Goal: Information Seeking & Learning: Check status

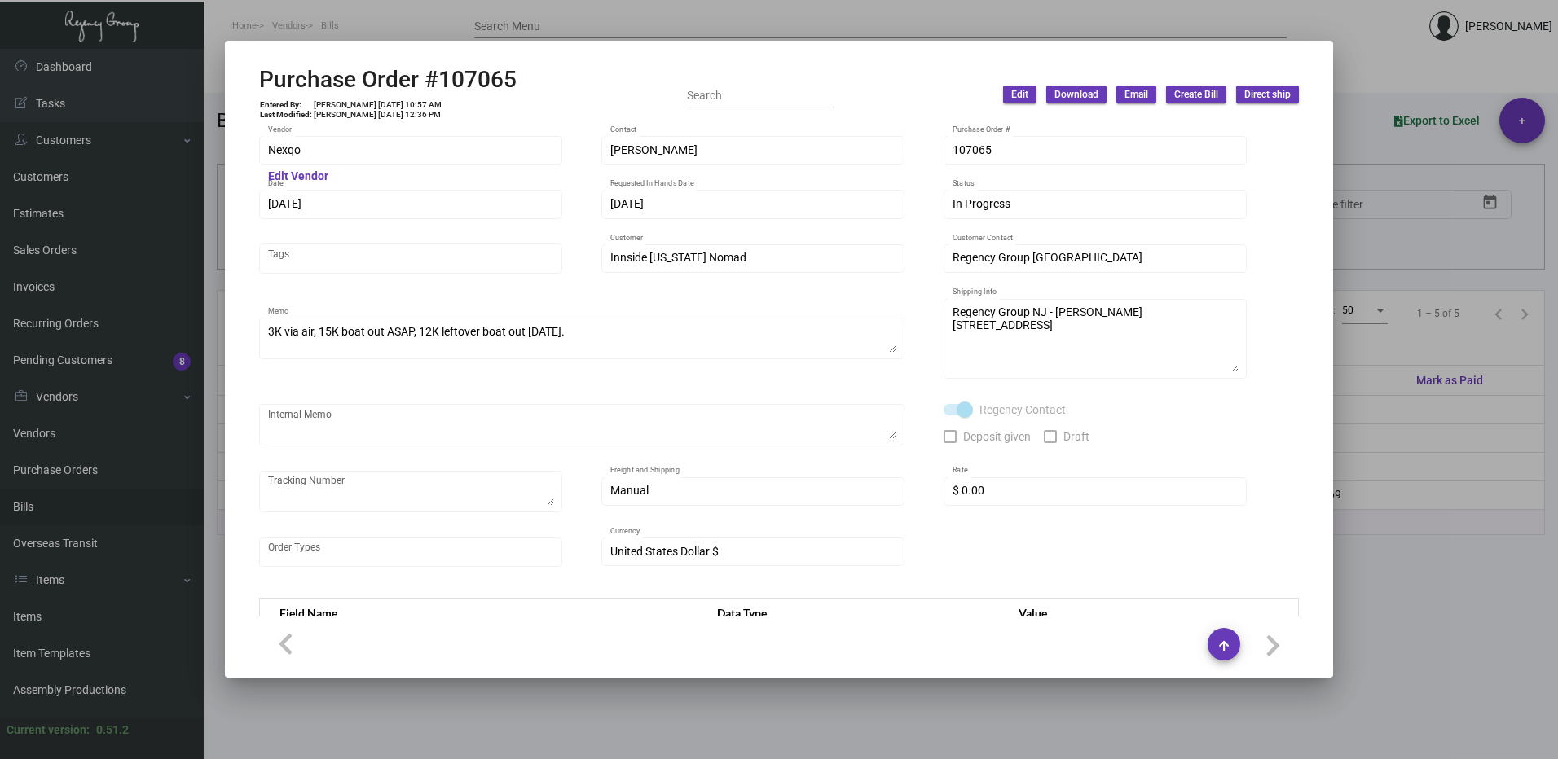
scroll to position [372, 0]
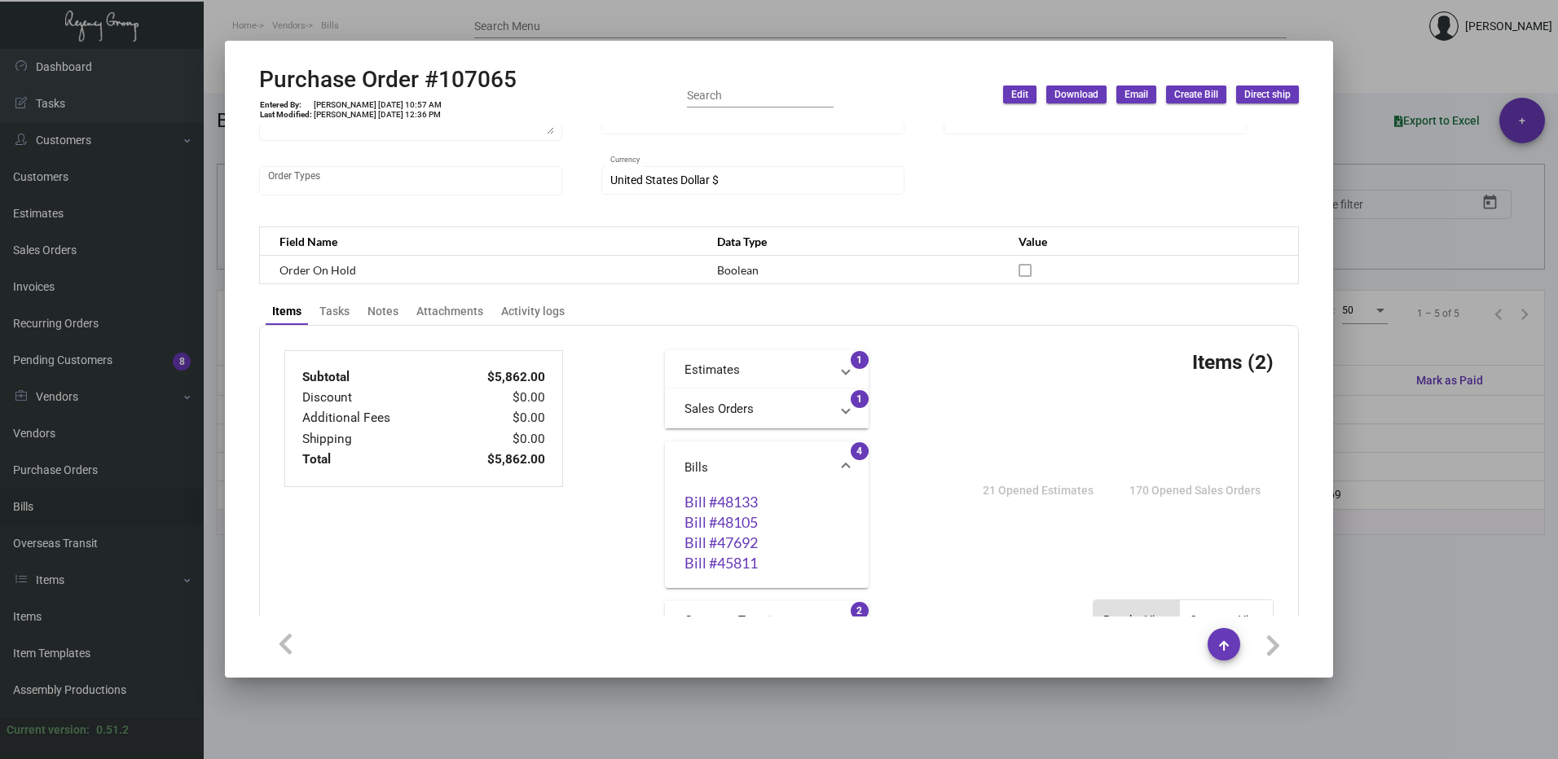
click at [1433, 54] on div at bounding box center [779, 379] width 1558 height 759
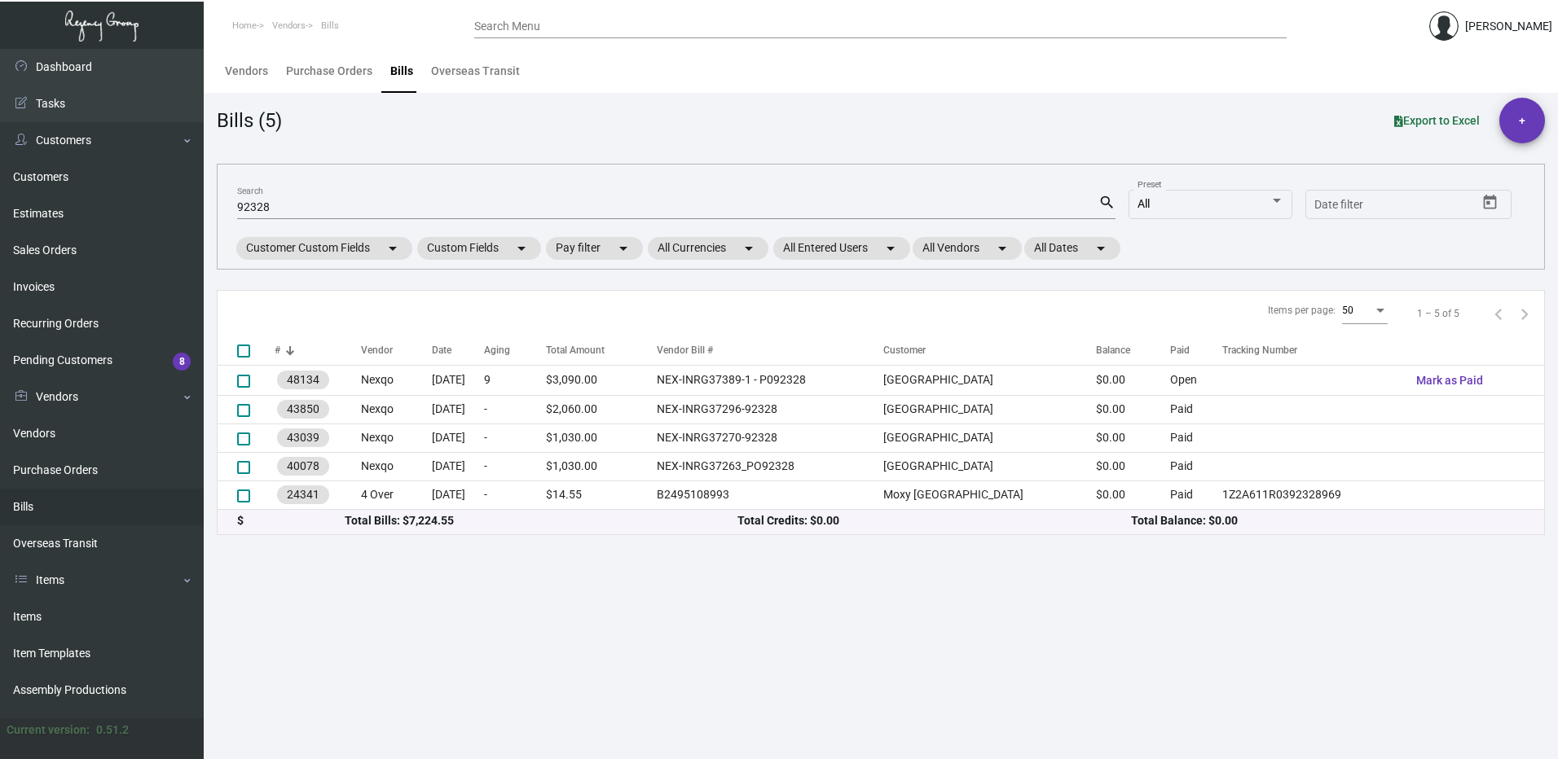
click at [558, 24] on input "Search Menu" at bounding box center [880, 26] width 812 height 13
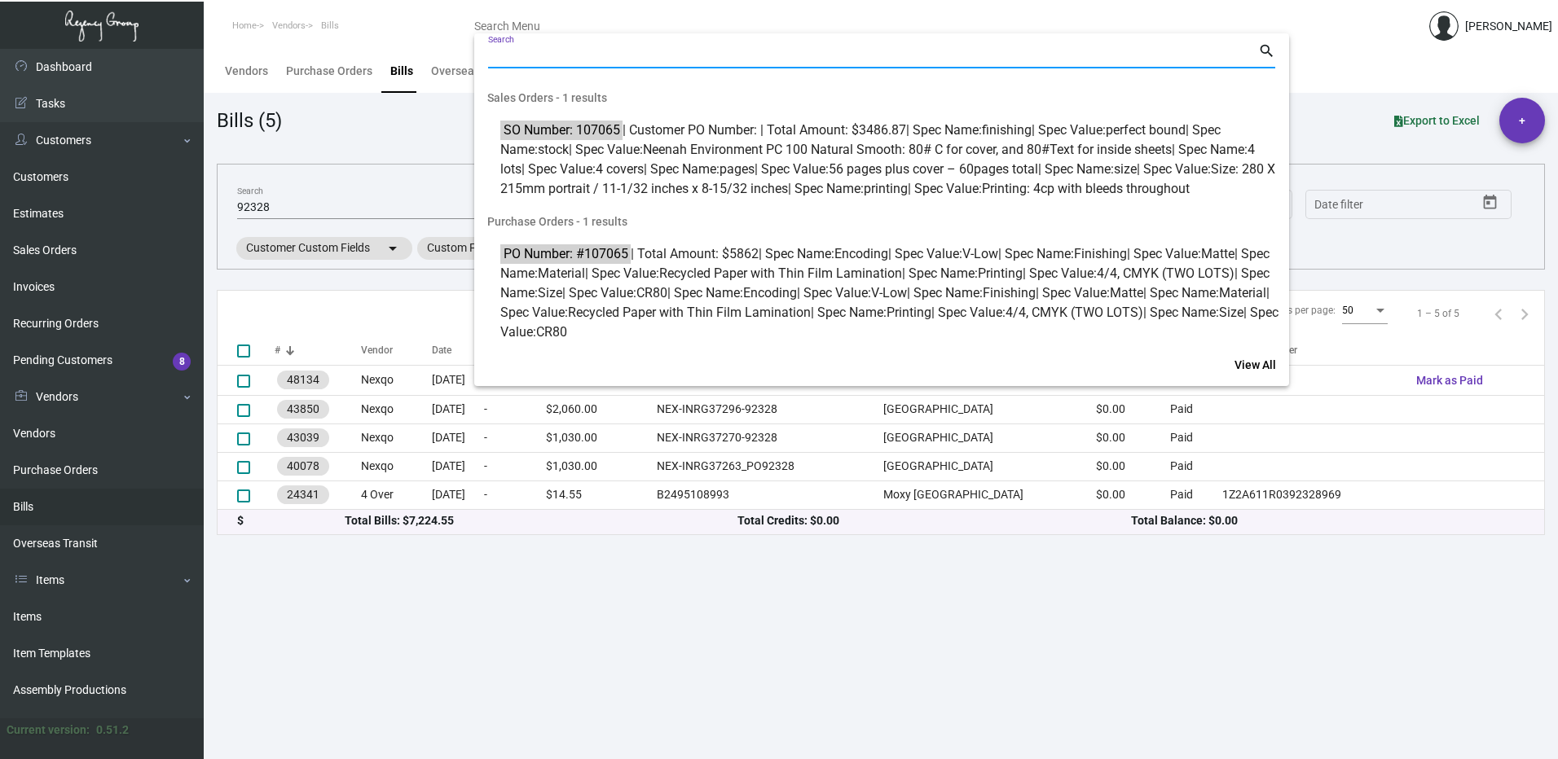
click at [291, 205] on div at bounding box center [779, 379] width 1558 height 759
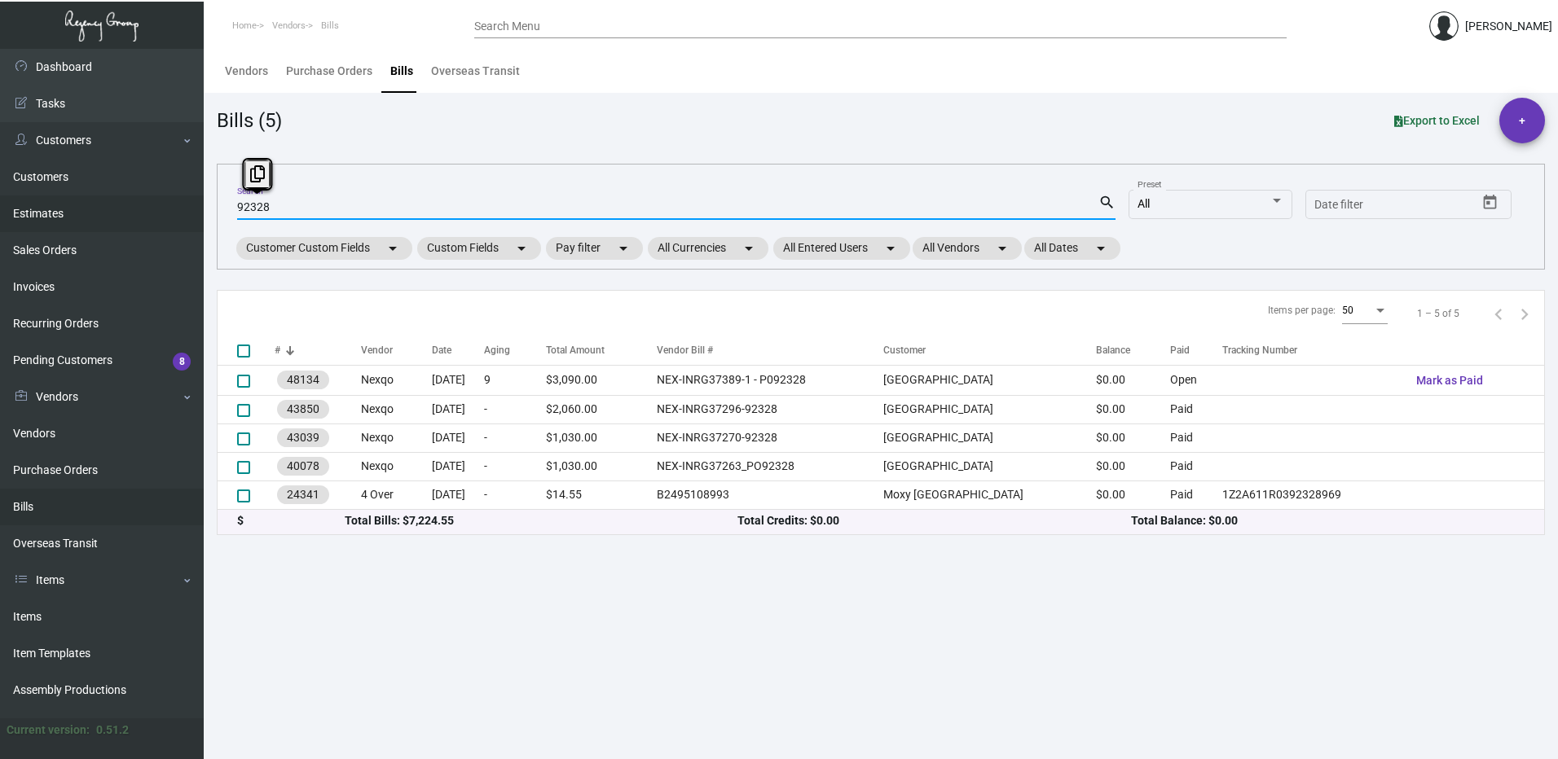
drag, startPoint x: 242, startPoint y: 202, endPoint x: 115, endPoint y: 199, distance: 127.2
click at [116, 199] on div "Dashboard Dashboard Tasks Customers Customers Estimates Sales Orders Invoices R…" at bounding box center [779, 404] width 1558 height 711
type input "108335"
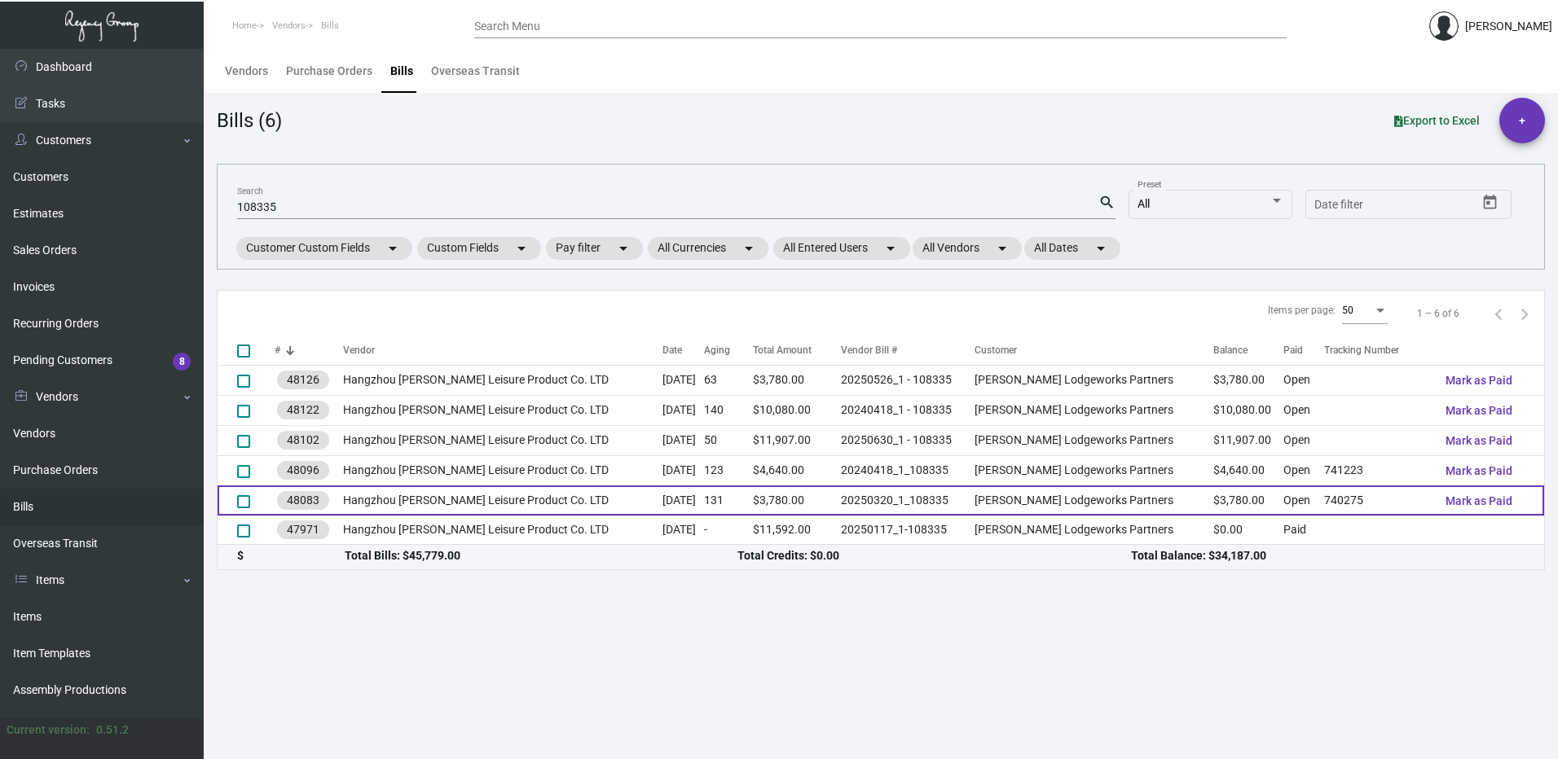
click at [599, 501] on td "Hangzhou [PERSON_NAME] Leisure Product Co. LTD" at bounding box center [502, 501] width 319 height 30
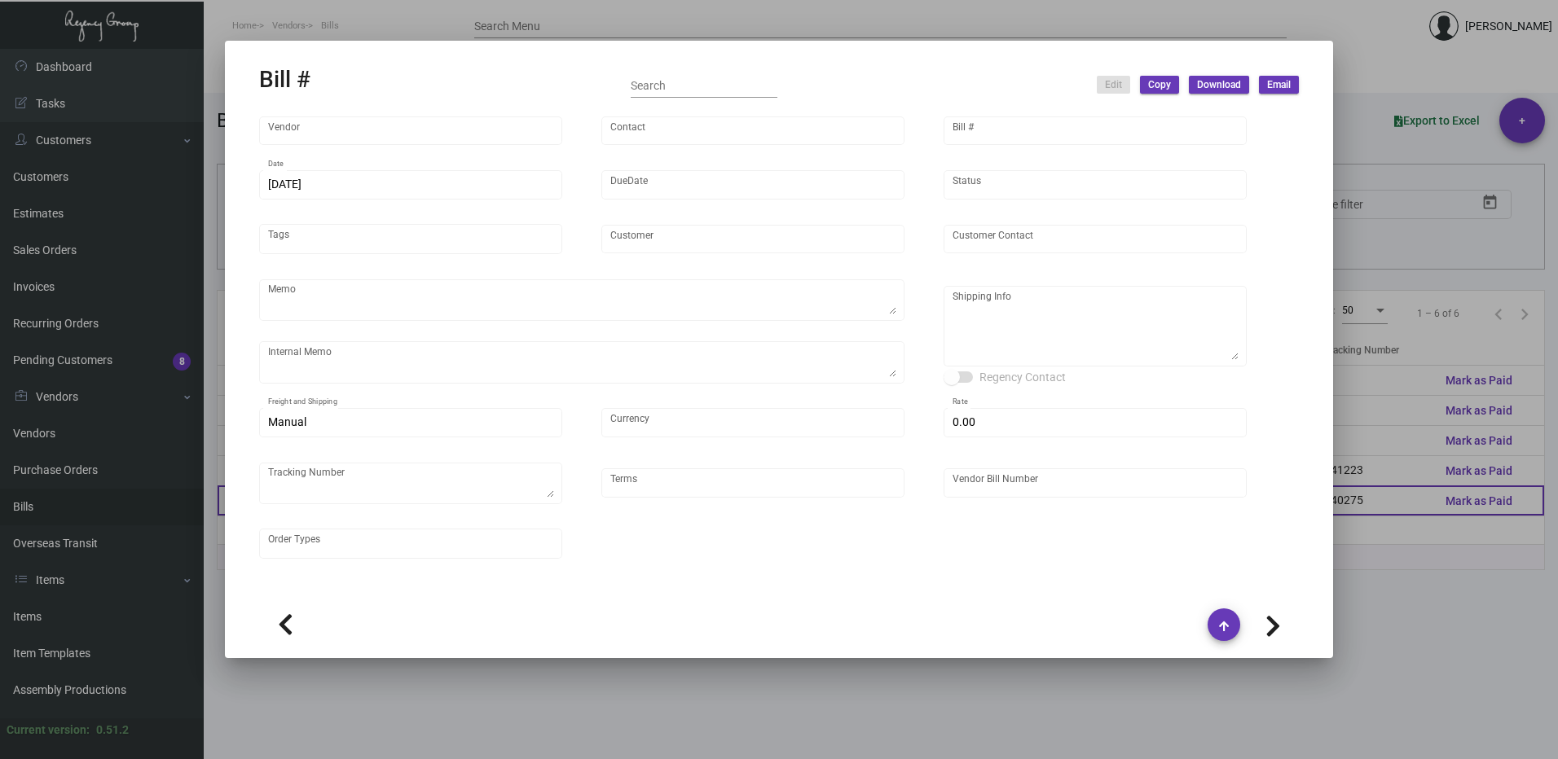
type input "Hangzhou [PERSON_NAME] Leisure Product Co. LTD"
type input "[PERSON_NAME]"
type input "48083"
type input "[DATE]"
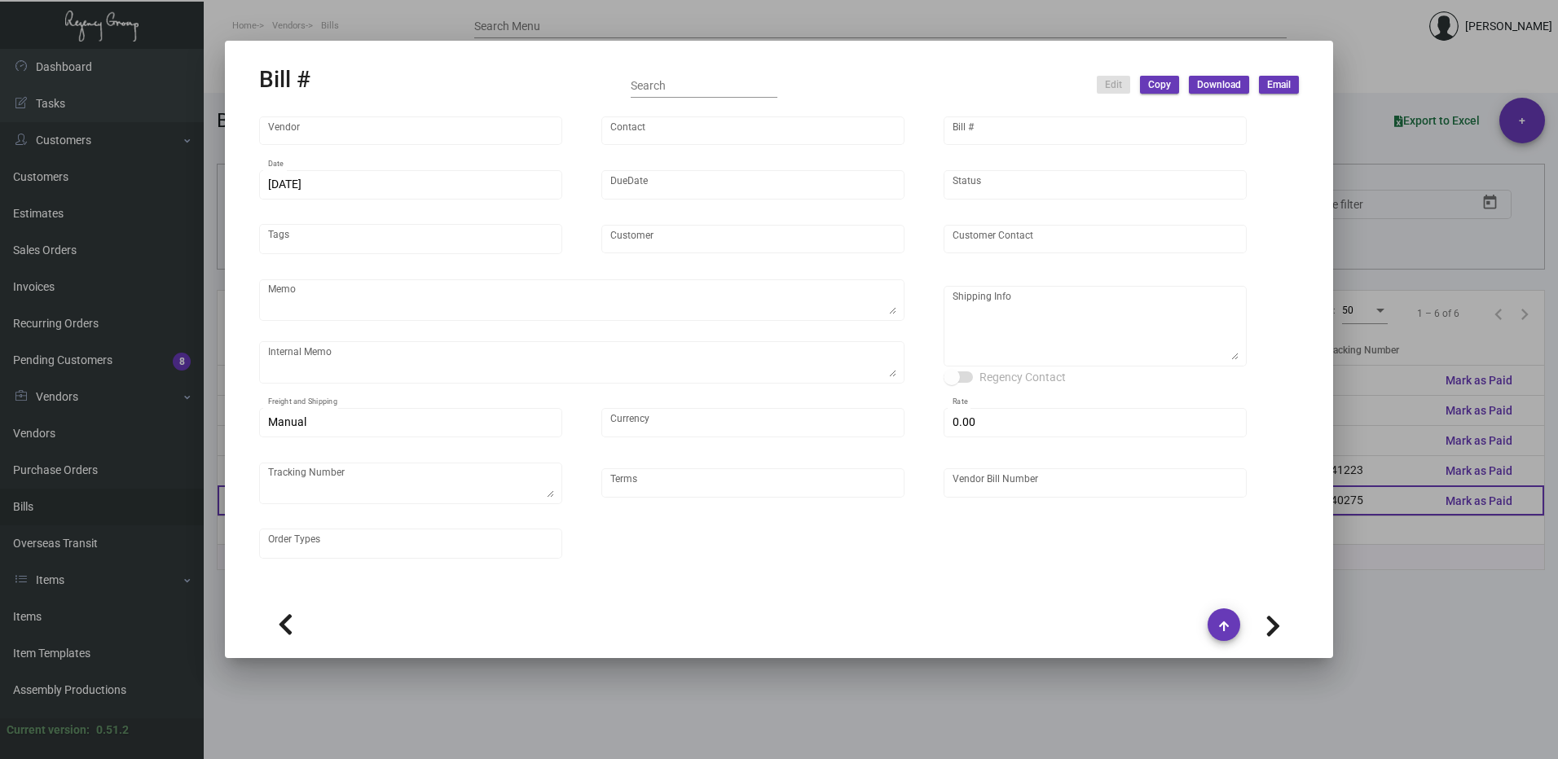
type input "[PERSON_NAME] Lodgeworks Partners"
type input "[PERSON_NAME]"
type textarea "10K per color for the first batch, rest pending shipping instruction"
type textarea "[PERSON_NAME] Lodgeworks Partners - [PERSON_NAME] [STREET_ADDRESS]"
type input "United States Dollar $"
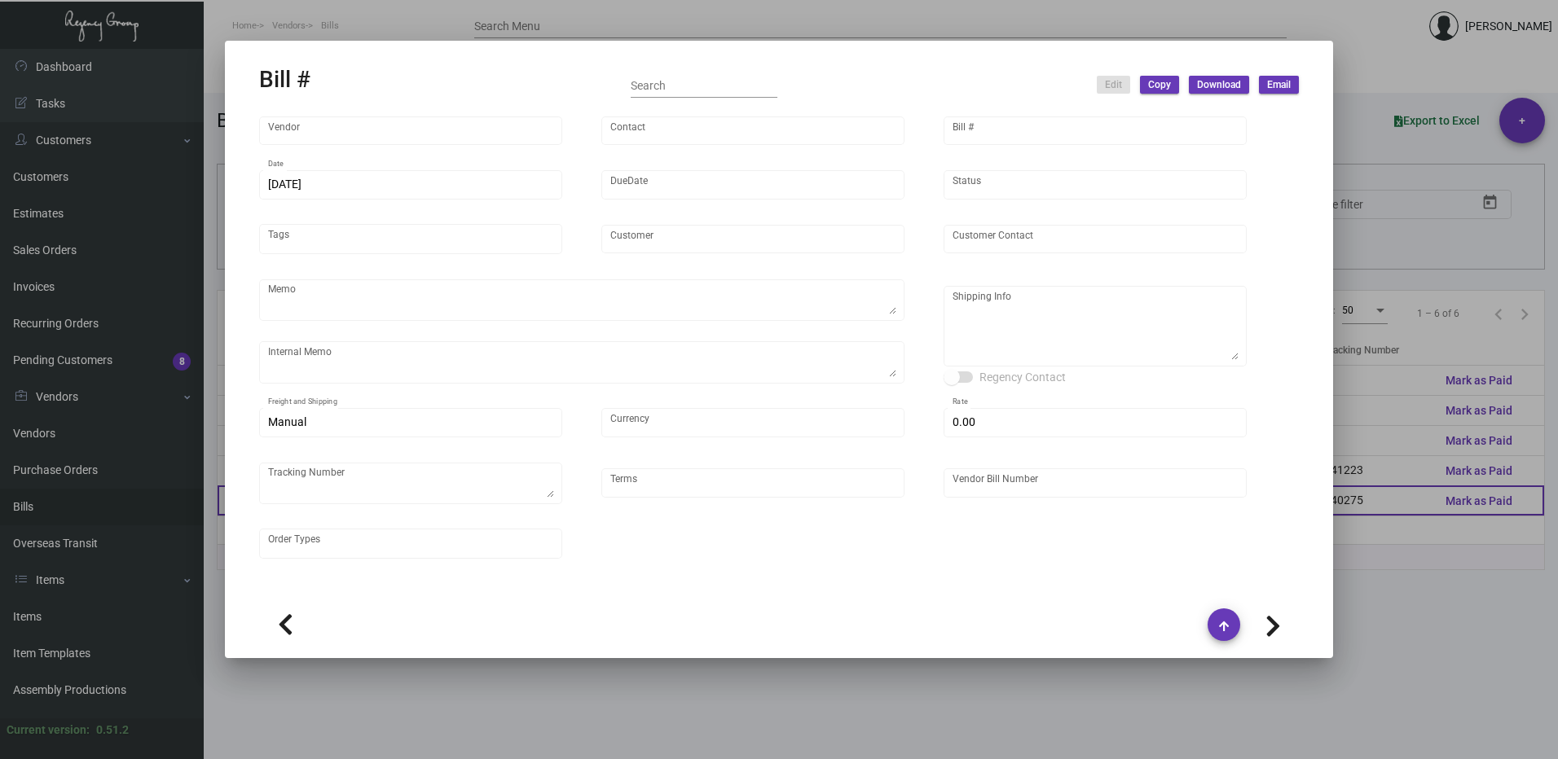
type input "$ 0.00"
type textarea "740275"
type input "Net 30"
type input "20250320_1_108335"
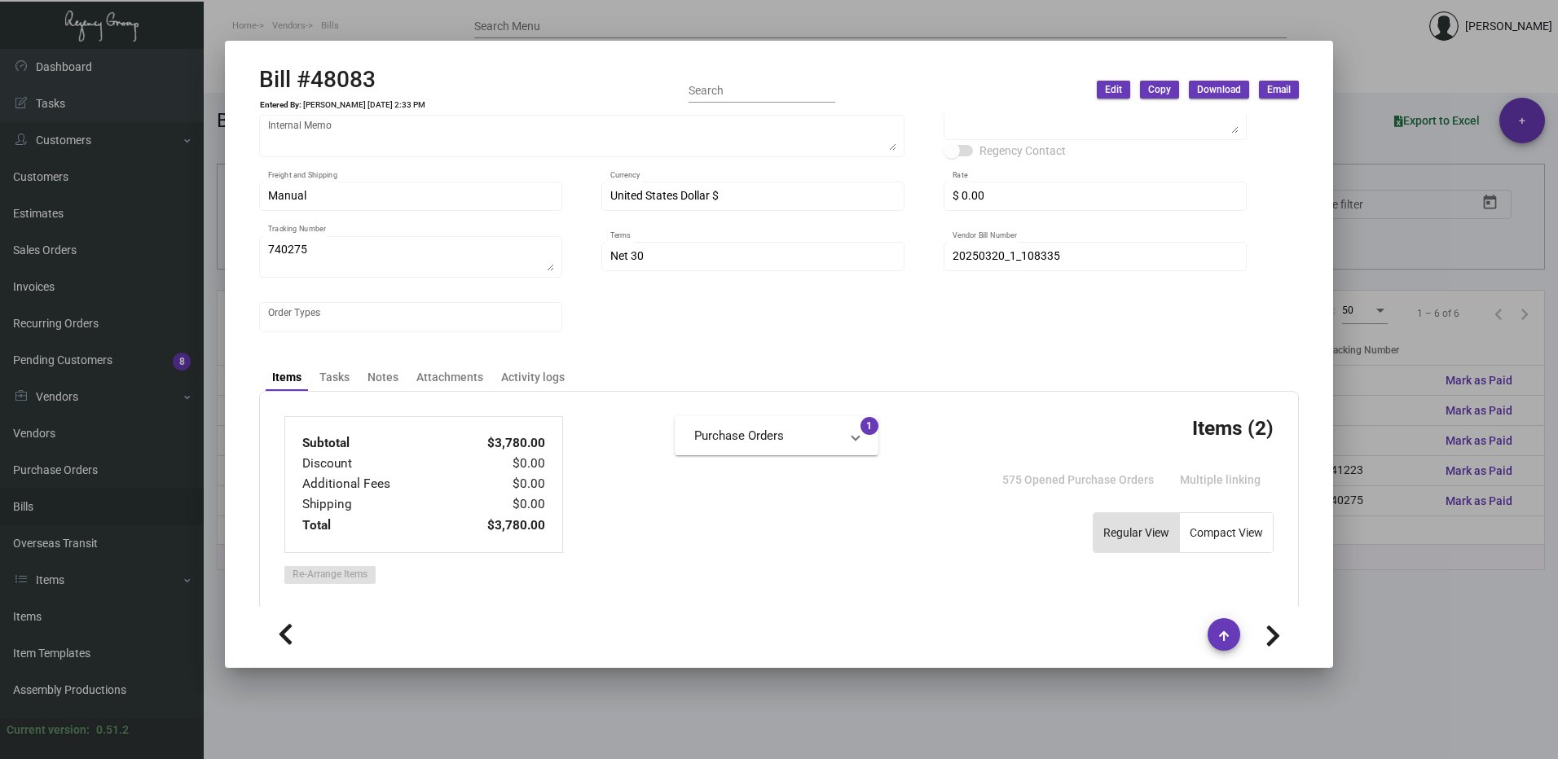
scroll to position [244, 0]
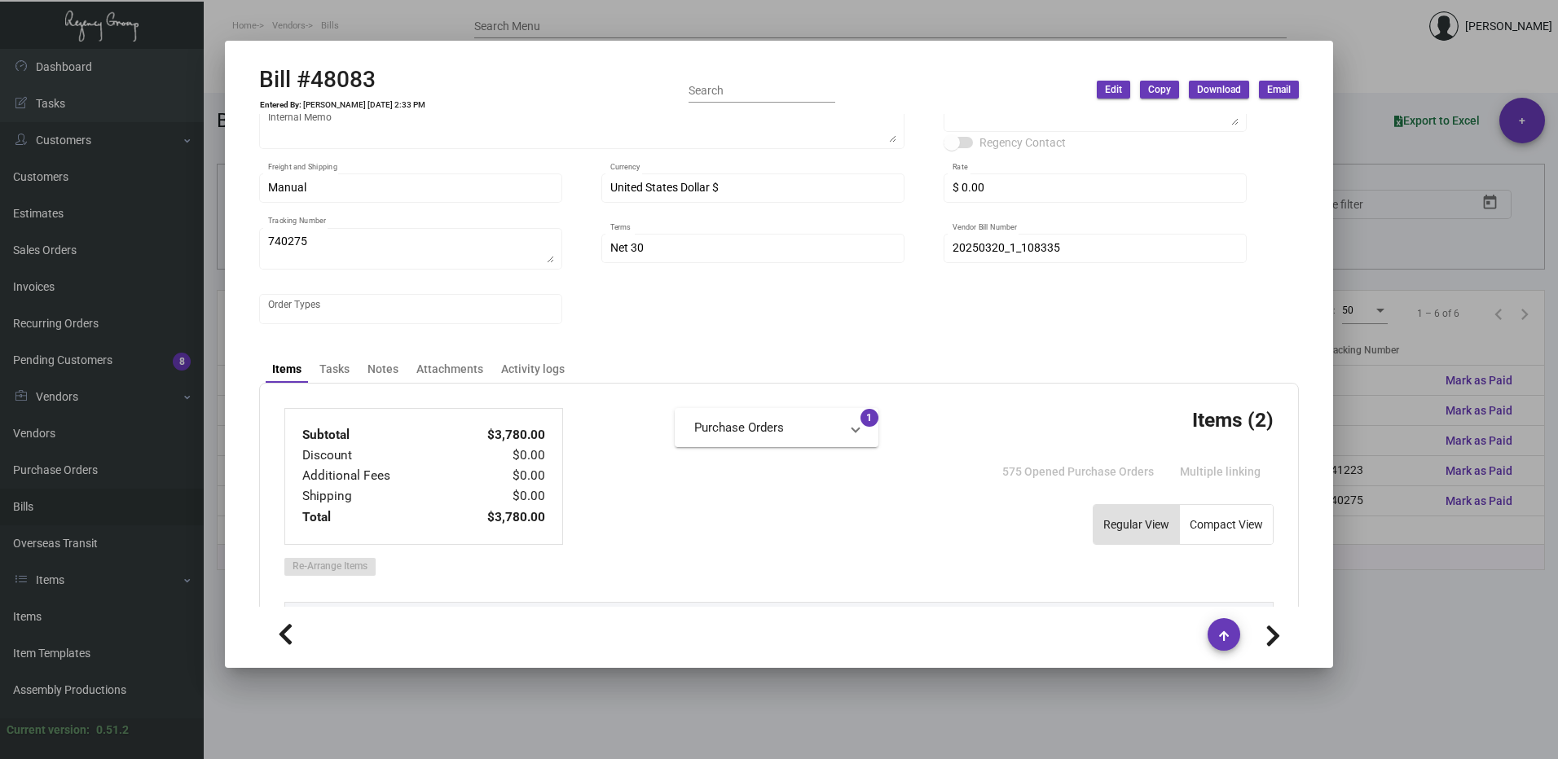
click at [764, 427] on mat-panel-title "Purchase Orders" at bounding box center [766, 428] width 145 height 19
click at [772, 469] on link "Purchase Order #108335" at bounding box center [776, 468] width 165 height 16
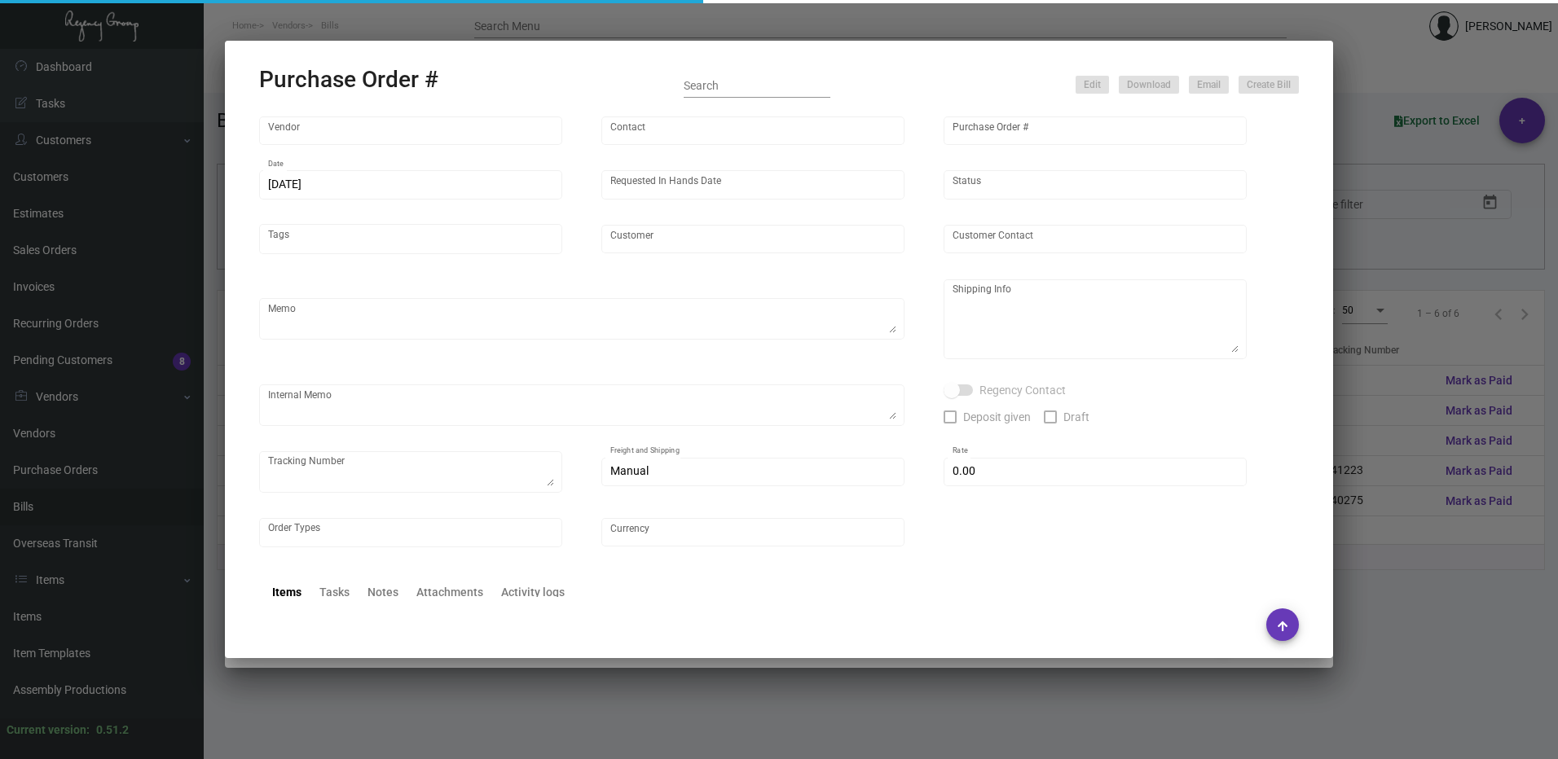
type input "Hangzhou [PERSON_NAME] Leisure Product Co. LTD"
type input "[PERSON_NAME]"
type input "108335"
type input "[DATE]"
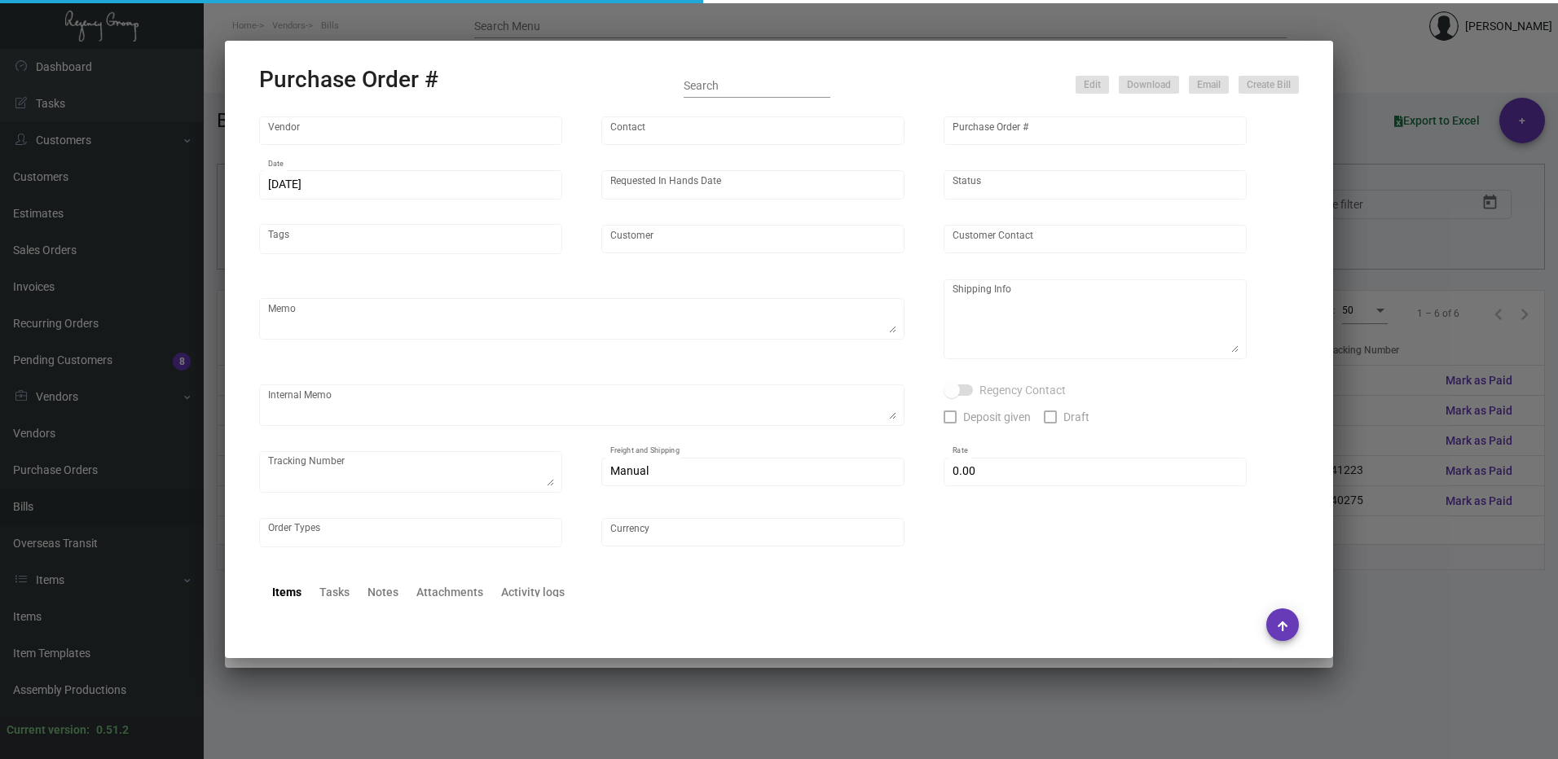
type input "[PERSON_NAME] Lodgeworks Partners"
type textarea "10K per color for the first batch, rest pending shipping instruction"
type textarea "Regency Group NJ - [PERSON_NAME] [STREET_ADDRESS]"
checkbox input "true"
type input "$ 0.00"
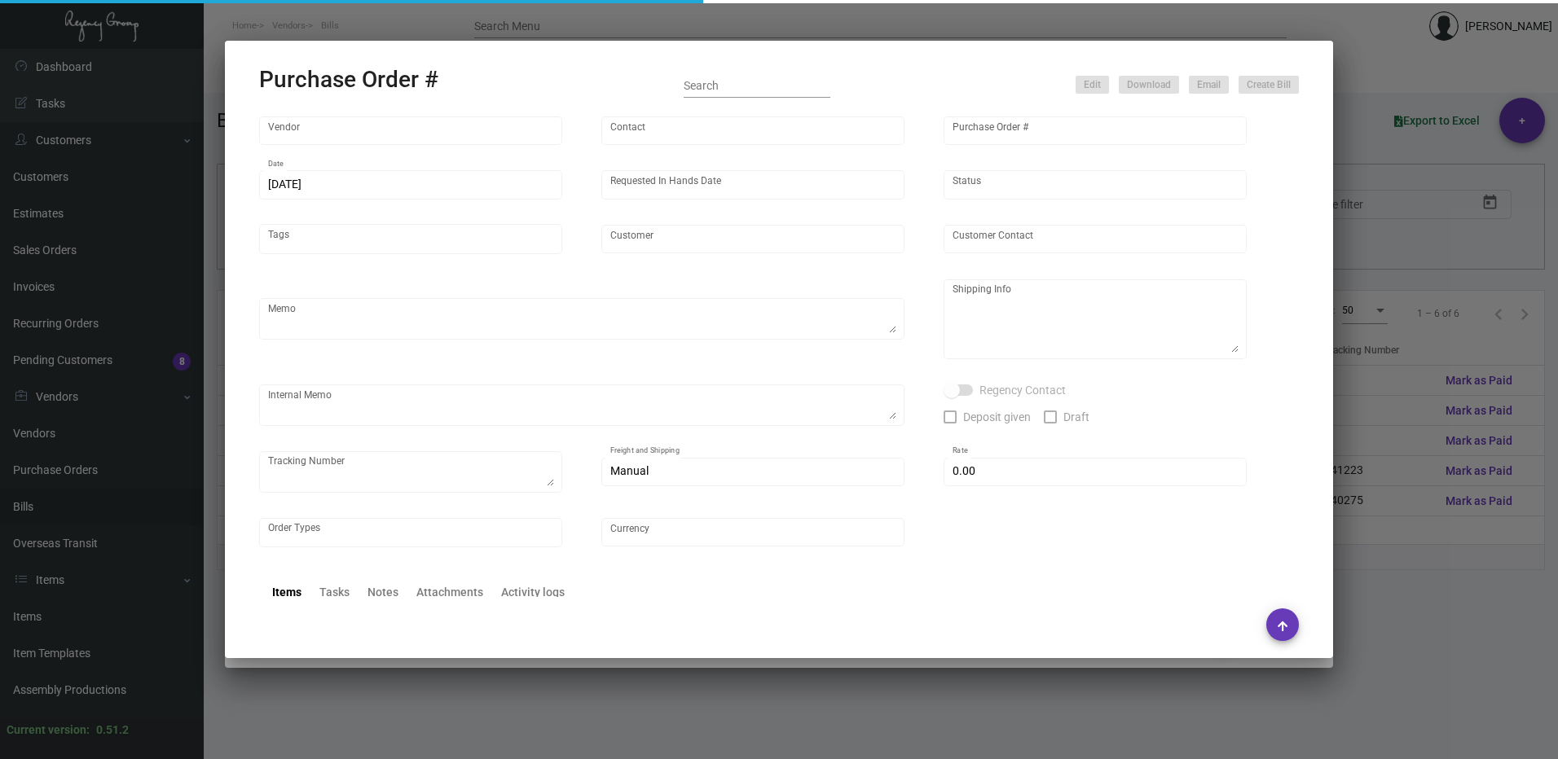
type input "United States Dollar $"
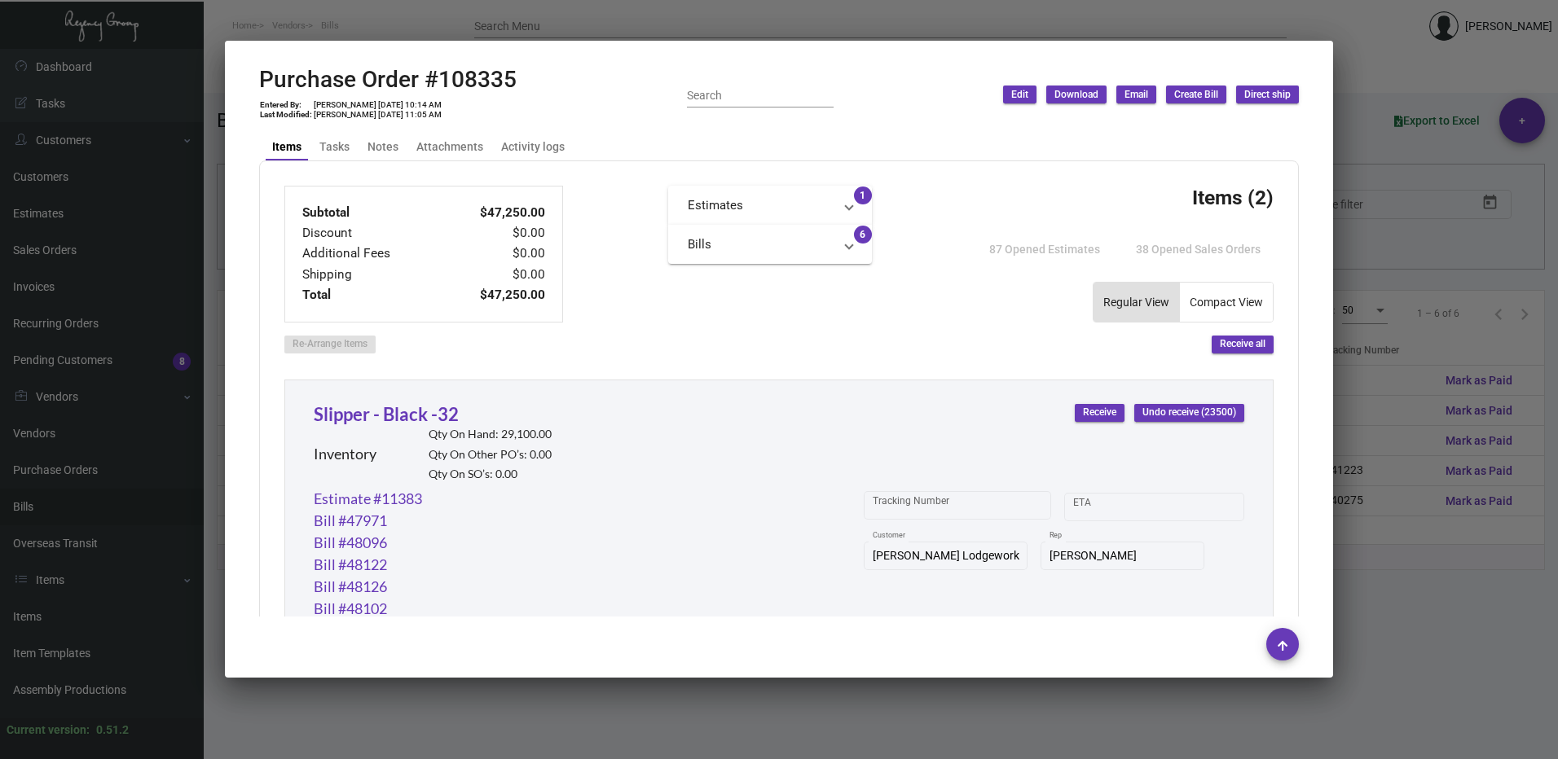
scroll to position [489, 0]
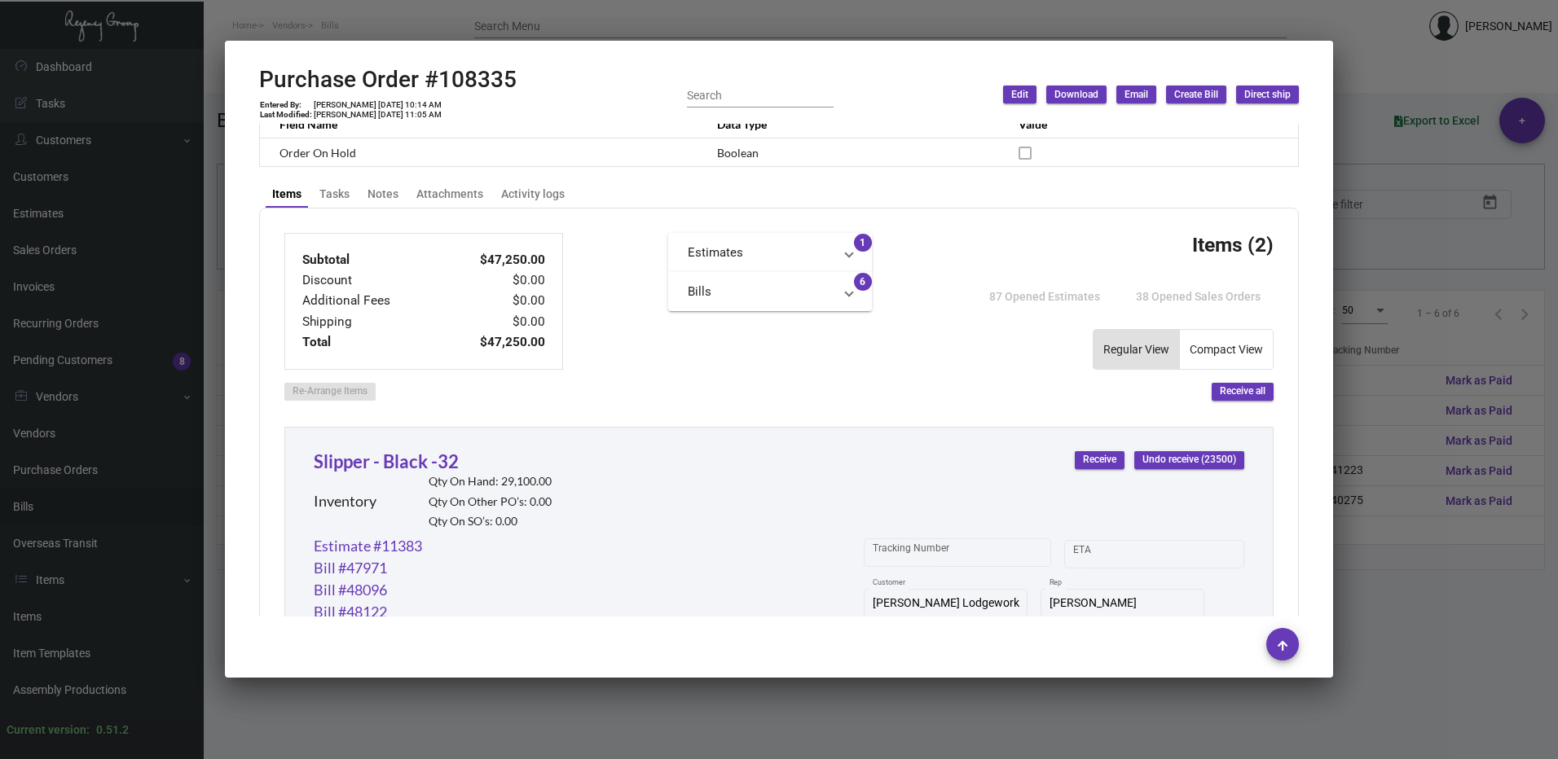
click at [772, 296] on mat-panel-title "Bills" at bounding box center [760, 292] width 145 height 19
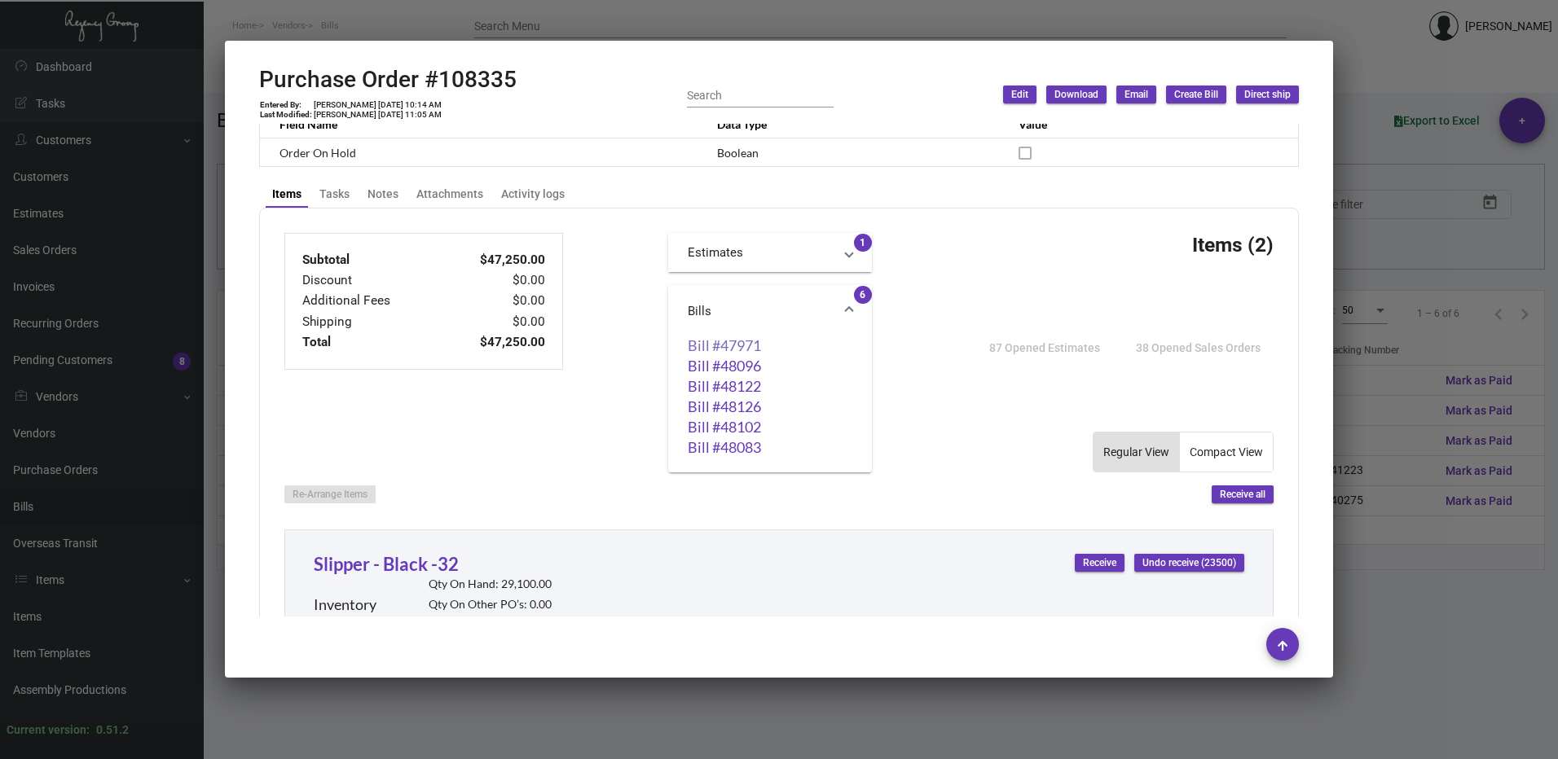
click at [715, 349] on link "Bill #47971" at bounding box center [770, 345] width 165 height 16
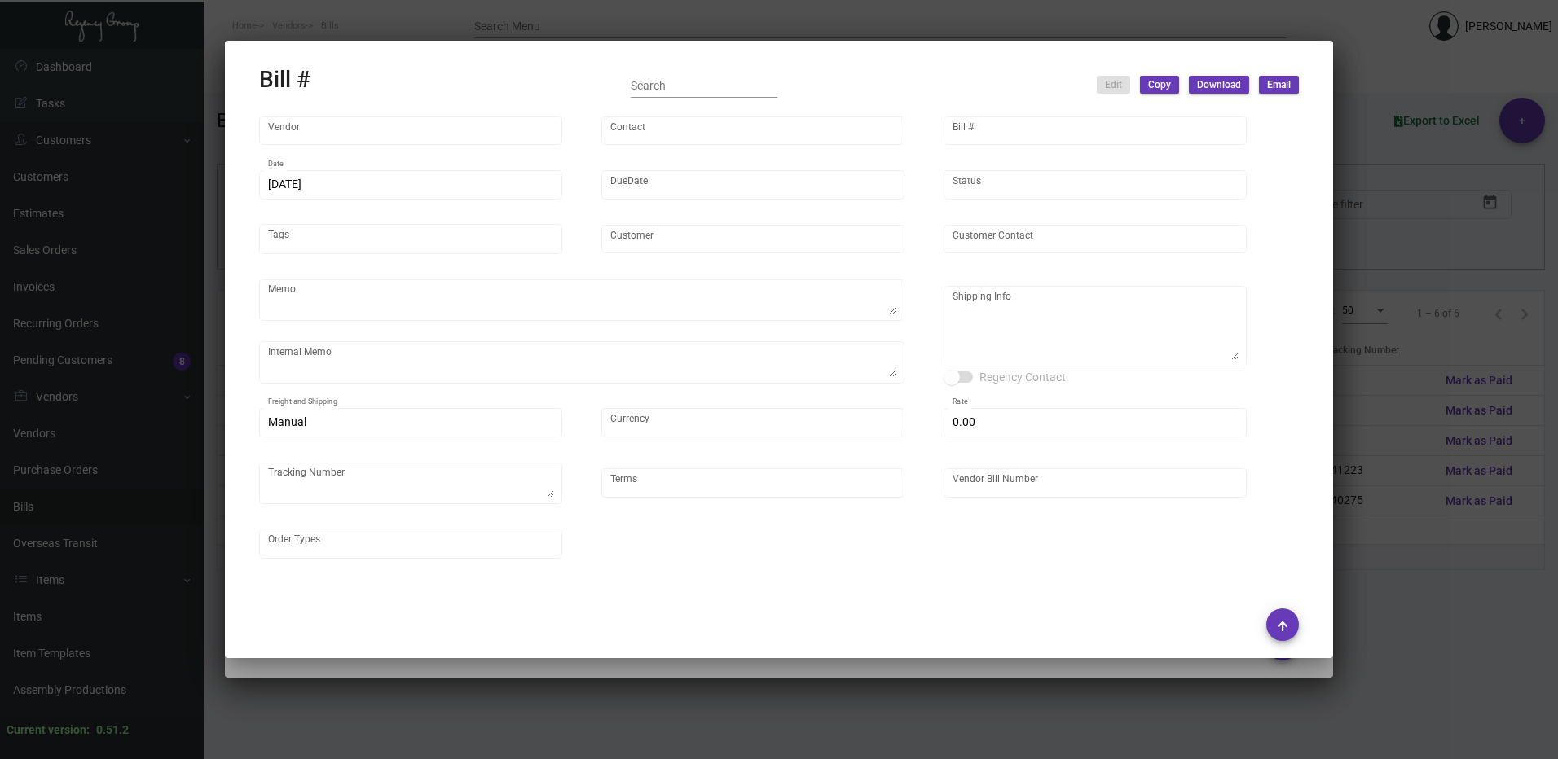
type input "Hangzhou [PERSON_NAME] Leisure Product Co. LTD"
type input "[PERSON_NAME]"
type input "47971"
type input "[DATE]"
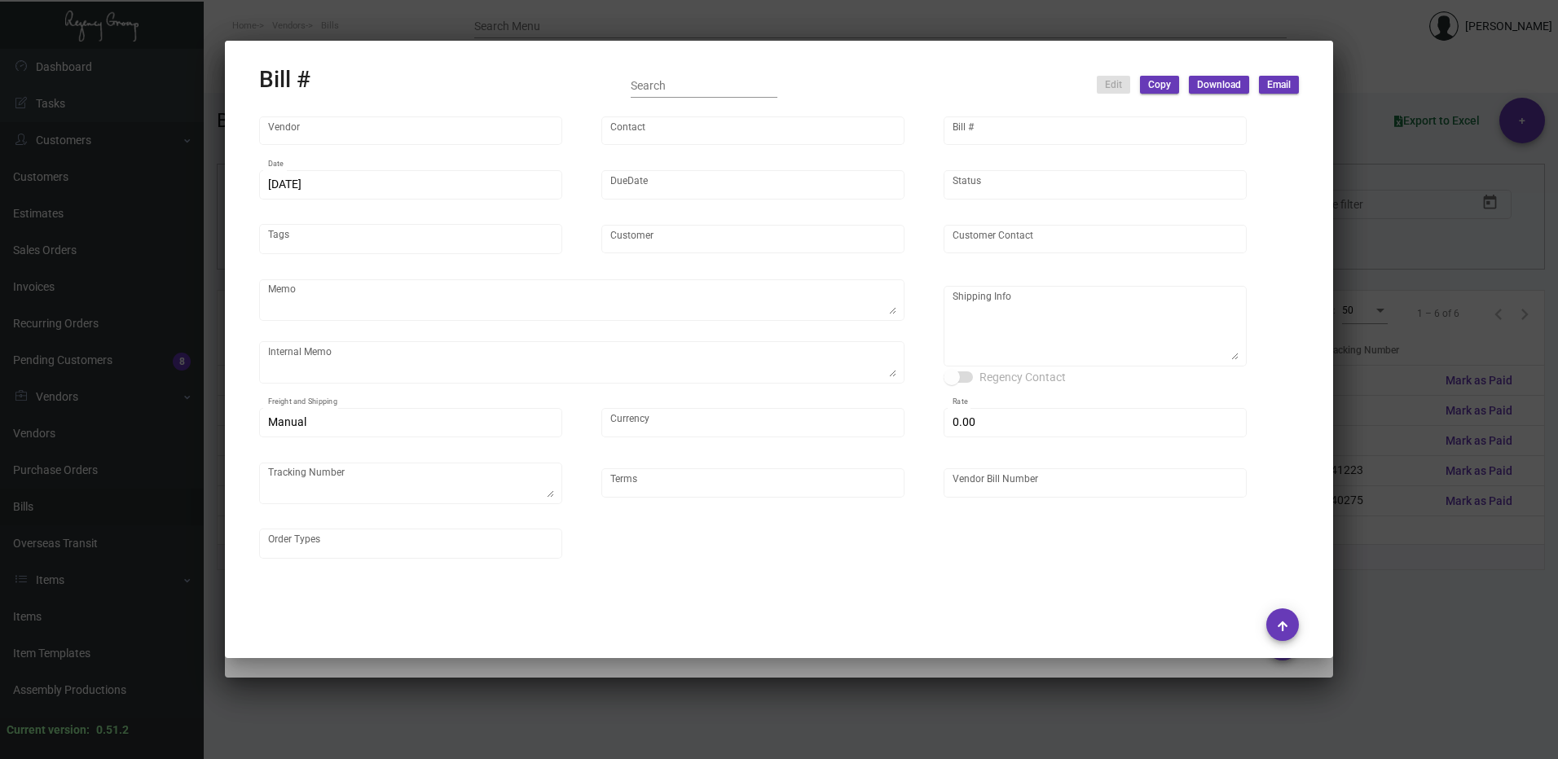
type input "[PERSON_NAME] Lodgeworks Partners"
type input "[PERSON_NAME]"
type textarea "10K per color for the first batch, rest pending shipping instruction"
type textarea "[PERSON_NAME] Lodgeworks Partners - [PERSON_NAME] [STREET_ADDRESS]"
type input "United States Dollar $"
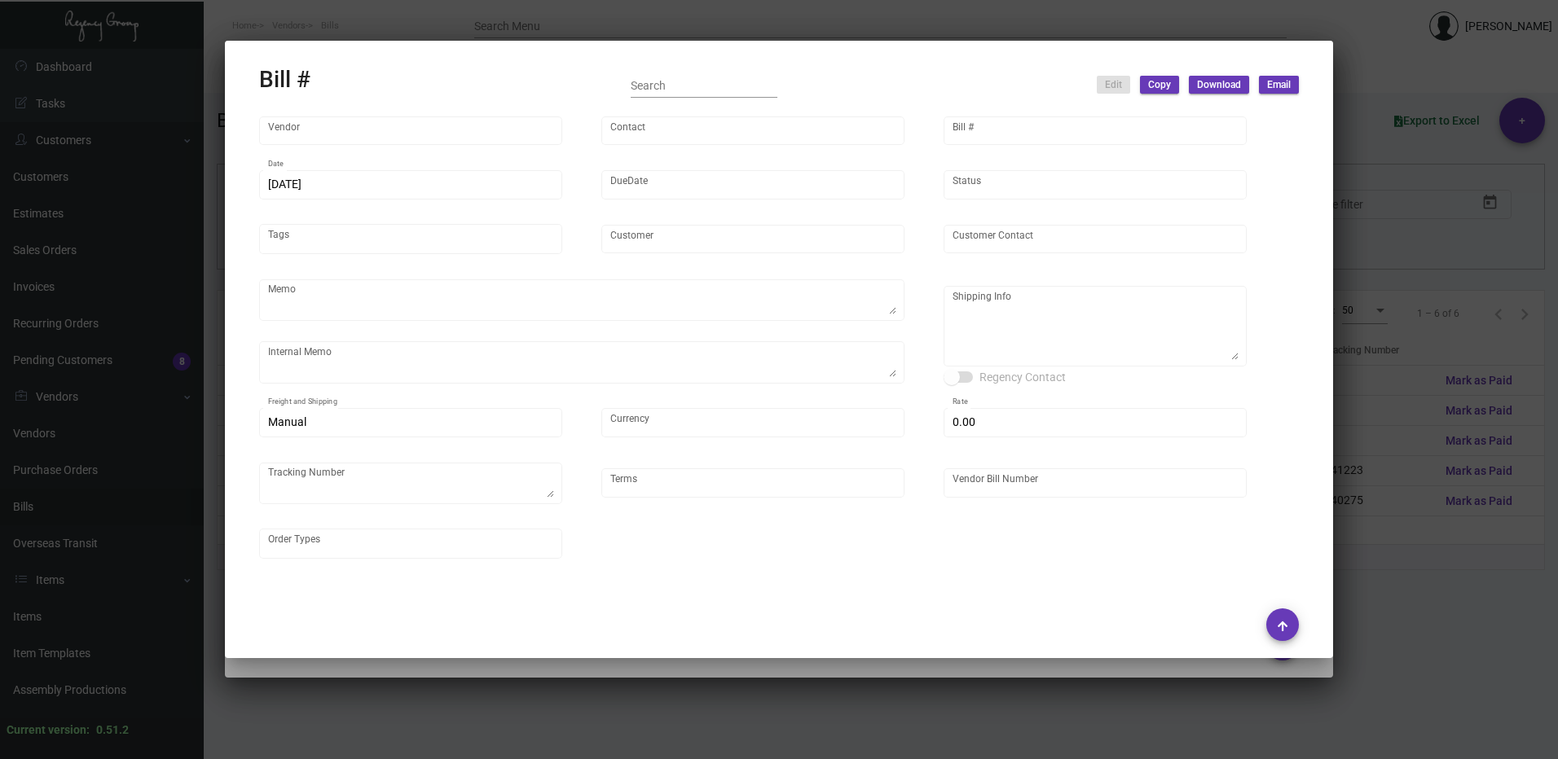
type input "$ 0.00"
type input "Net 30"
type input "20250117_1-108335"
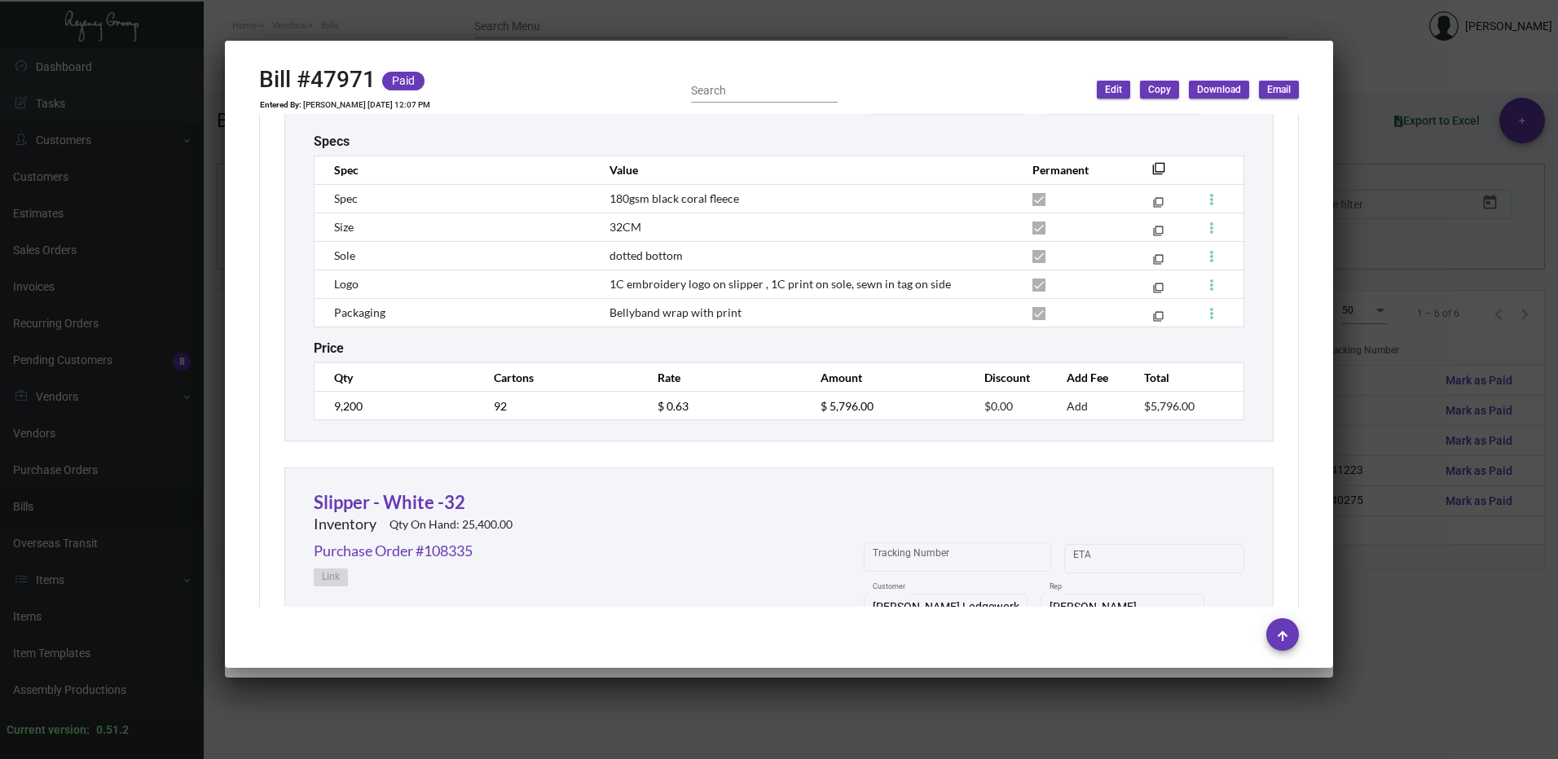
scroll to position [978, 0]
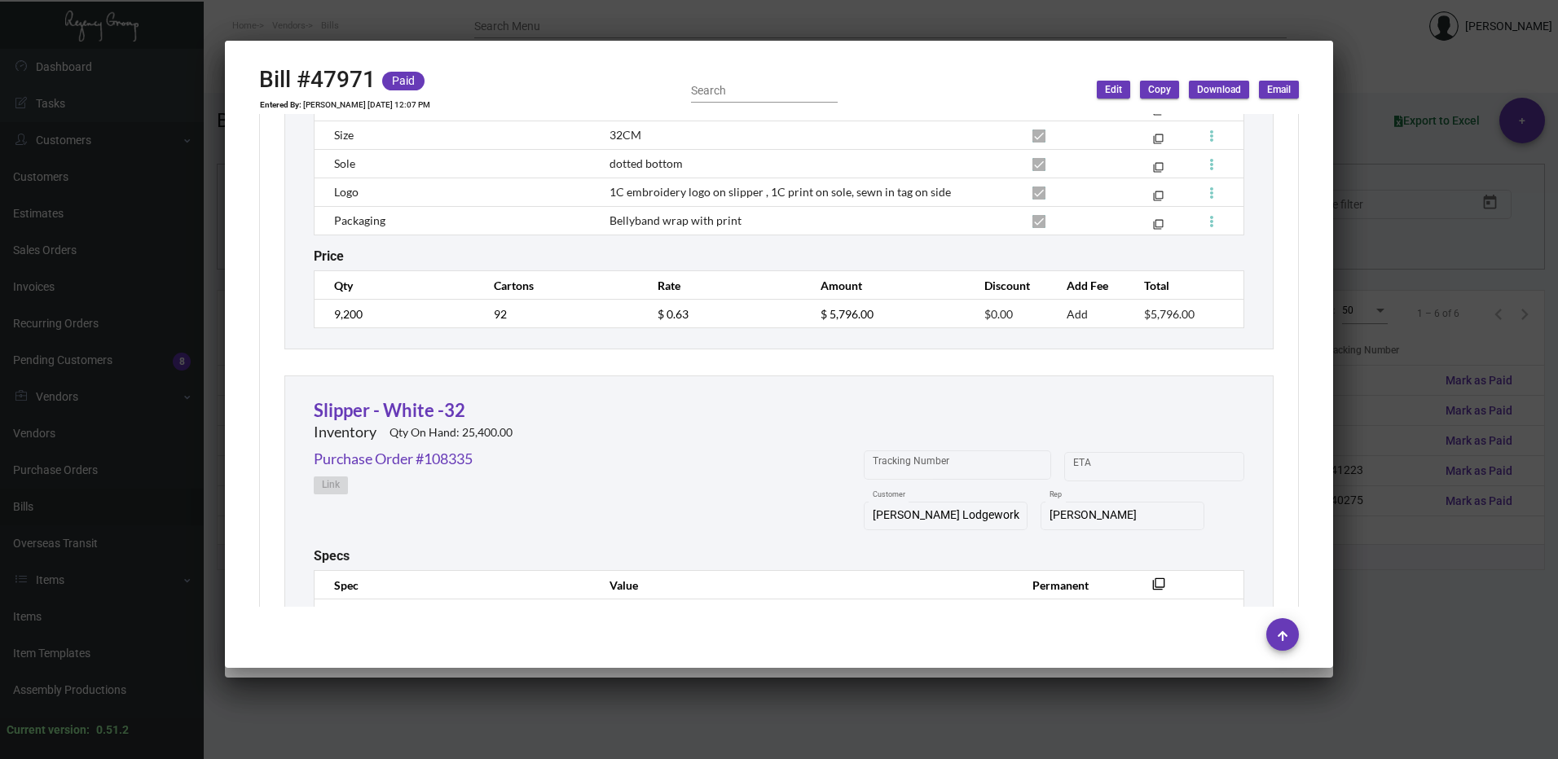
click at [1455, 359] on div at bounding box center [779, 379] width 1558 height 759
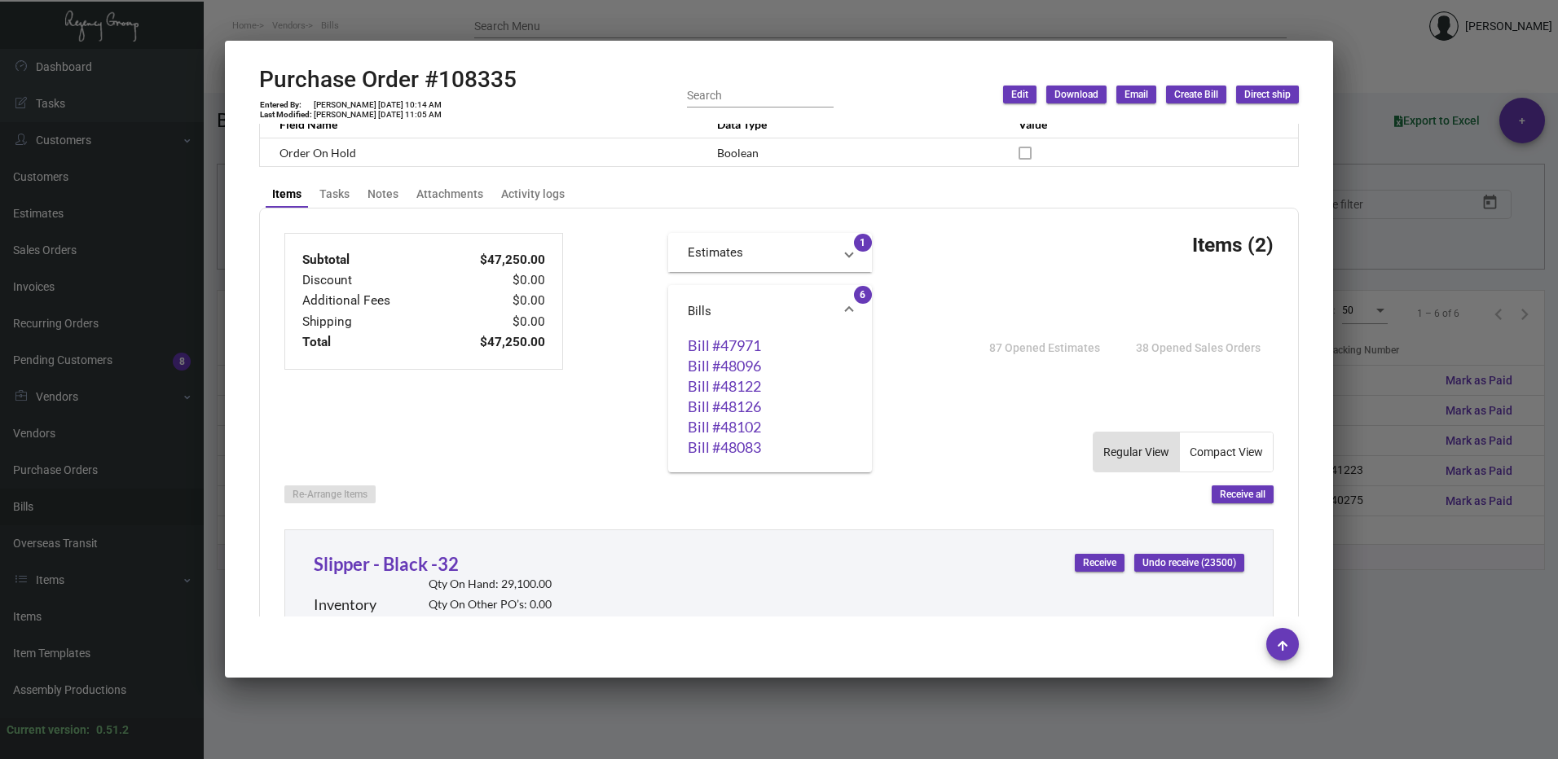
click at [1358, 306] on div at bounding box center [779, 379] width 1558 height 759
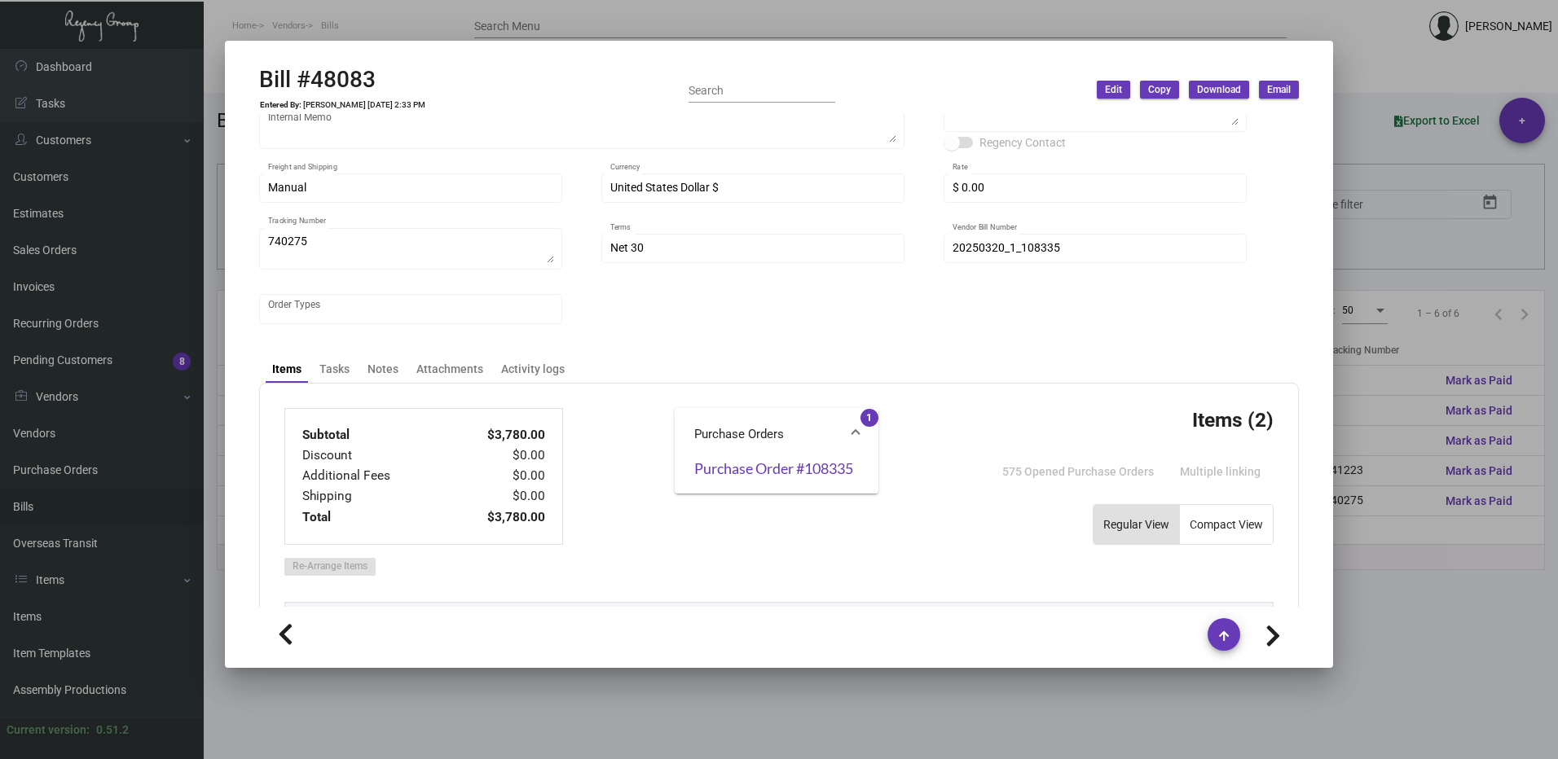
click at [1509, 428] on div at bounding box center [779, 379] width 1558 height 759
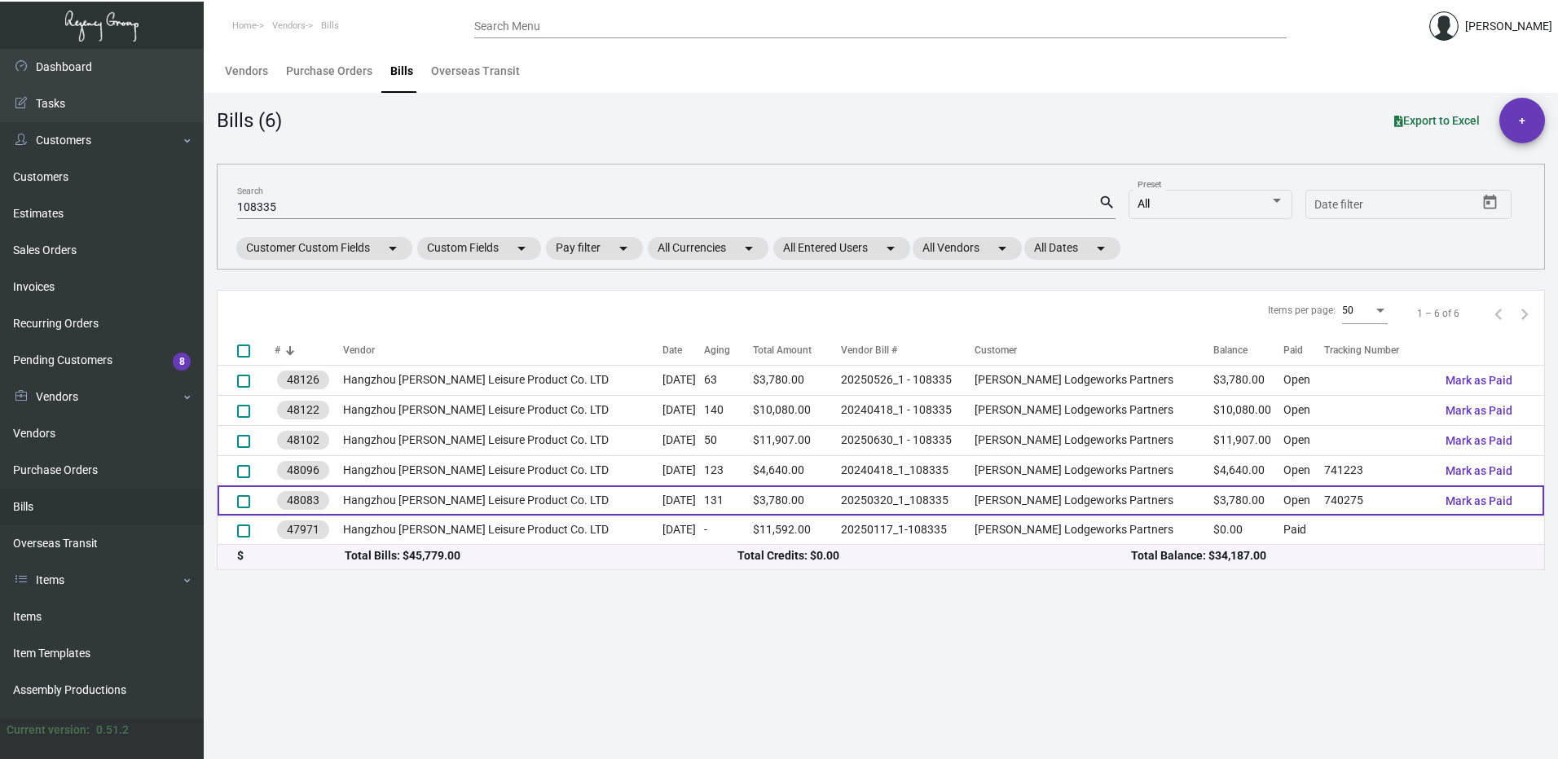
click at [796, 502] on td "$3,780.00" at bounding box center [797, 501] width 88 height 30
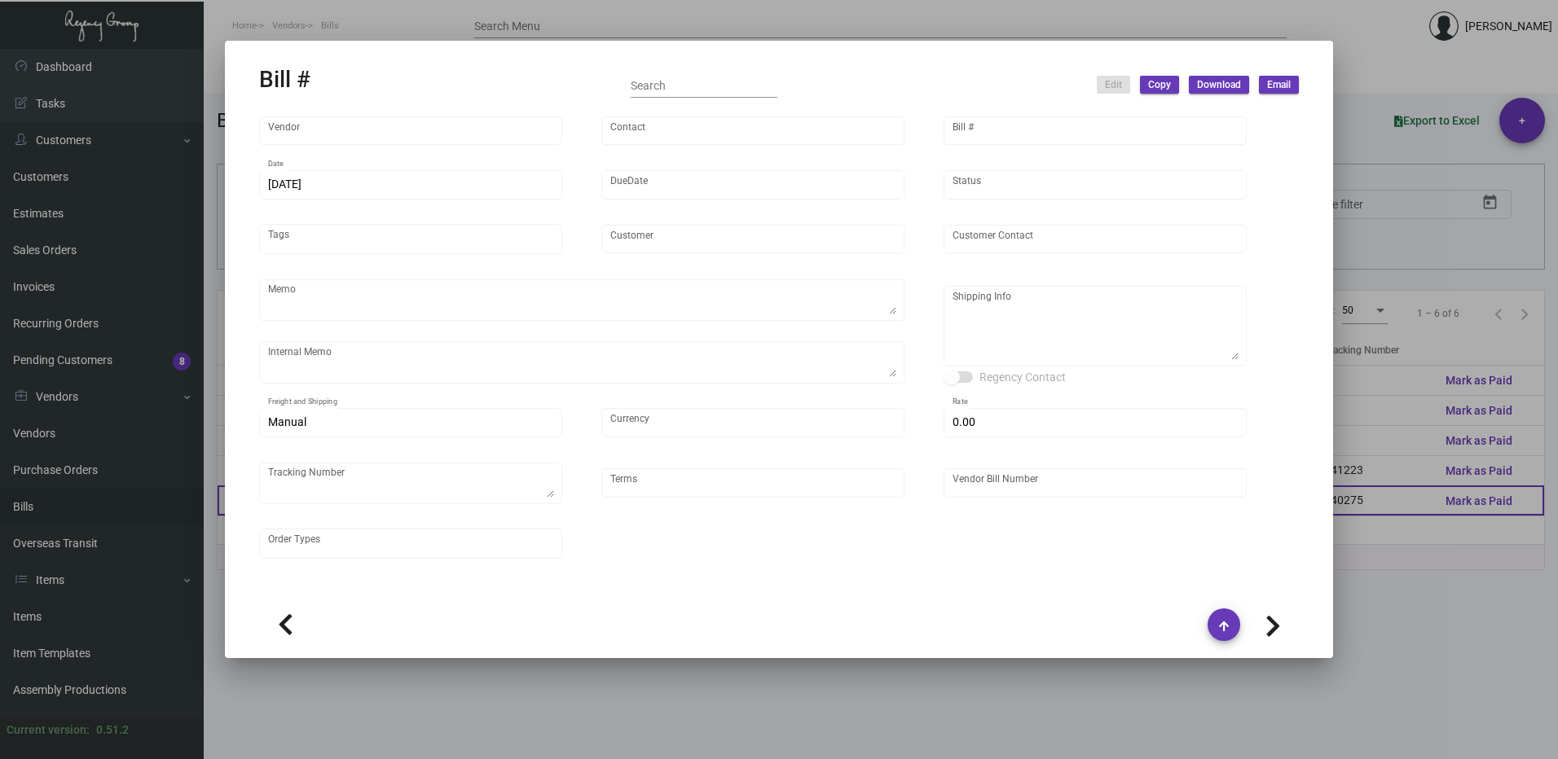
type input "Hangzhou [PERSON_NAME] Leisure Product Co. LTD"
type input "[PERSON_NAME]"
type input "48083"
type input "[DATE]"
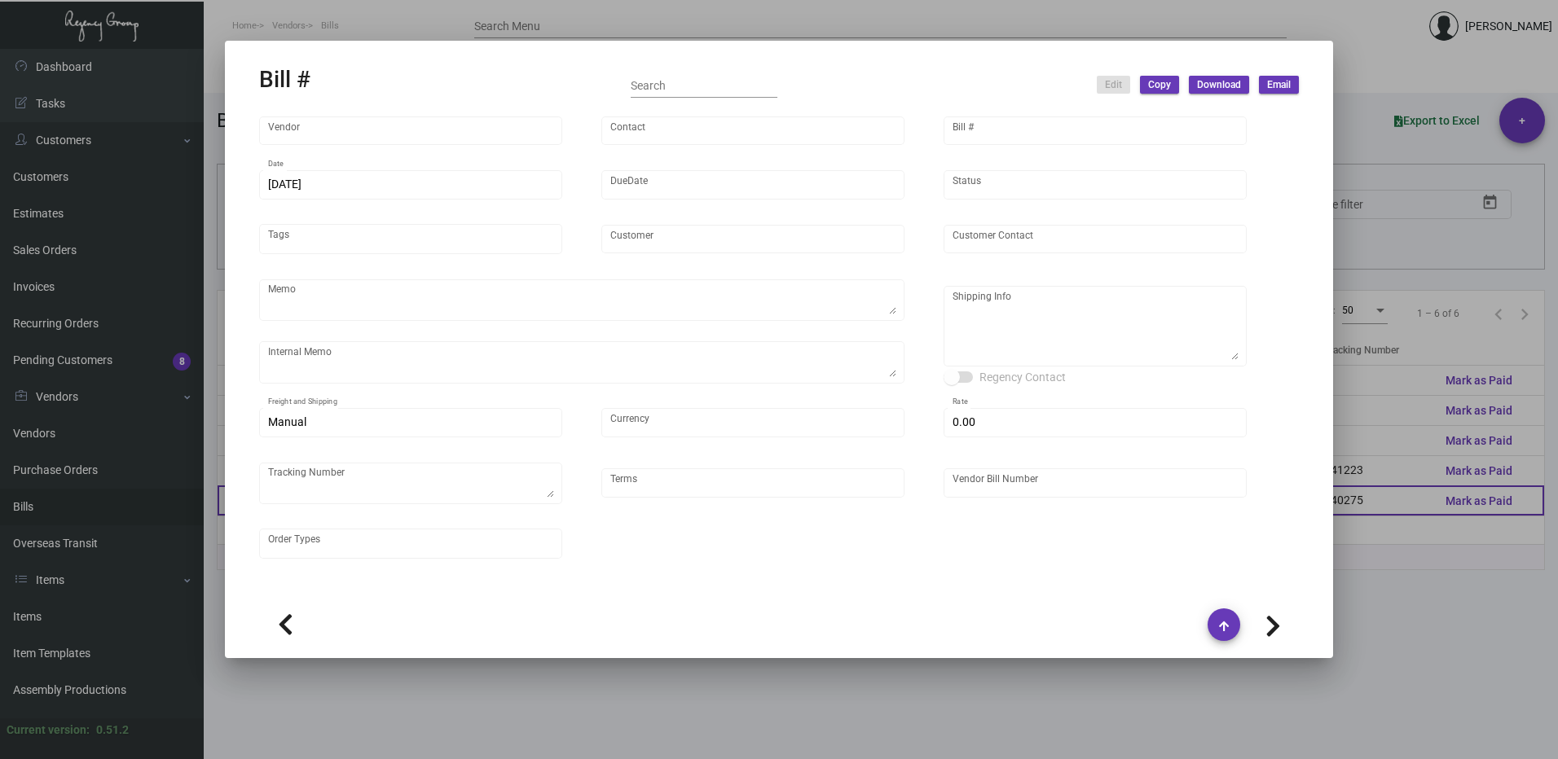
type input "[PERSON_NAME] Lodgeworks Partners"
type input "[PERSON_NAME]"
type textarea "10K per color for the first batch, rest pending shipping instruction"
type textarea "[PERSON_NAME] Lodgeworks Partners - [PERSON_NAME] [STREET_ADDRESS]"
type input "United States Dollar $"
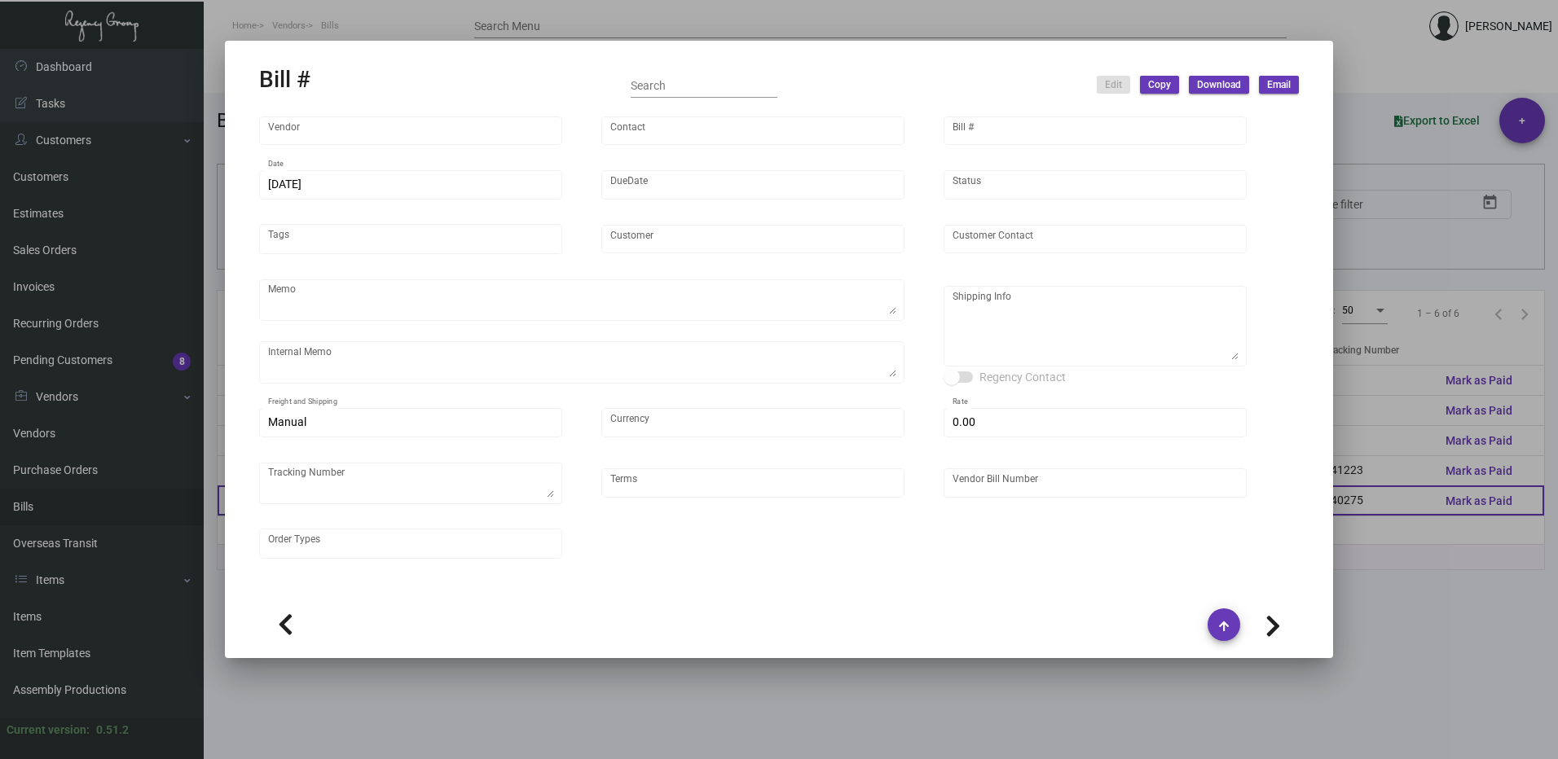
type input "$ 0.00"
type textarea "740275"
type input "Net 30"
type input "20250320_1_108335"
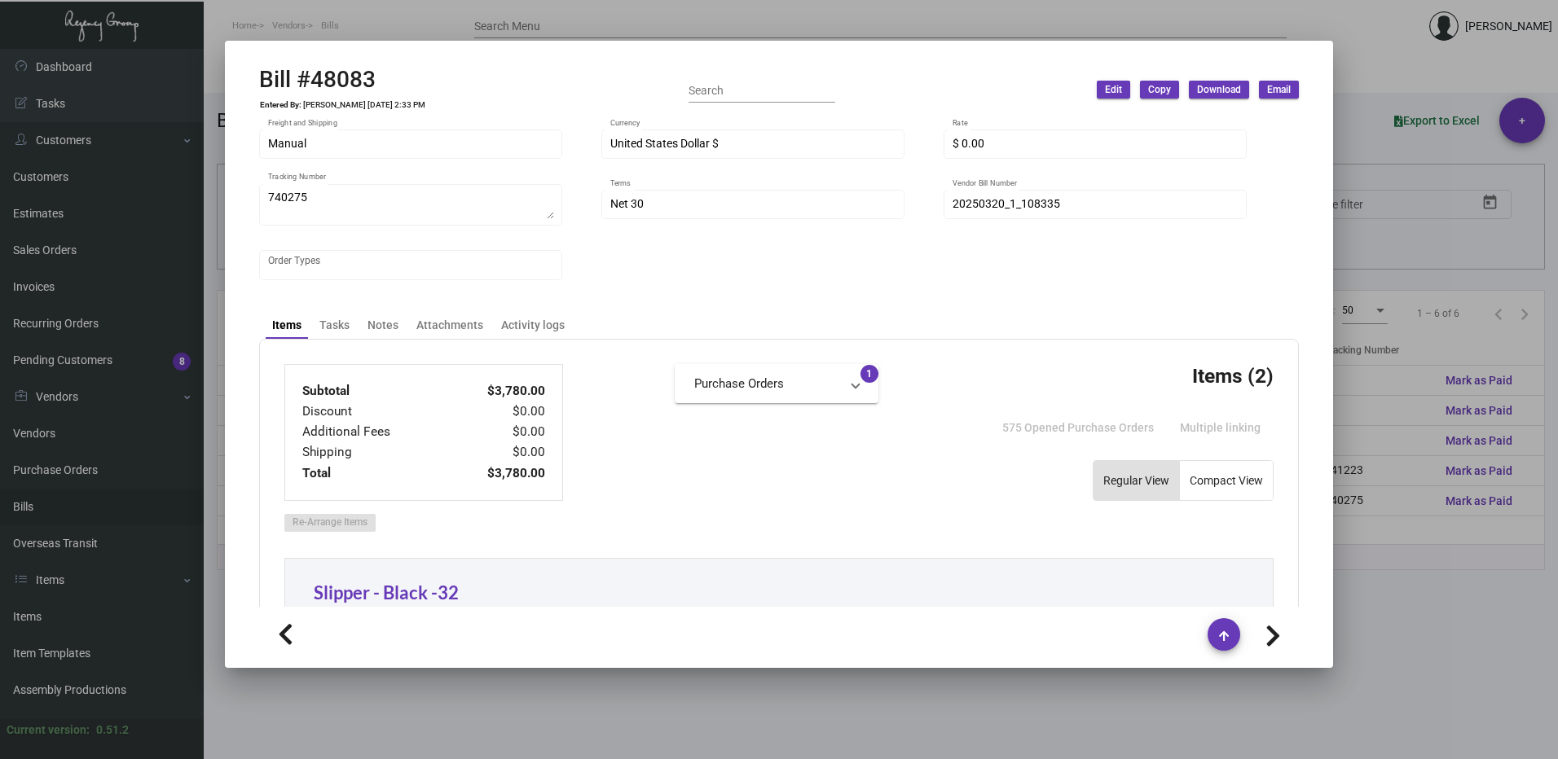
scroll to position [326, 0]
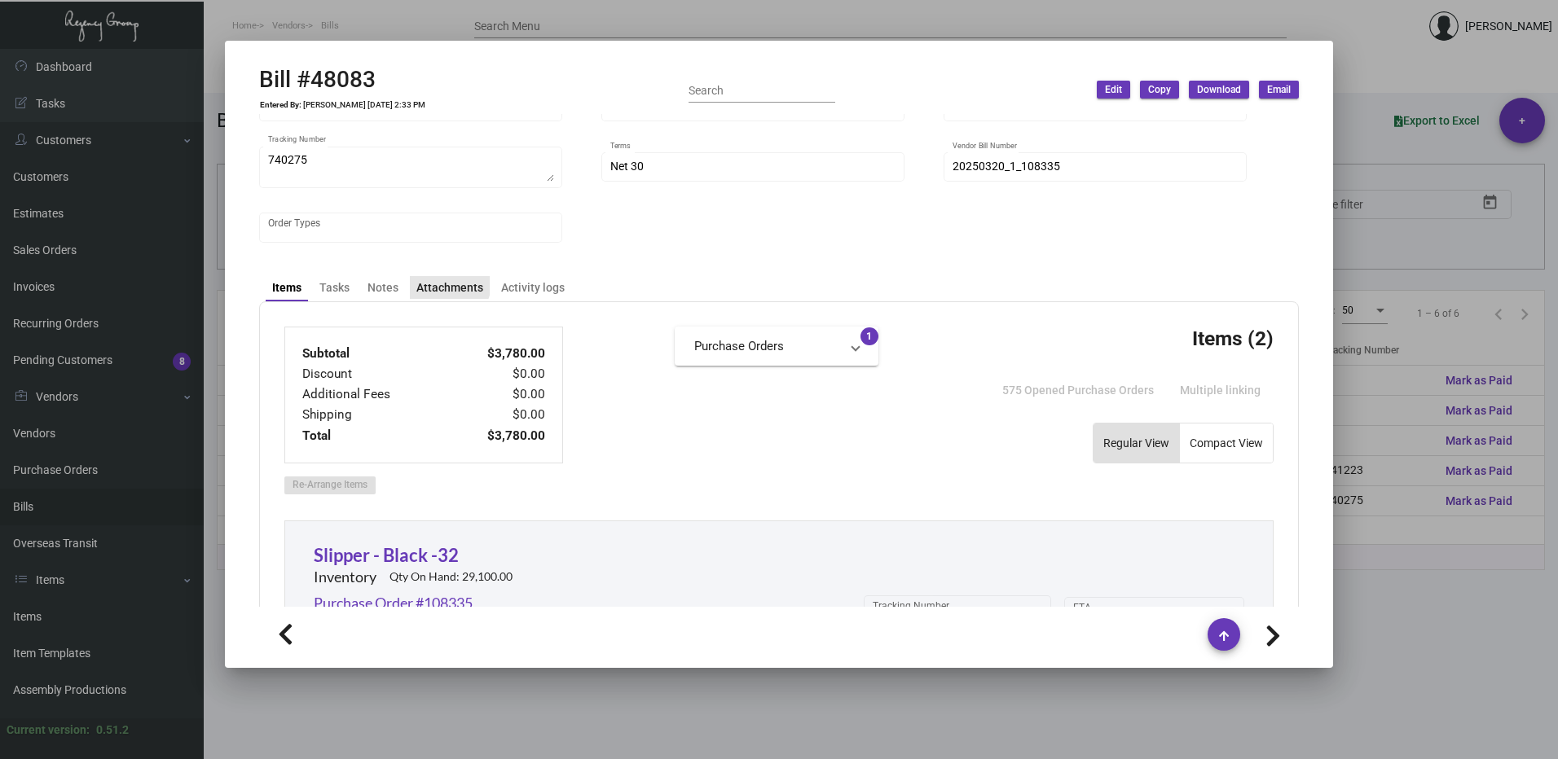
click at [438, 282] on div "Attachments" at bounding box center [449, 287] width 67 height 17
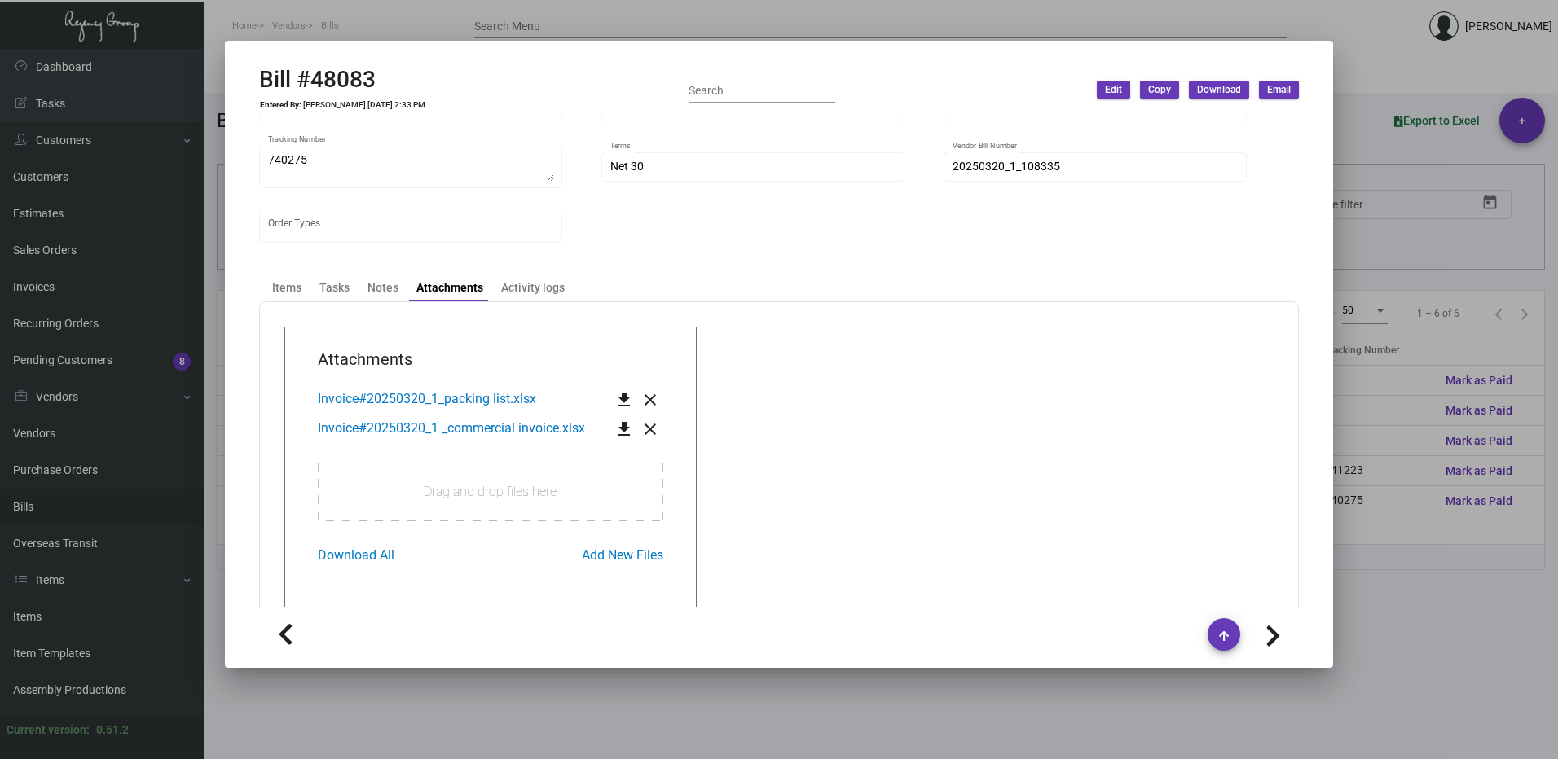
click at [414, 434] on span "Invoice#20250320_1 _commercial invoice.xlsx" at bounding box center [451, 427] width 267 height 15
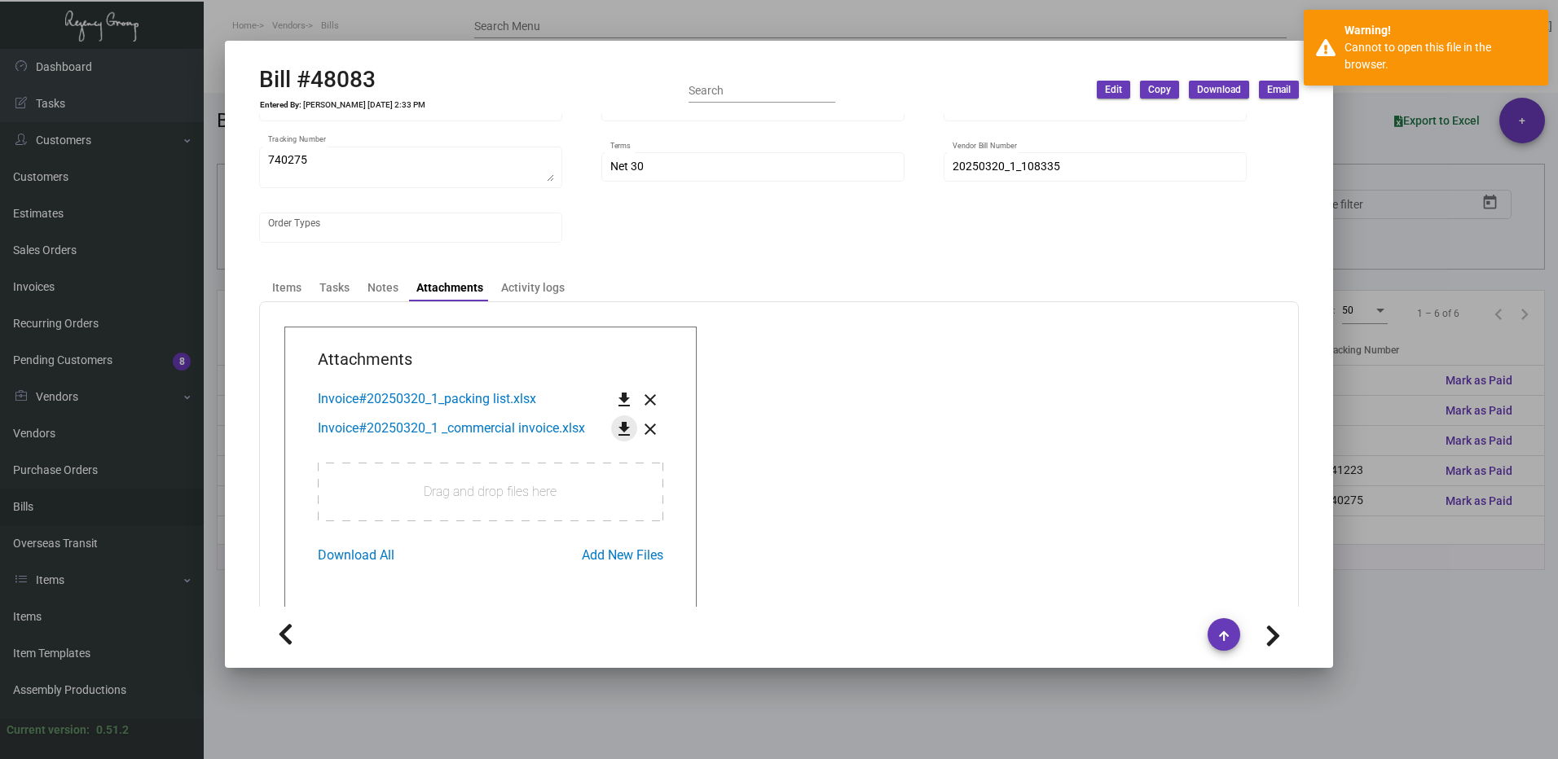
click at [619, 430] on mat-icon "get_app" at bounding box center [624, 430] width 20 height 20
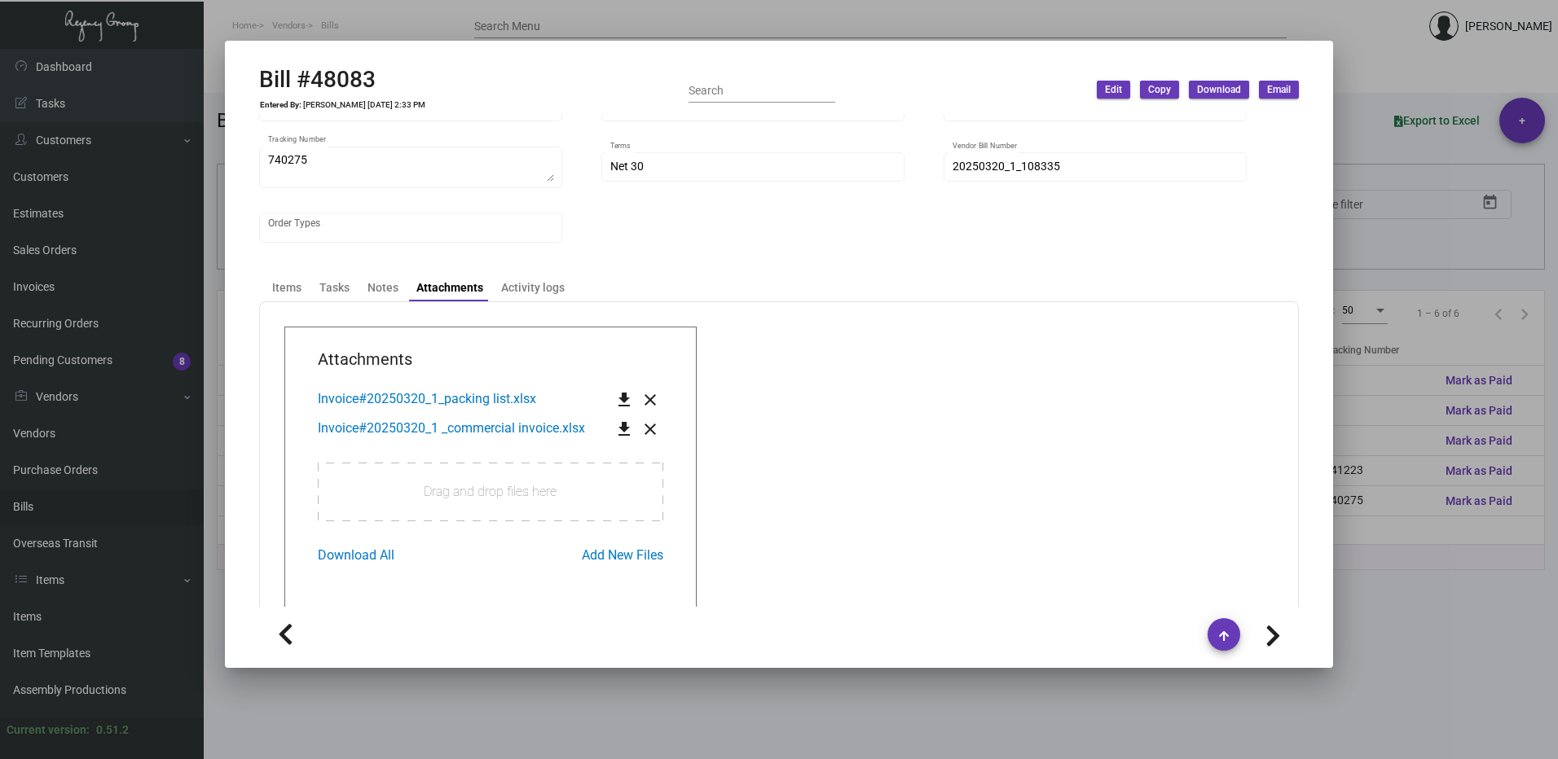
click at [886, 418] on app-transaction-attachment "Attachments Invoice#20250320_1_packing list.xlsx get_app close Invoice#20250320…" at bounding box center [778, 469] width 989 height 284
click at [1388, 240] on div at bounding box center [779, 379] width 1558 height 759
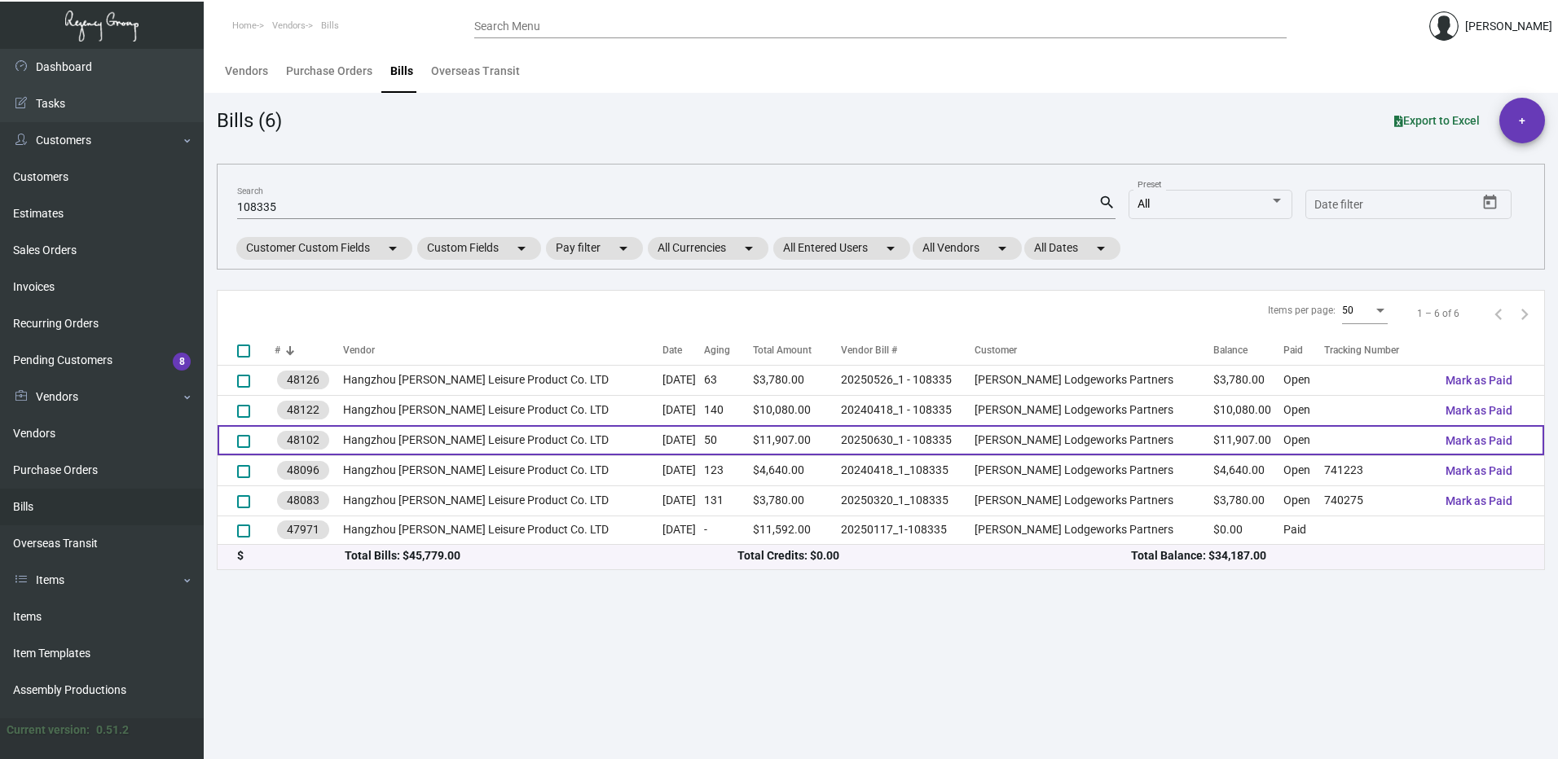
click at [690, 450] on td "[DATE]" at bounding box center [683, 440] width 42 height 30
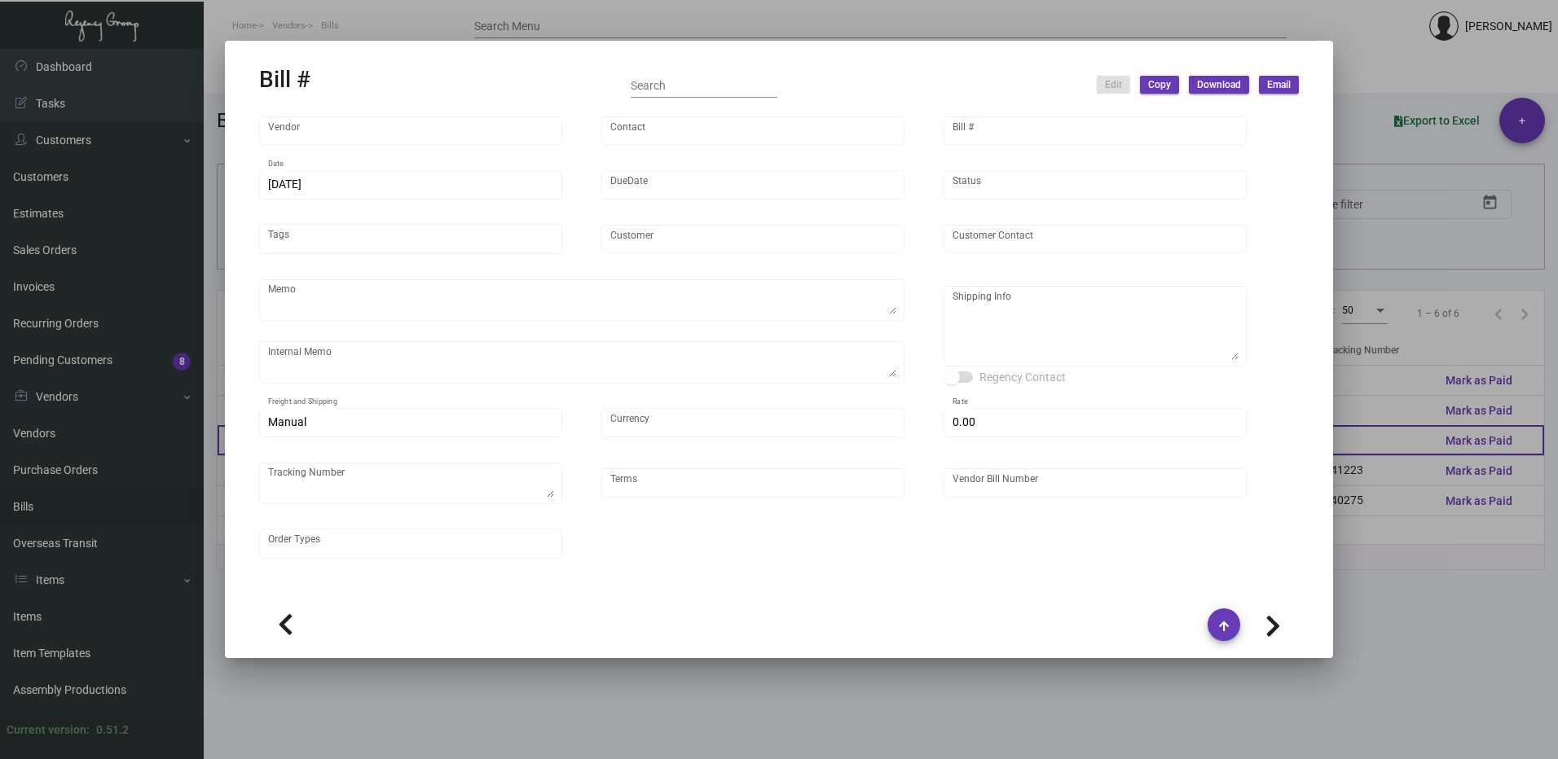
type input "Hangzhou [PERSON_NAME] Leisure Product Co. LTD"
type input "[PERSON_NAME]"
type input "48102"
type input "[DATE]"
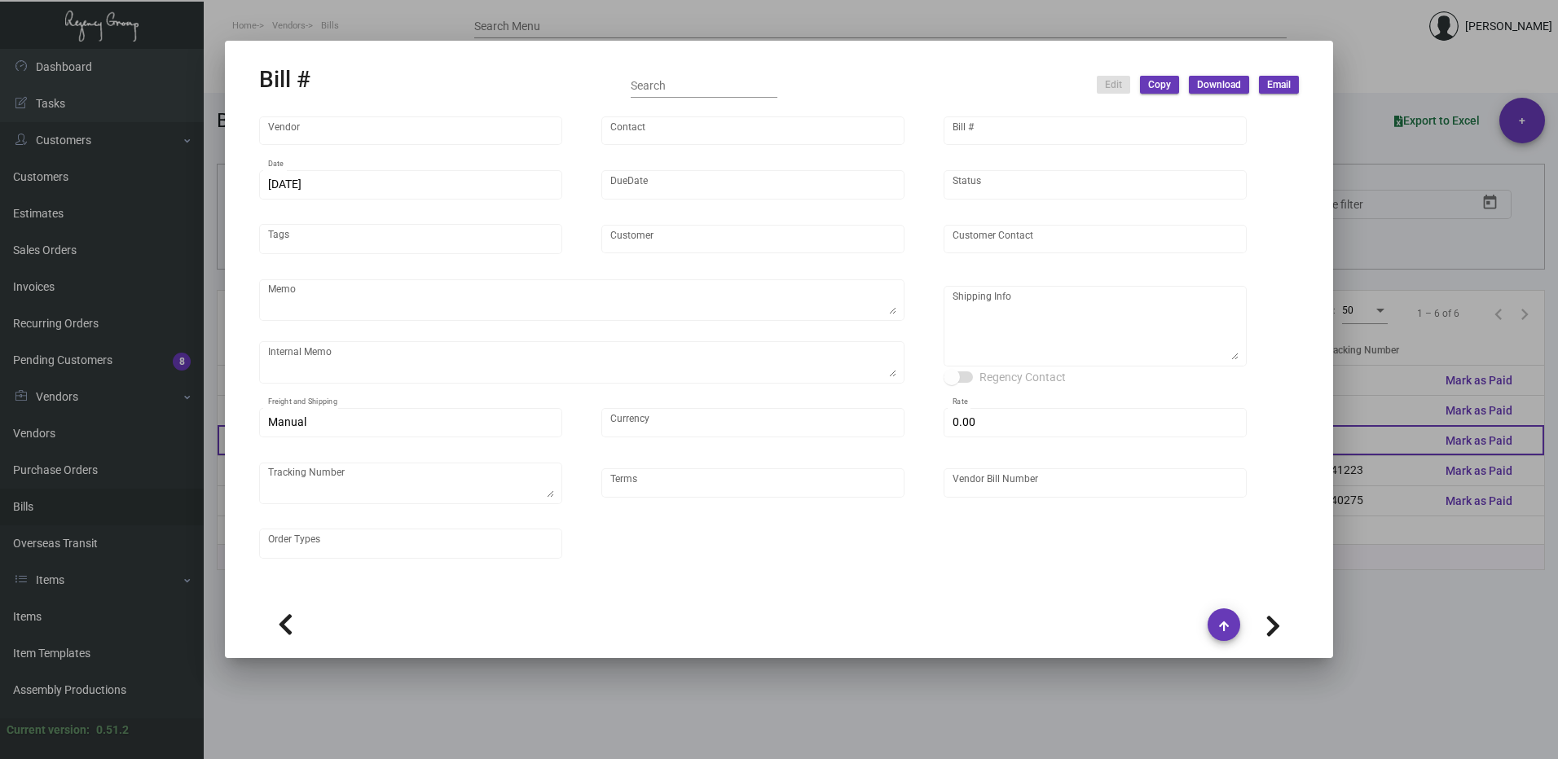
type input "[PERSON_NAME] Lodgeworks Partners"
type input "[PERSON_NAME]"
type textarea "10K per color for the first batch, rest pending shipping instruction"
type textarea "[PERSON_NAME] Lodgeworks Partners - [PERSON_NAME] [STREET_ADDRESS]"
type input "United States Dollar $"
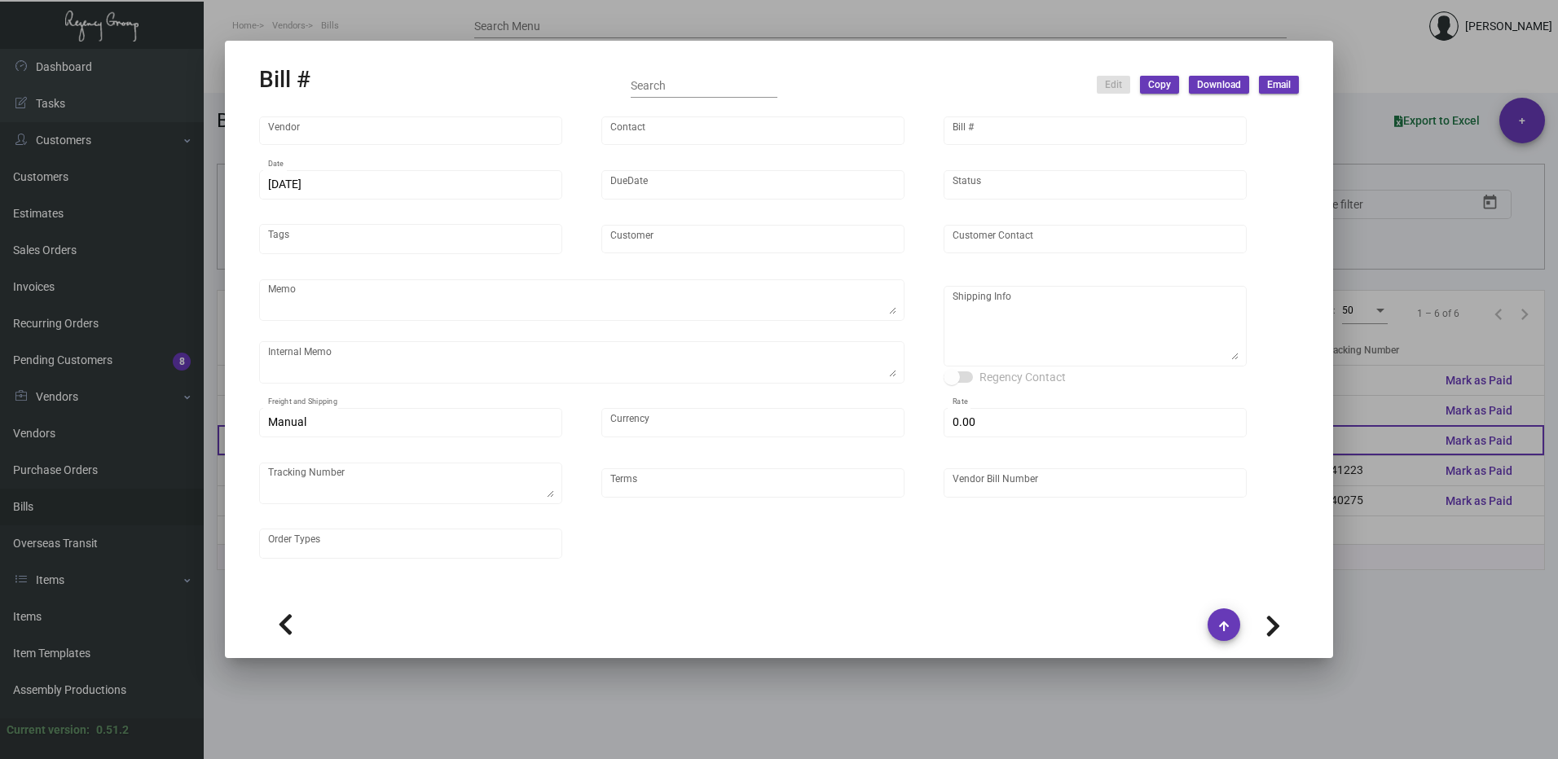
type input "$ 0.00"
type input "Net 30"
type input "20250630_1 - 108335"
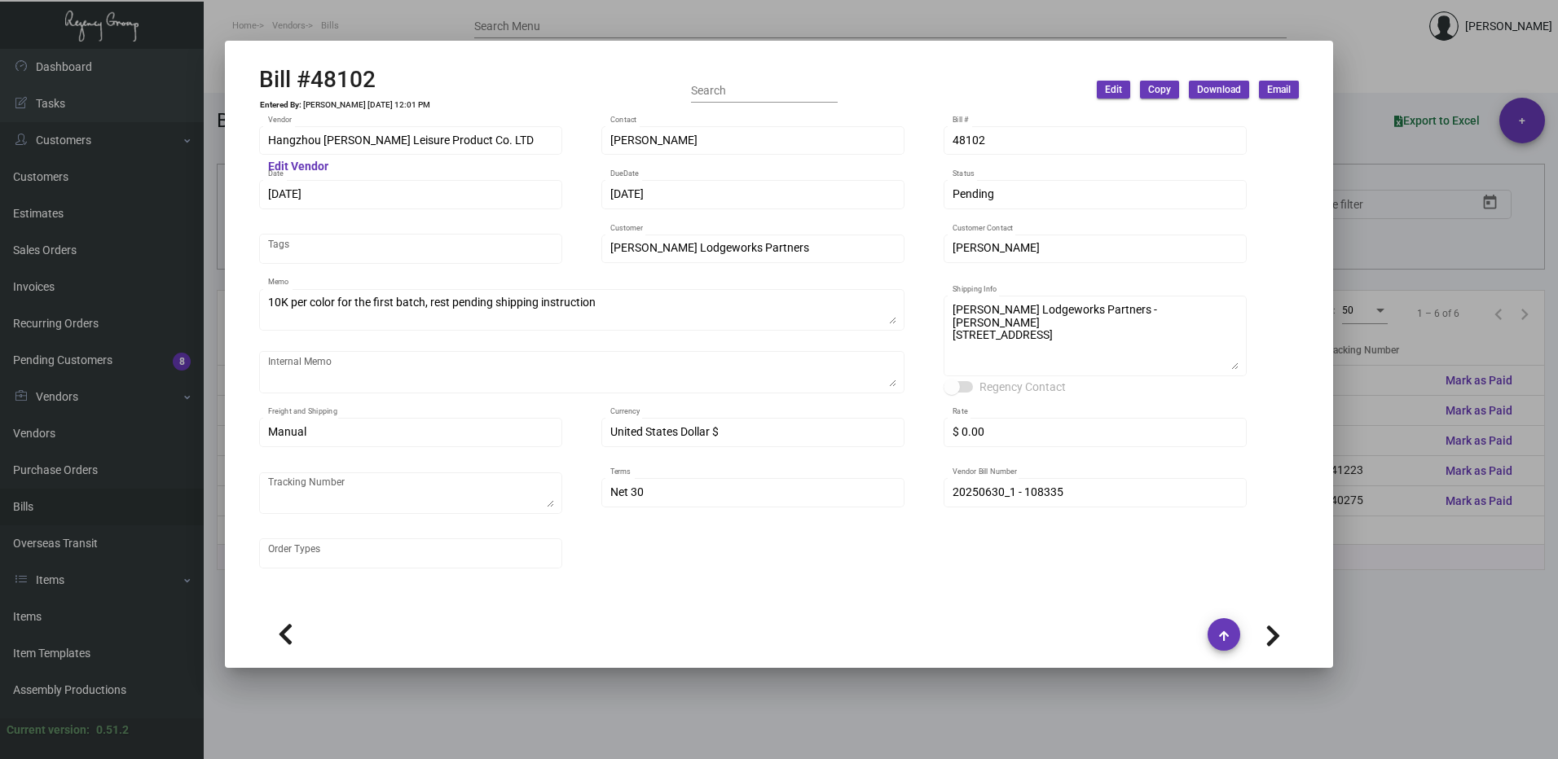
click at [1384, 84] on div at bounding box center [779, 379] width 1558 height 759
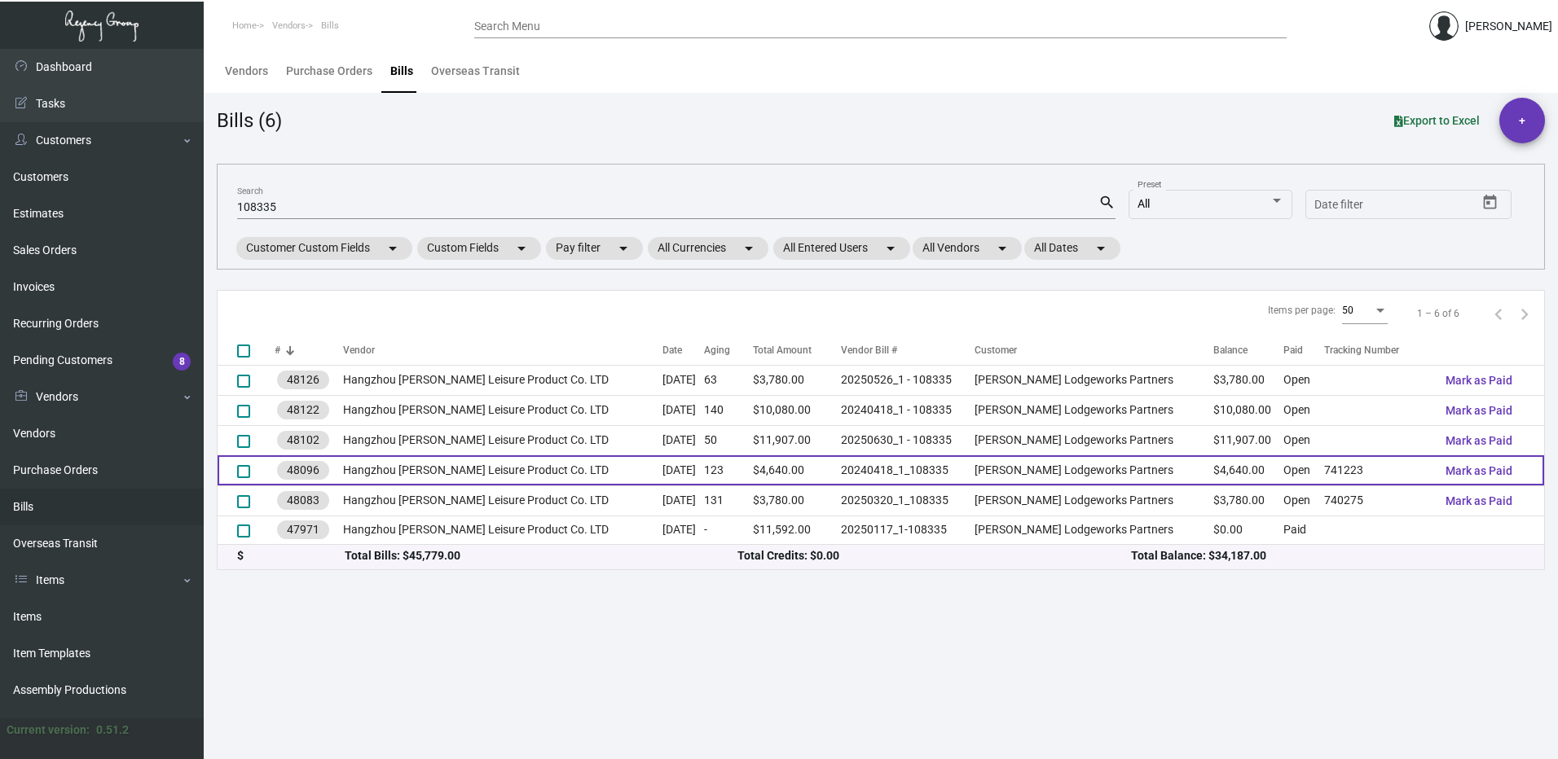
click at [970, 465] on td "20240418_1_108335" at bounding box center [908, 470] width 134 height 30
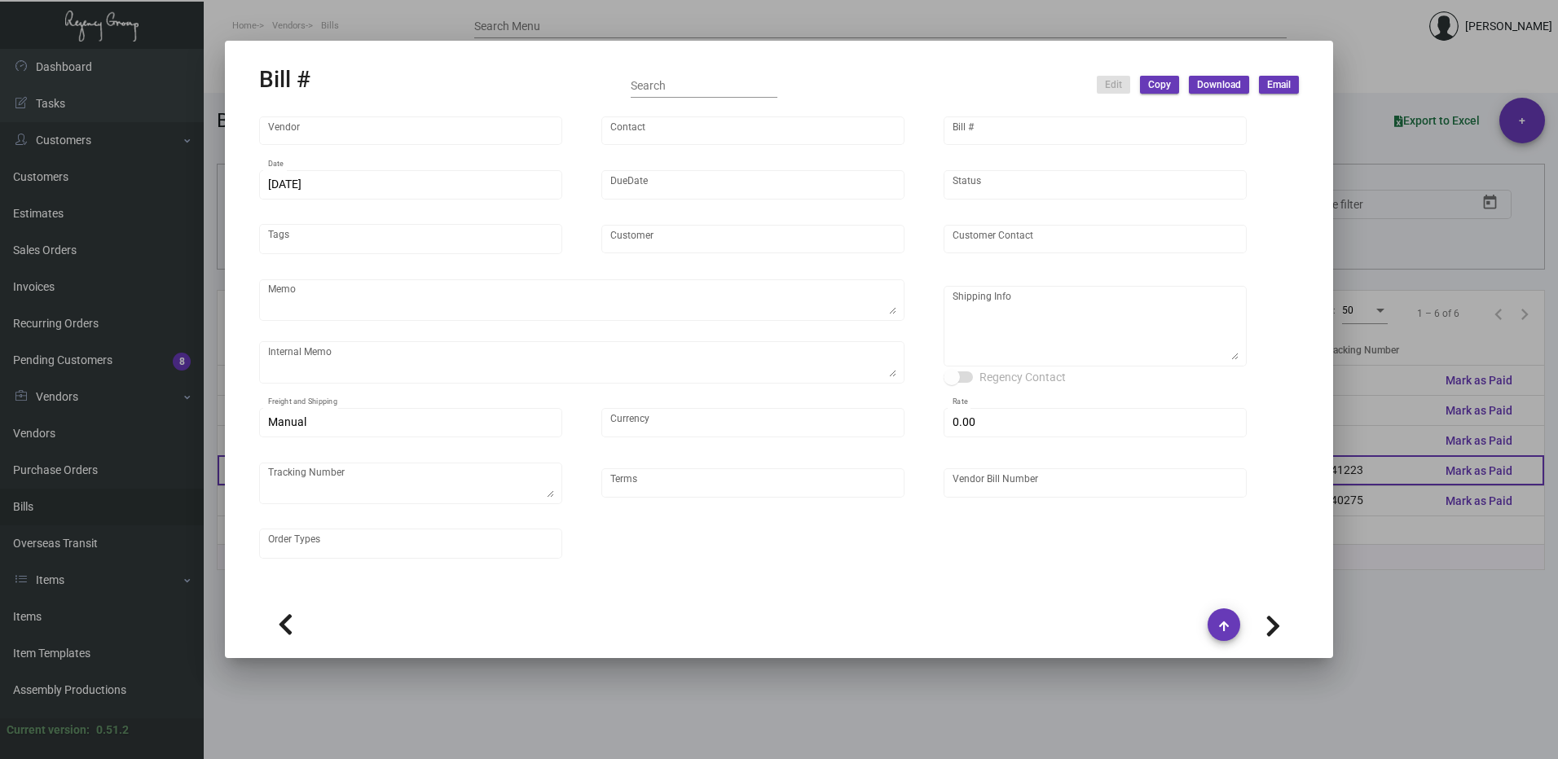
type input "Hangzhou [PERSON_NAME] Leisure Product Co. LTD"
type input "[PERSON_NAME]"
type input "48096"
type input "[DATE]"
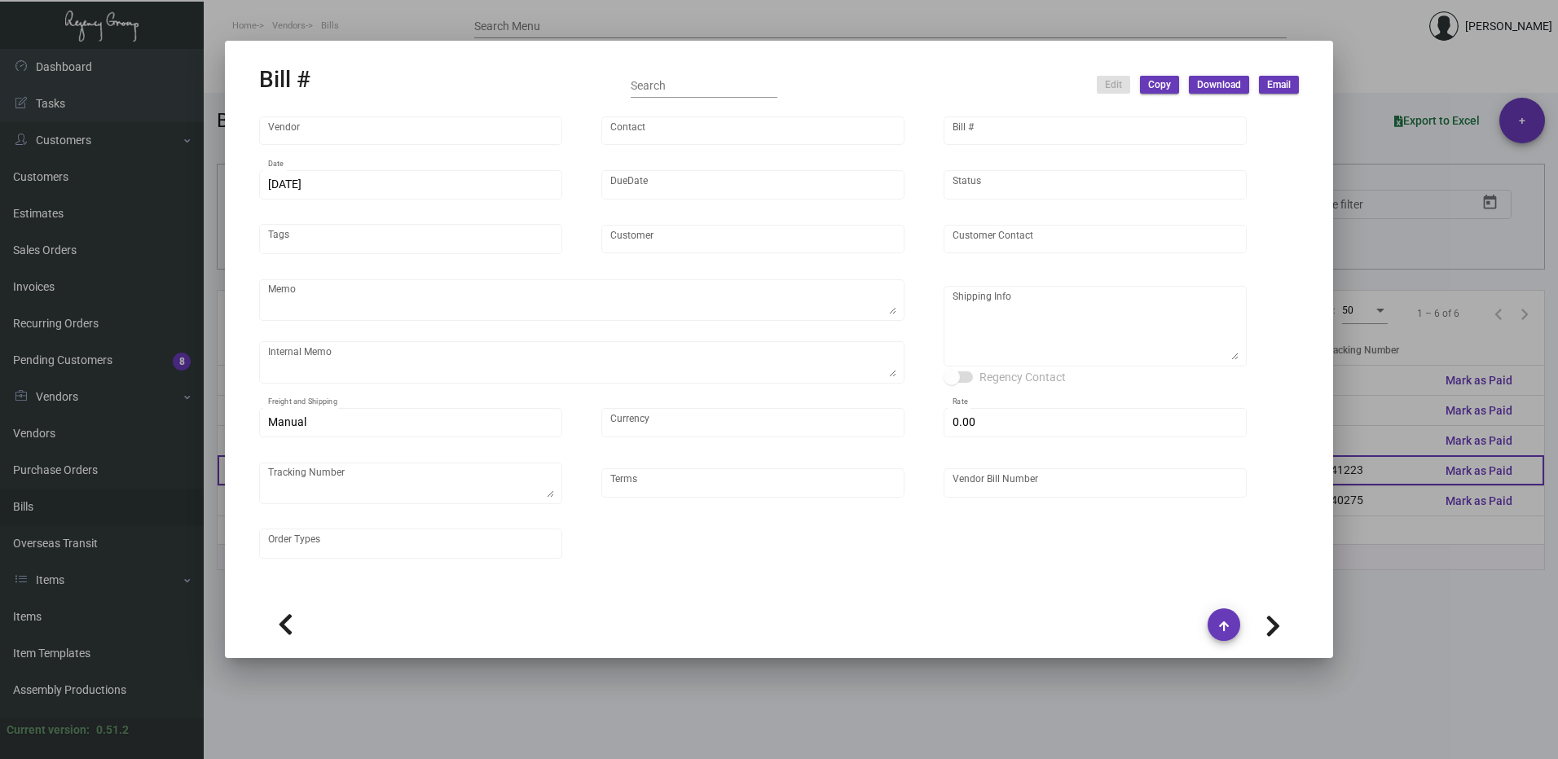
type input "[PERSON_NAME] Lodgeworks Partners"
type input "[PERSON_NAME]"
type textarea "10K per color for the first batch, rest pending shipping instruction"
type textarea "[PERSON_NAME] Lodgeworks Partners - [PERSON_NAME] [STREET_ADDRESS]"
type input "United States Dollar $"
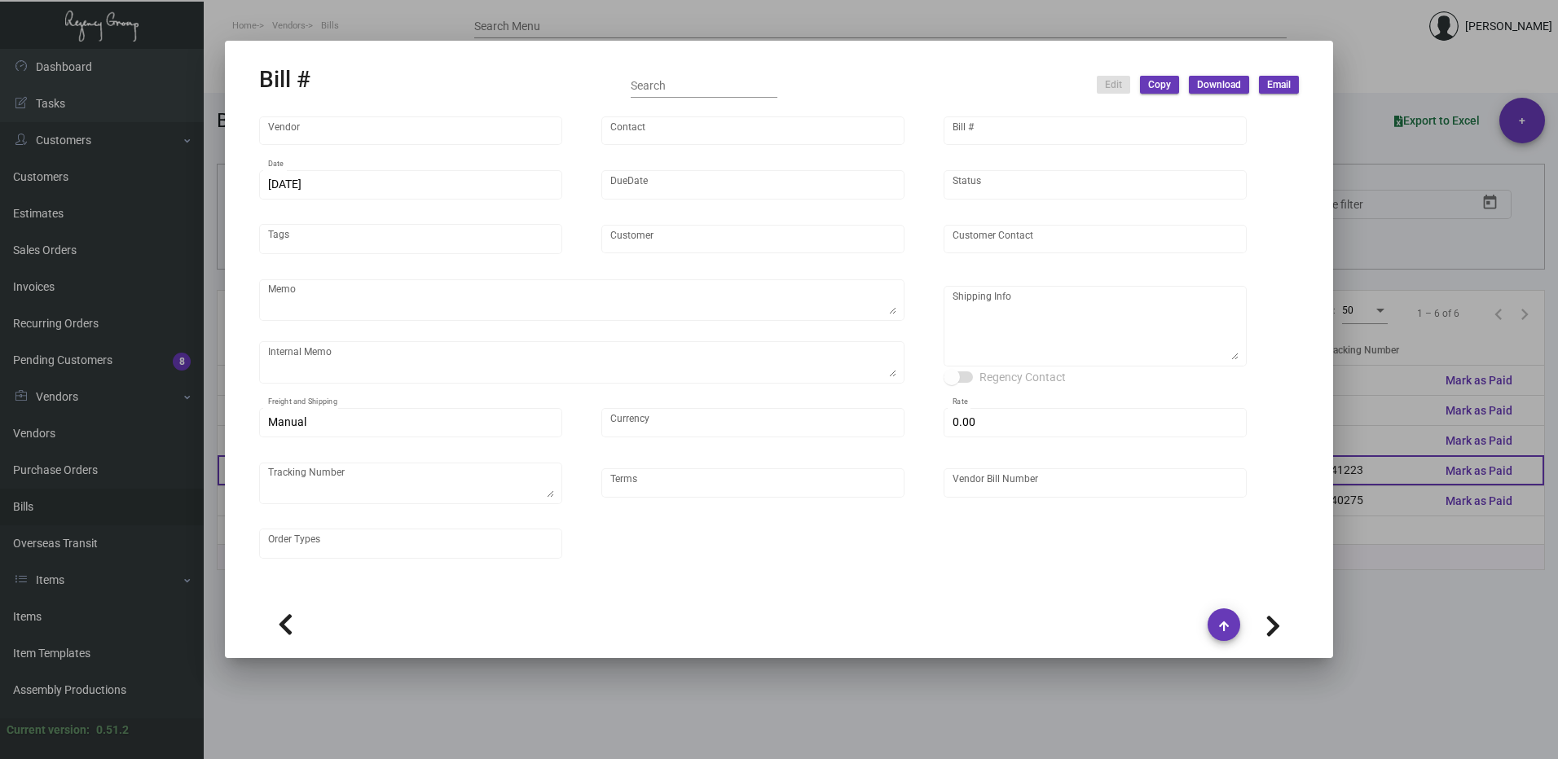
type input "$ 0.00"
type textarea "741223"
type input "Net 30"
type input "20240418_1_108335"
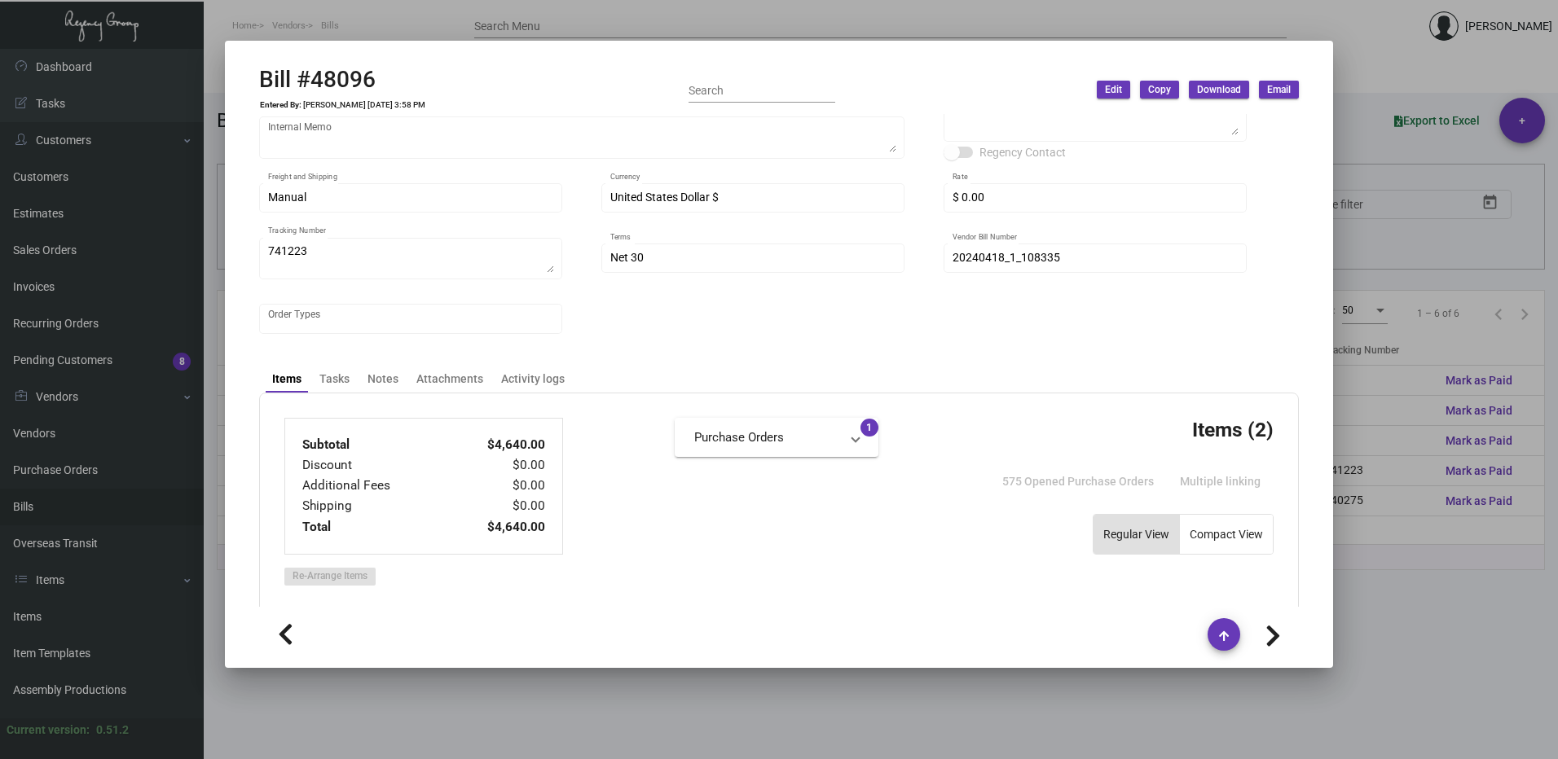
scroll to position [204, 0]
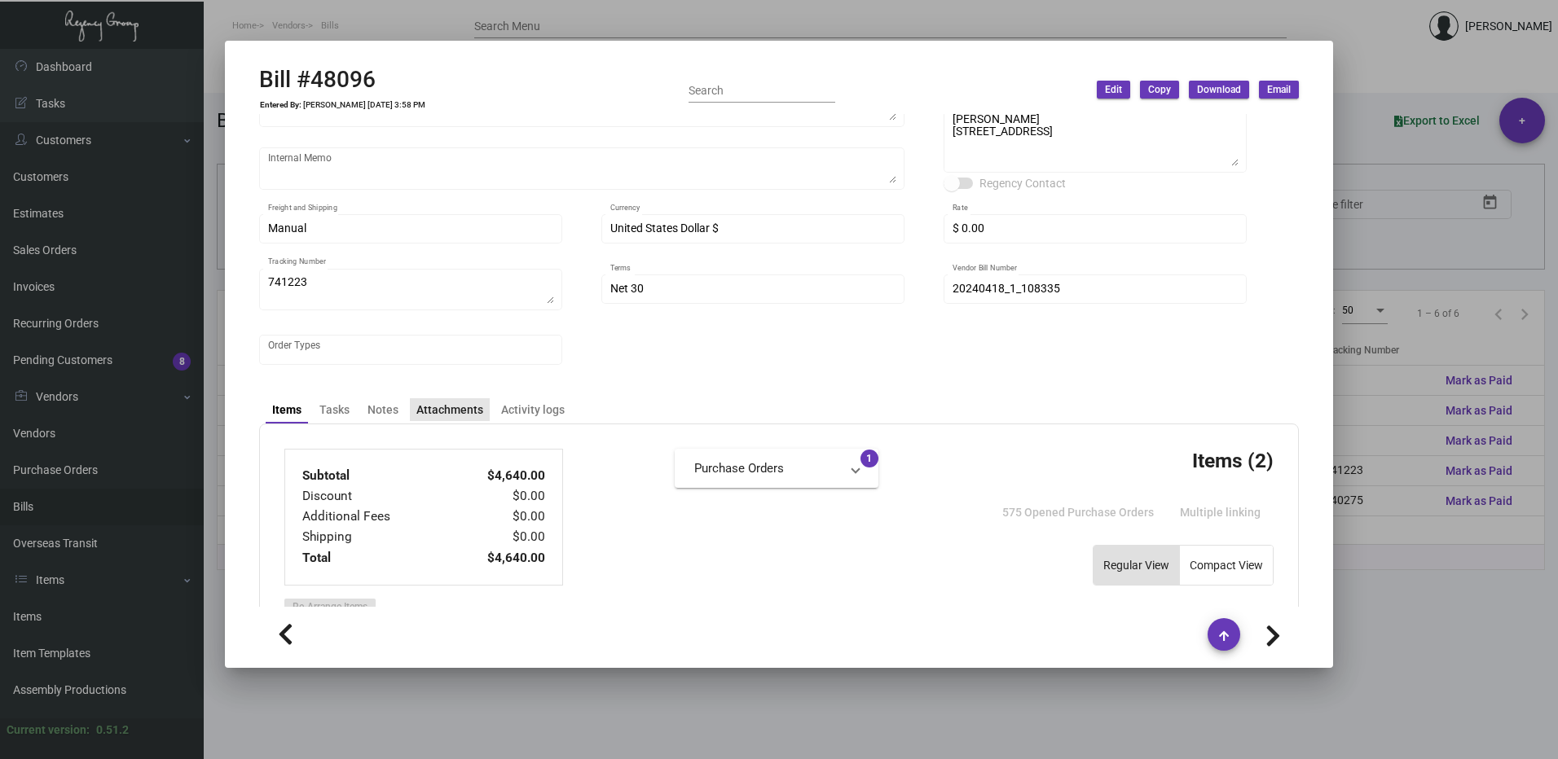
click at [459, 413] on div "Attachments" at bounding box center [449, 410] width 67 height 17
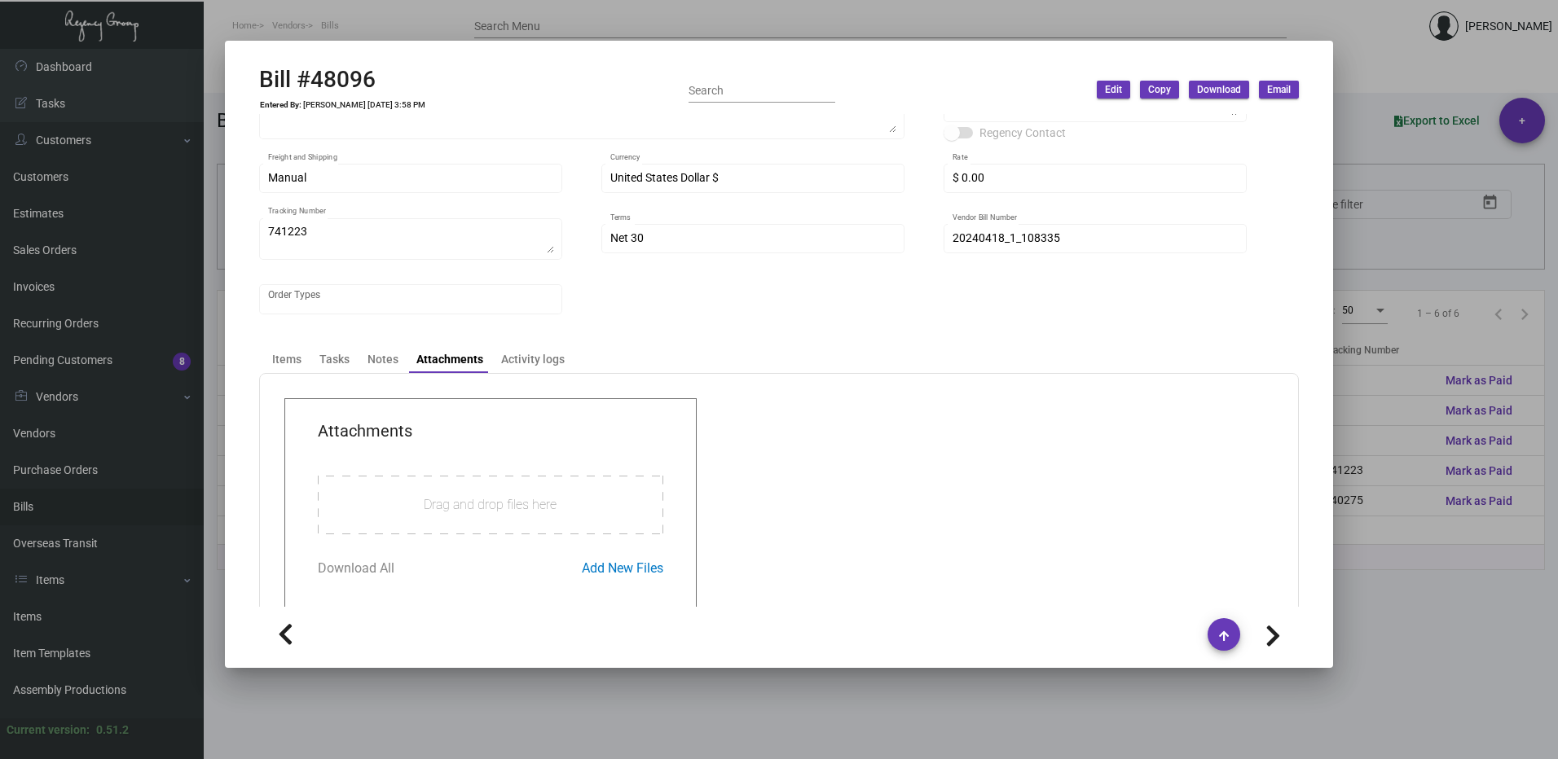
scroll to position [306, 0]
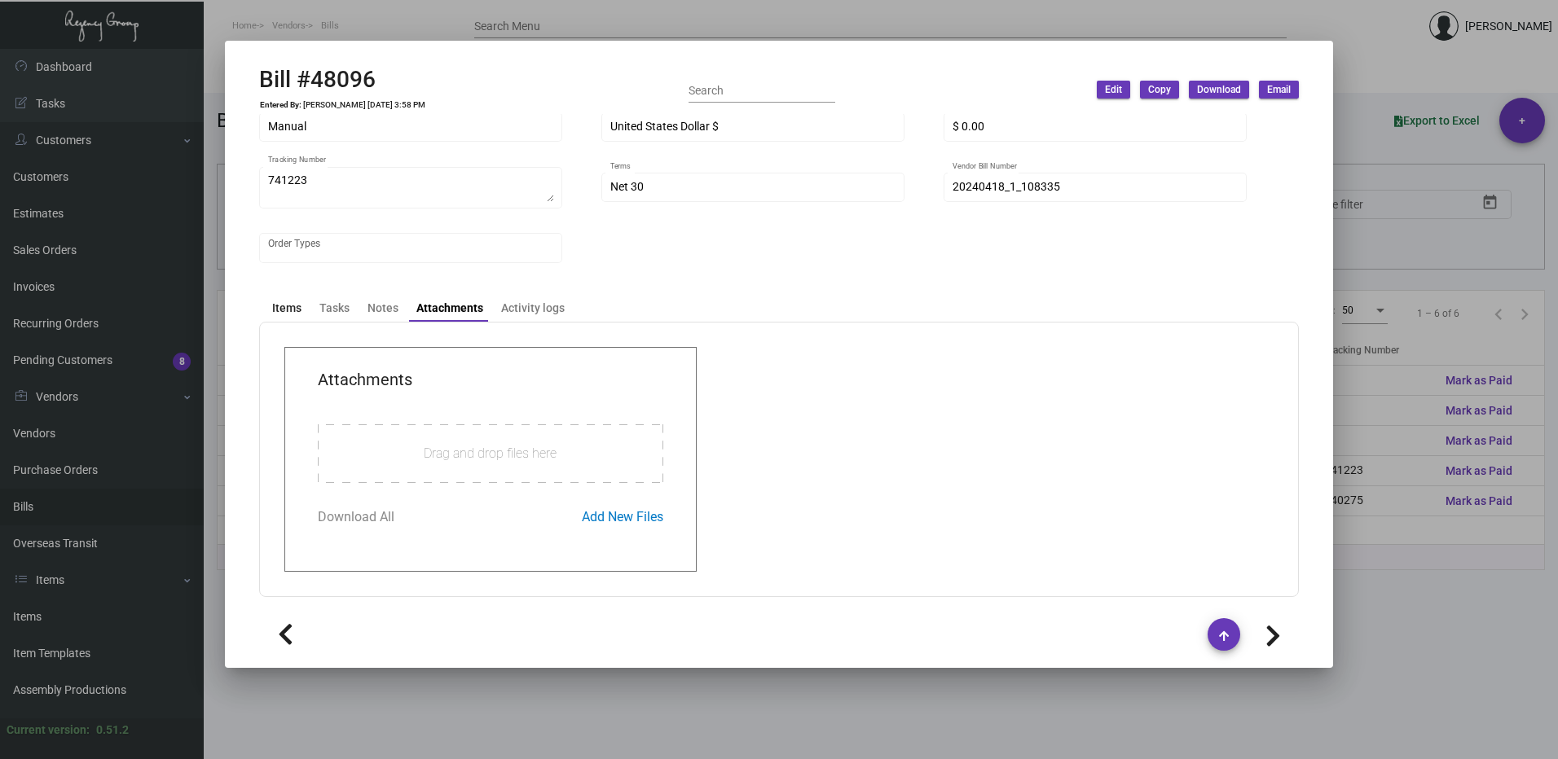
click at [294, 309] on div "Items" at bounding box center [286, 308] width 29 height 17
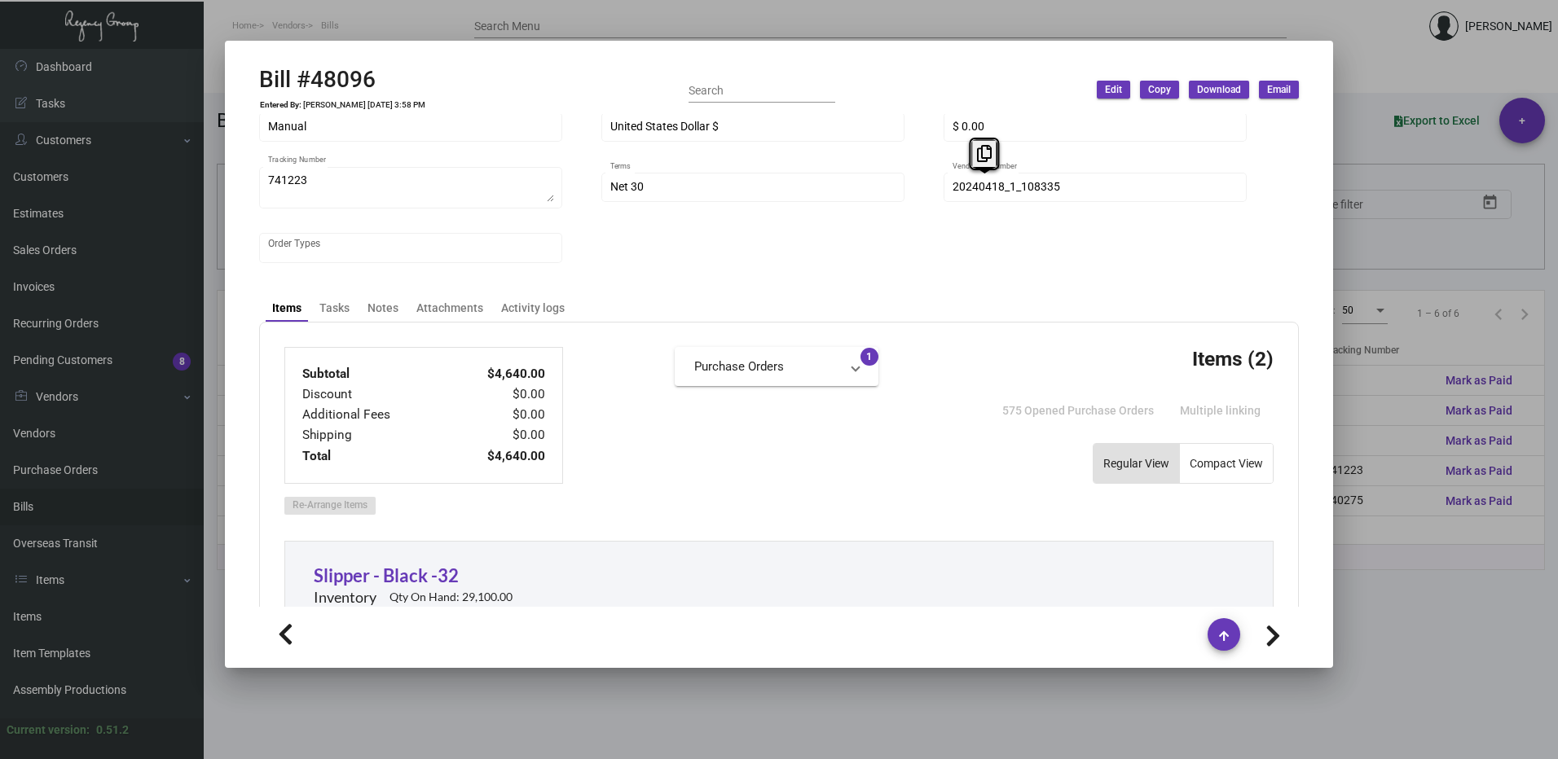
click at [451, 293] on div "Hangzhou [PERSON_NAME] Leisure Product Co. LTD Vendor Edit Vendor [PERSON_NAME]…" at bounding box center [779, 361] width 1079 height 494
click at [451, 306] on div "Attachments" at bounding box center [449, 308] width 67 height 17
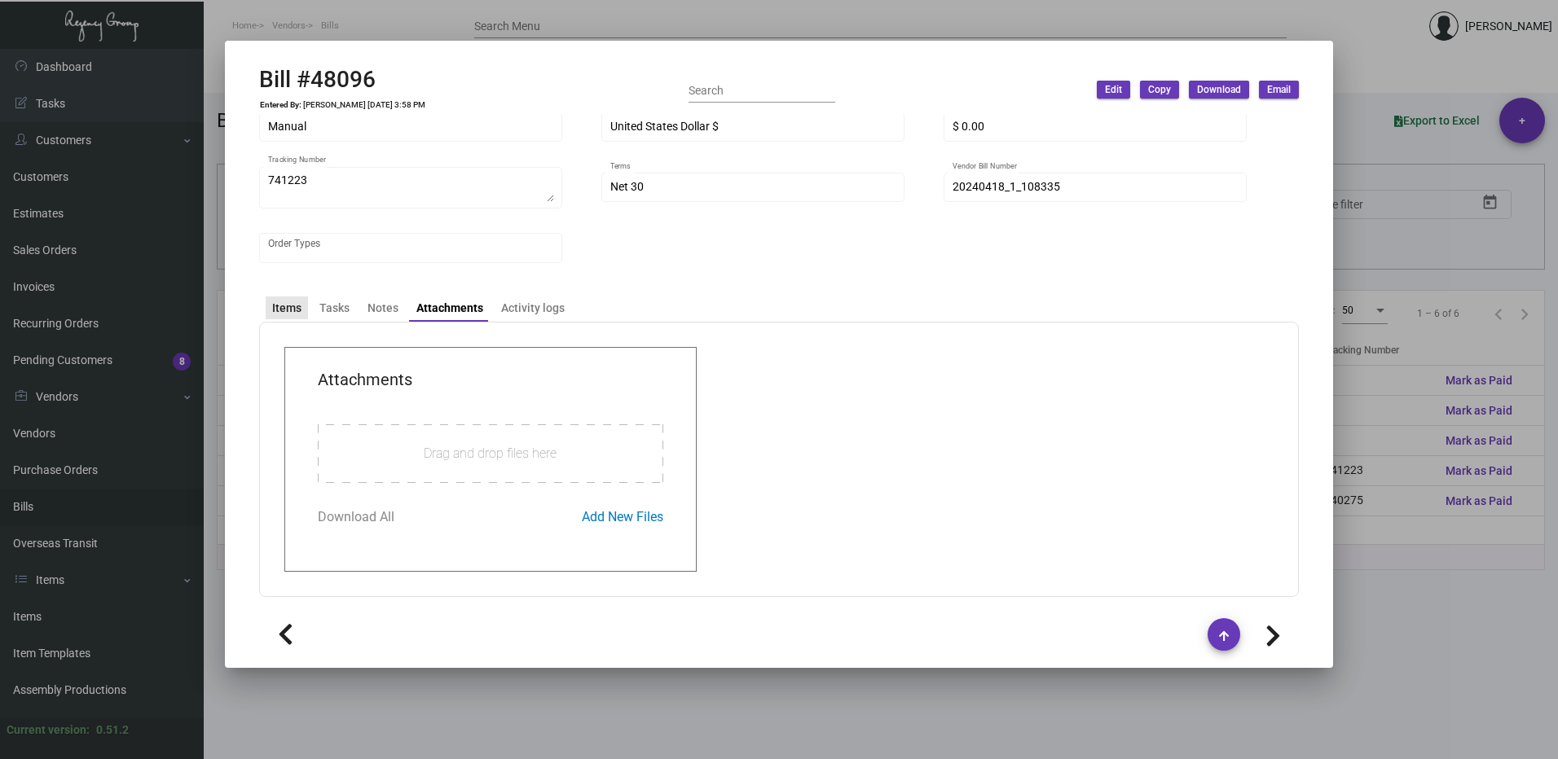
click at [288, 301] on div "Items" at bounding box center [286, 308] width 29 height 17
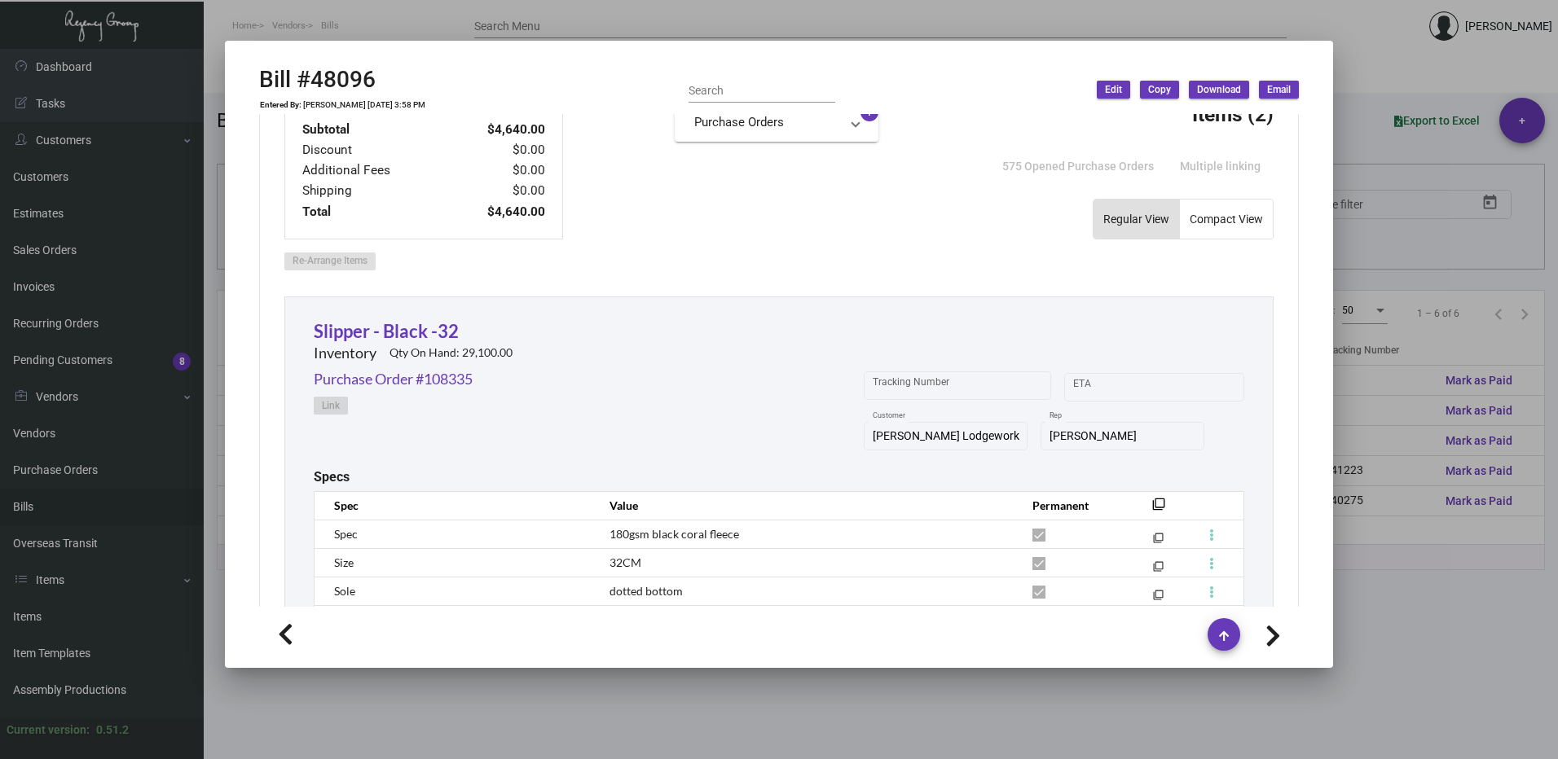
scroll to position [61, 0]
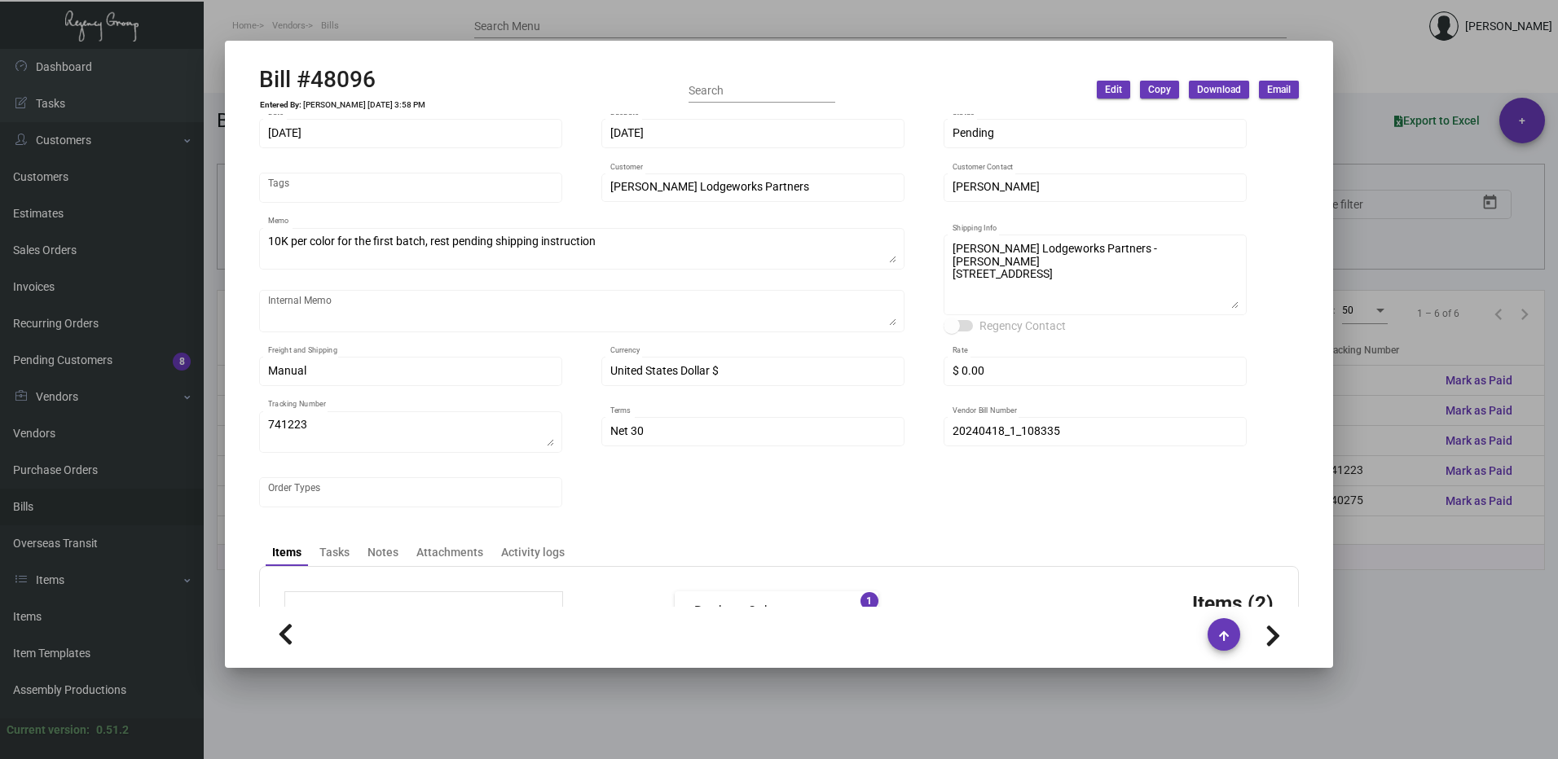
click at [1367, 74] on div at bounding box center [779, 379] width 1558 height 759
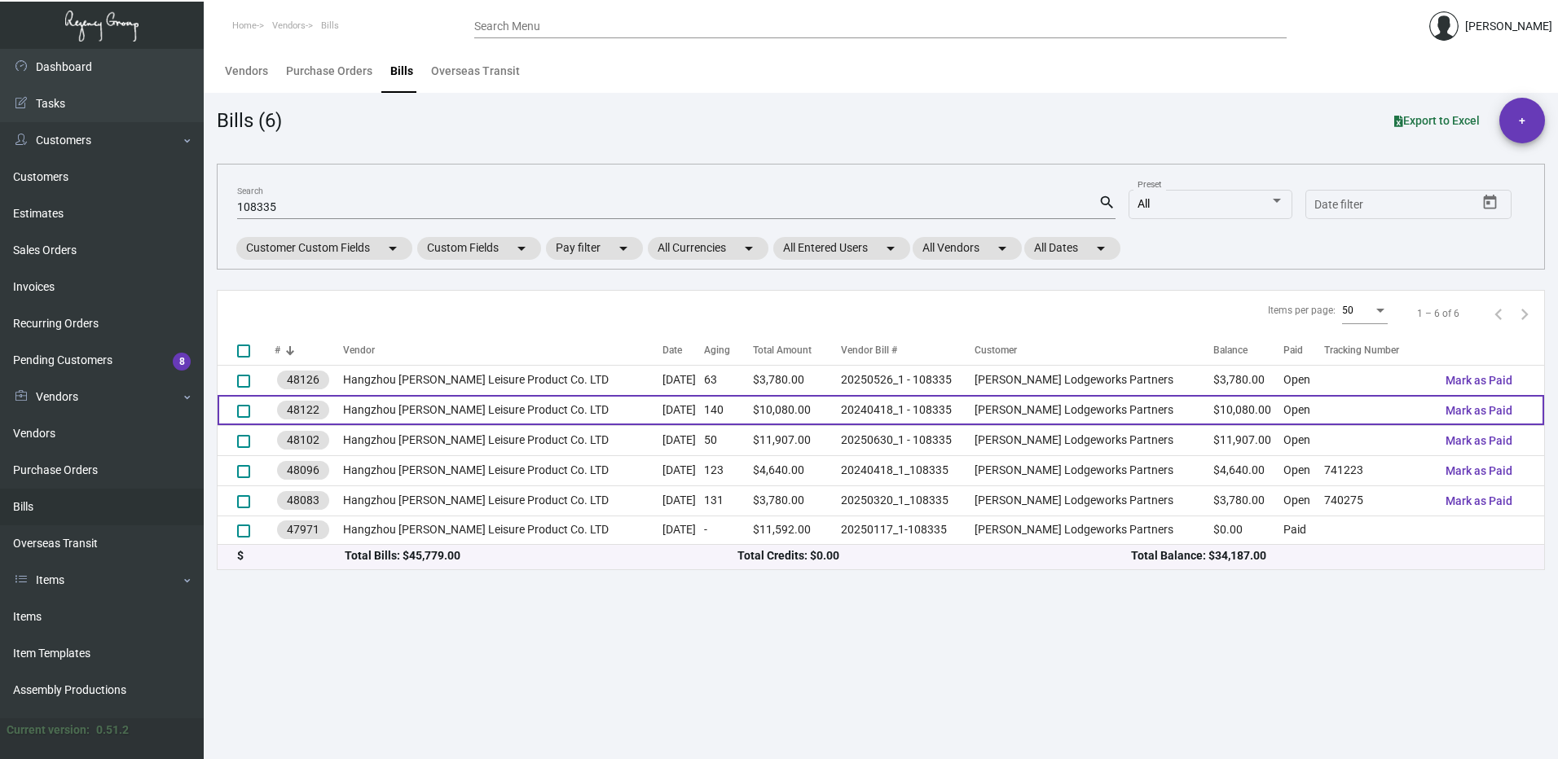
click at [834, 416] on td "$10,080.00" at bounding box center [797, 410] width 88 height 30
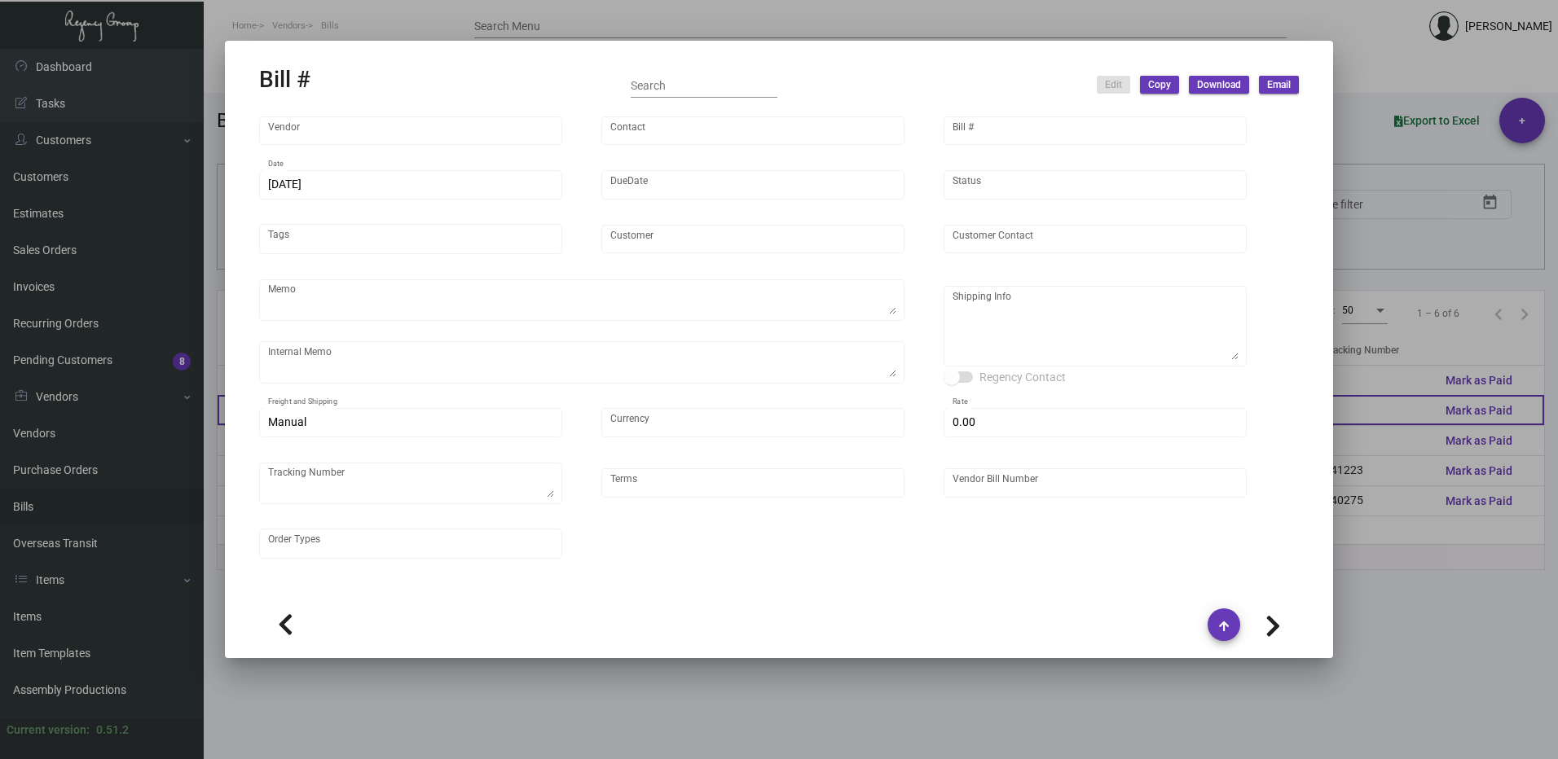
type input "Hangzhou [PERSON_NAME] Leisure Product Co. LTD"
type input "[PERSON_NAME]"
type input "48122"
type input "[DATE]"
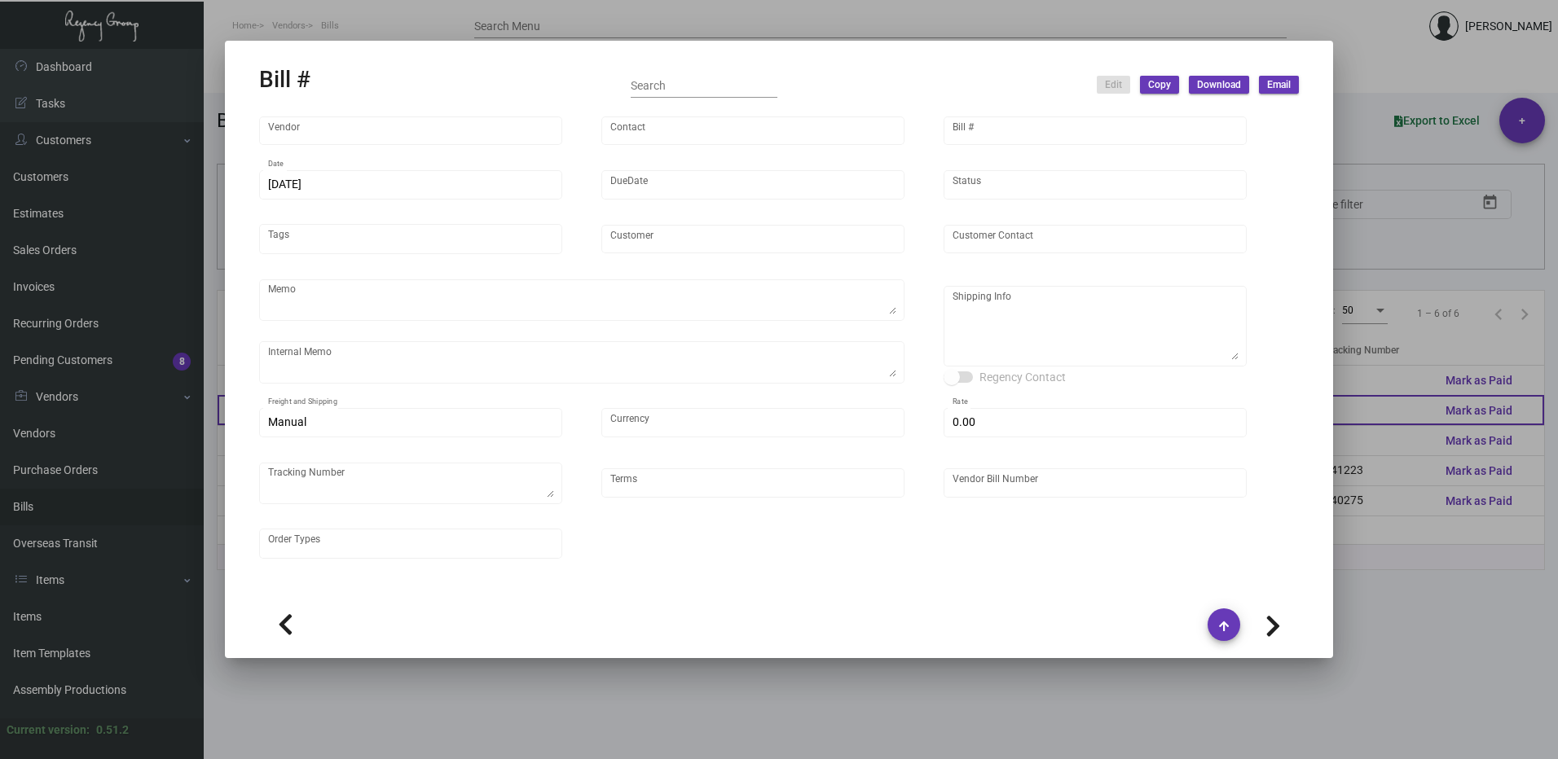
type input "[PERSON_NAME] Lodgeworks Partners"
type input "[PERSON_NAME]"
type textarea "10K per color for the first batch, rest pending shipping instruction"
type textarea "[PERSON_NAME] Lodgeworks Partners - [PERSON_NAME] [STREET_ADDRESS]"
type input "United States Dollar $"
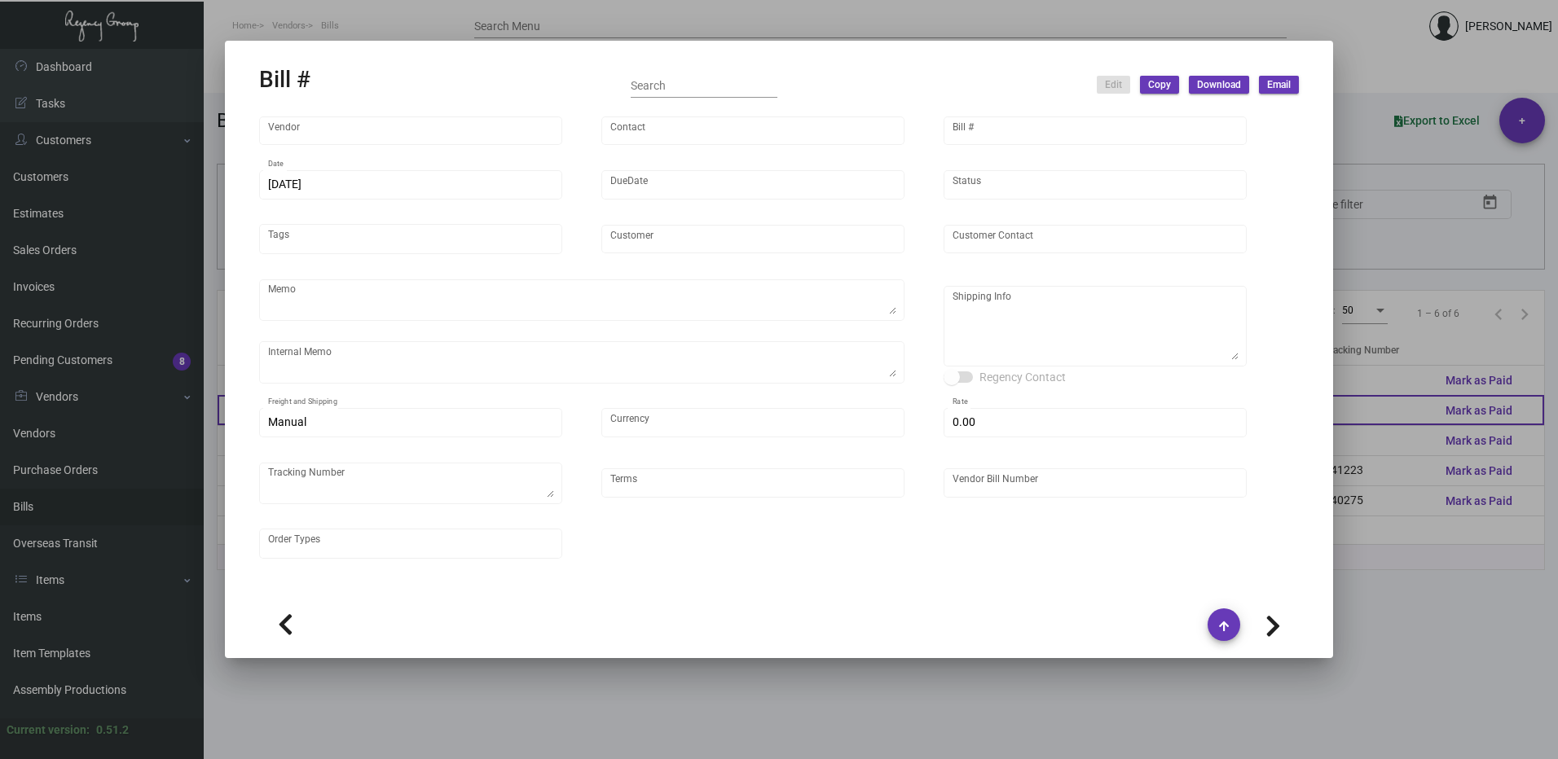
type input "$ 0.00"
type input "Net 30"
type input "20240418_1 - 108335"
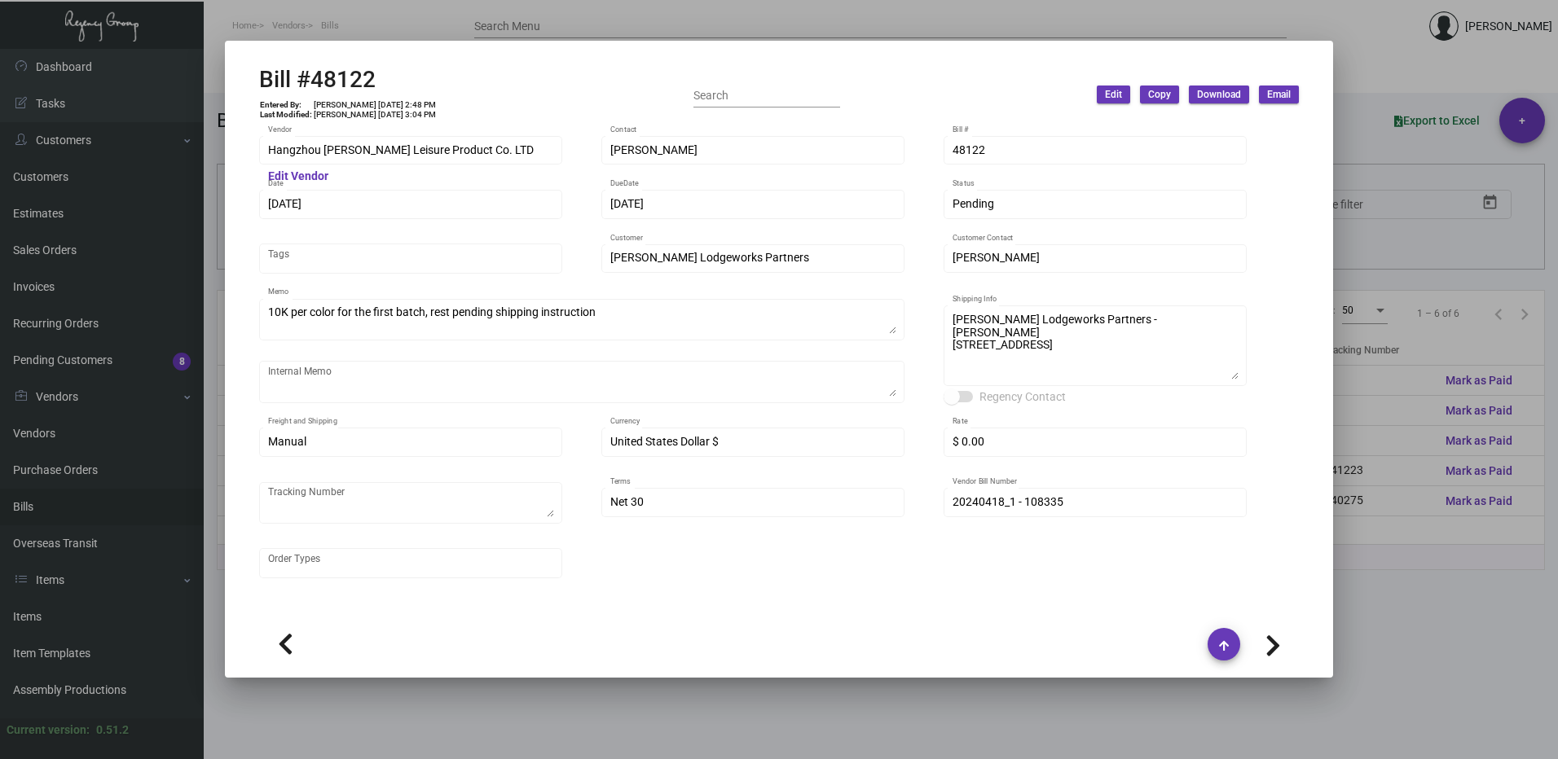
click at [332, 249] on div at bounding box center [411, 259] width 293 height 20
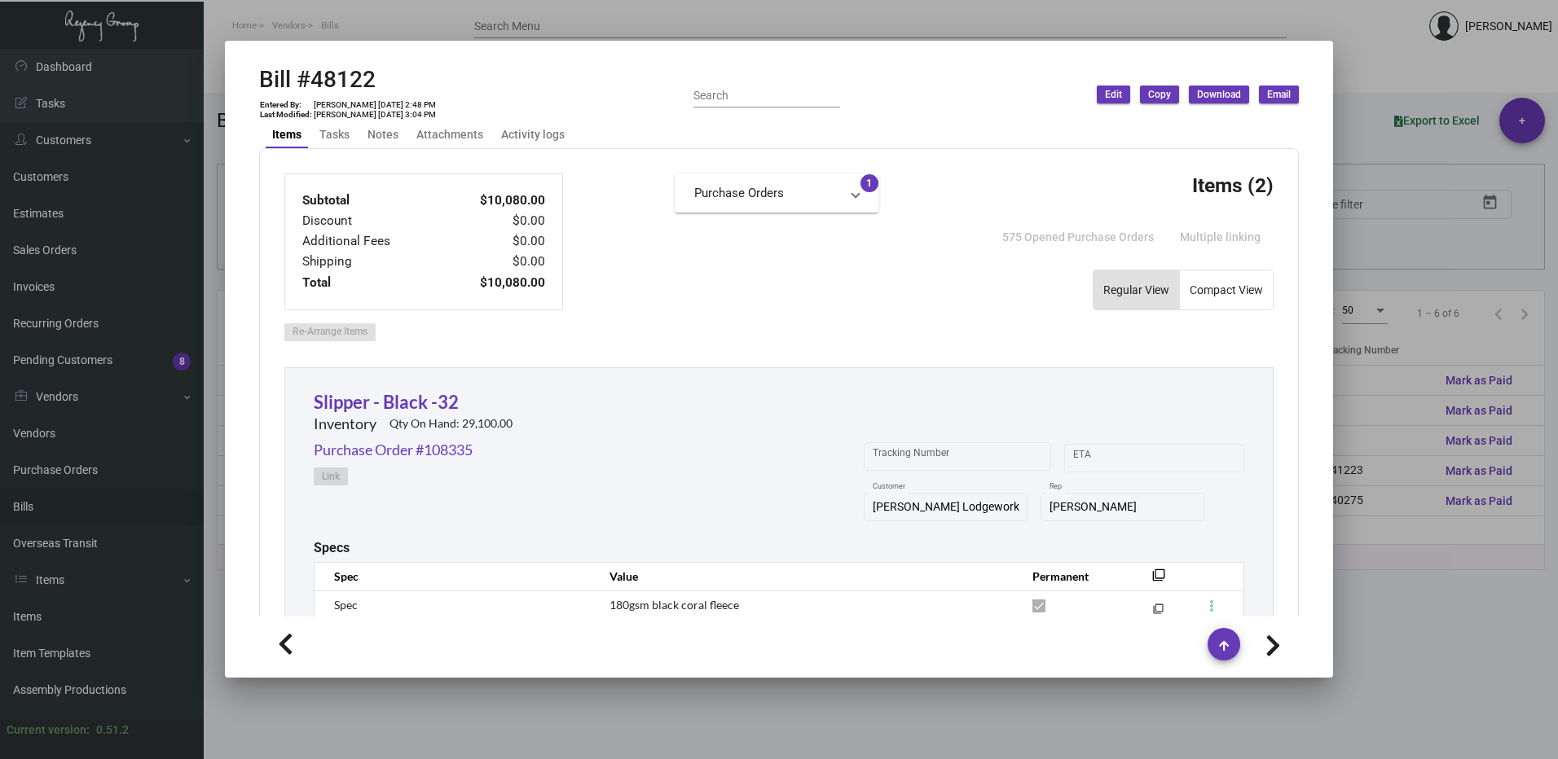
scroll to position [81, 0]
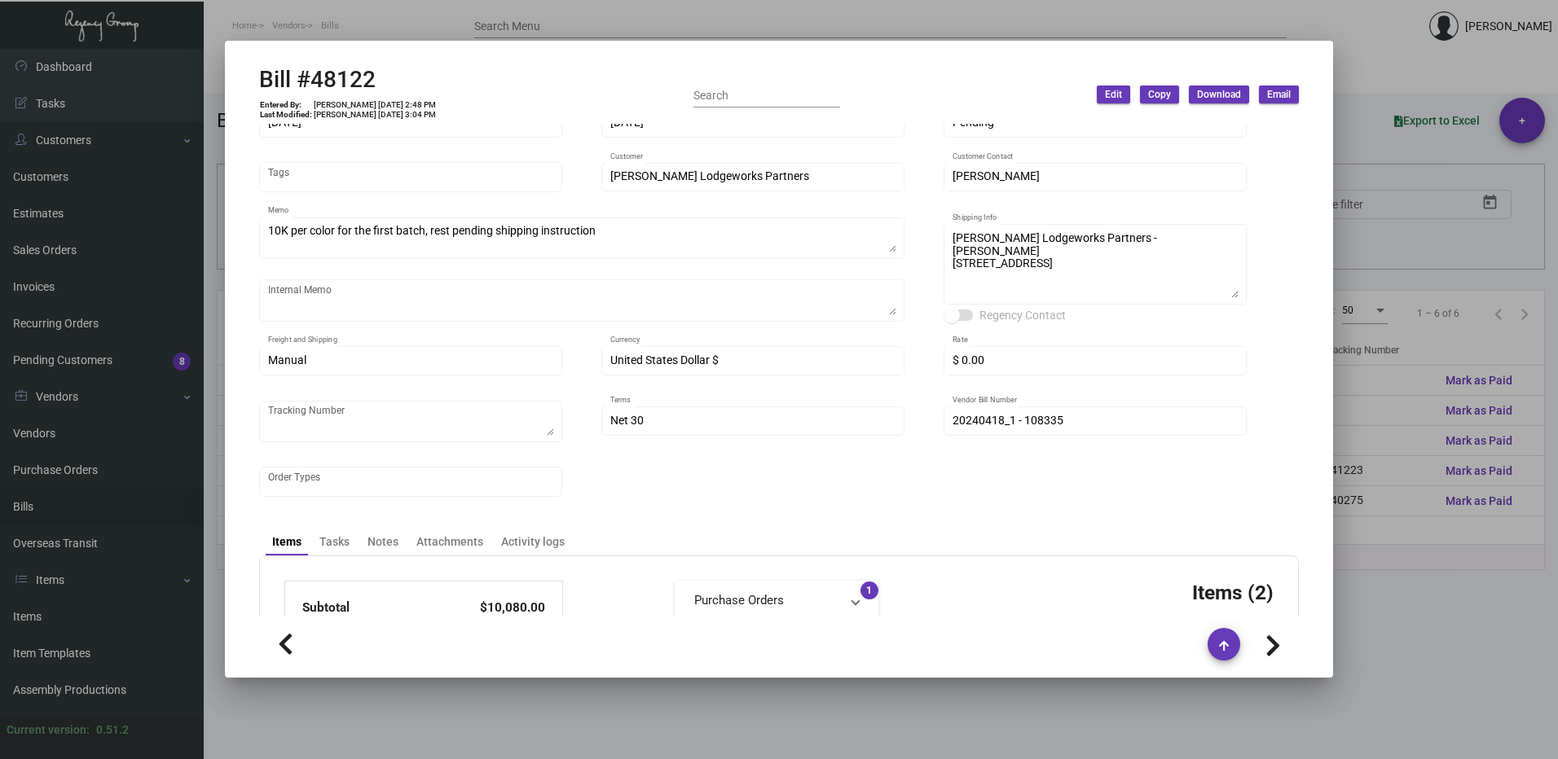
click at [1104, 96] on button "Edit" at bounding box center [1113, 95] width 33 height 18
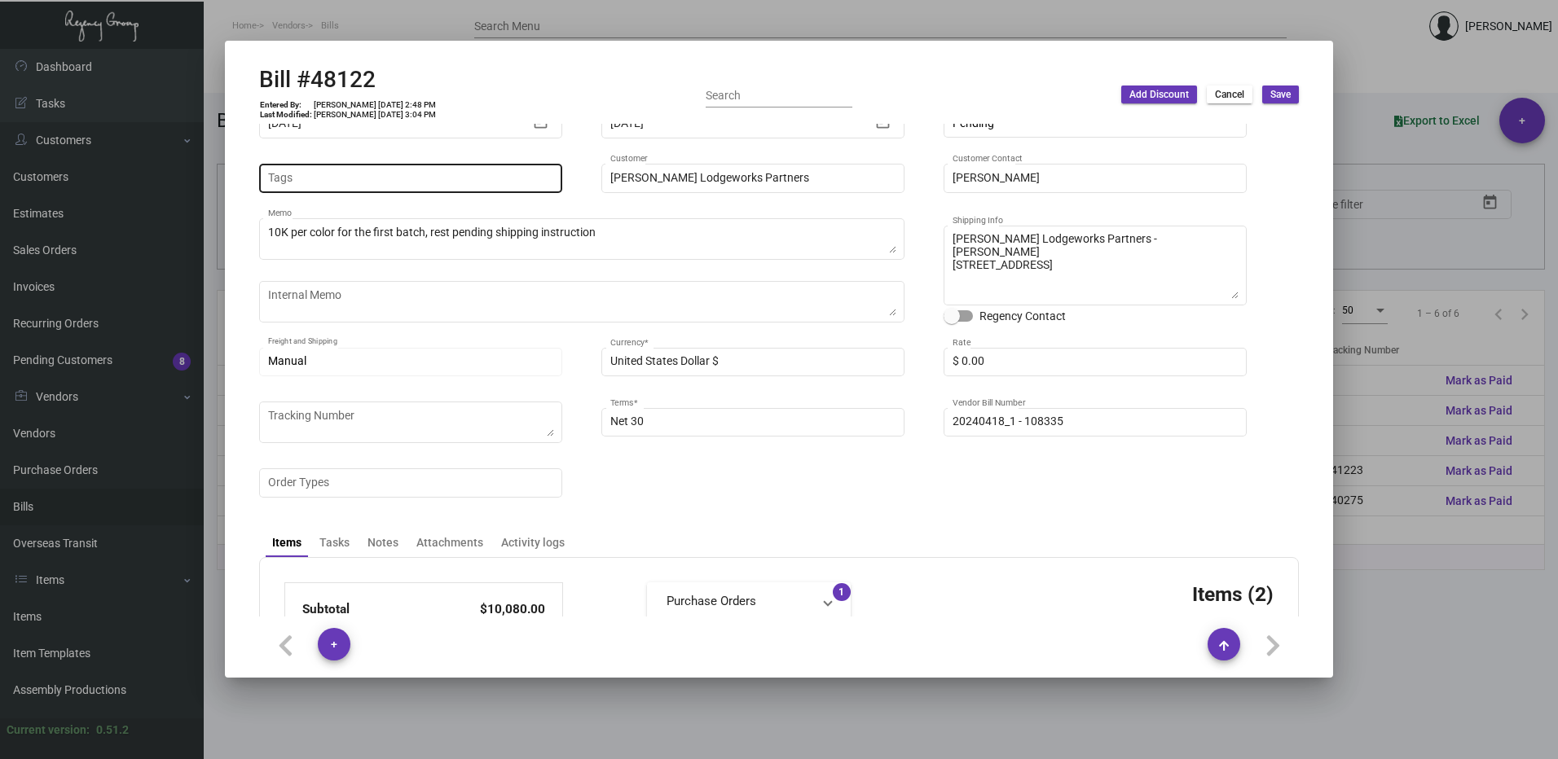
click at [350, 172] on input "Tags" at bounding box center [411, 178] width 286 height 13
type input "741223"
click at [340, 216] on span "add Add new" at bounding box center [306, 212] width 69 height 15
click at [1273, 95] on span "Save" at bounding box center [1280, 95] width 20 height 14
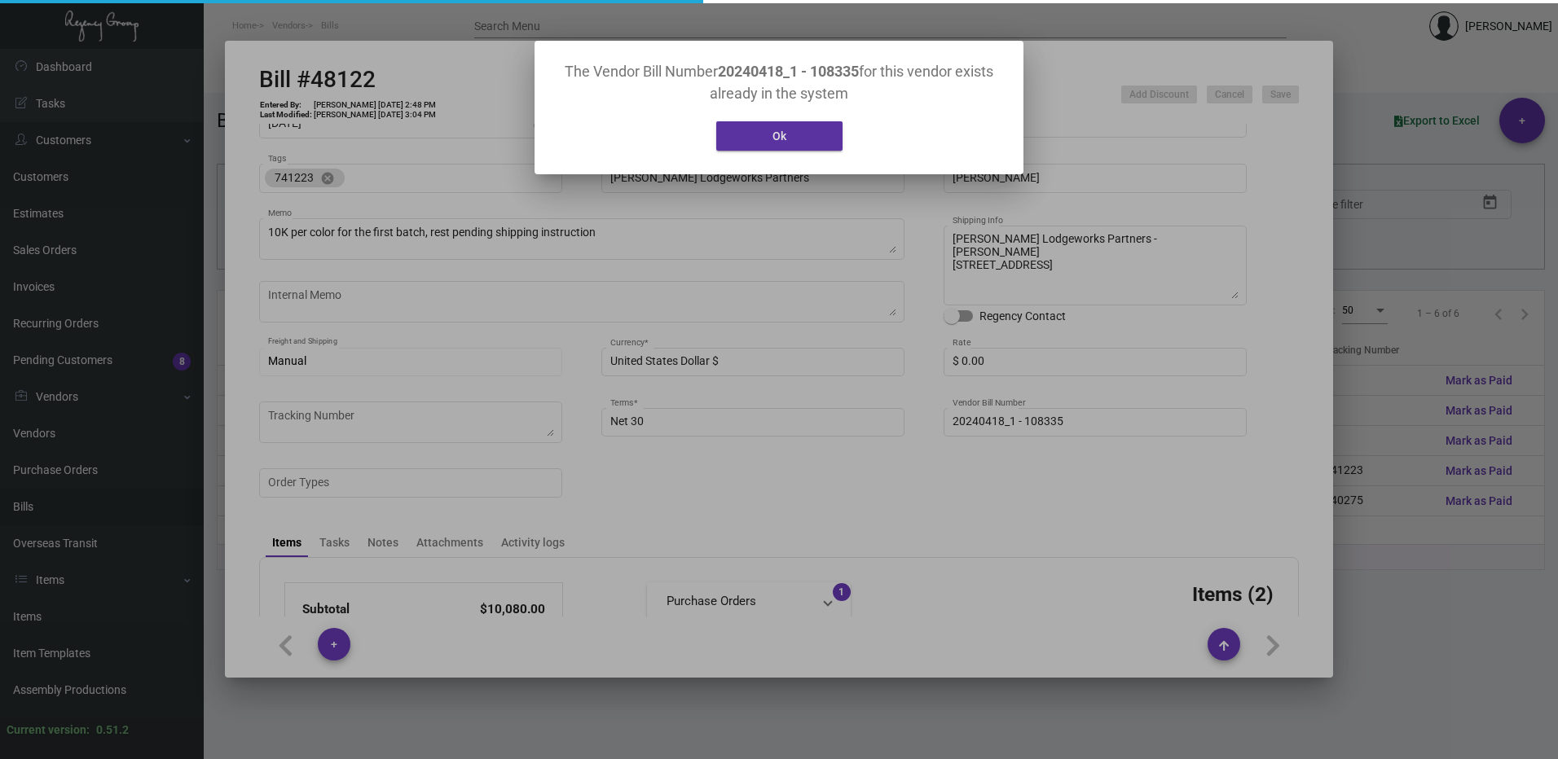
click at [791, 139] on button "Ok" at bounding box center [779, 135] width 126 height 29
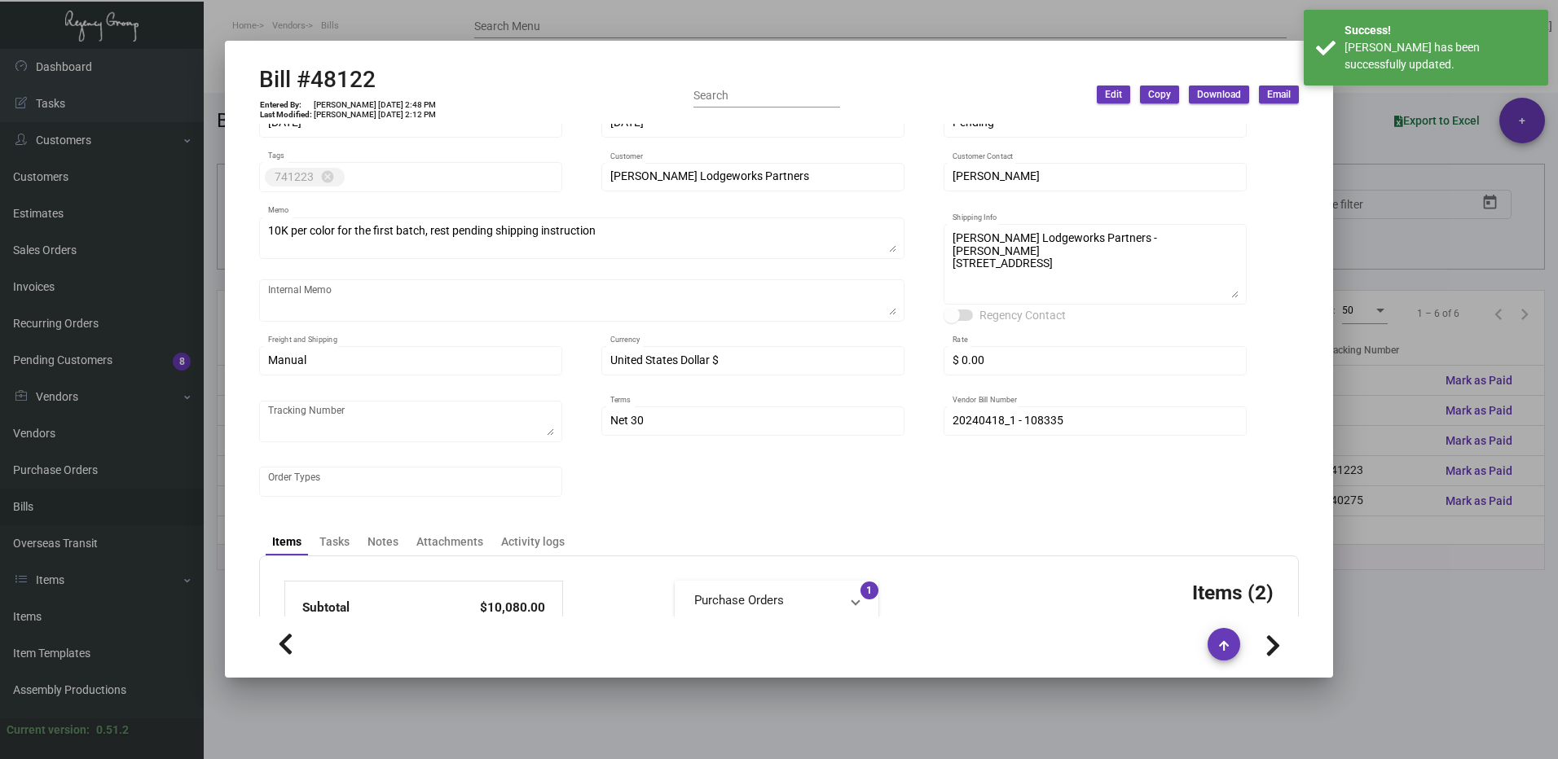
click at [1364, 106] on div at bounding box center [779, 379] width 1558 height 759
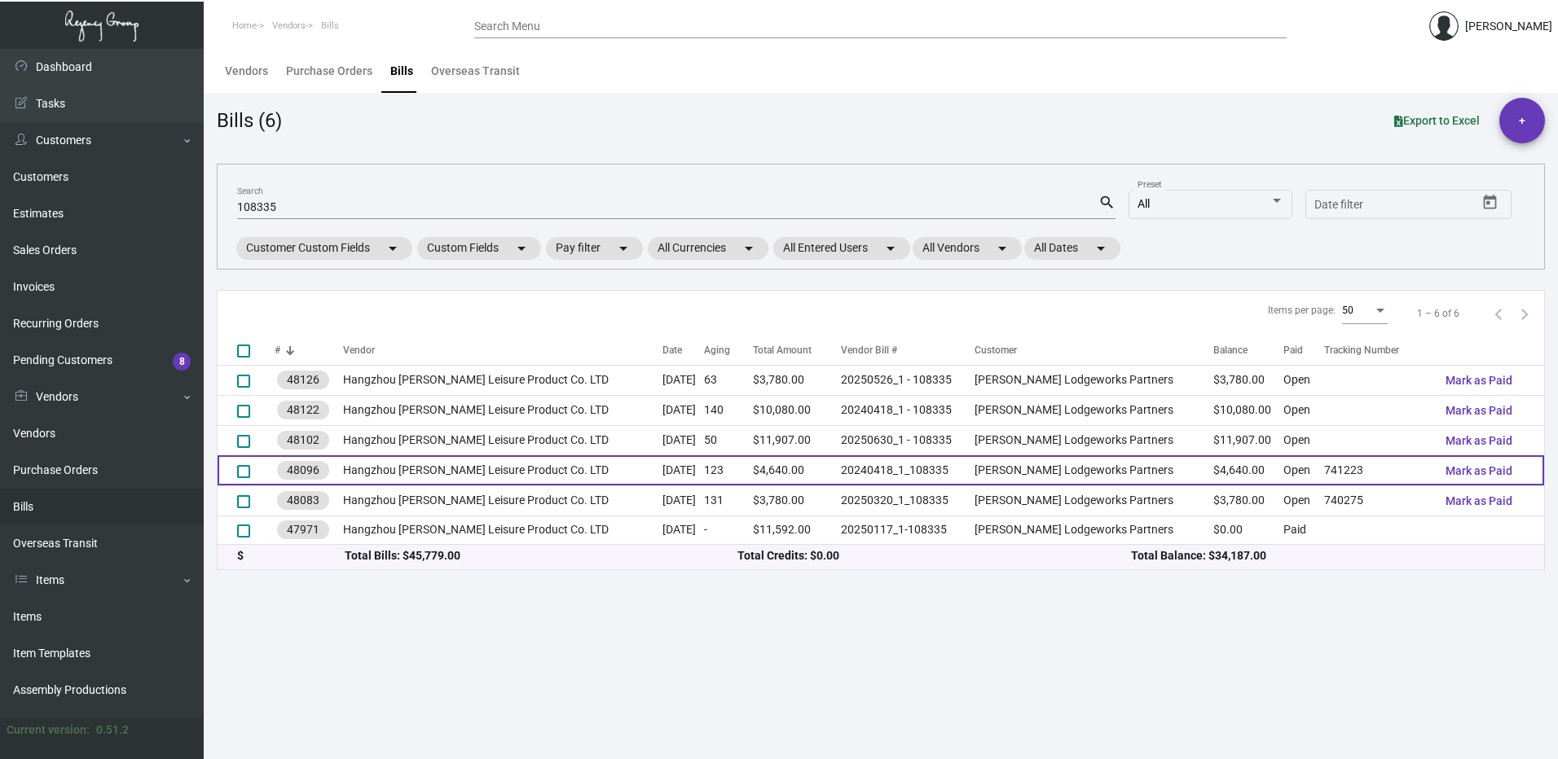
click at [1377, 469] on td "741223" at bounding box center [1378, 470] width 108 height 30
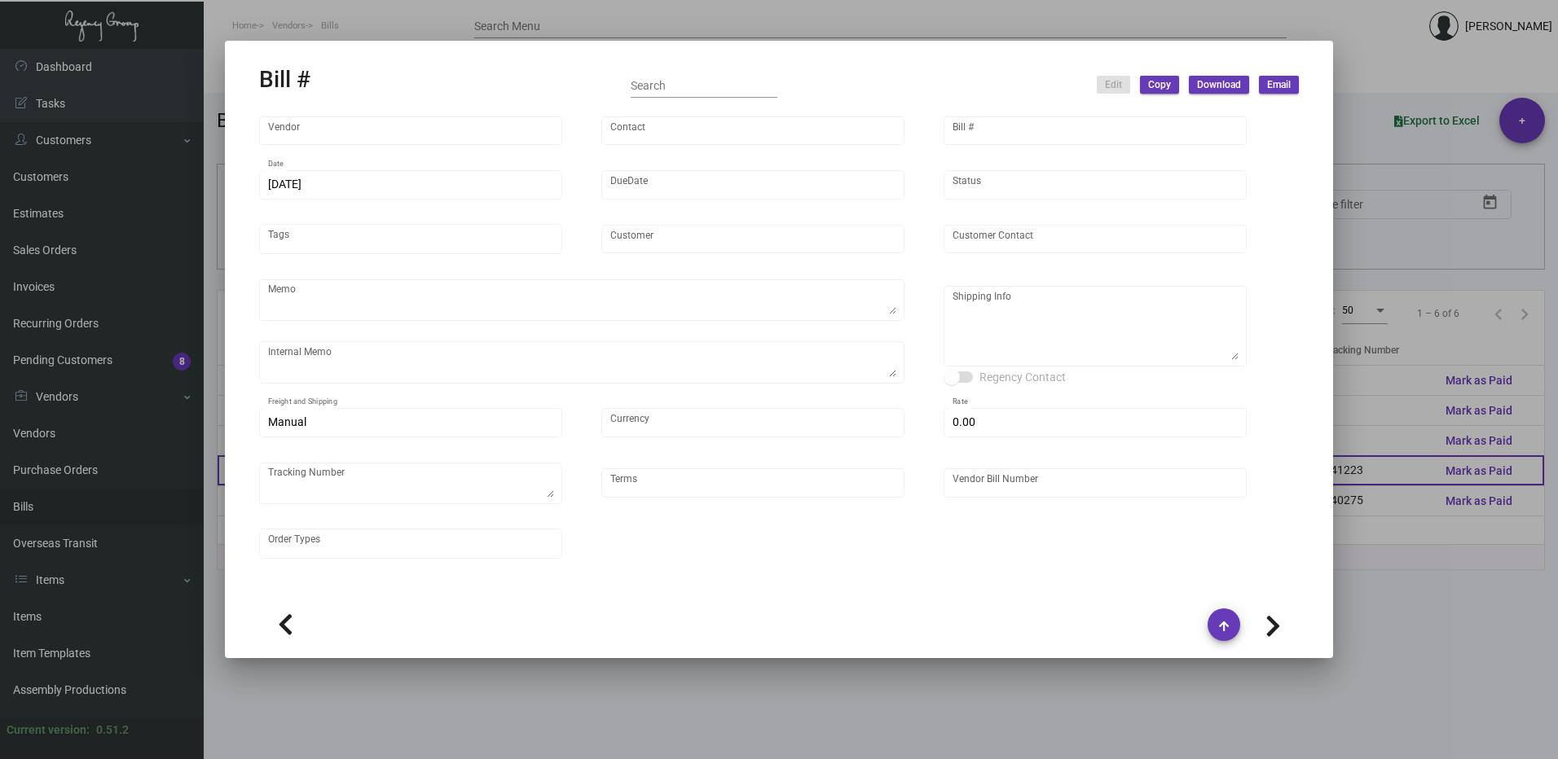
type input "Hangzhou [PERSON_NAME] Leisure Product Co. LTD"
type input "[PERSON_NAME]"
type input "48096"
type input "[DATE]"
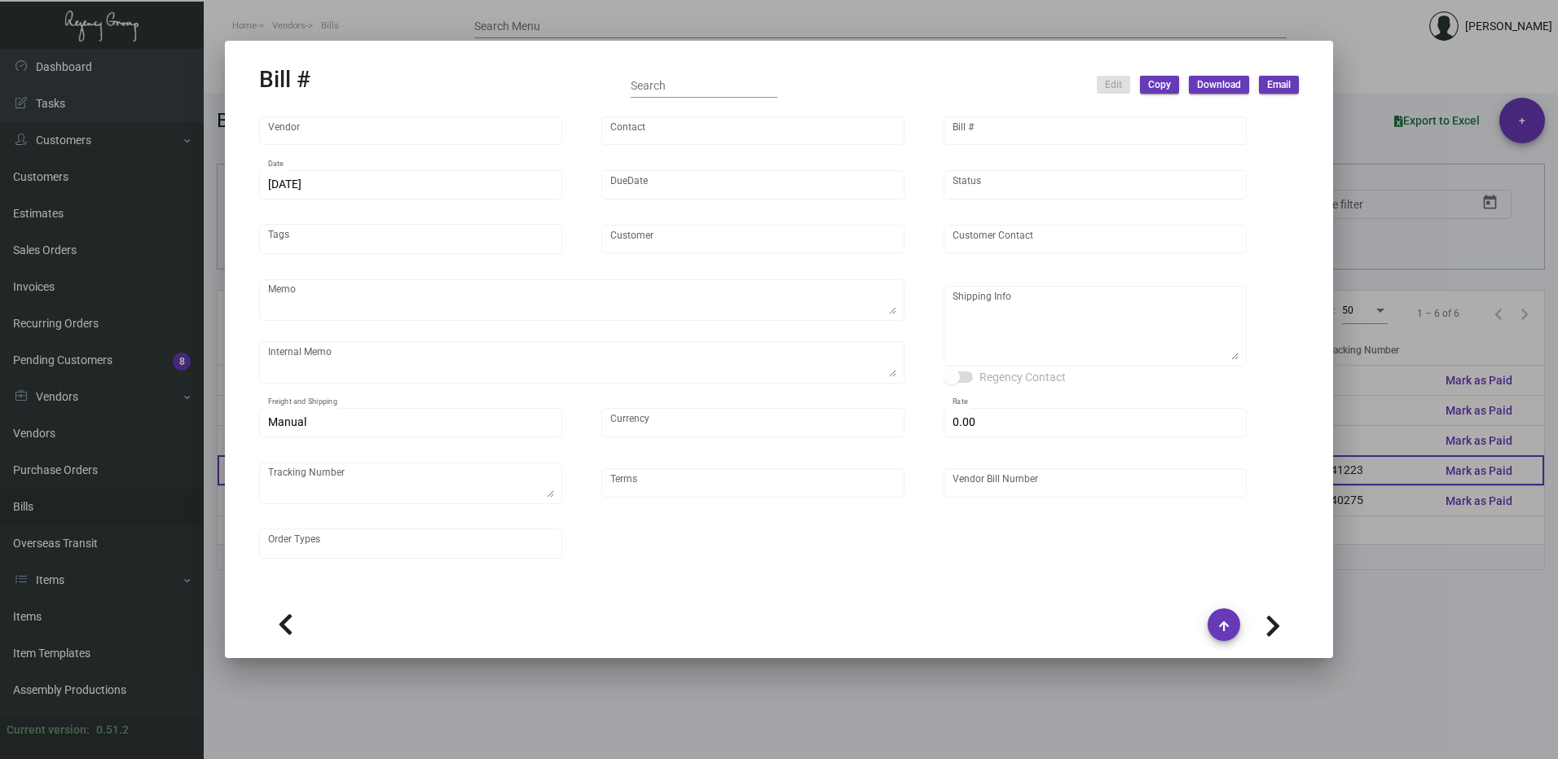
type input "[PERSON_NAME] Lodgeworks Partners"
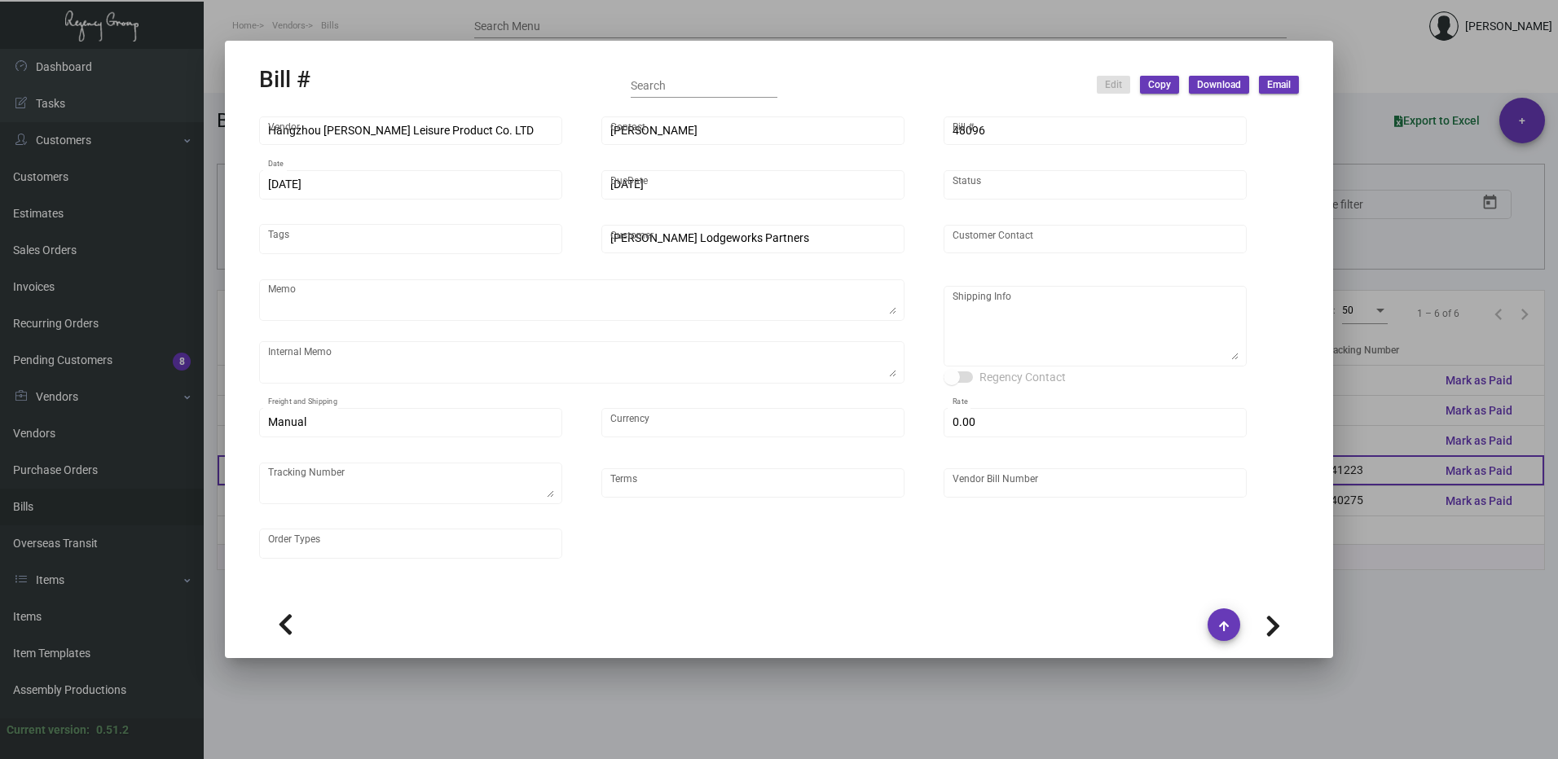
type input "[PERSON_NAME]"
type textarea "10K per color for the first batch, rest pending shipping instruction"
type textarea "[PERSON_NAME] Lodgeworks Partners - [PERSON_NAME] [STREET_ADDRESS]"
type input "United States Dollar $"
type input "$ 0.00"
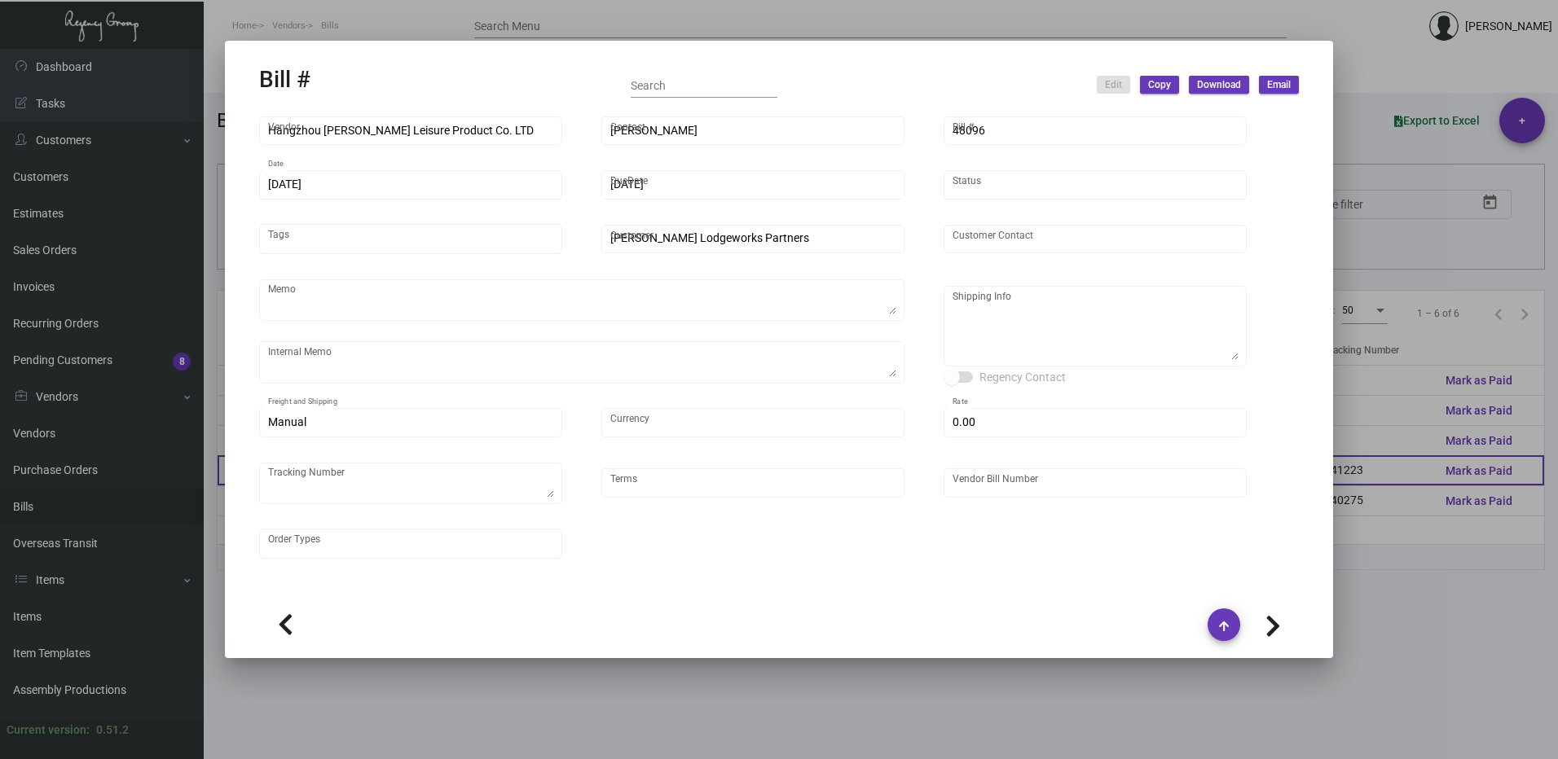
type textarea "741223"
type input "Net 30"
type input "20240418_1_108335"
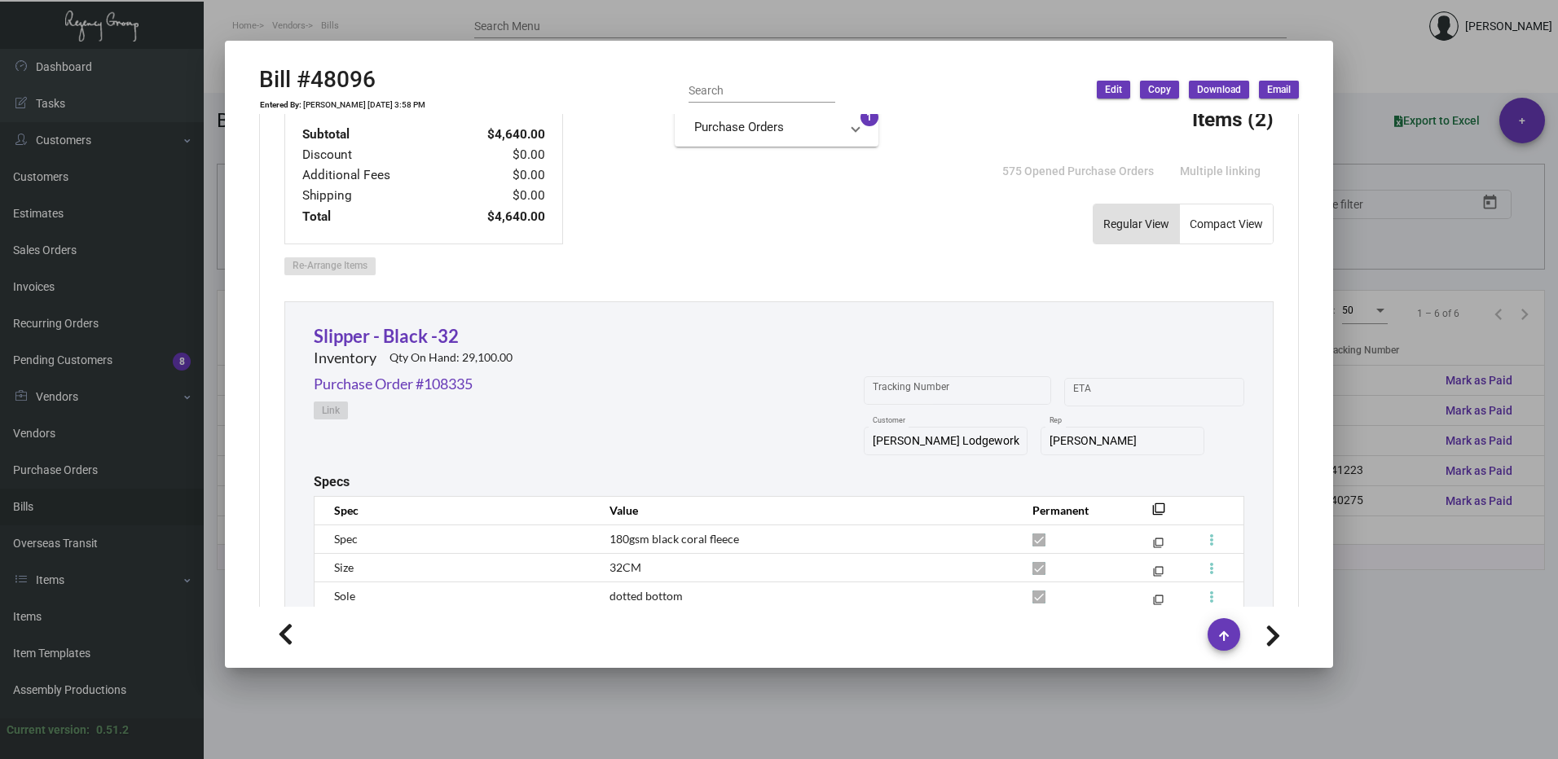
scroll to position [285, 0]
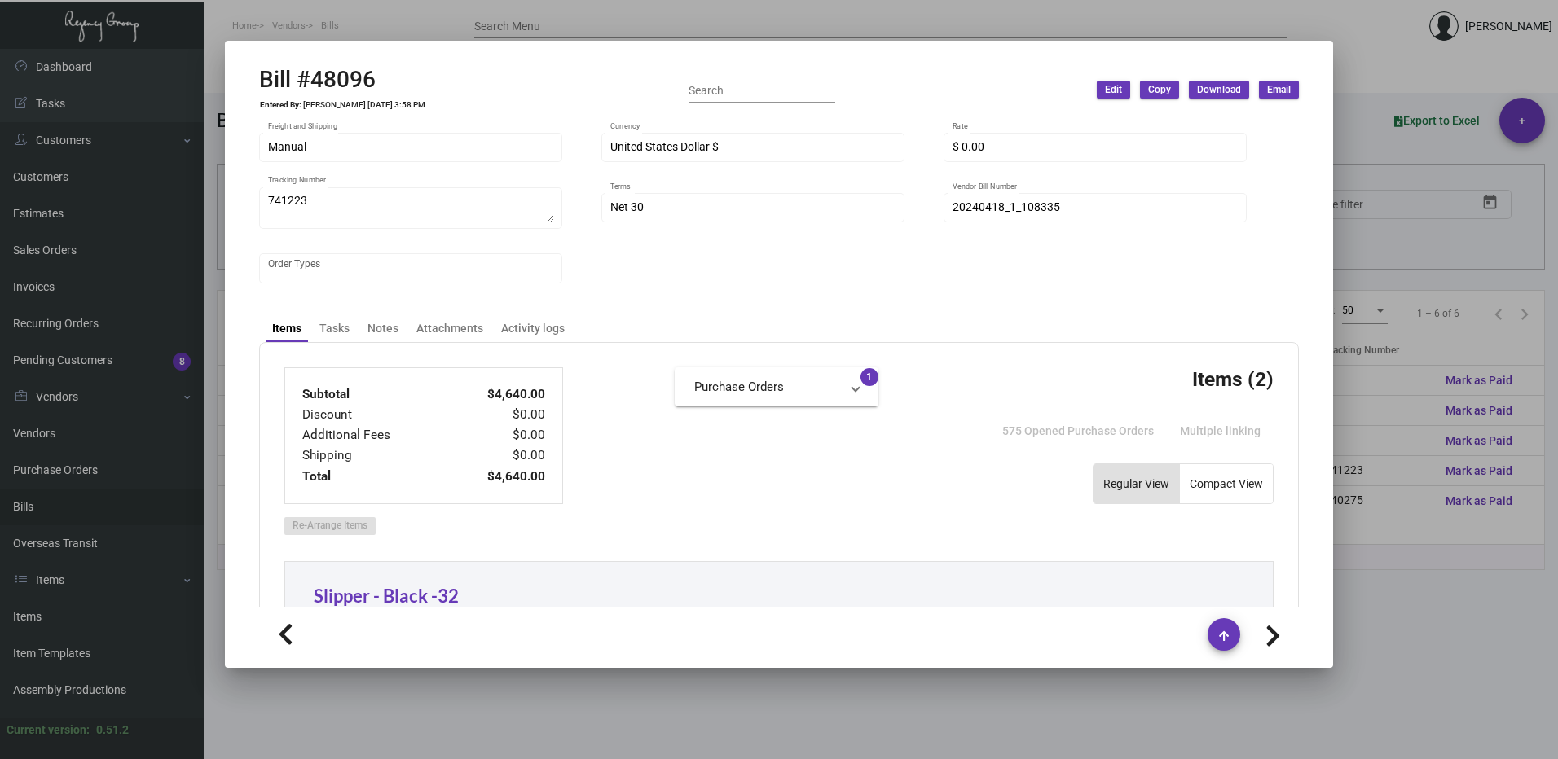
click at [754, 397] on mat-expansion-panel-header "Purchase Orders" at bounding box center [777, 386] width 204 height 39
click at [808, 429] on link "Purchase Order #108335" at bounding box center [776, 428] width 165 height 16
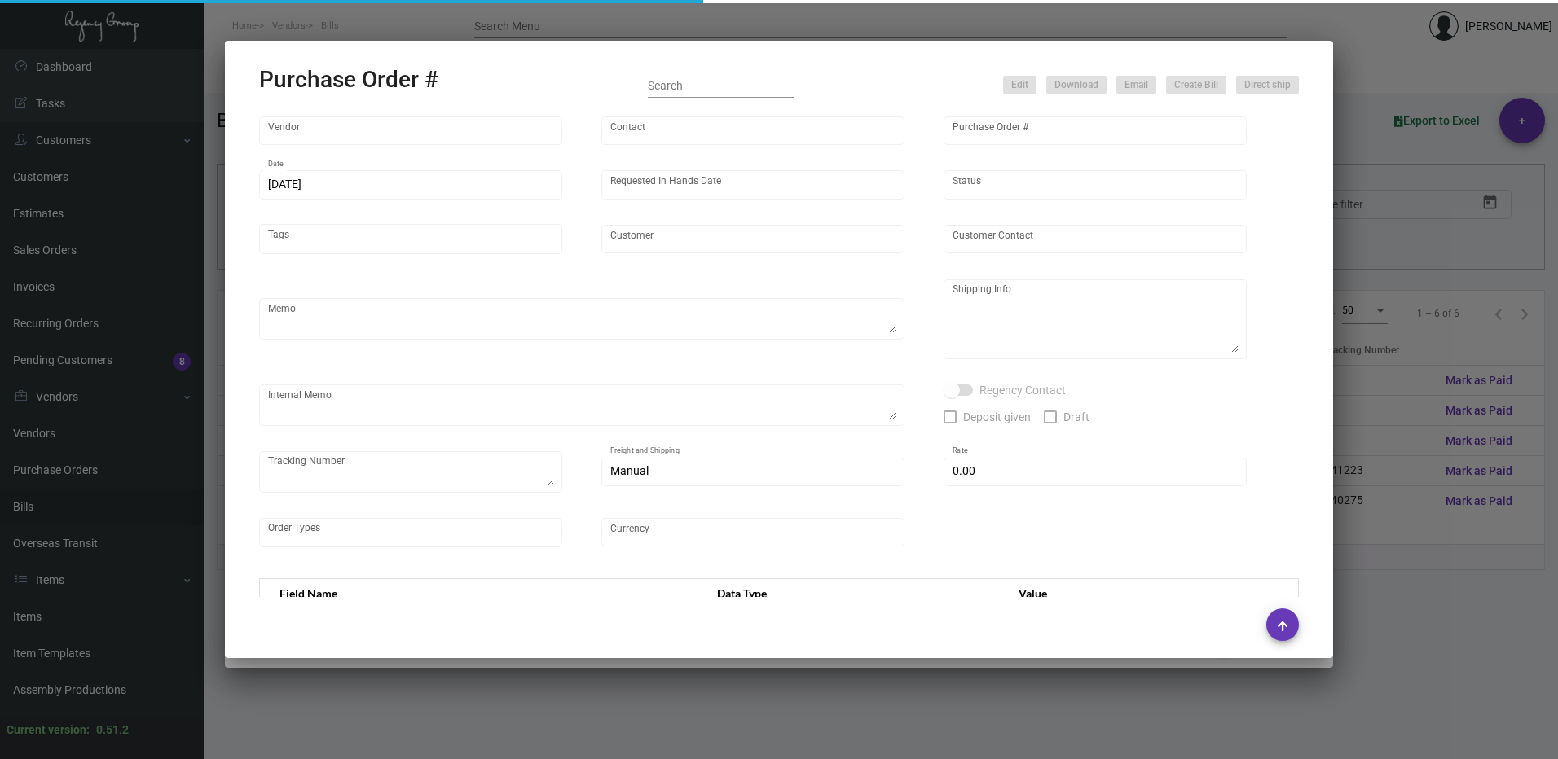
type input "Hangzhou [PERSON_NAME] Leisure Product Co. LTD"
type input "[PERSON_NAME]"
type input "108335"
type input "[DATE]"
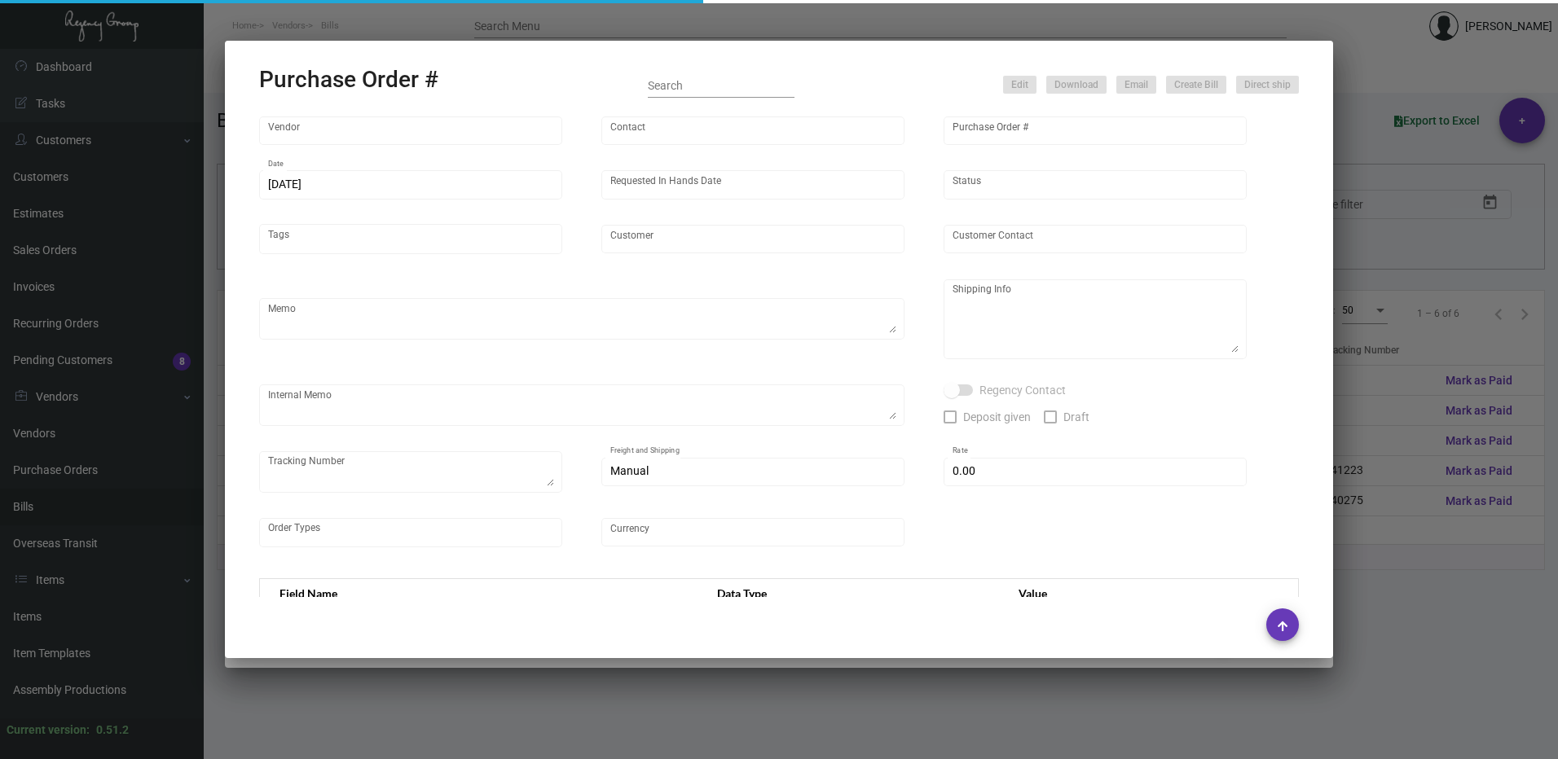
type input "[PERSON_NAME] Lodgeworks Partners"
type textarea "10K per color for the first batch, rest pending shipping instruction"
type textarea "Regency Group NJ - [PERSON_NAME] [STREET_ADDRESS]"
checkbox input "true"
type input "$ 0.00"
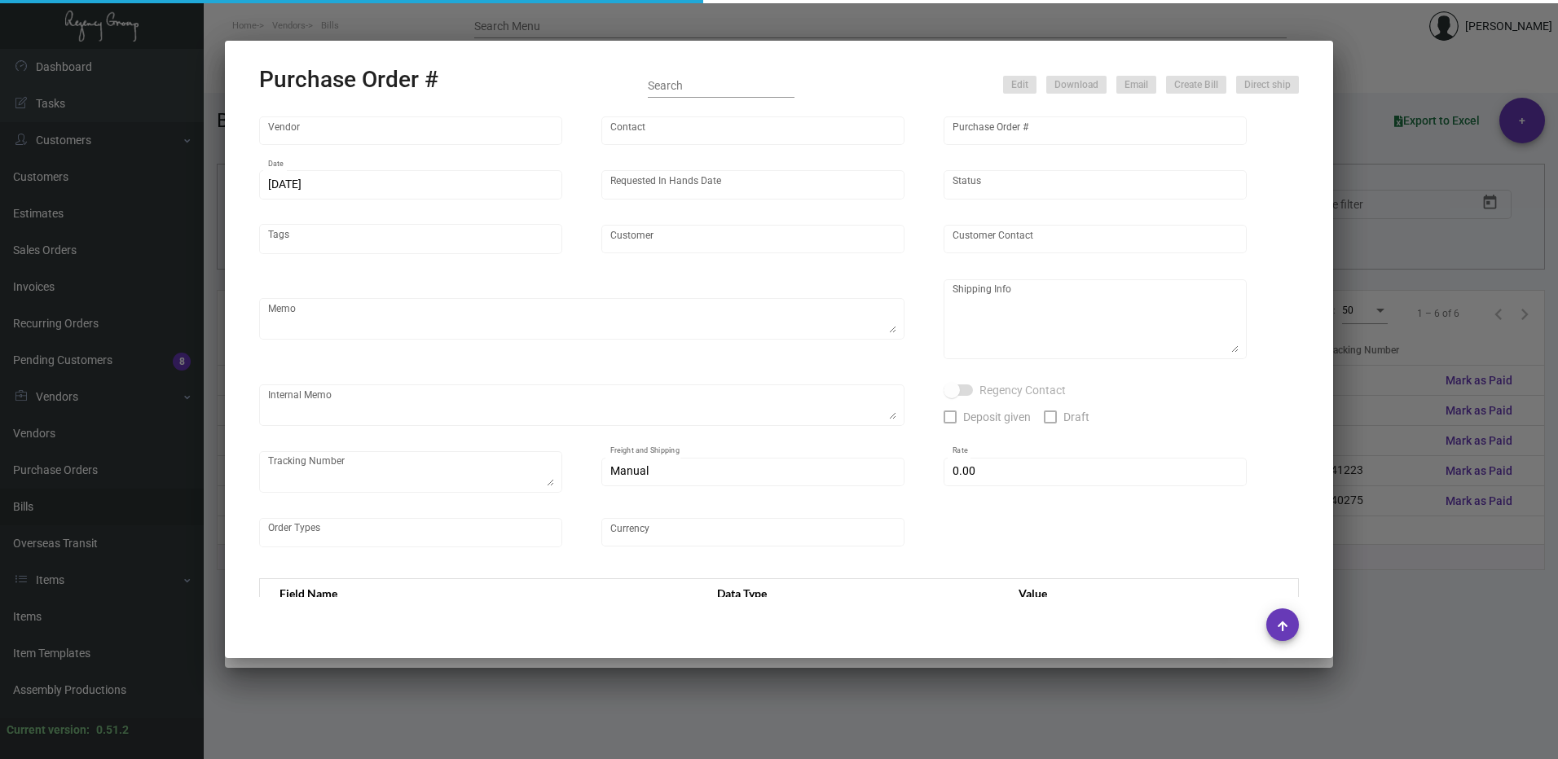
type input "United States Dollar $"
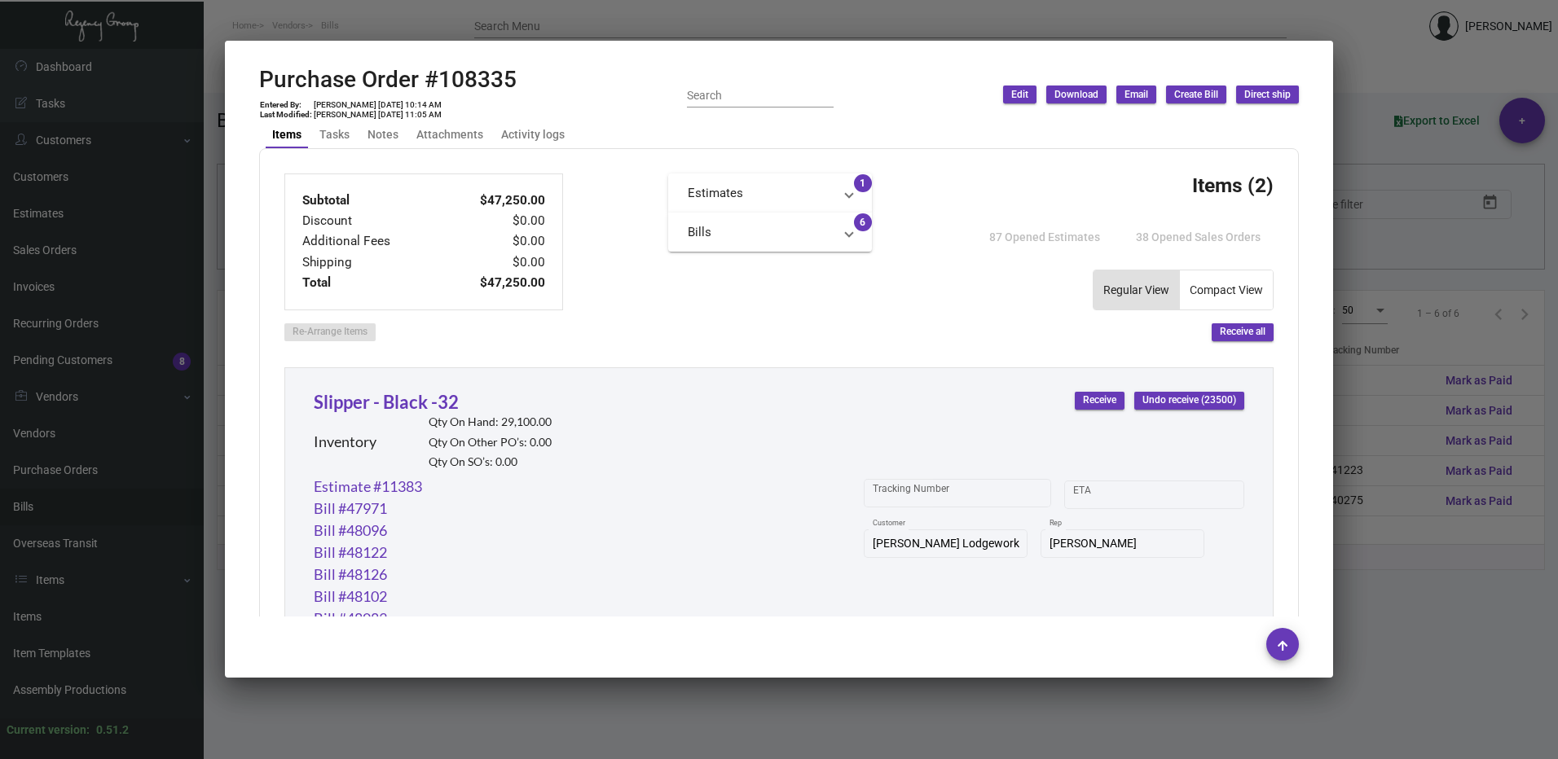
scroll to position [244, 0]
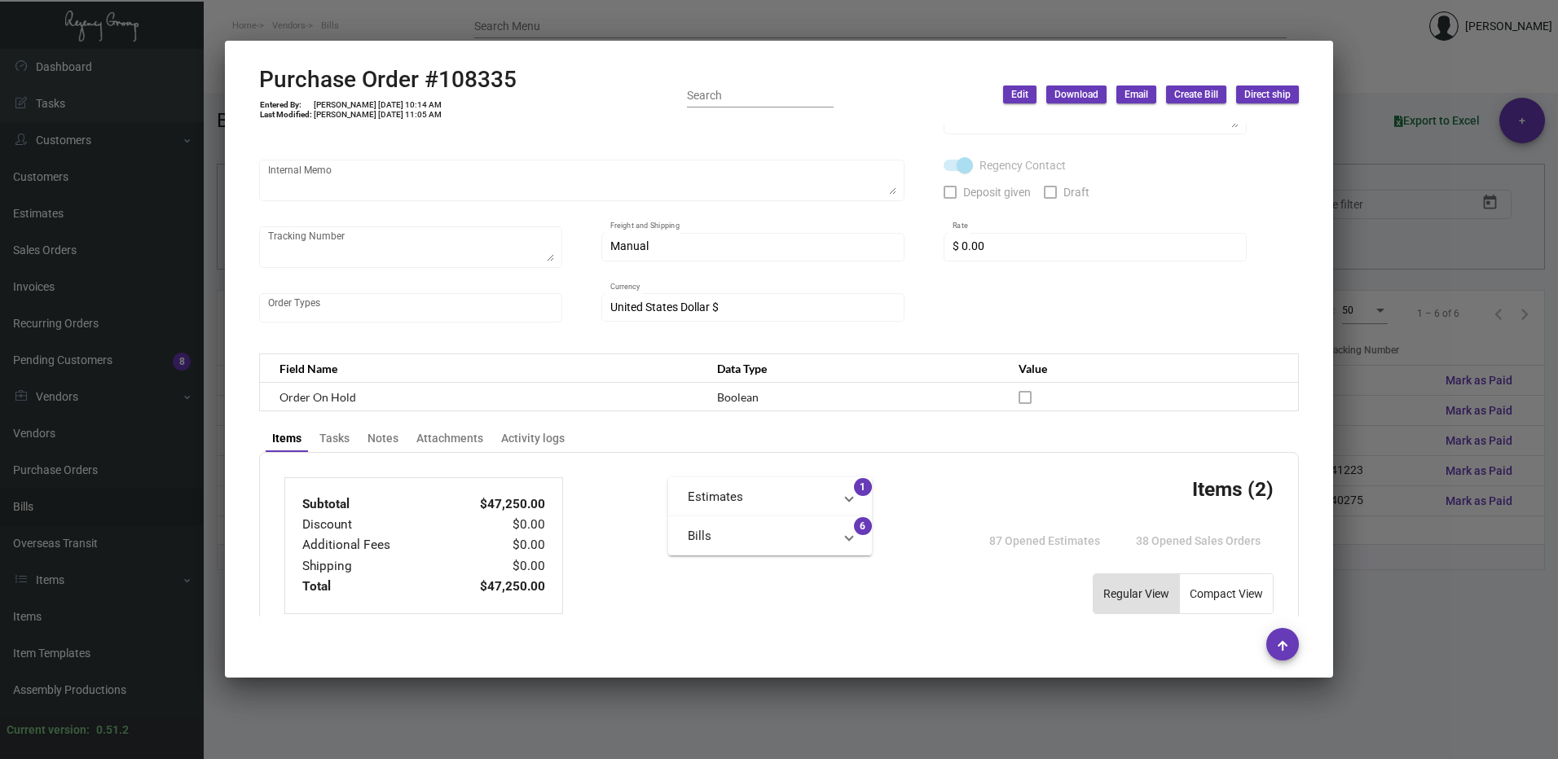
click at [770, 546] on mat-expansion-panel-header "Bills" at bounding box center [770, 536] width 204 height 39
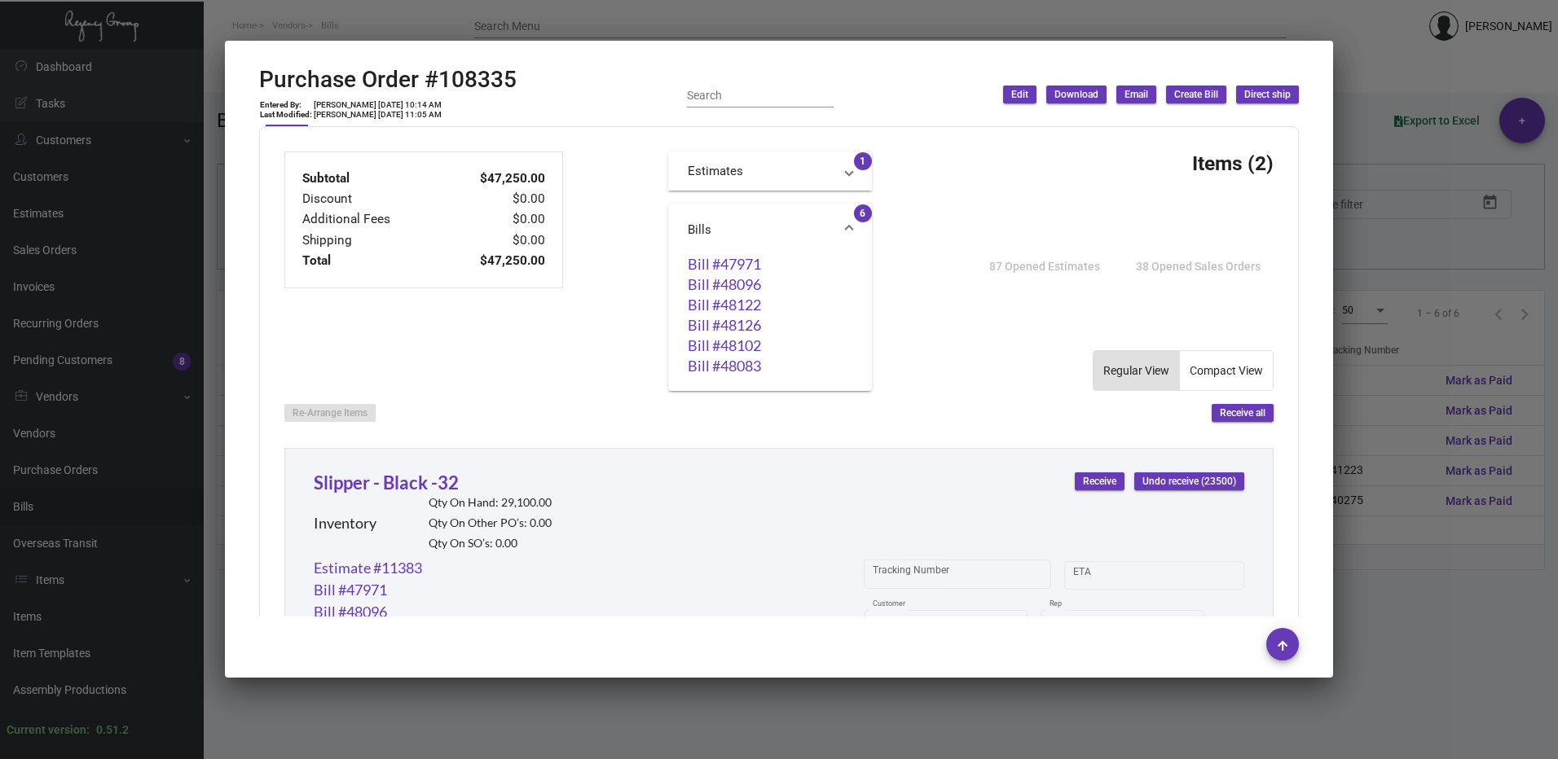
click at [719, 273] on div "Bill #47971 Bill #48096 Bill #48122 Bill #48126 Bill #48102 Bill #48083" at bounding box center [770, 317] width 165 height 122
click at [719, 266] on link "Bill #47971" at bounding box center [770, 264] width 165 height 16
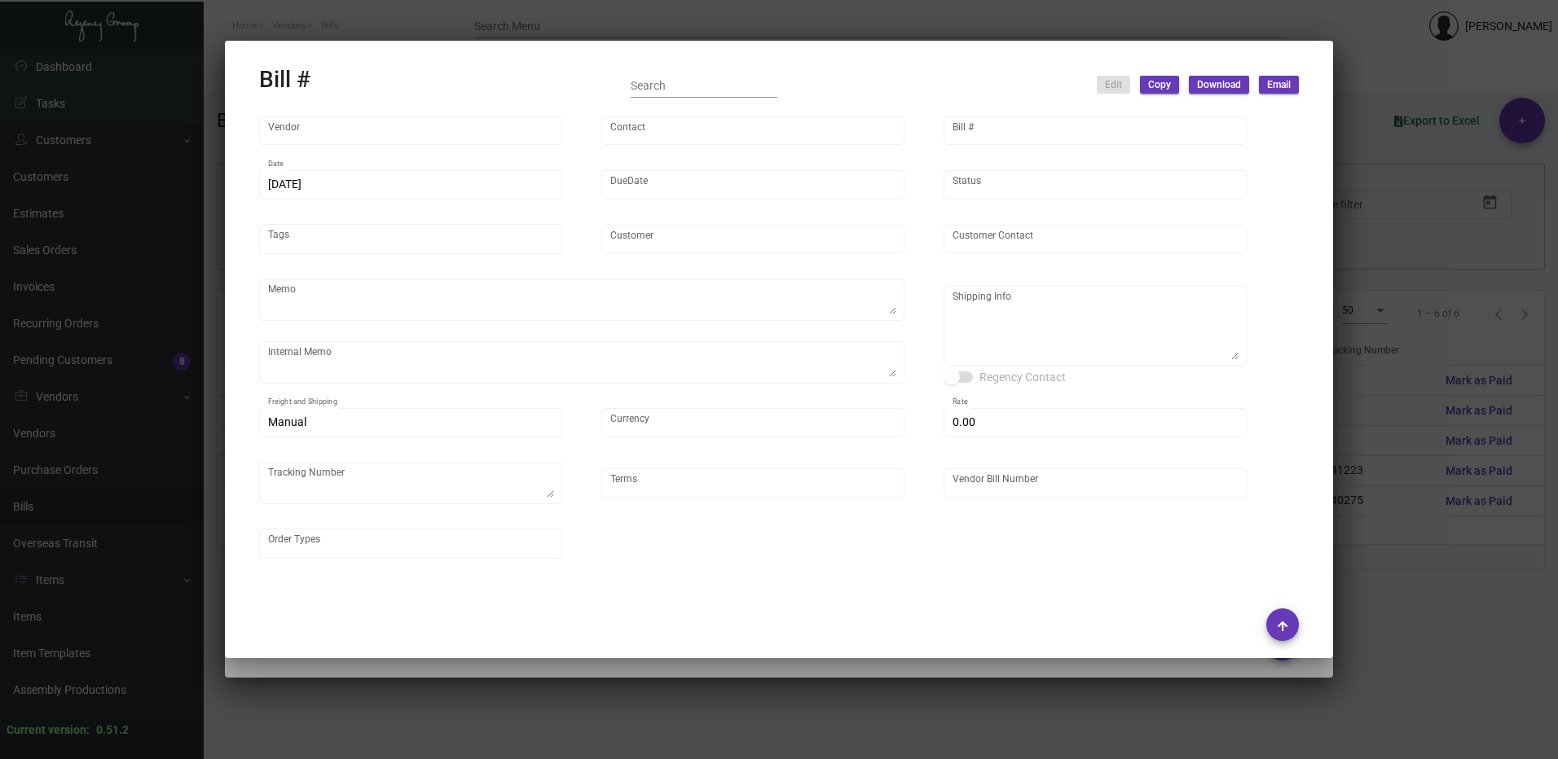
type input "Hangzhou [PERSON_NAME] Leisure Product Co. LTD"
type input "[PERSON_NAME]"
type input "47971"
type input "[DATE]"
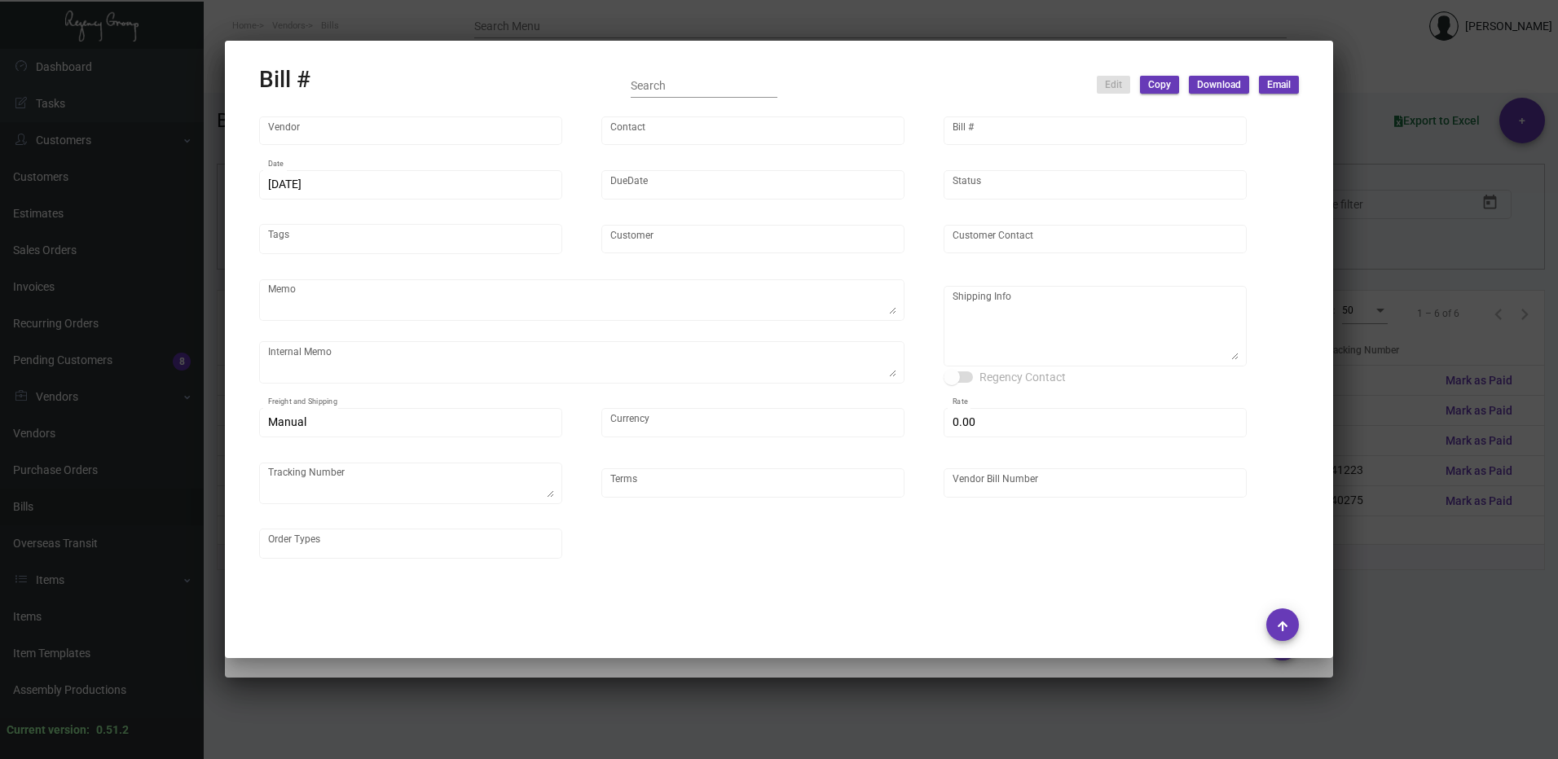
type input "[PERSON_NAME] Lodgeworks Partners"
type input "[PERSON_NAME]"
type textarea "10K per color for the first batch, rest pending shipping instruction"
type textarea "[PERSON_NAME] Lodgeworks Partners - [PERSON_NAME] [STREET_ADDRESS]"
type input "United States Dollar $"
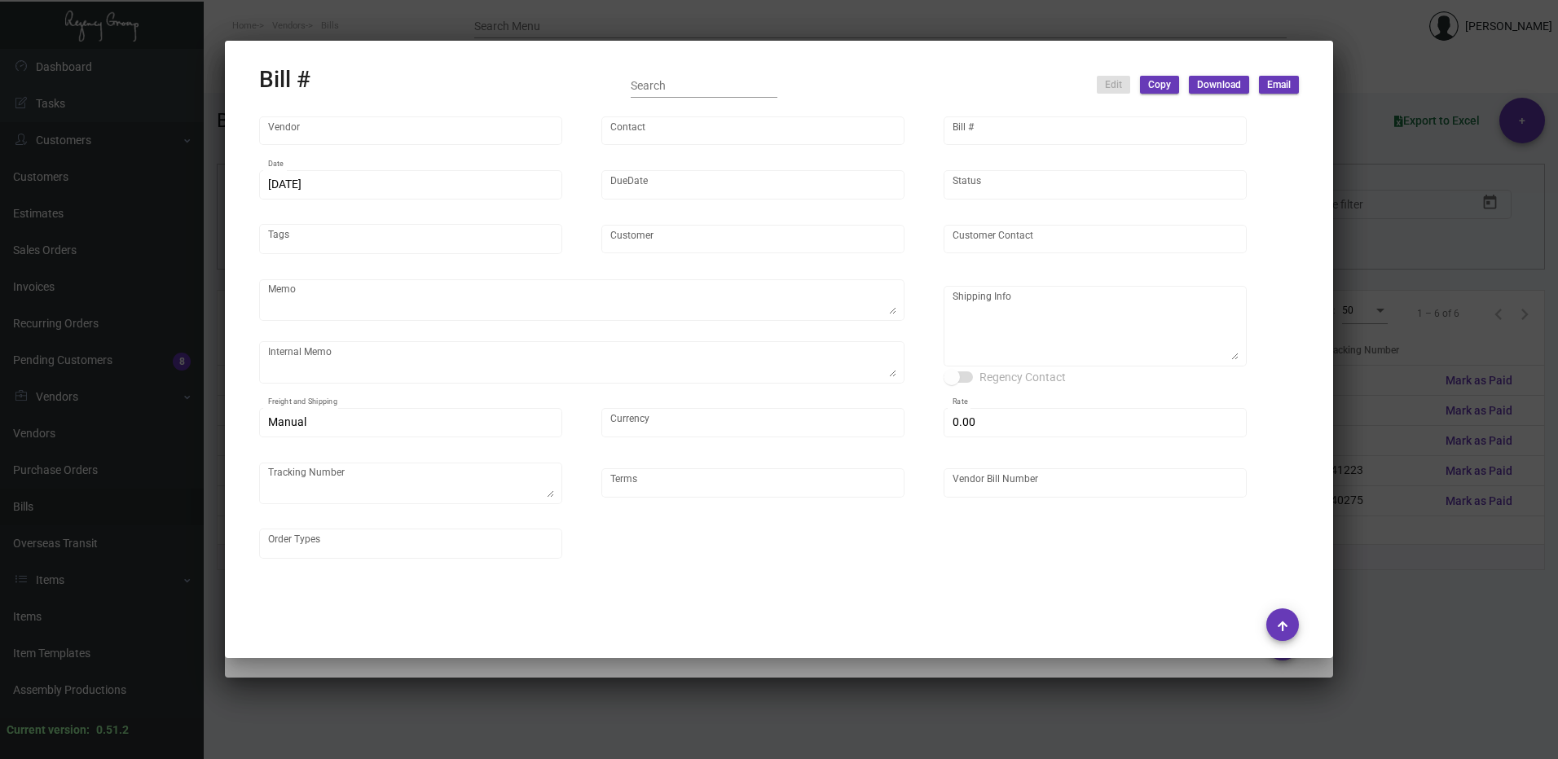
type input "$ 0.00"
type input "Net 30"
type input "20250117_1-108335"
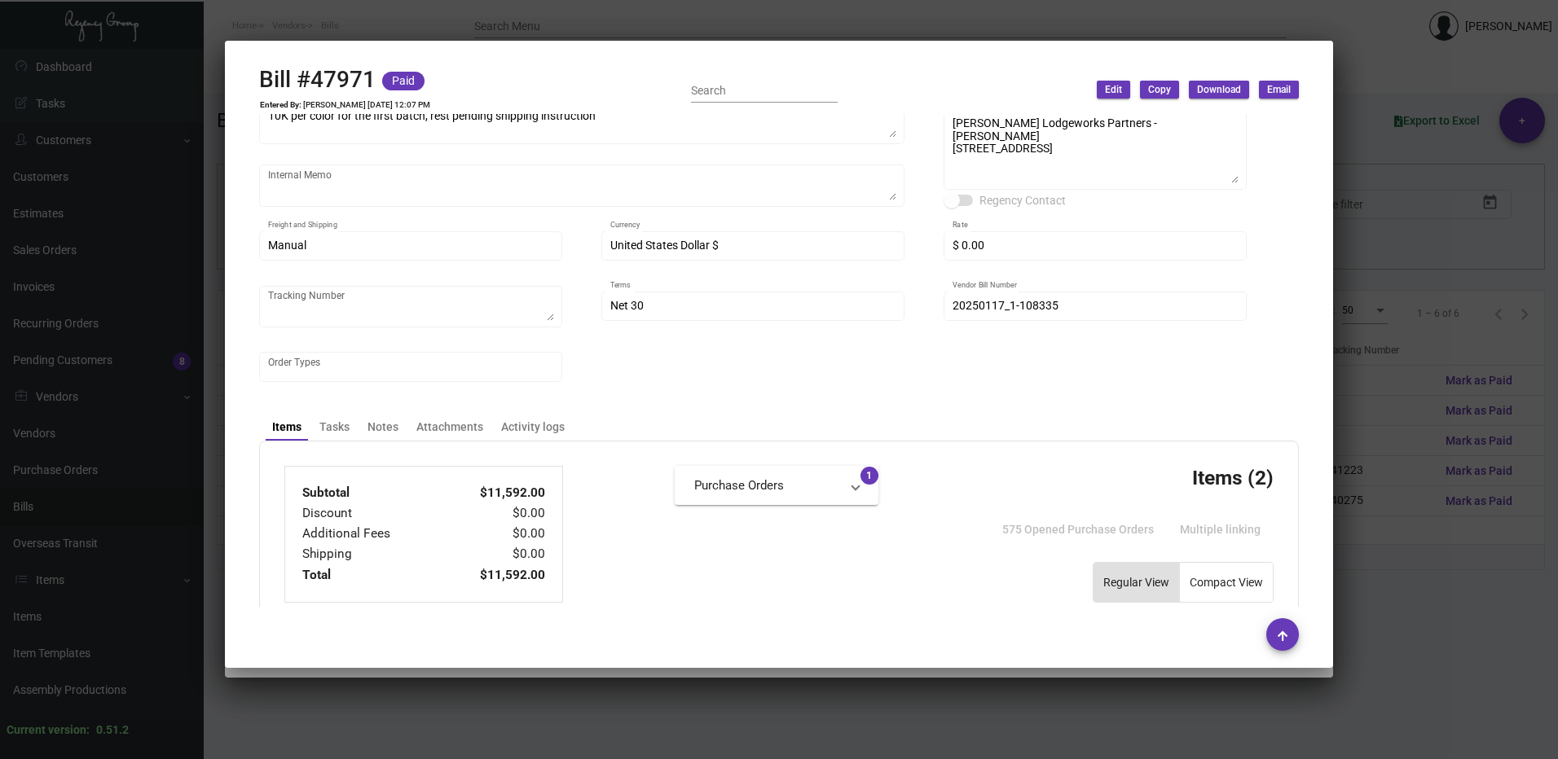
scroll to position [326, 0]
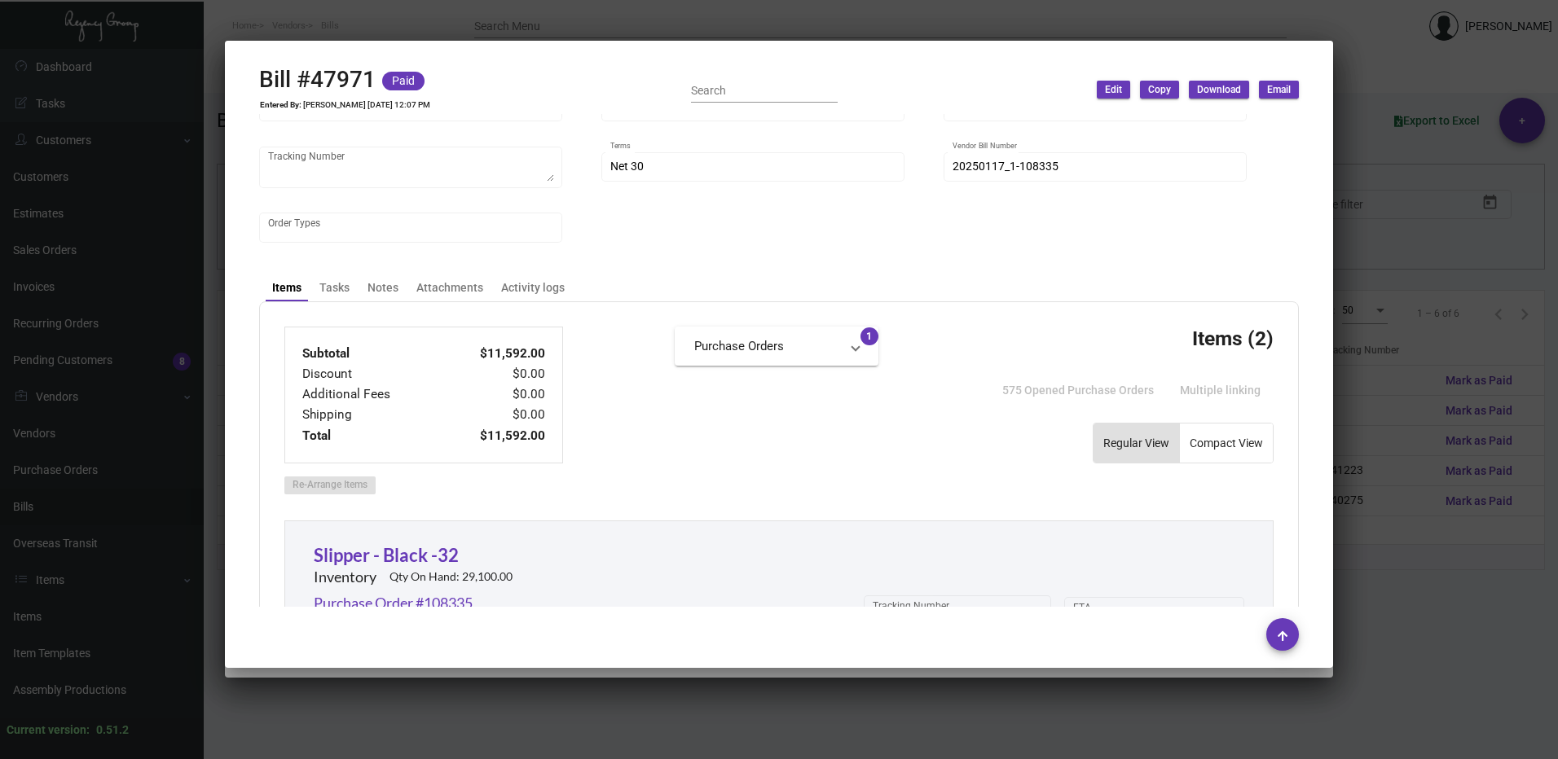
click at [1394, 103] on div at bounding box center [779, 379] width 1558 height 759
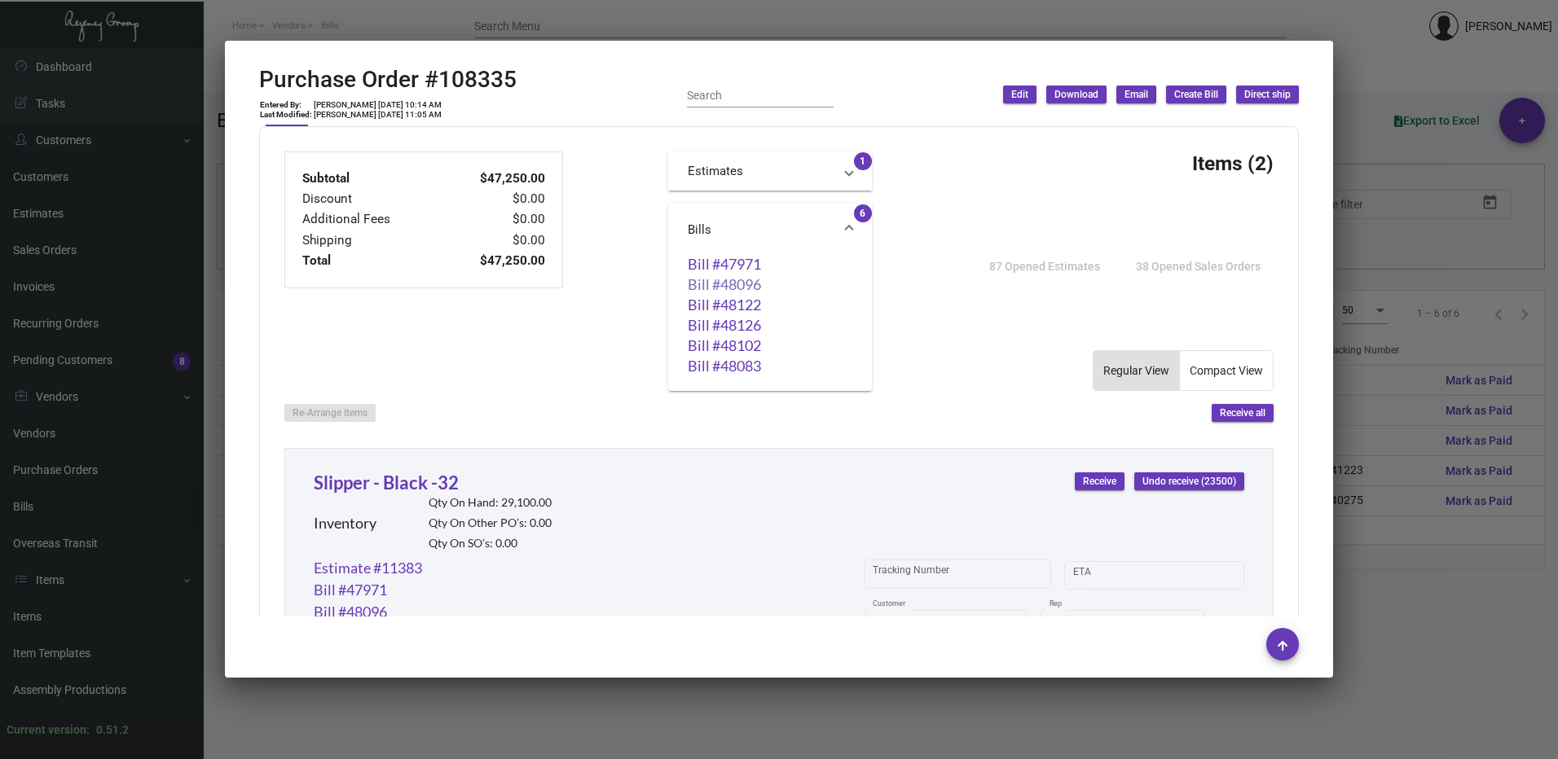
click at [733, 284] on link "Bill #48096" at bounding box center [770, 284] width 165 height 16
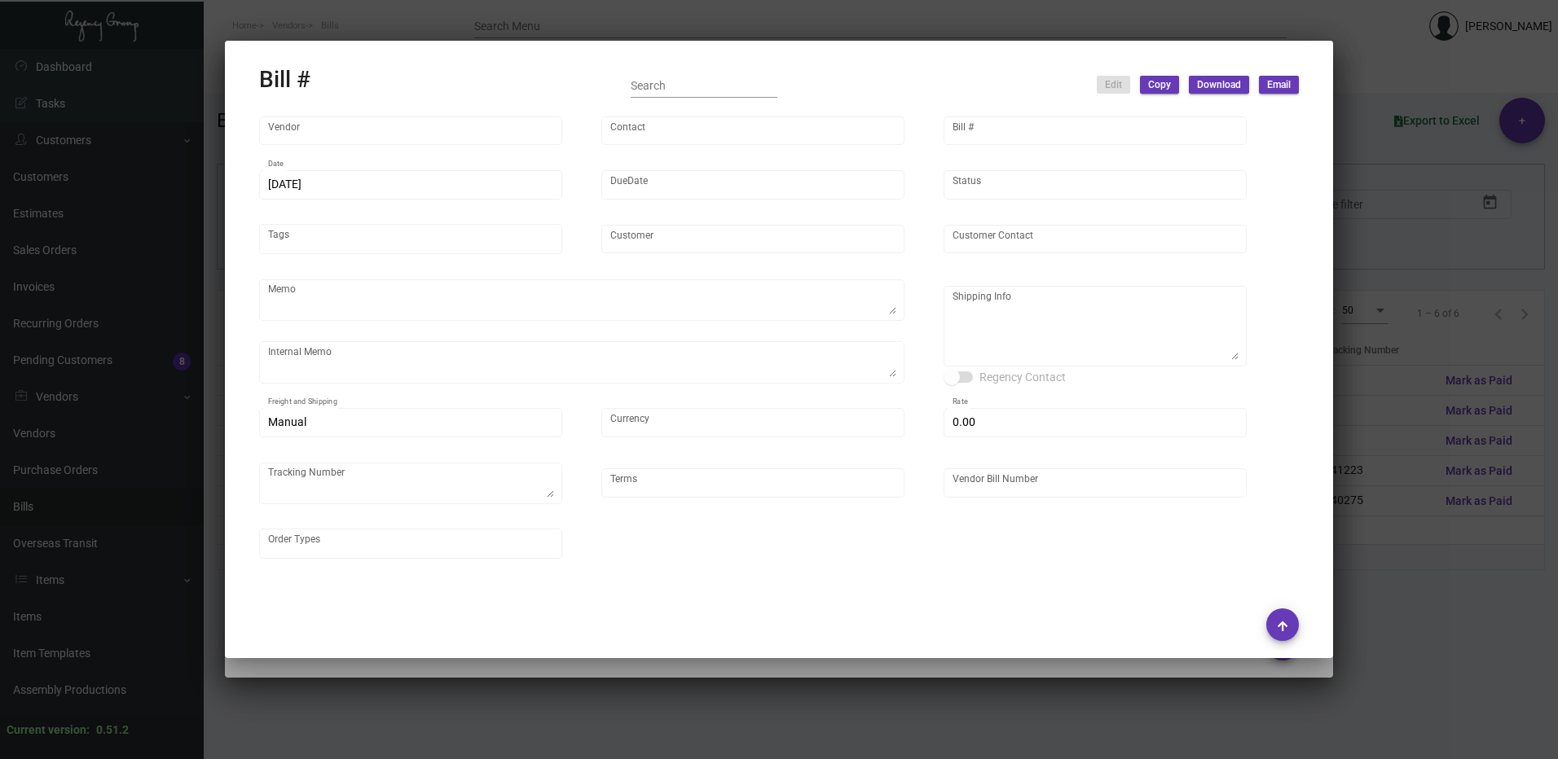
type input "Hangzhou [PERSON_NAME] Leisure Product Co. LTD"
type input "[PERSON_NAME]"
type input "48096"
type input "[DATE]"
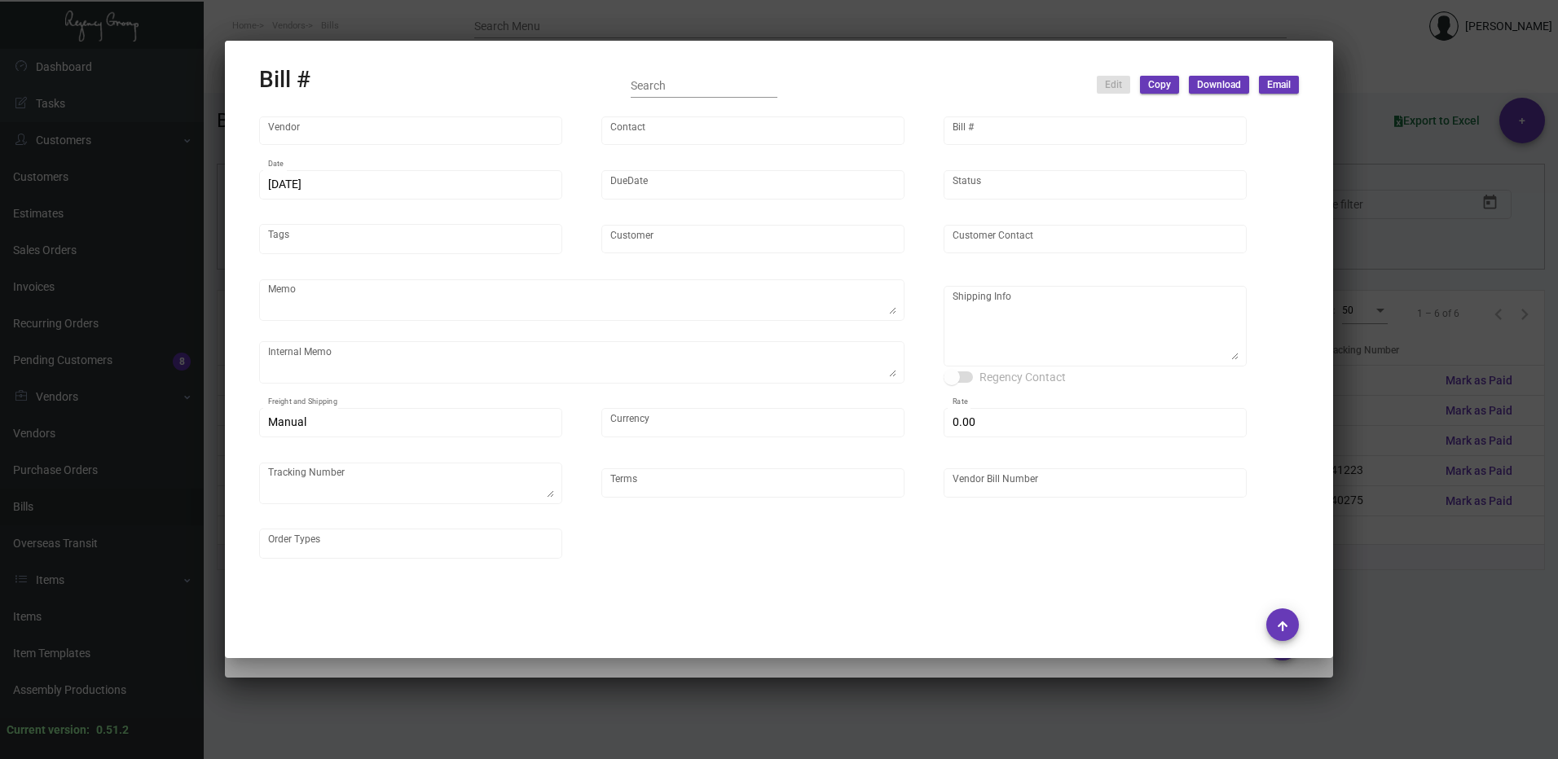
type input "[PERSON_NAME] Lodgeworks Partners"
type input "[PERSON_NAME]"
type textarea "10K per color for the first batch, rest pending shipping instruction"
type textarea "[PERSON_NAME] Lodgeworks Partners - [PERSON_NAME] [STREET_ADDRESS]"
type input "United States Dollar $"
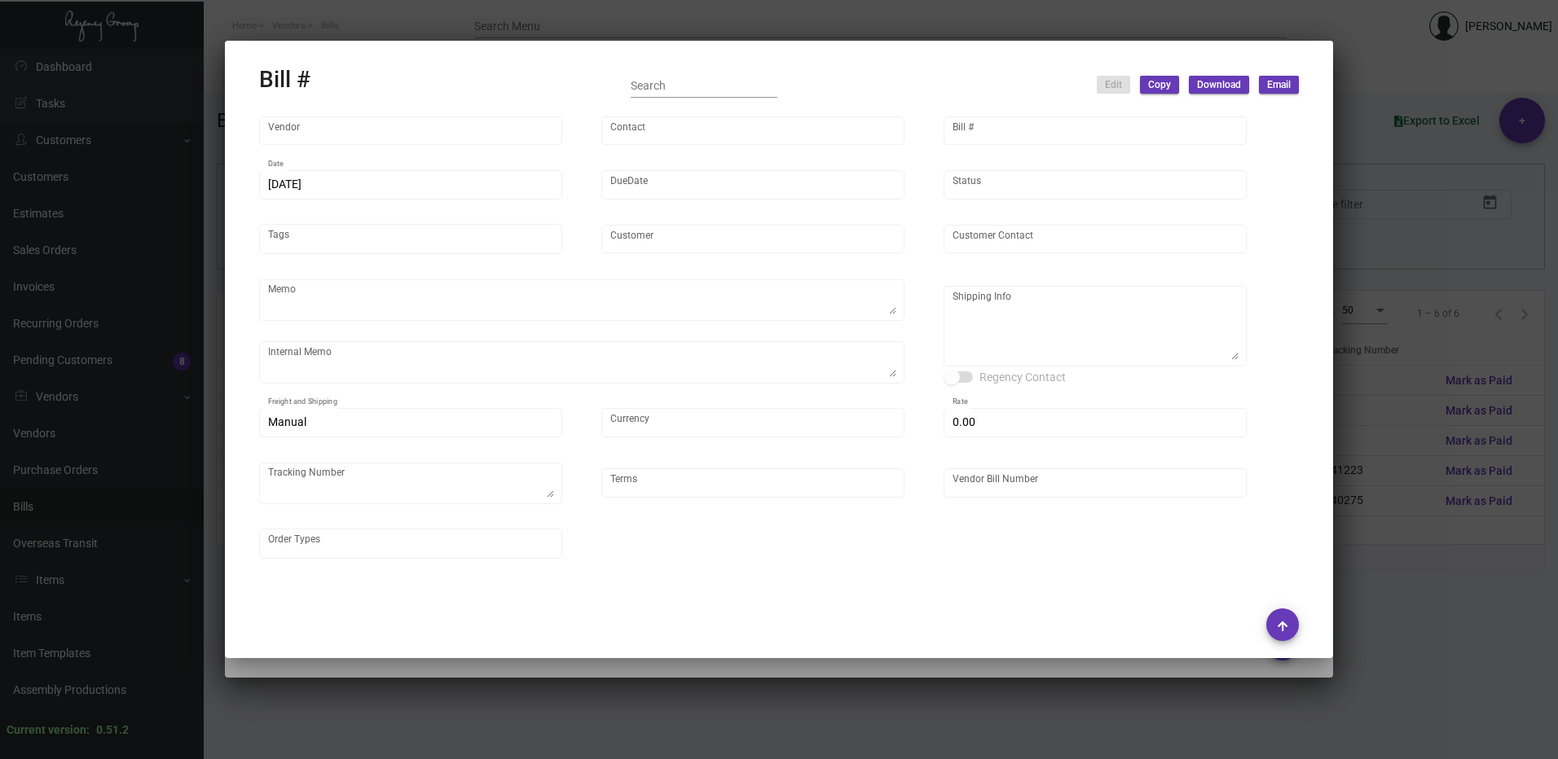
type input "$ 0.00"
type textarea "741223"
type input "Net 30"
type input "20240418_1_108335"
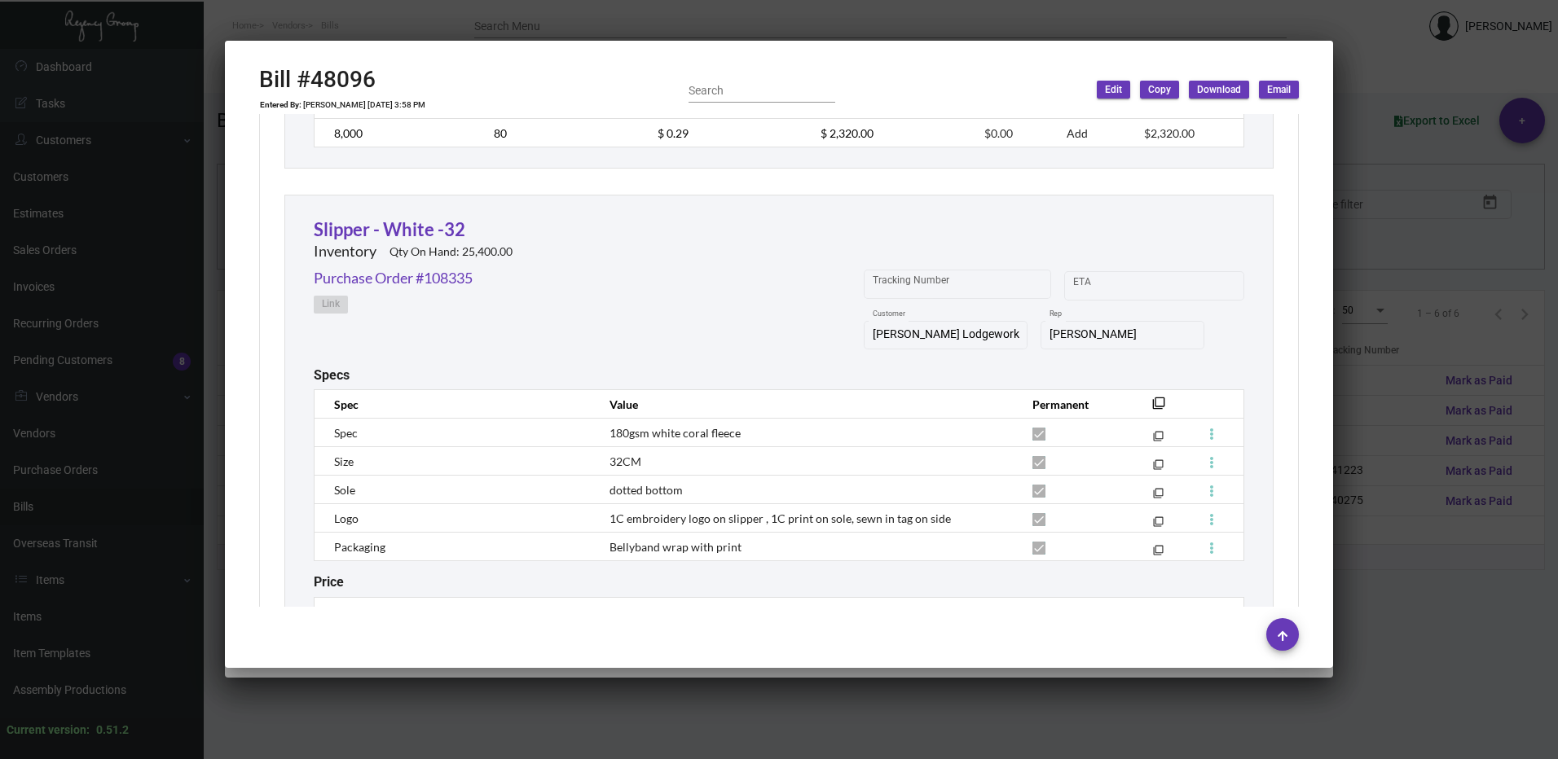
scroll to position [1262, 0]
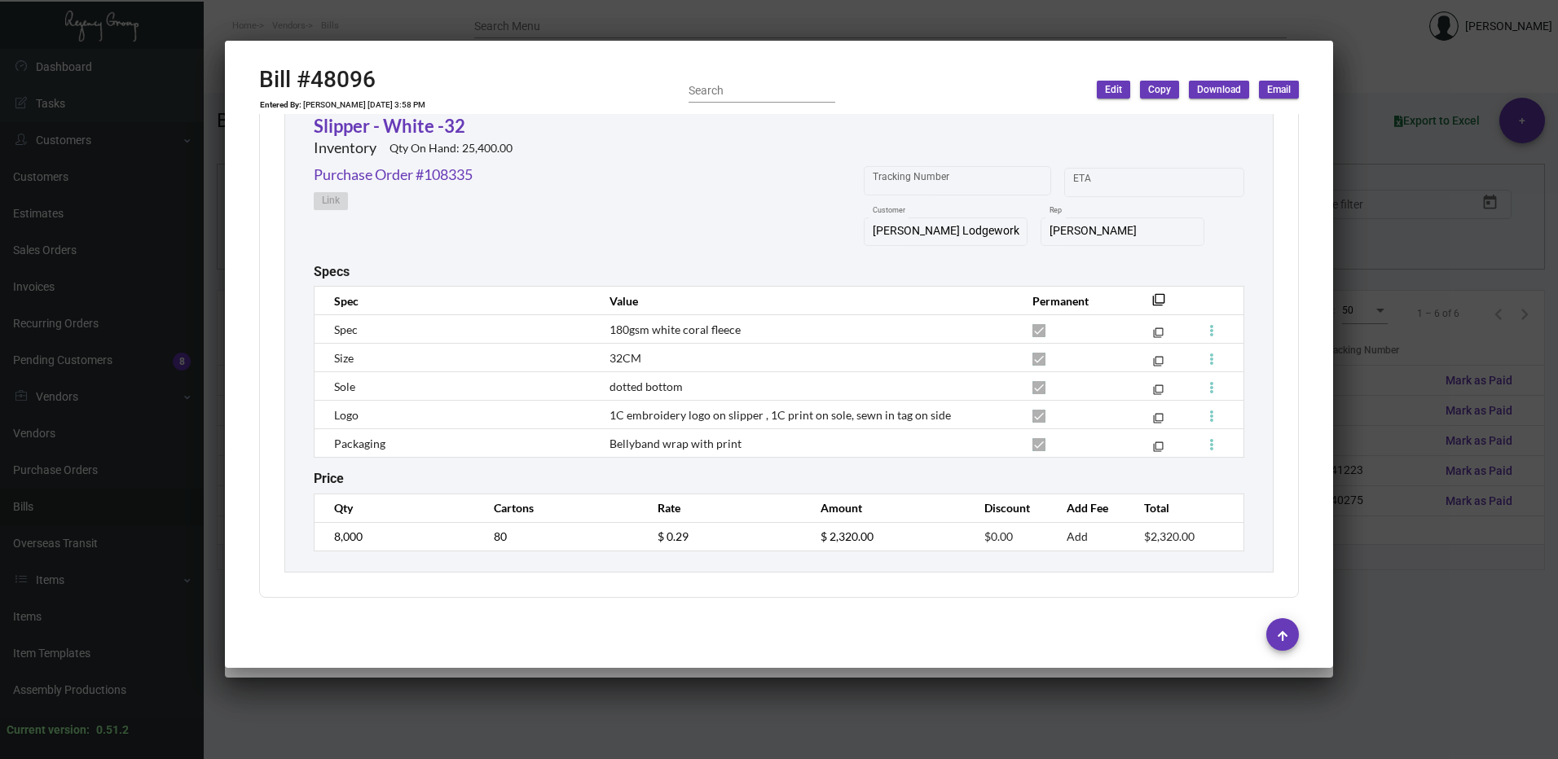
click at [1453, 331] on div at bounding box center [779, 379] width 1558 height 759
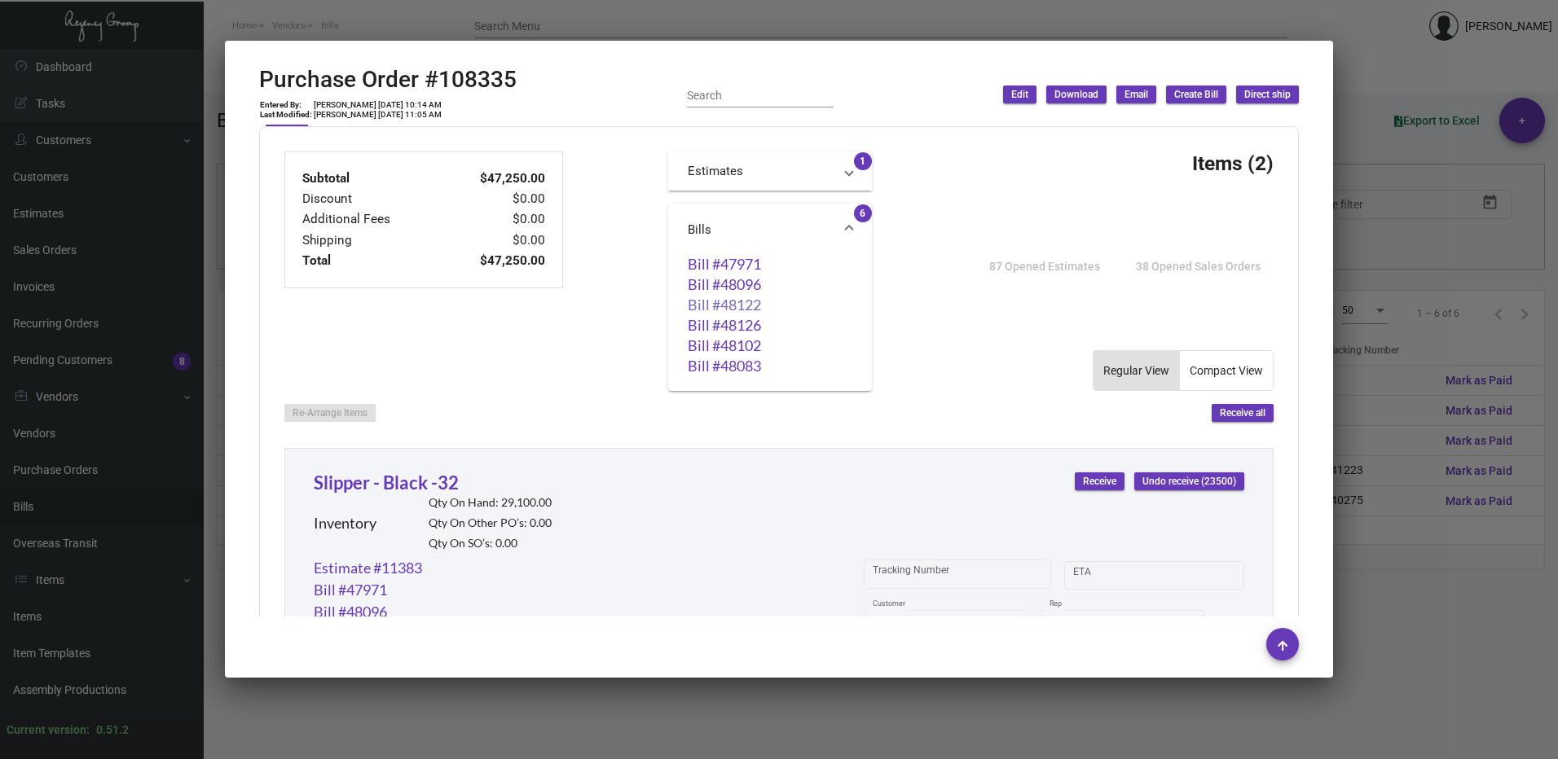
click at [739, 305] on link "Bill #48122" at bounding box center [770, 305] width 165 height 16
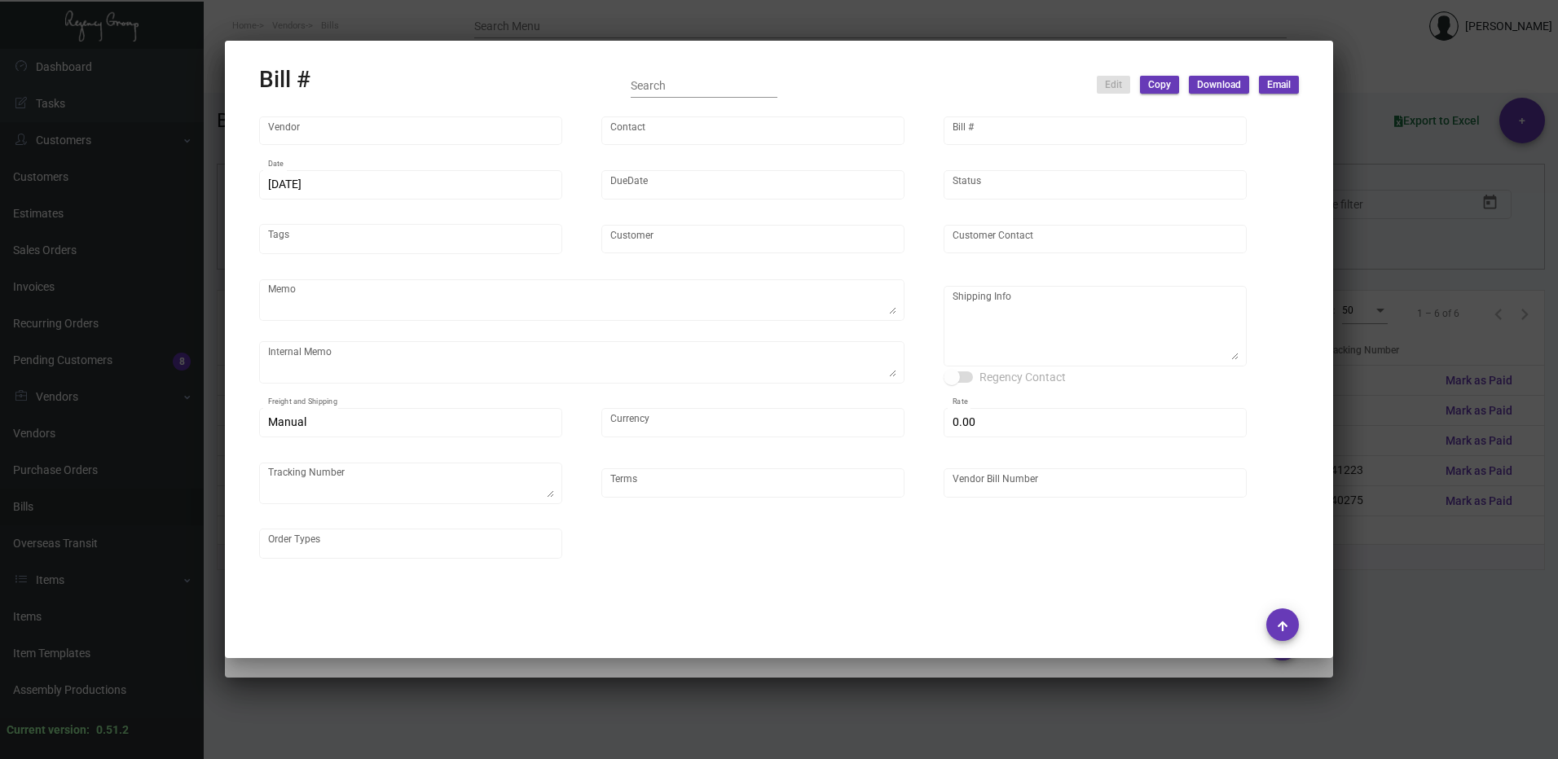
type input "Hangzhou [PERSON_NAME] Leisure Product Co. LTD"
type input "[PERSON_NAME]"
type input "48122"
type input "[DATE]"
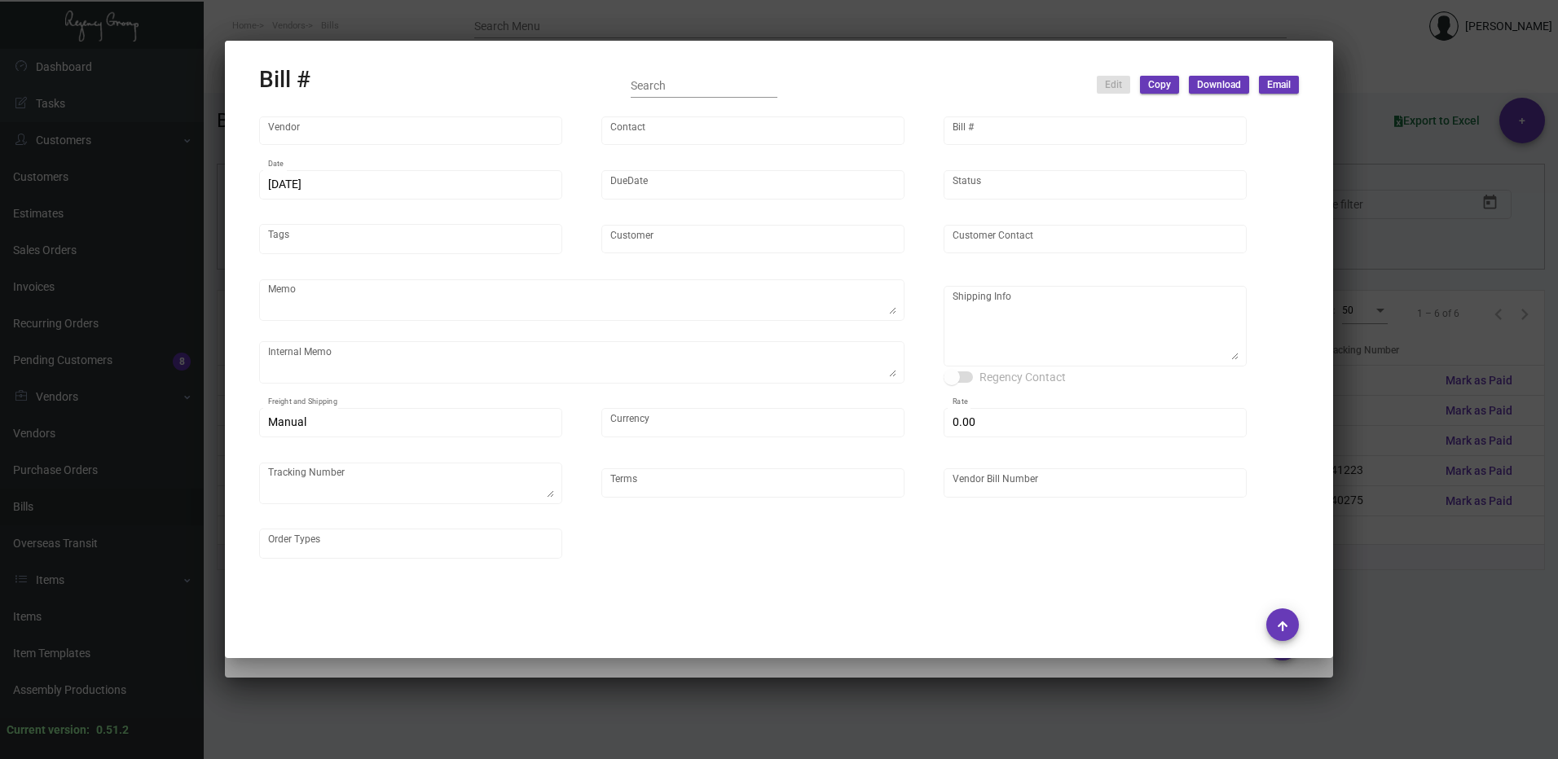
type input "[PERSON_NAME] Lodgeworks Partners"
type input "[PERSON_NAME]"
type textarea "10K per color for the first batch, rest pending shipping instruction"
type textarea "[PERSON_NAME] Lodgeworks Partners - [PERSON_NAME] [STREET_ADDRESS]"
type input "United States Dollar $"
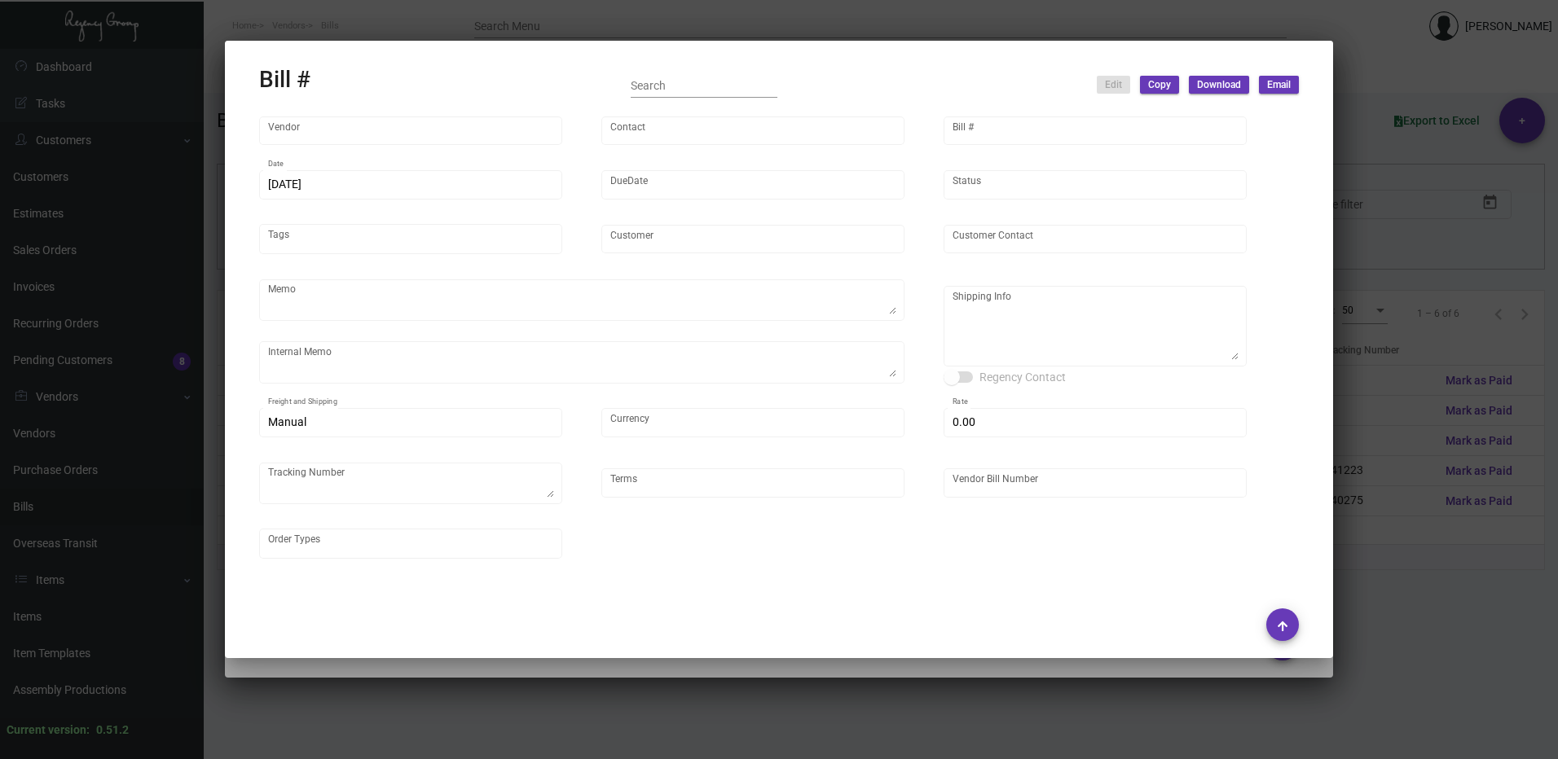
type input "$ 0.00"
type input "Net 30"
type input "20240418_1 - 108335"
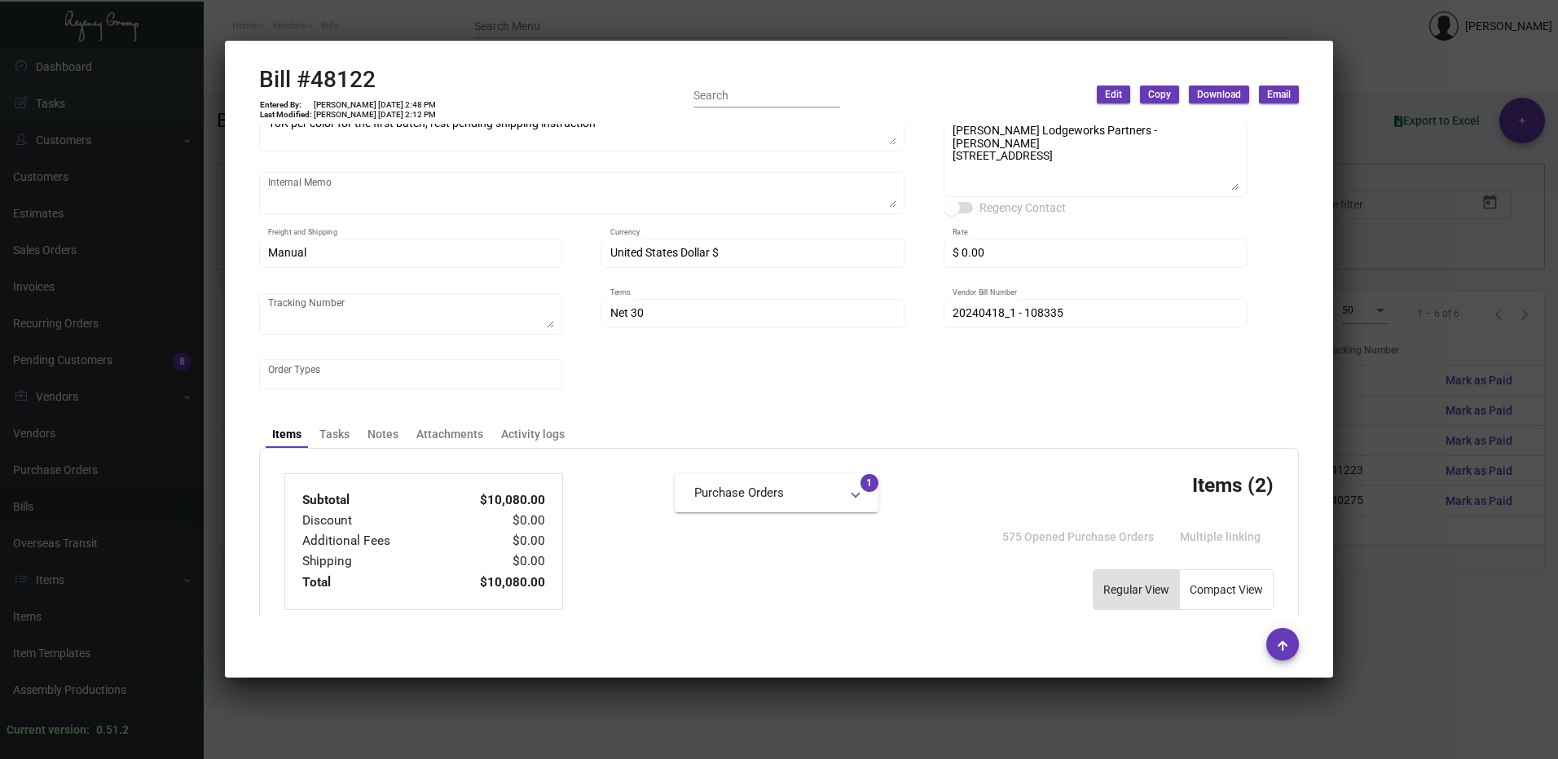
scroll to position [0, 0]
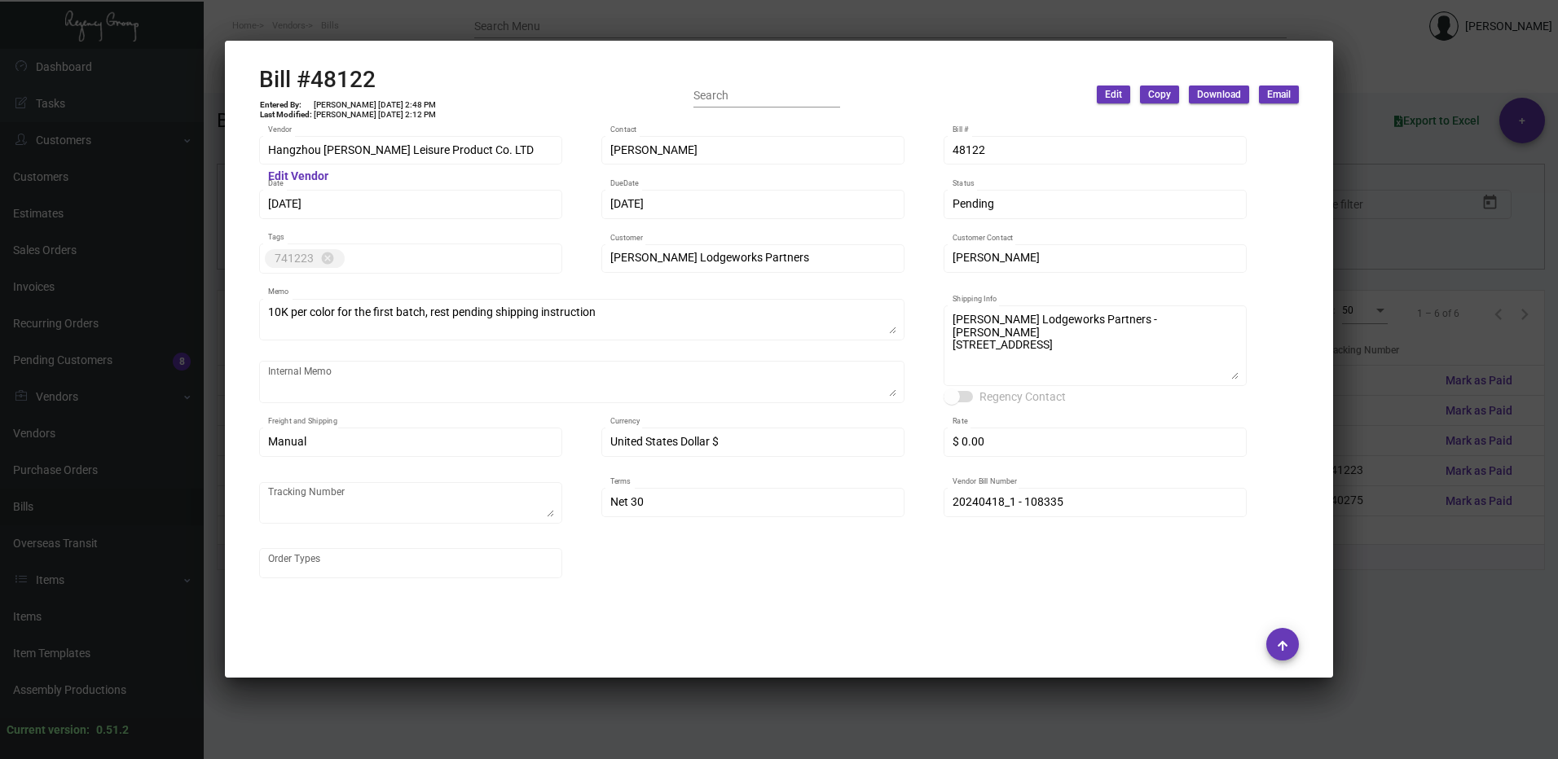
click at [1452, 472] on div at bounding box center [779, 379] width 1558 height 759
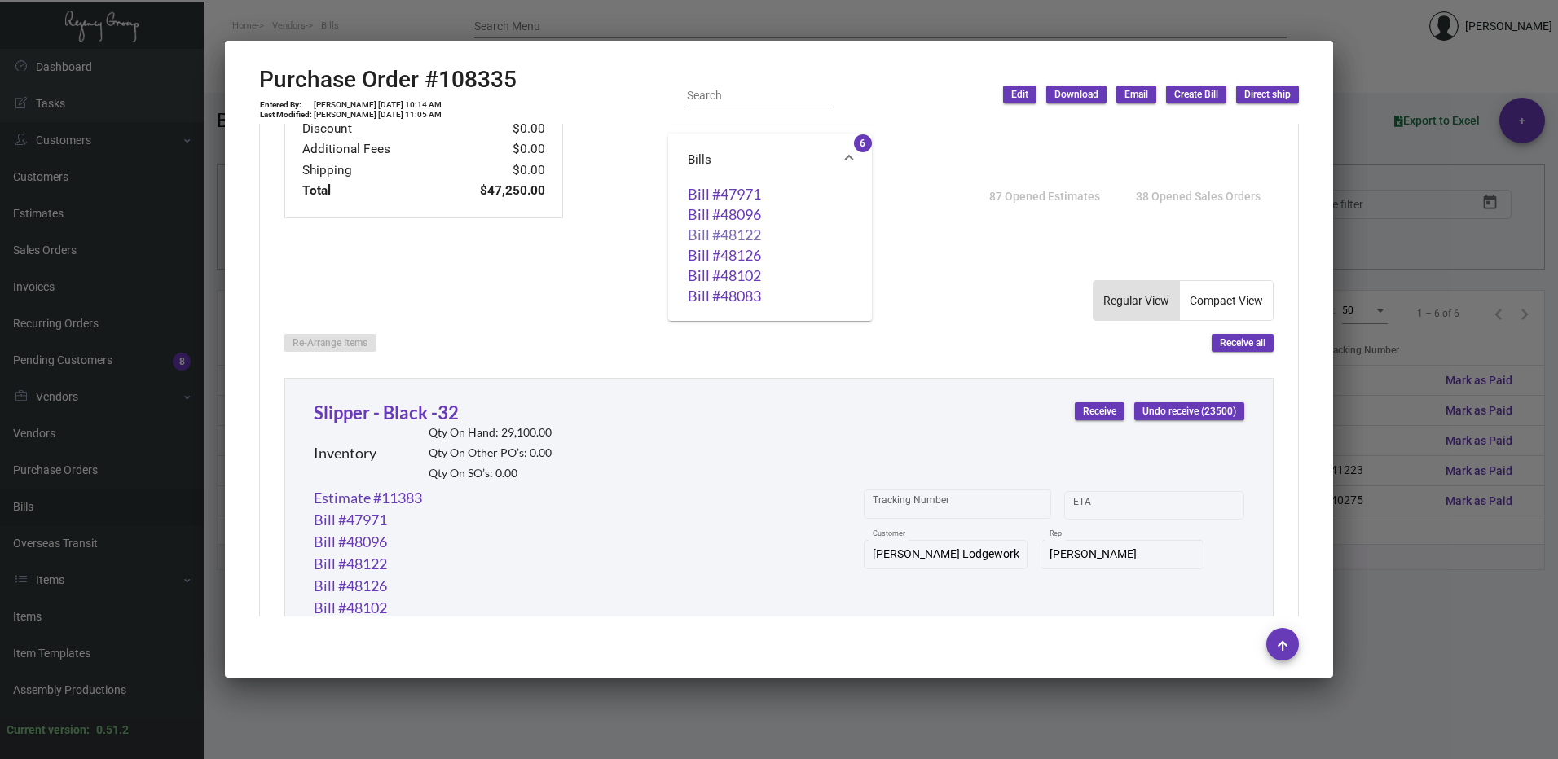
scroll to position [526, 0]
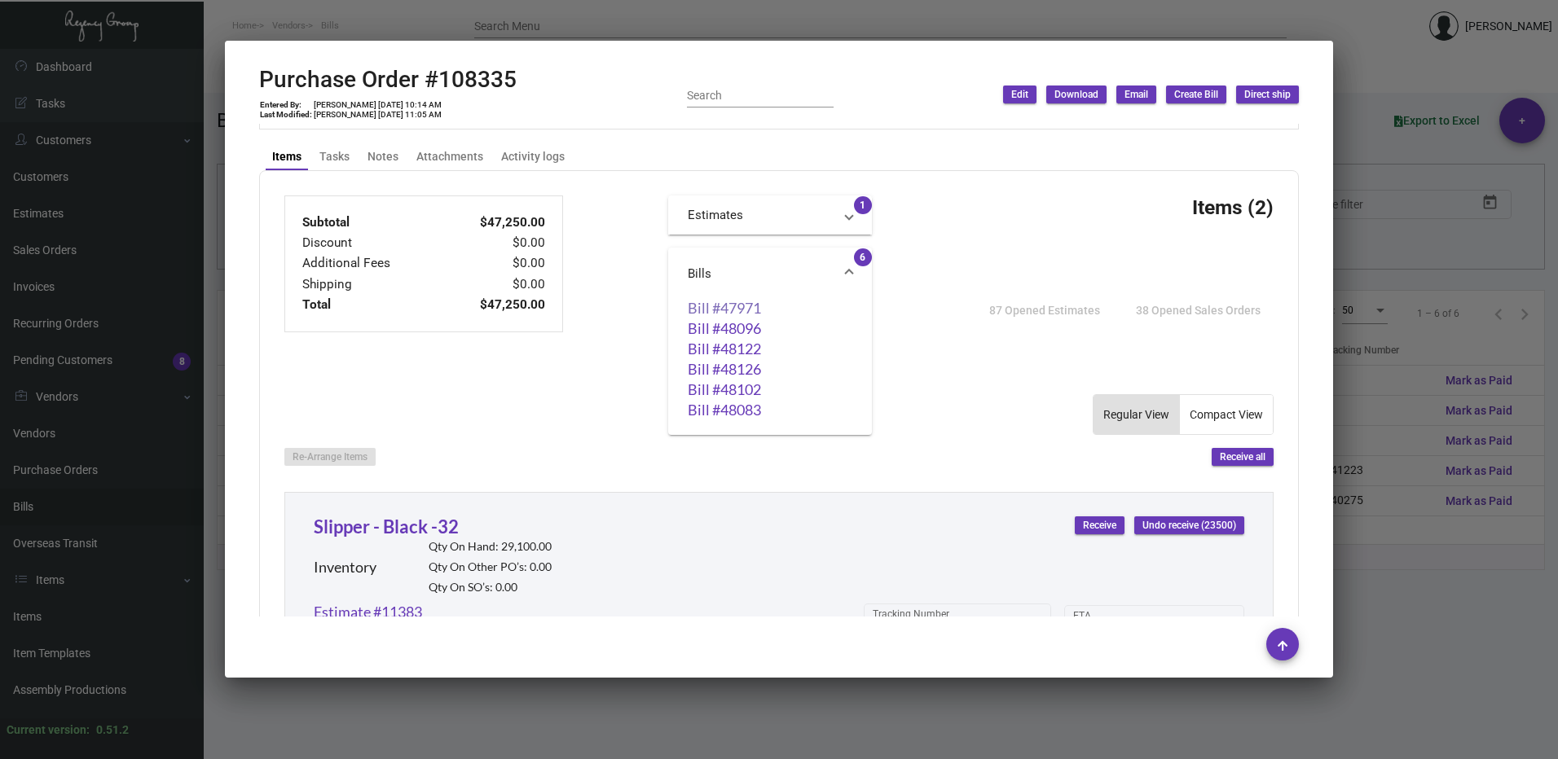
click at [750, 305] on link "Bill #47971" at bounding box center [770, 308] width 165 height 16
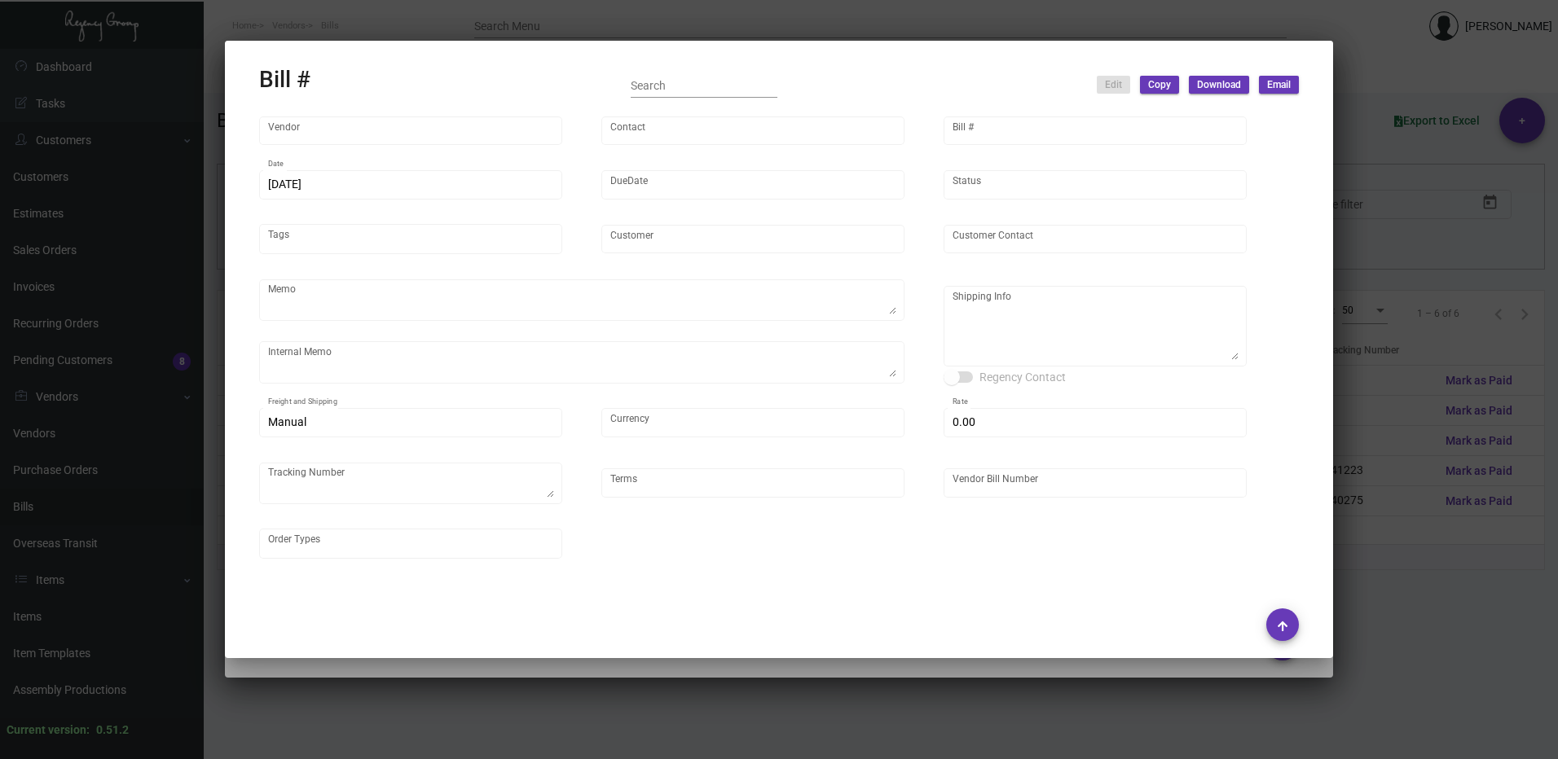
type input "Hangzhou [PERSON_NAME] Leisure Product Co. LTD"
type input "[PERSON_NAME]"
type input "47971"
type input "[DATE]"
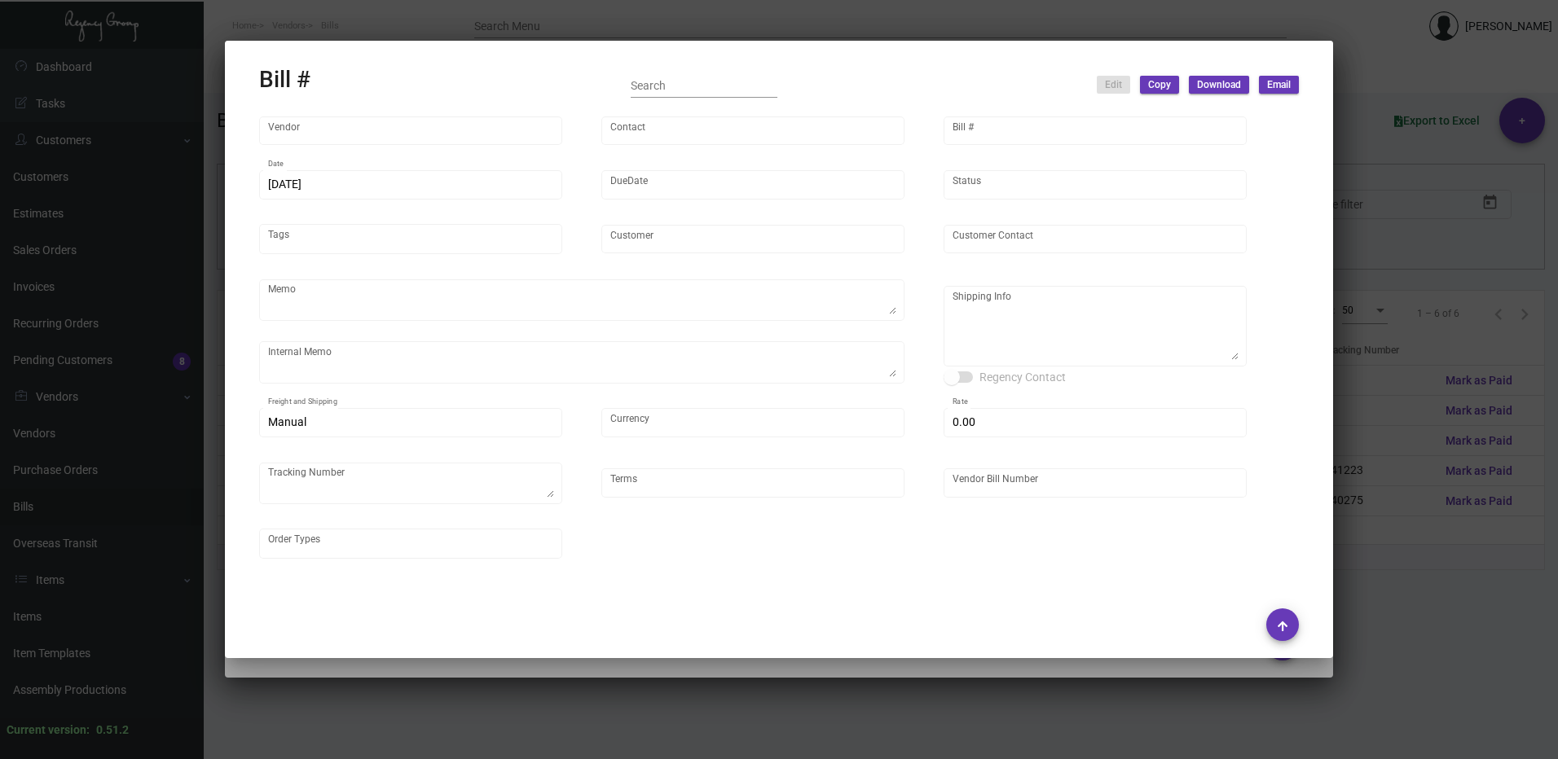
type input "[PERSON_NAME] Lodgeworks Partners"
type input "[PERSON_NAME]"
type textarea "10K per color for the first batch, rest pending shipping instruction"
type textarea "[PERSON_NAME] Lodgeworks Partners - [PERSON_NAME] [STREET_ADDRESS]"
type input "United States Dollar $"
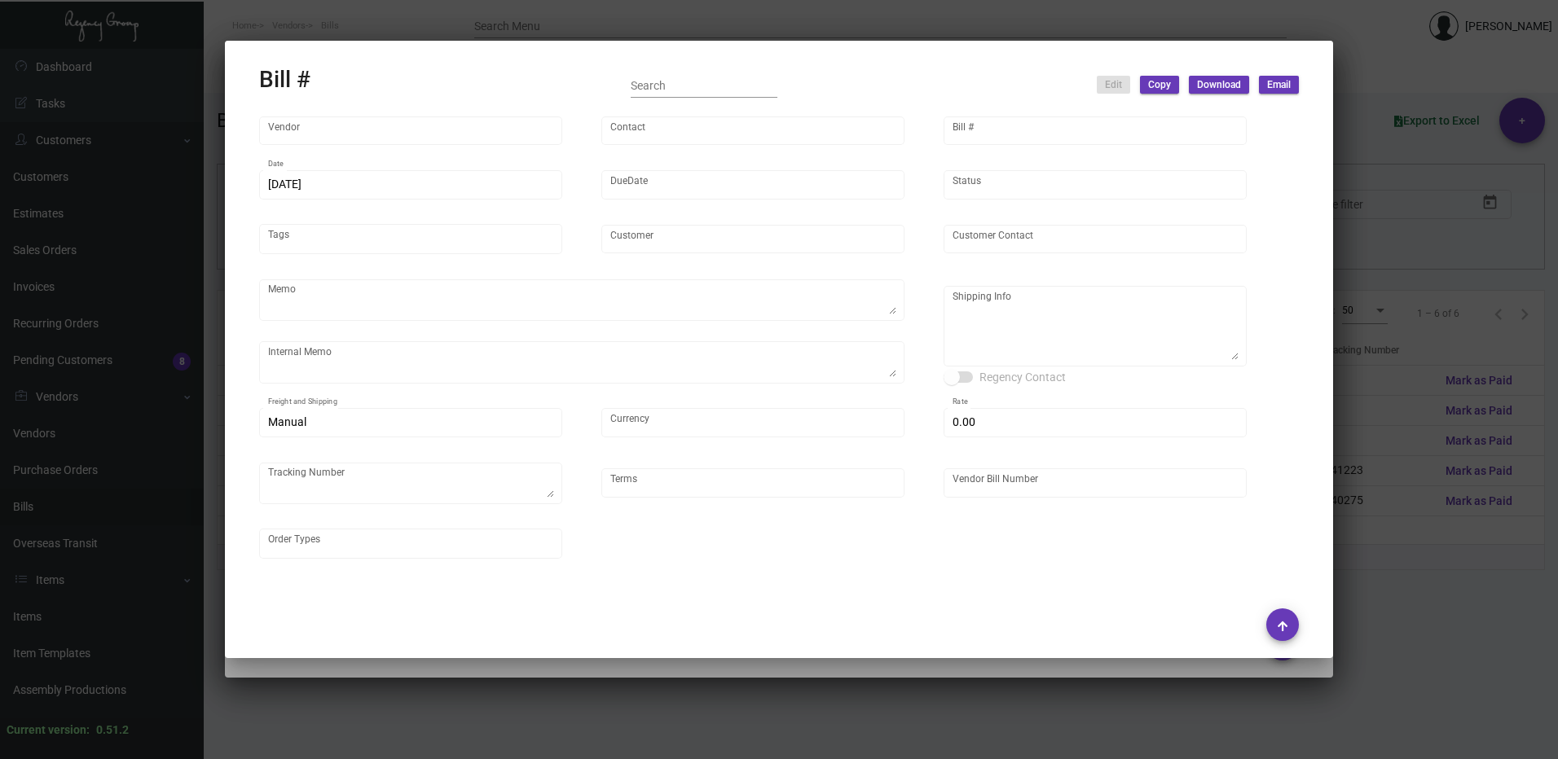
type input "$ 0.00"
type input "Net 30"
type input "20250117_1-108335"
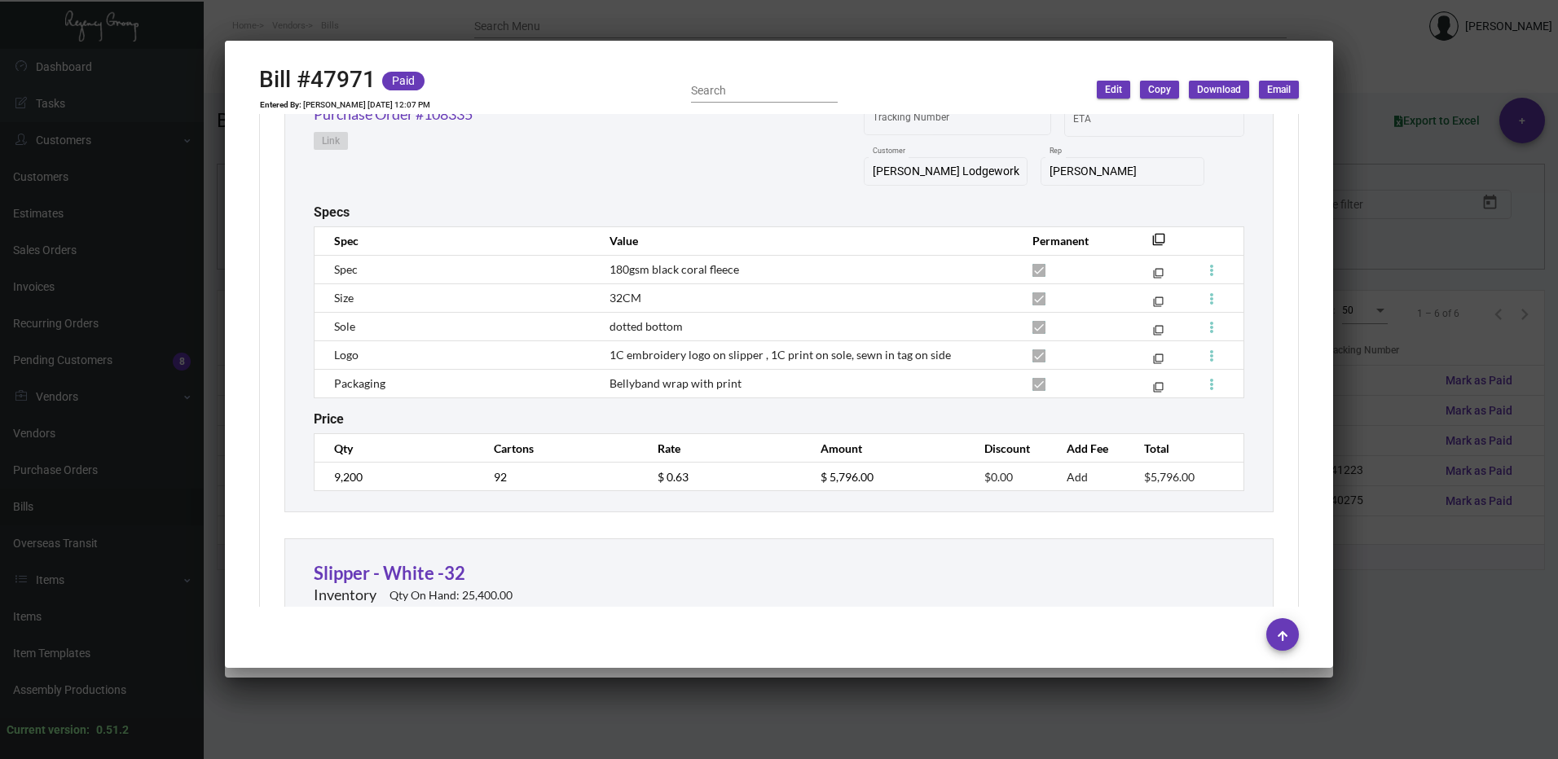
scroll to position [489, 0]
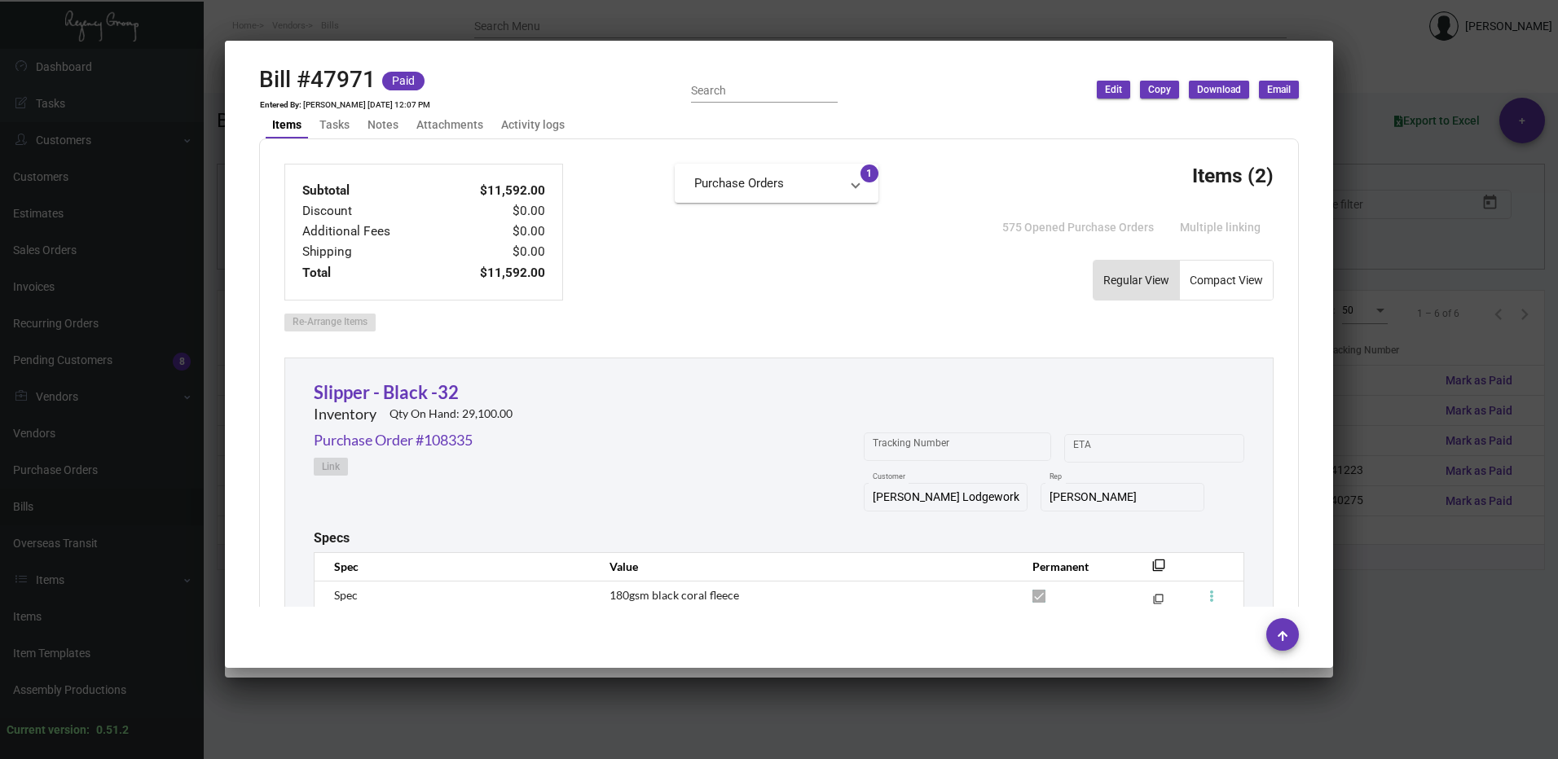
click at [1408, 263] on div at bounding box center [779, 379] width 1558 height 759
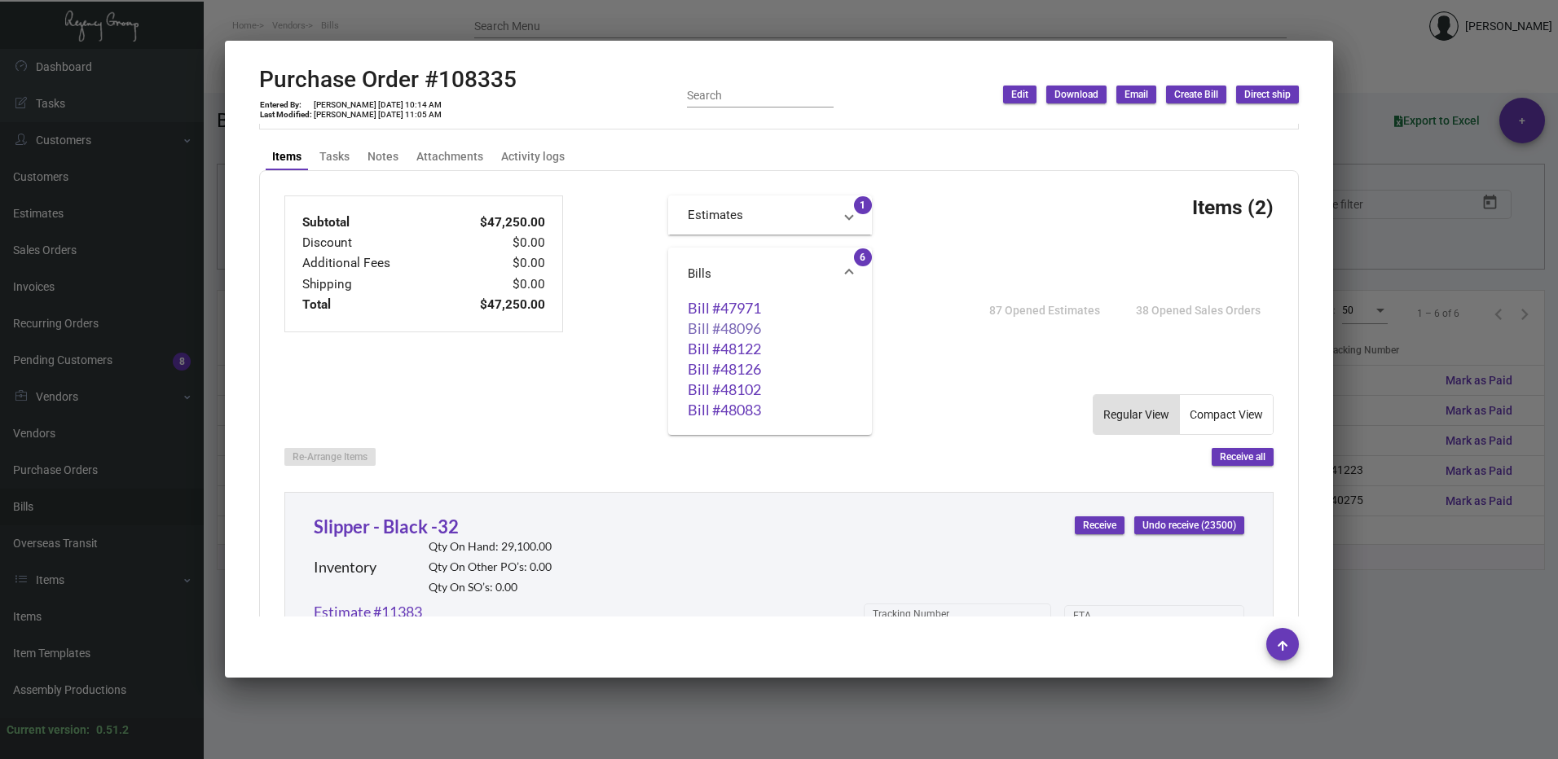
click at [707, 330] on link "Bill #48096" at bounding box center [770, 328] width 165 height 16
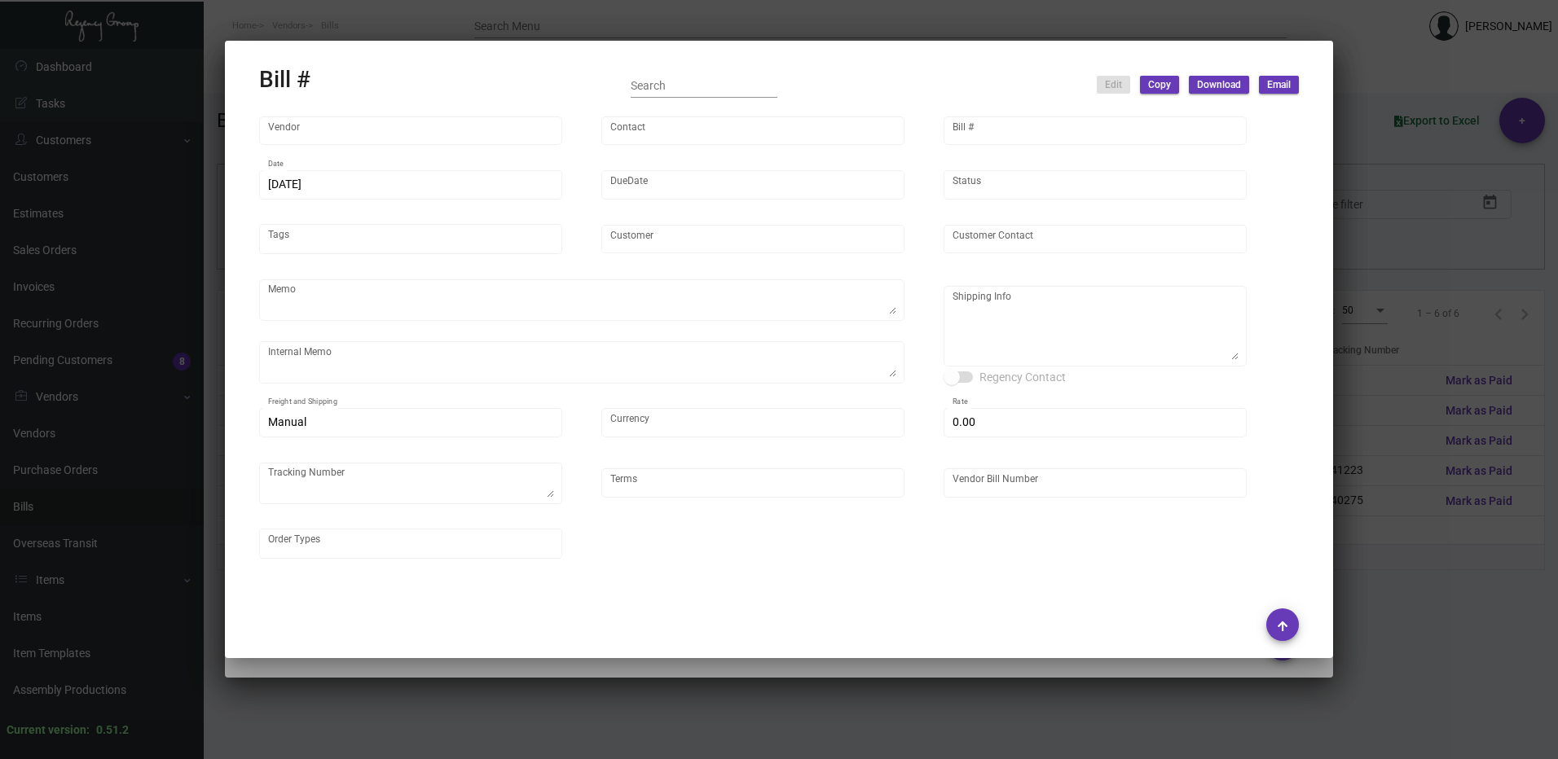
type input "Hangzhou [PERSON_NAME] Leisure Product Co. LTD"
type input "[PERSON_NAME]"
type input "48096"
type input "[DATE]"
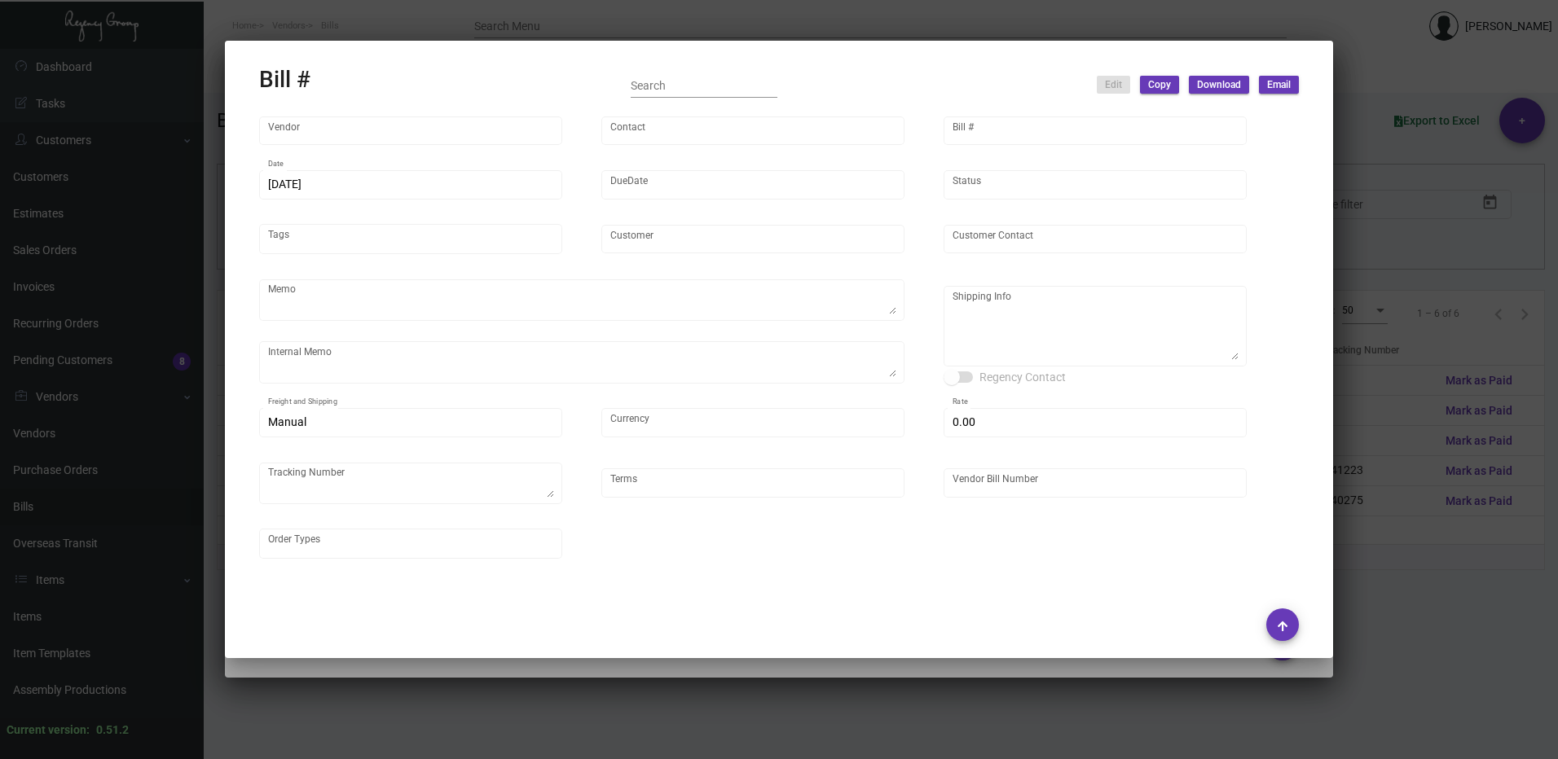
type input "[PERSON_NAME] Lodgeworks Partners"
type input "[PERSON_NAME]"
type textarea "10K per color for the first batch, rest pending shipping instruction"
type textarea "[PERSON_NAME] Lodgeworks Partners - [PERSON_NAME] [STREET_ADDRESS]"
type input "United States Dollar $"
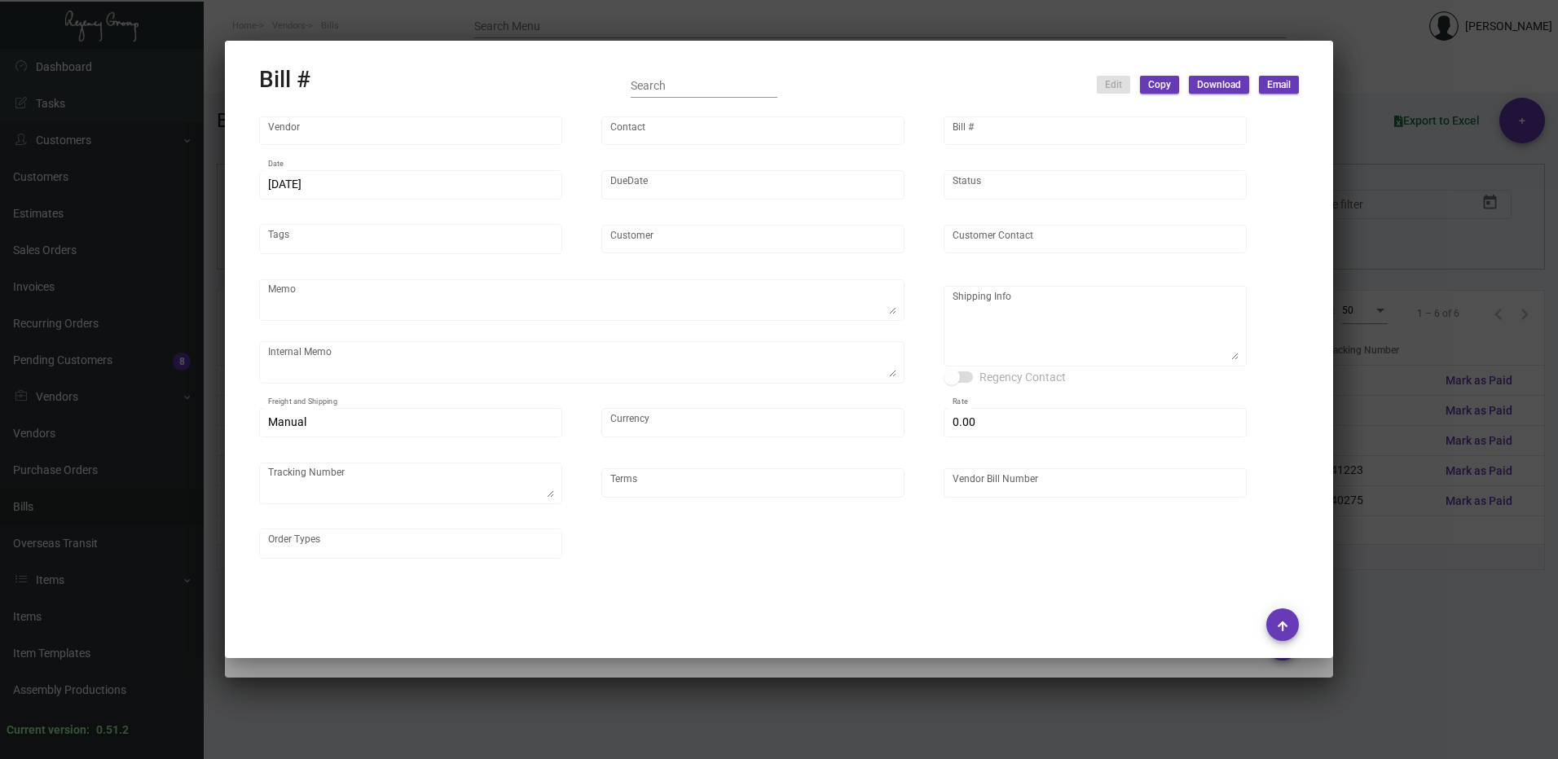
type input "$ 0.00"
type textarea "741223"
type input "Net 30"
type input "20240418_1_108335"
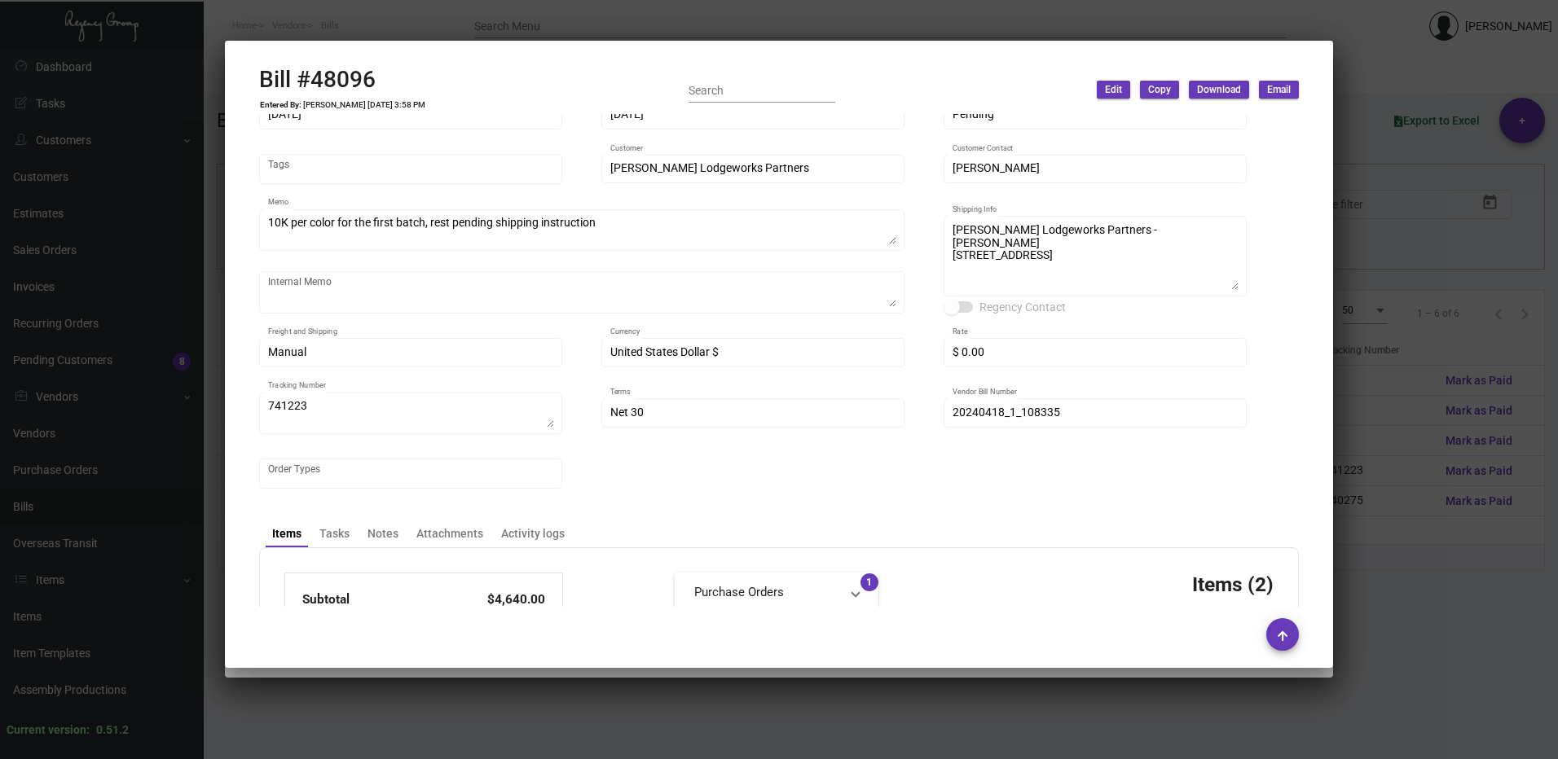
scroll to position [0, 0]
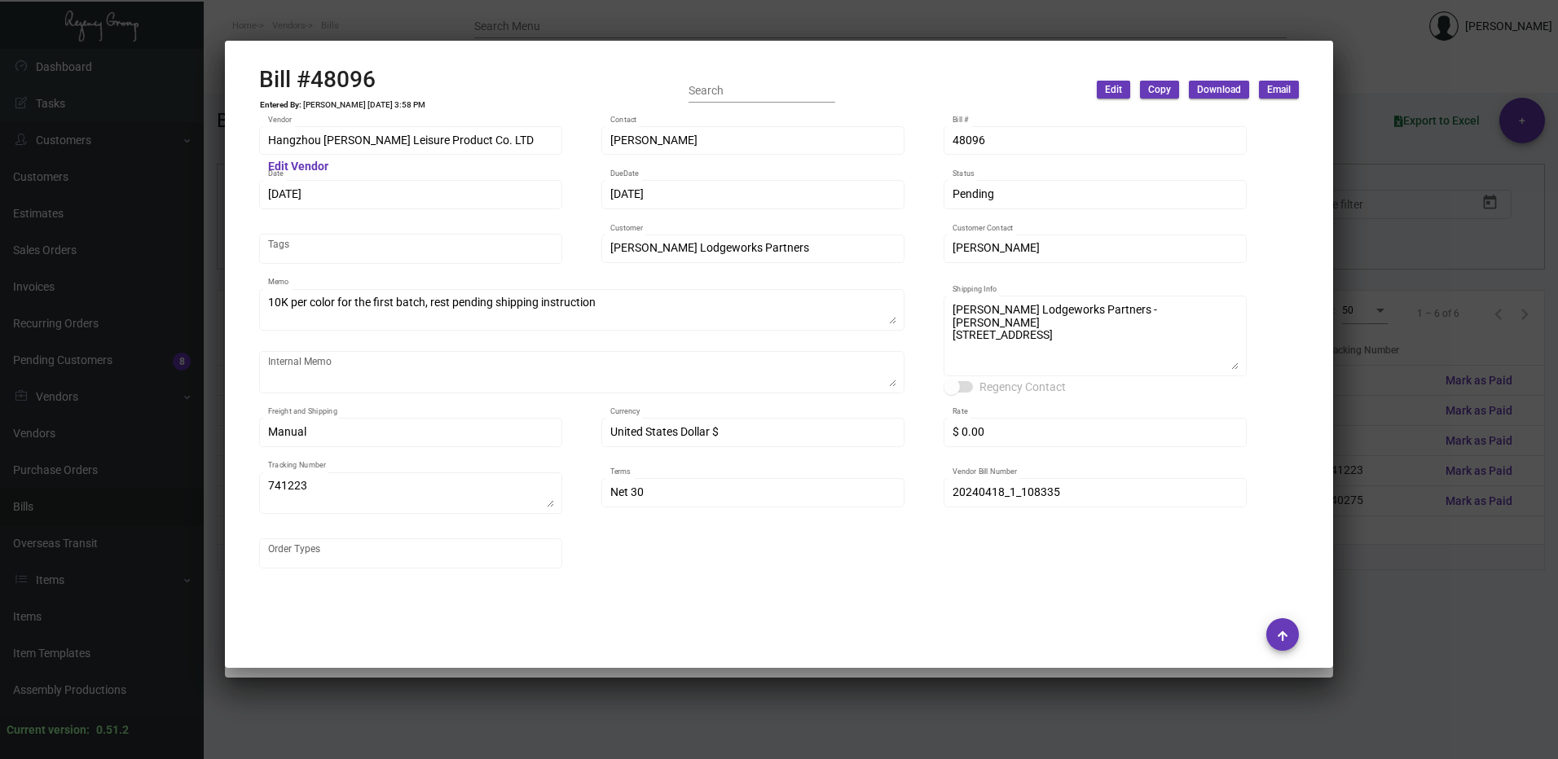
click at [1355, 372] on div at bounding box center [779, 379] width 1558 height 759
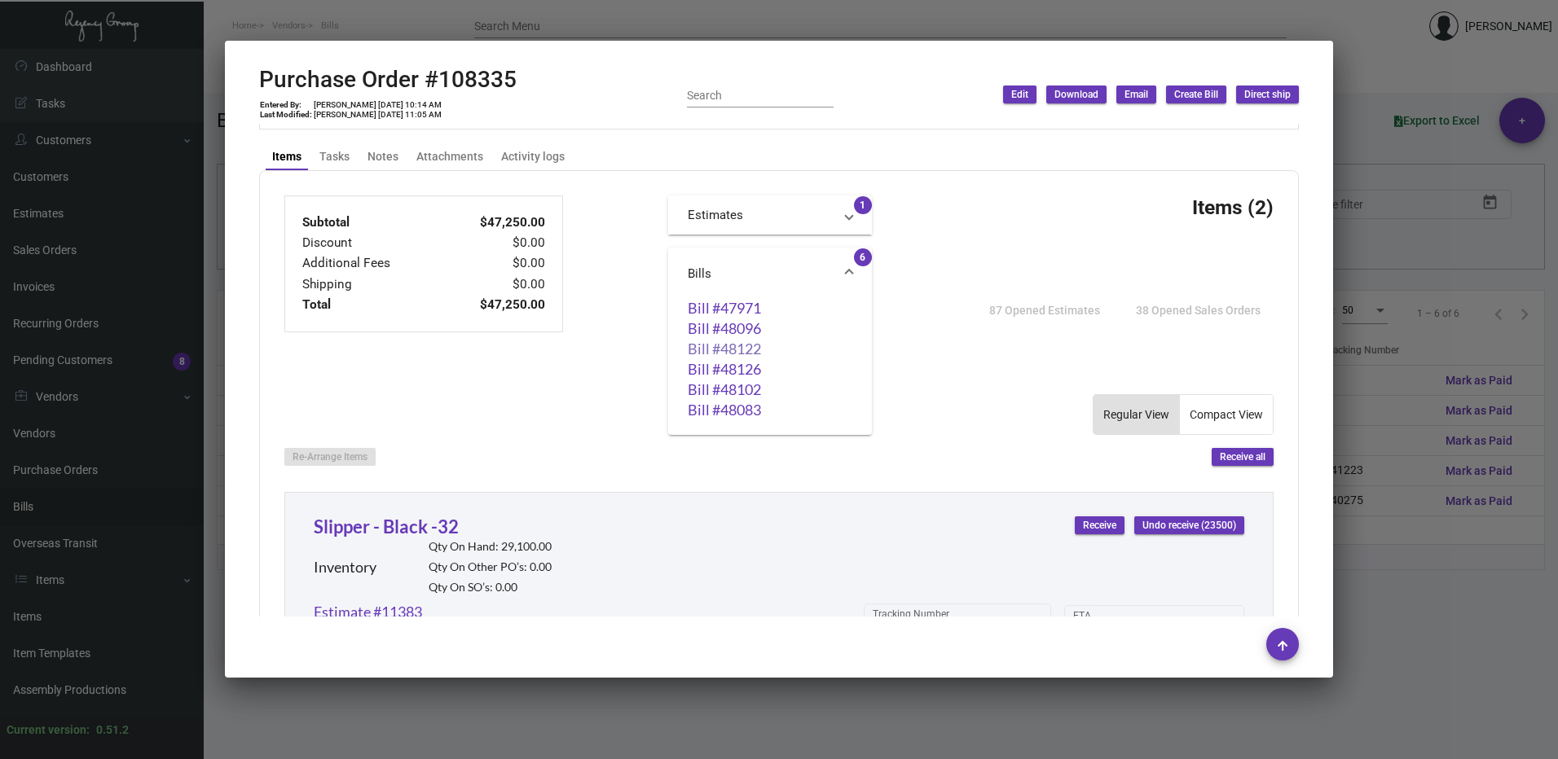
click at [723, 350] on link "Bill #48122" at bounding box center [770, 349] width 165 height 16
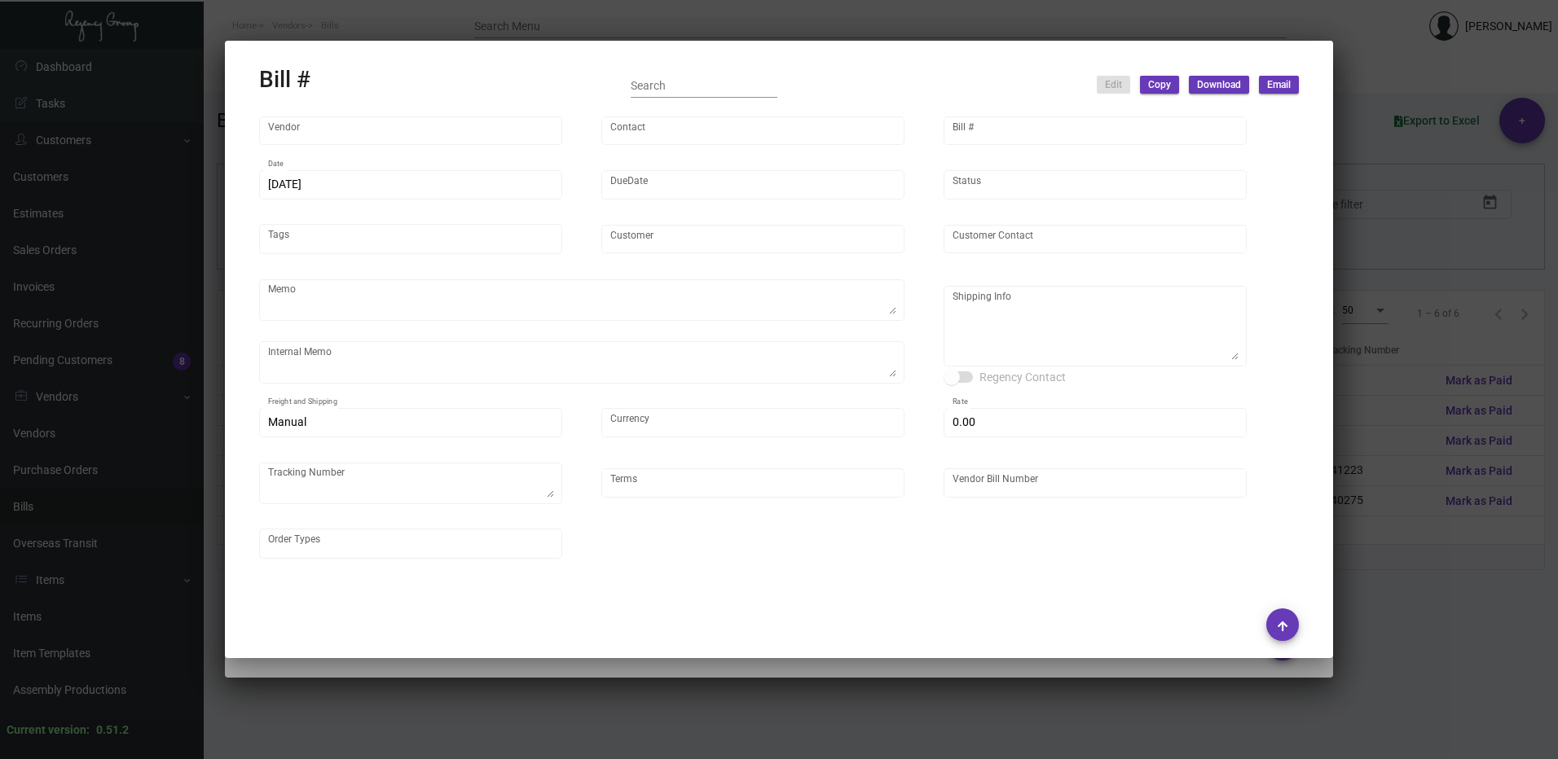
type input "Hangzhou [PERSON_NAME] Leisure Product Co. LTD"
type input "[PERSON_NAME]"
type input "48122"
type input "[DATE]"
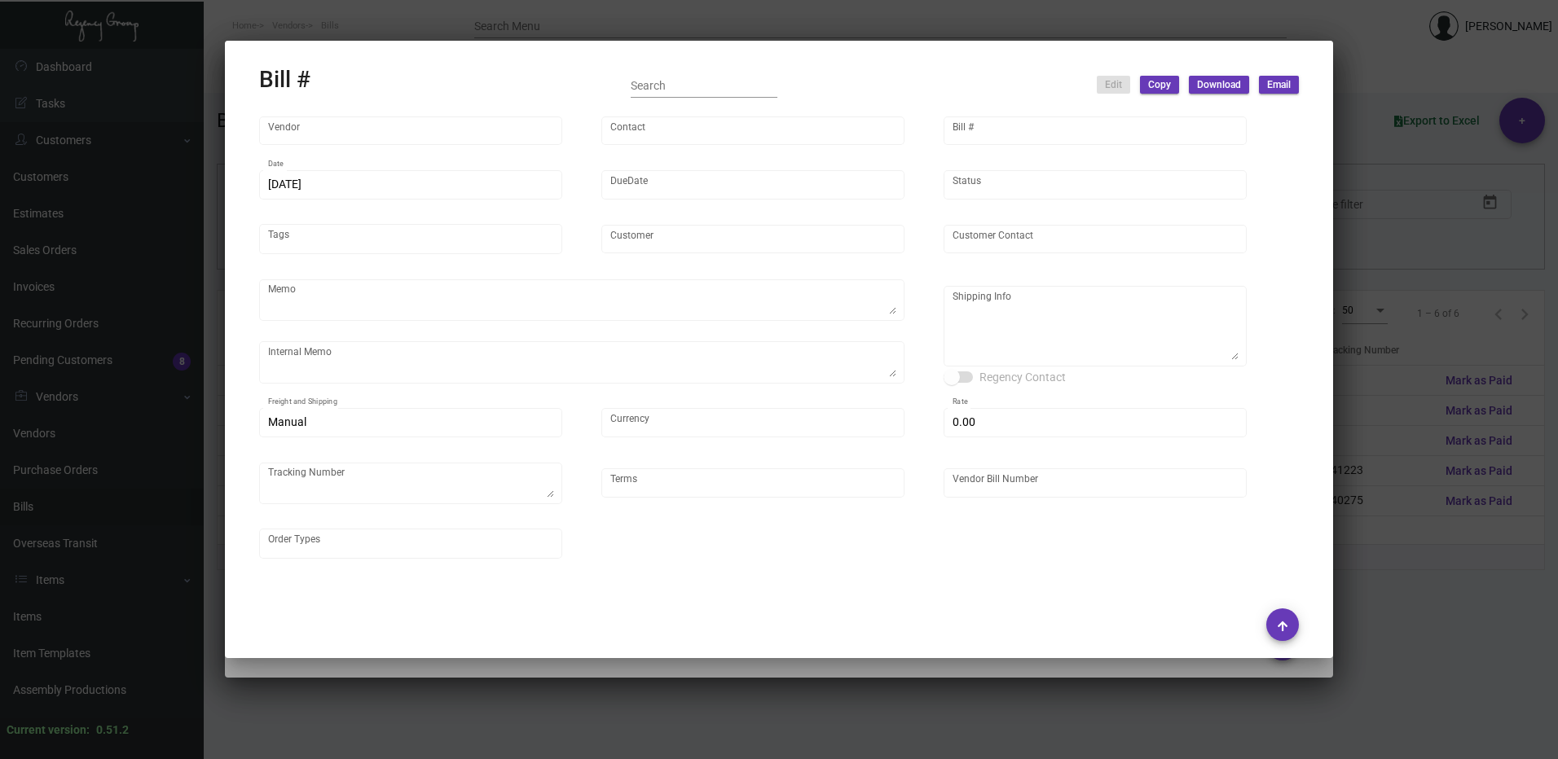
type input "[PERSON_NAME] Lodgeworks Partners"
type input "[PERSON_NAME]"
type textarea "10K per color for the first batch, rest pending shipping instruction"
type textarea "[PERSON_NAME] Lodgeworks Partners - [PERSON_NAME] [STREET_ADDRESS]"
type input "United States Dollar $"
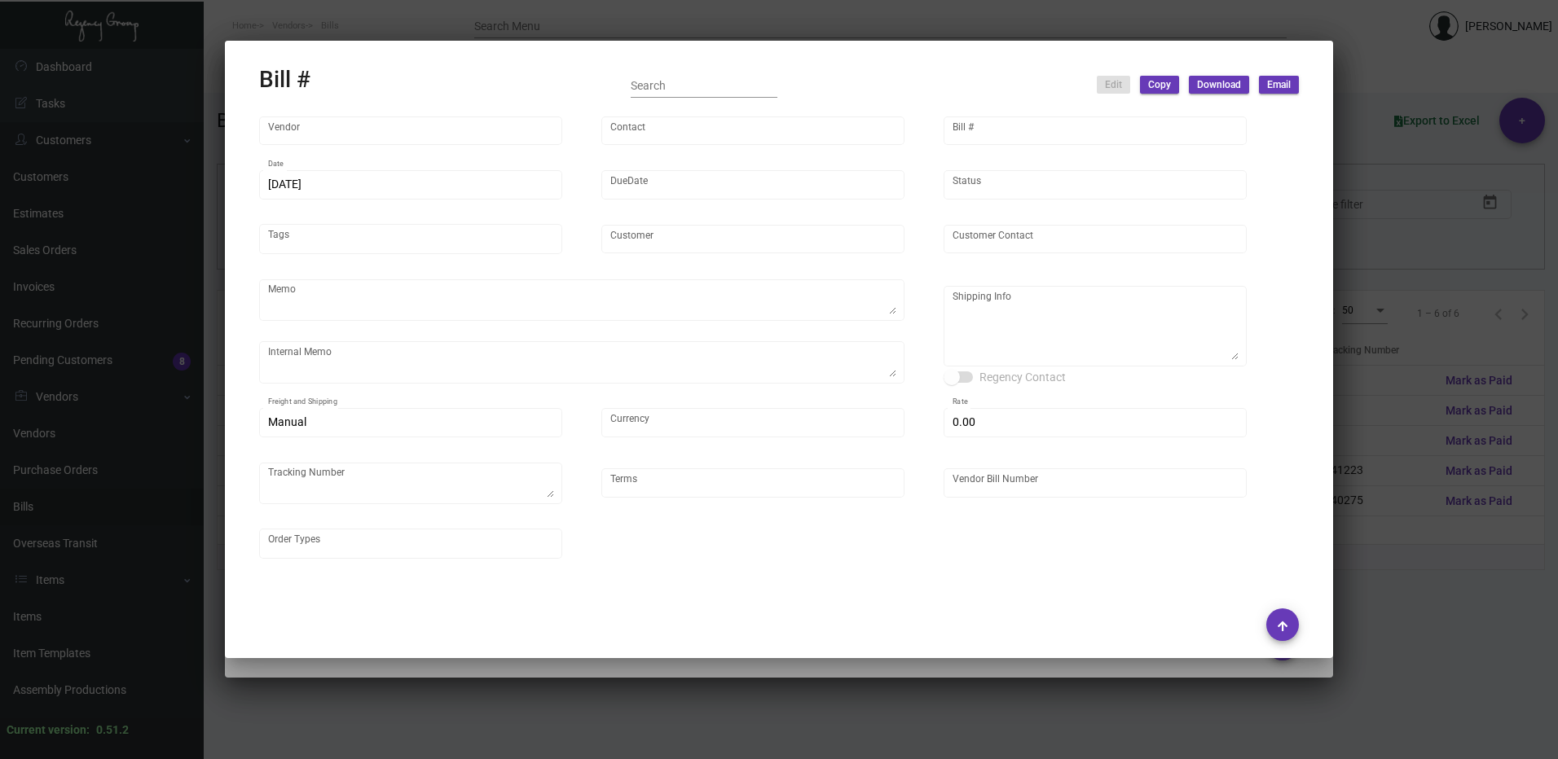
type input "$ 0.00"
type input "Net 30"
type input "20240418_1 - 108335"
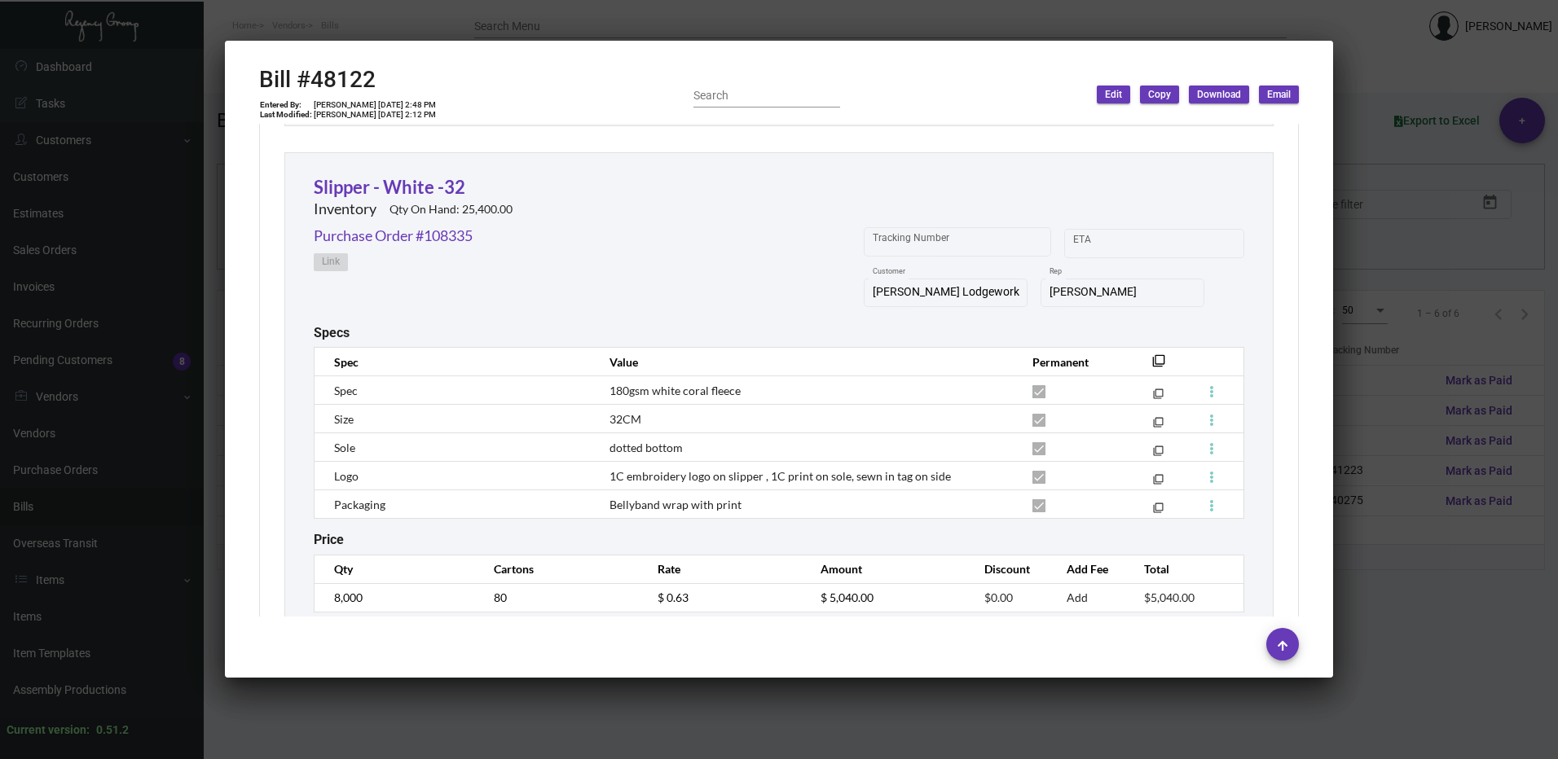
scroll to position [1262, 0]
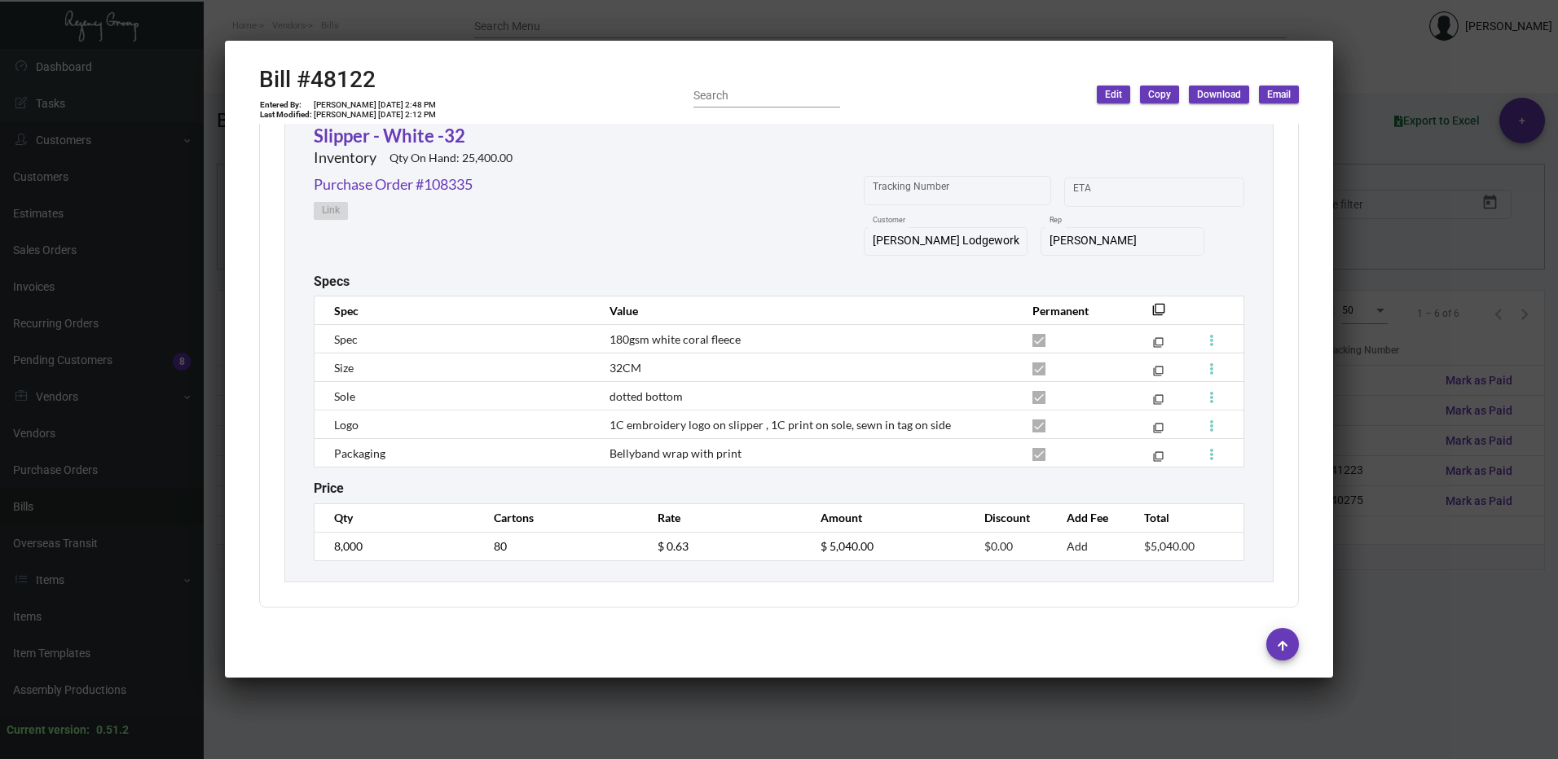
click at [1461, 258] on div at bounding box center [779, 379] width 1558 height 759
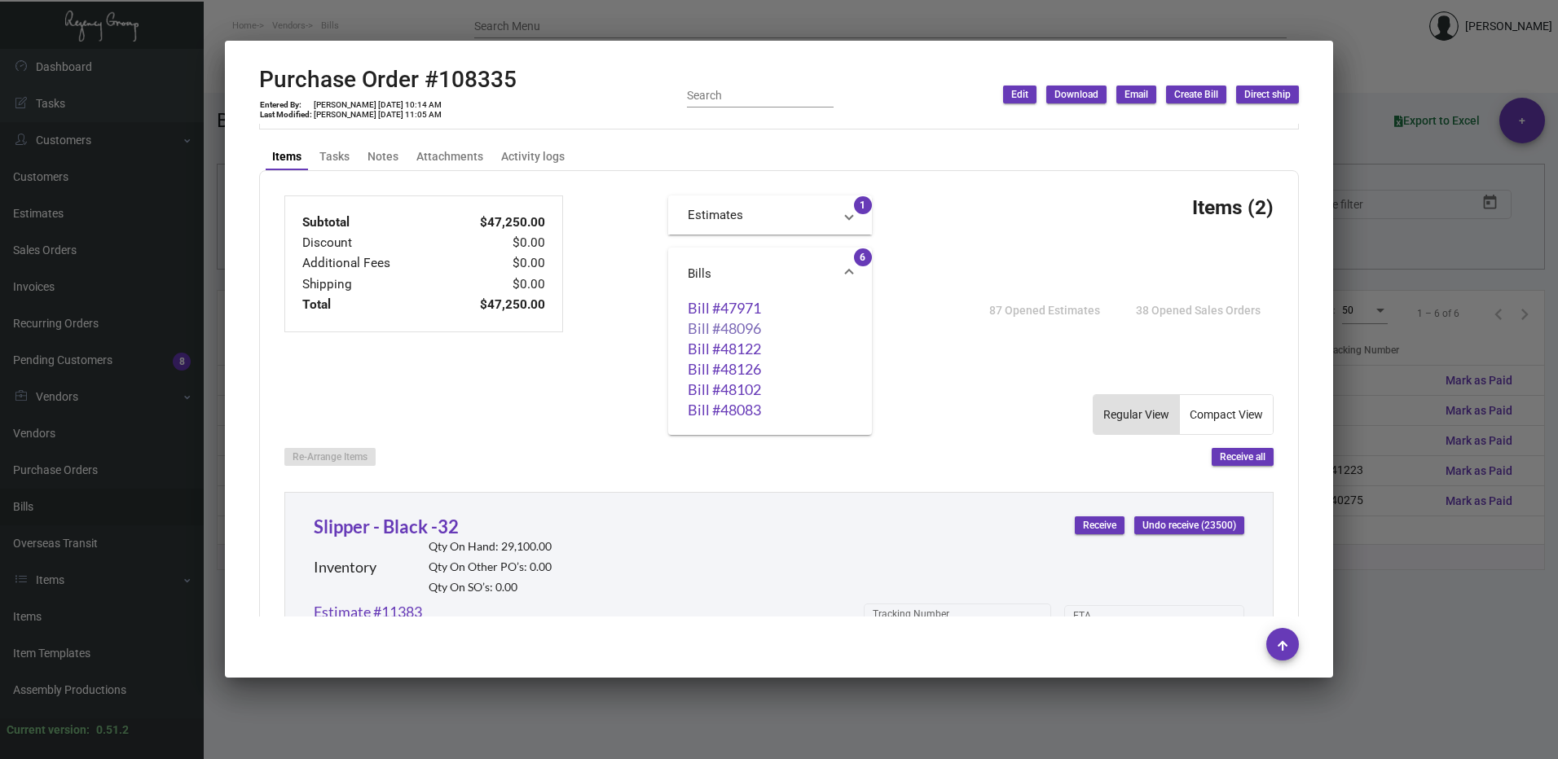
click at [743, 328] on link "Bill #48096" at bounding box center [770, 328] width 165 height 16
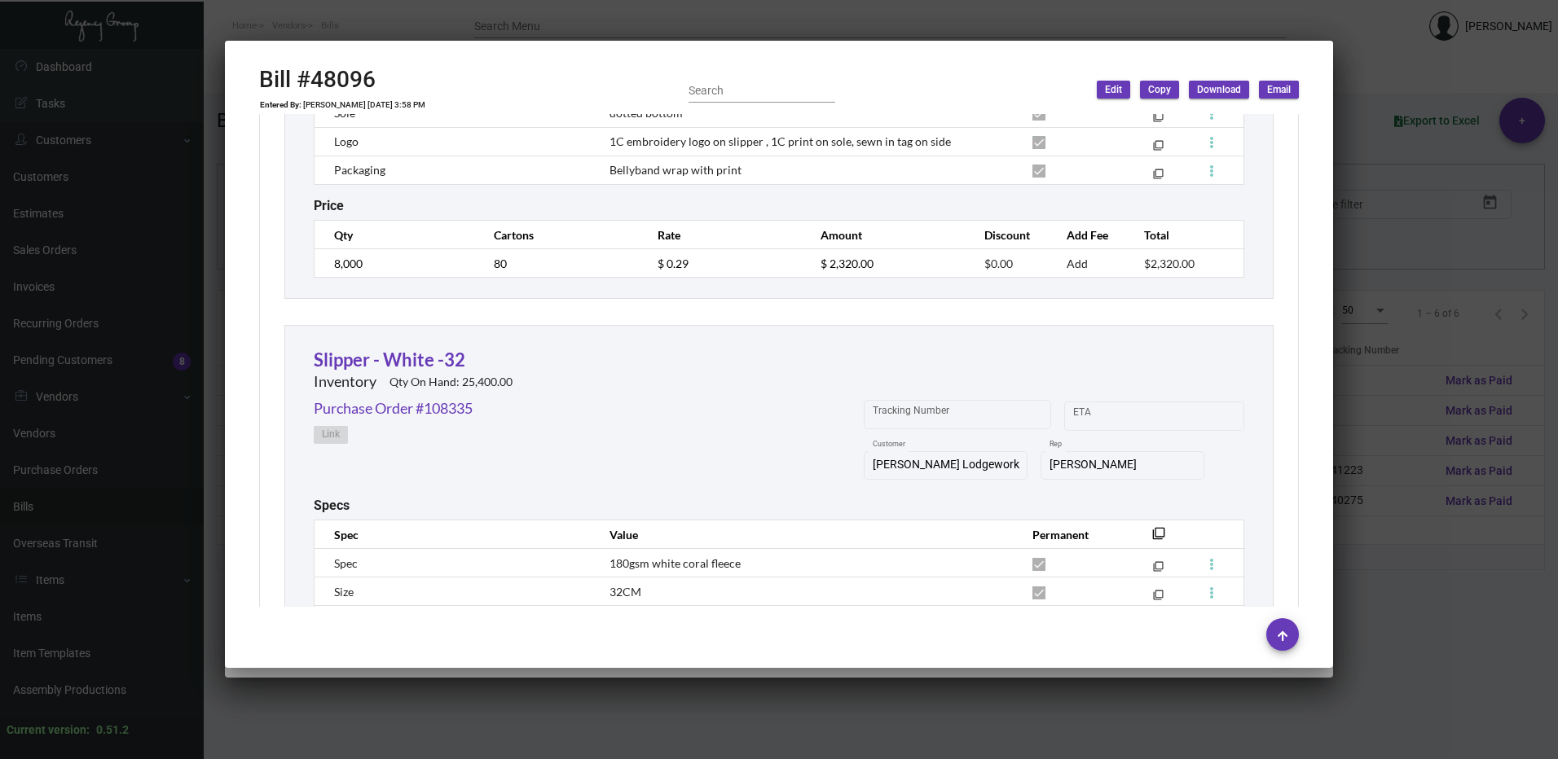
scroll to position [1222, 0]
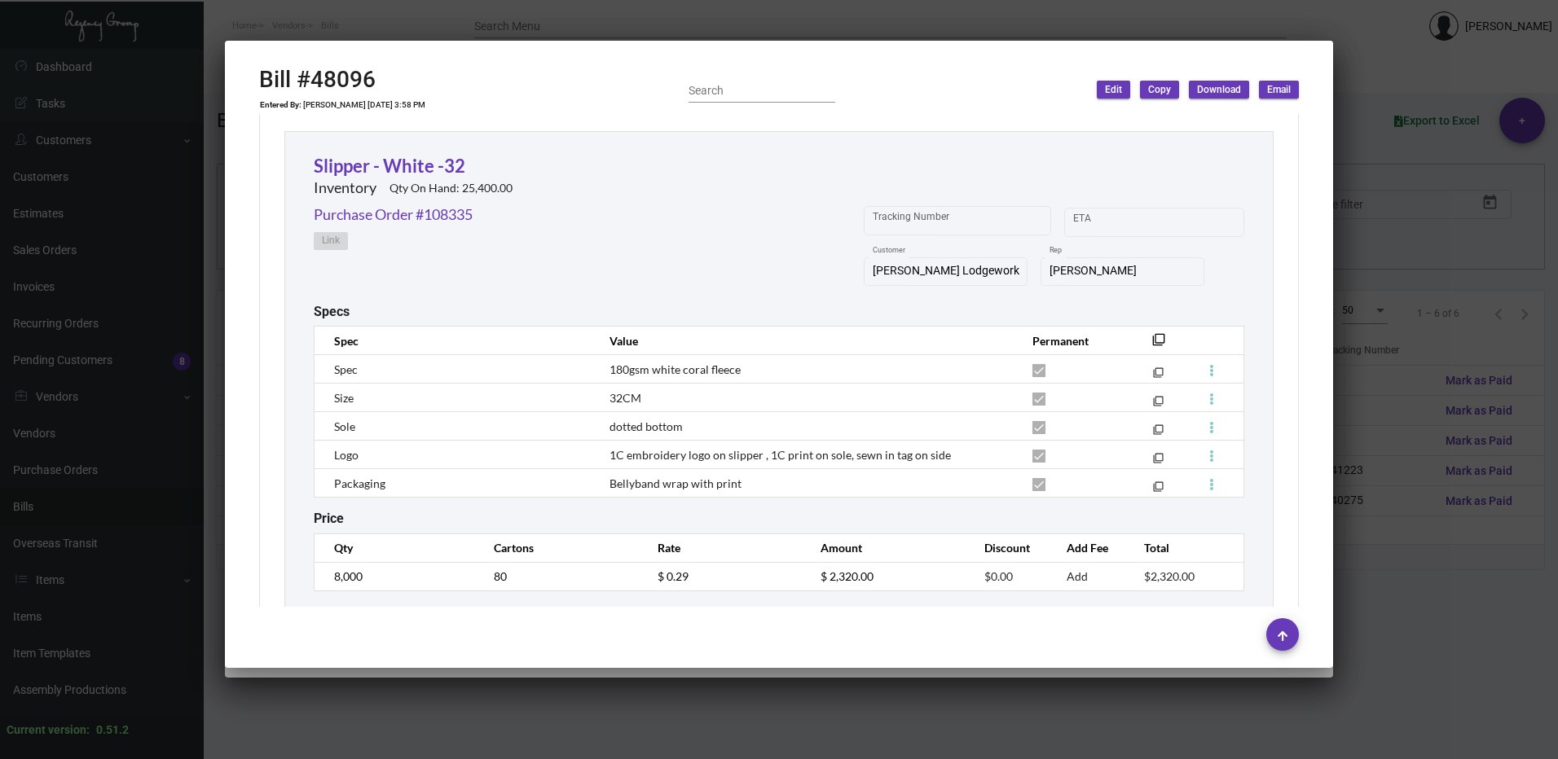
click at [1480, 365] on div at bounding box center [779, 379] width 1558 height 759
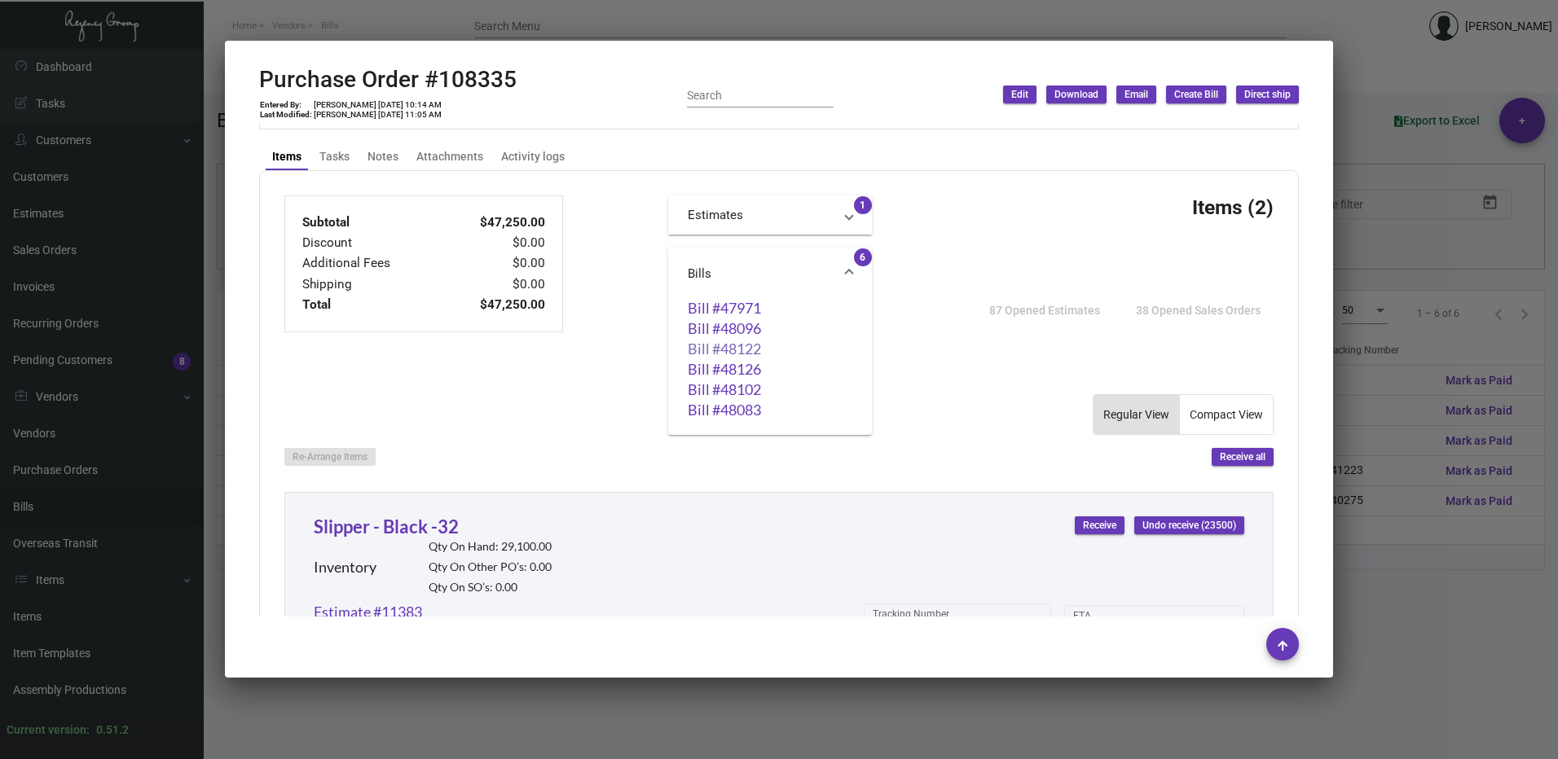
click at [728, 348] on link "Bill #48122" at bounding box center [770, 349] width 165 height 16
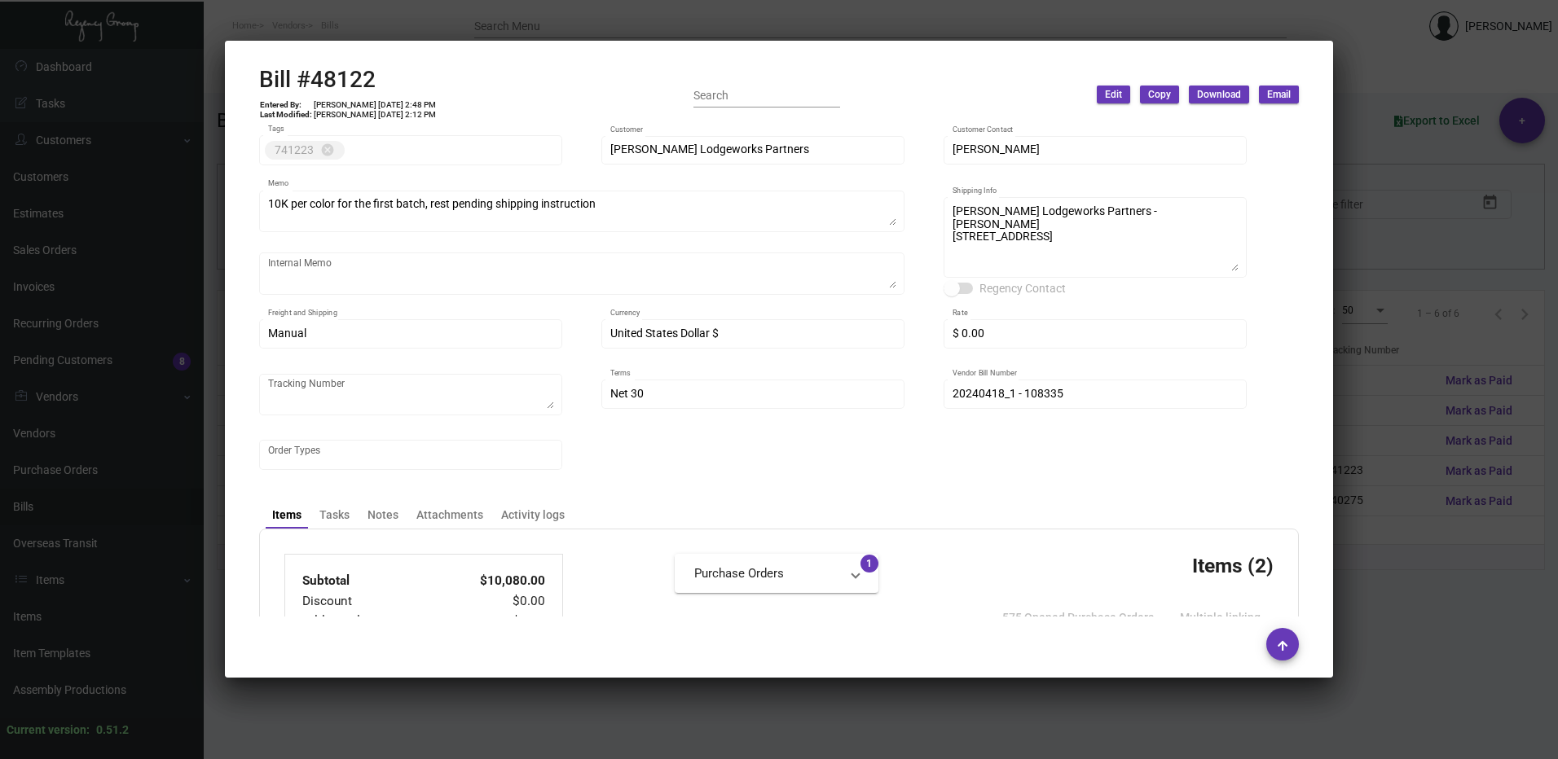
scroll to position [244, 0]
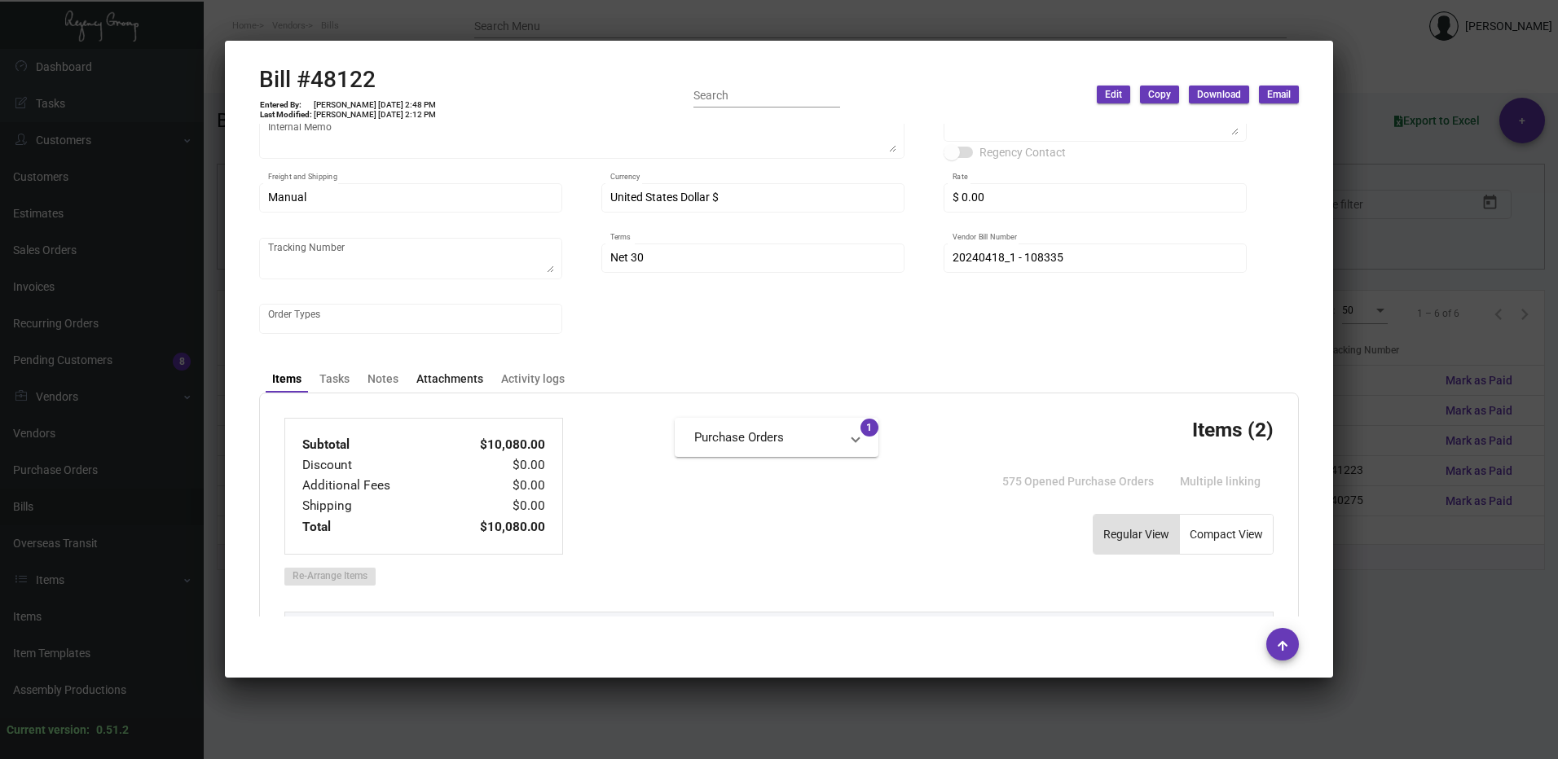
click at [444, 376] on div "Attachments" at bounding box center [449, 379] width 67 height 17
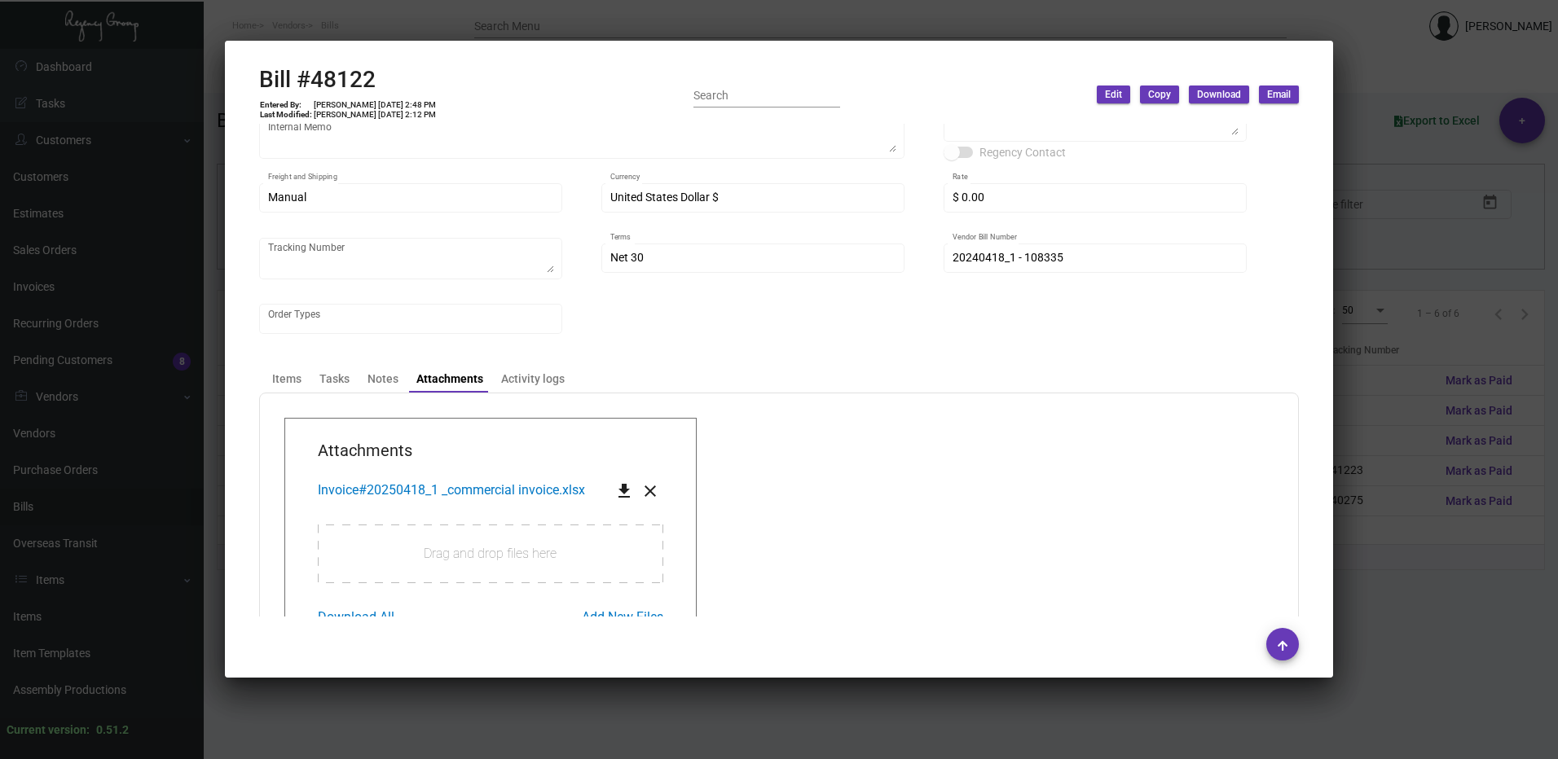
click at [473, 491] on span "Invoice#20250418_1 _commercial invoice.xlsx" at bounding box center [451, 489] width 267 height 15
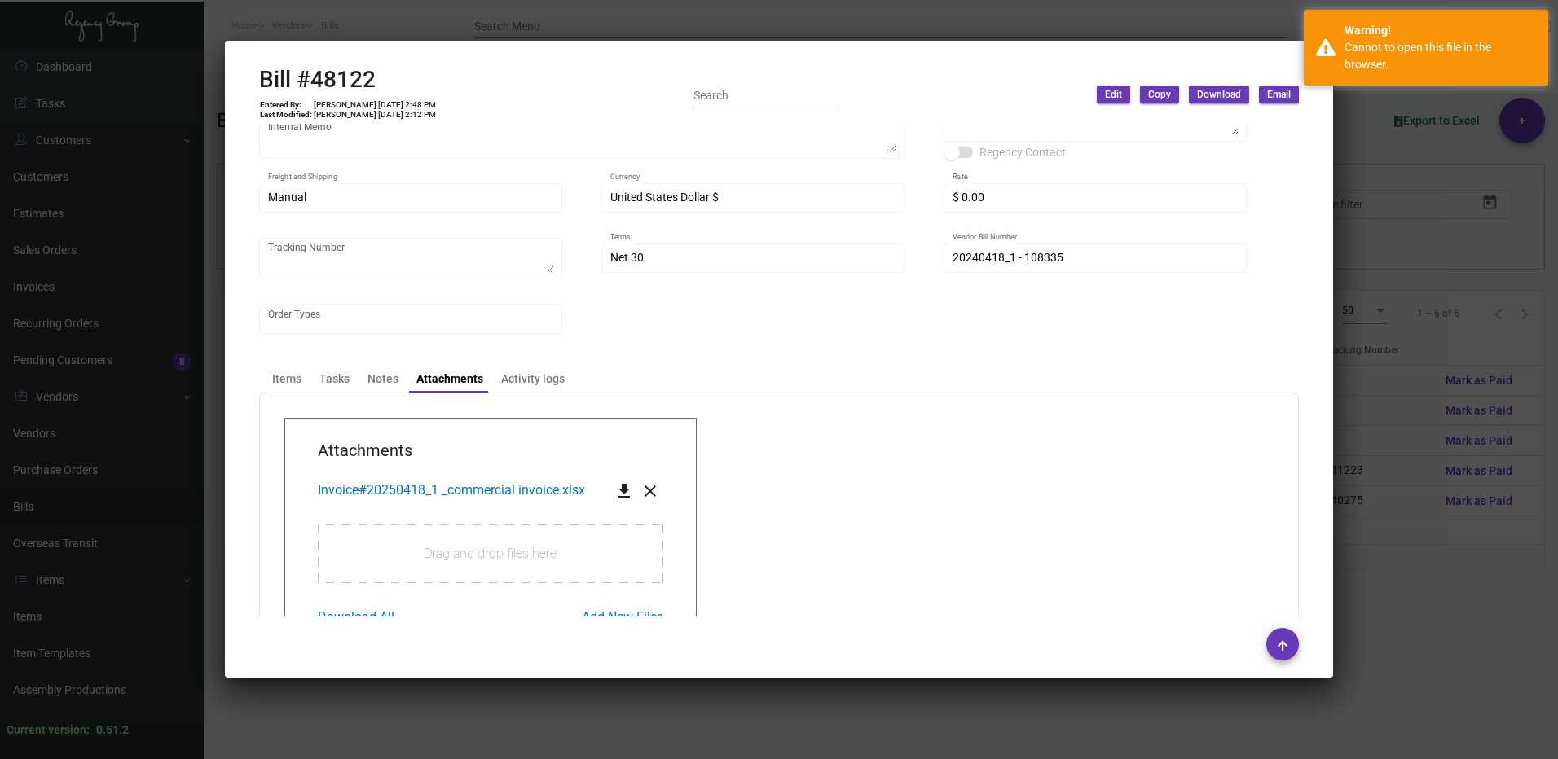
click at [640, 483] on mat-icon "close" at bounding box center [650, 492] width 20 height 20
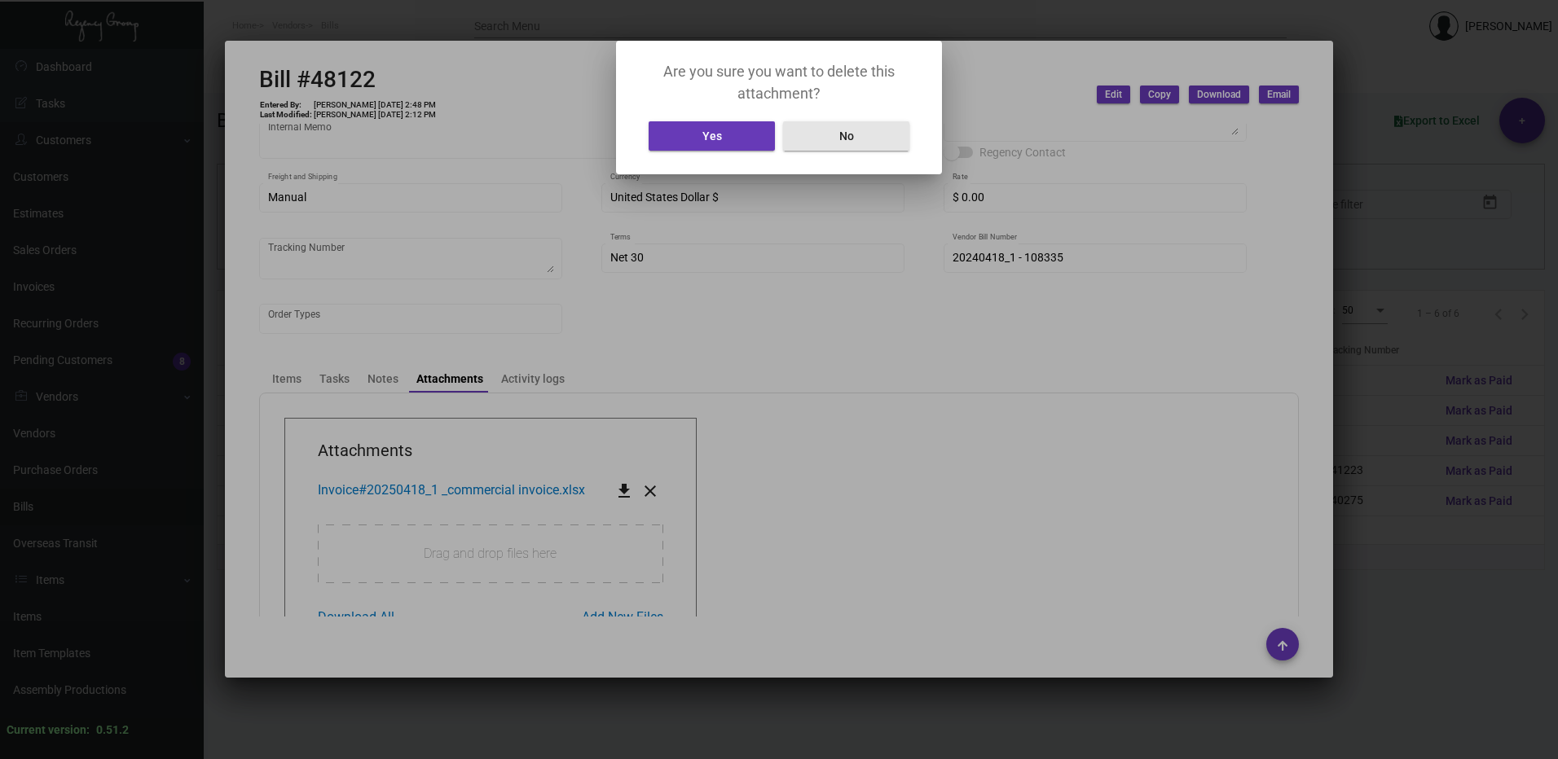
drag, startPoint x: 877, startPoint y: 139, endPoint x: 824, endPoint y: 201, distance: 81.5
click at [877, 140] on button "No" at bounding box center [846, 135] width 126 height 29
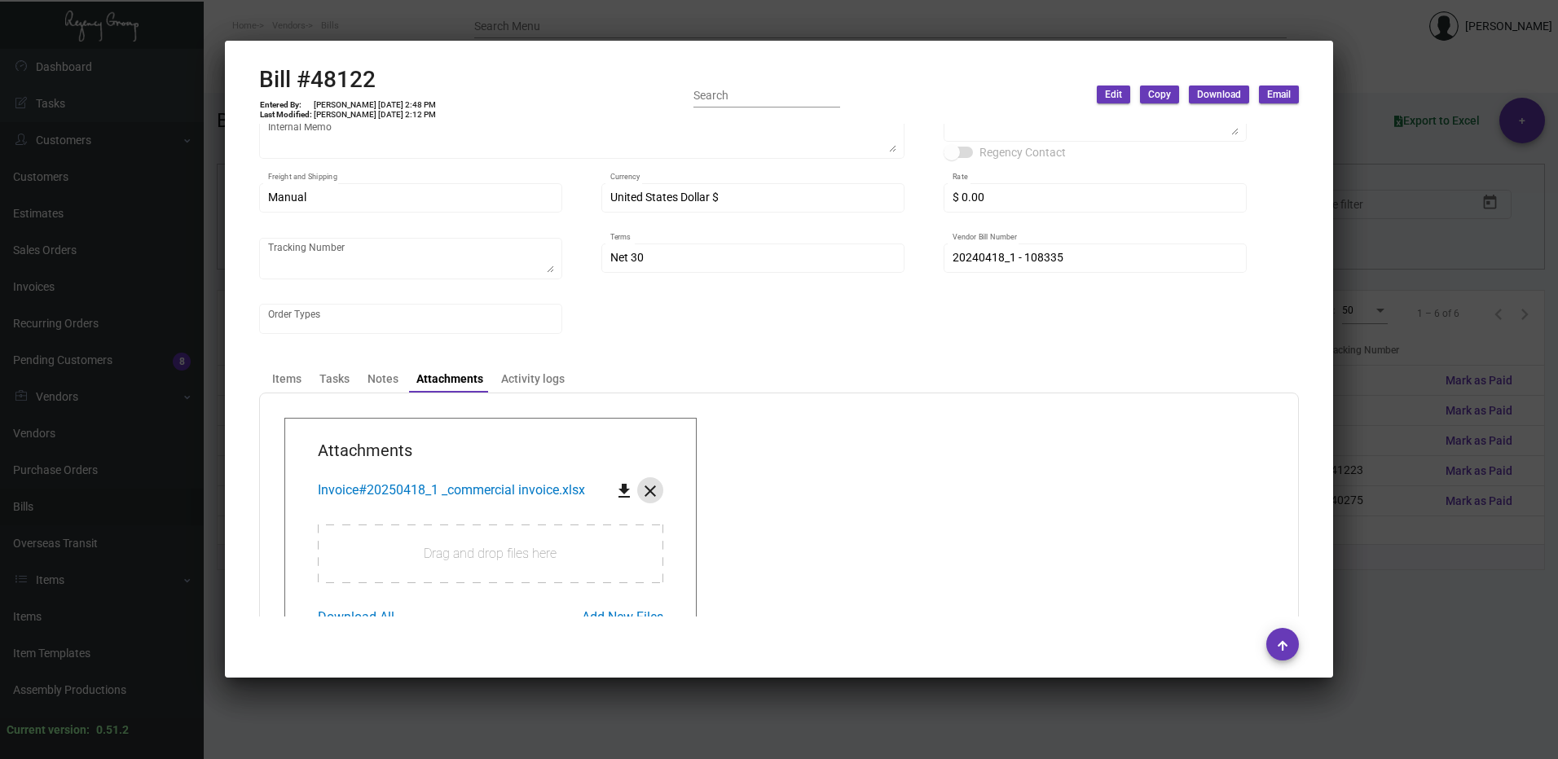
click at [614, 488] on mat-icon "get_app" at bounding box center [624, 492] width 20 height 20
click at [962, 373] on div "Items Tasks Notes Attachments Activity logs" at bounding box center [779, 379] width 1032 height 28
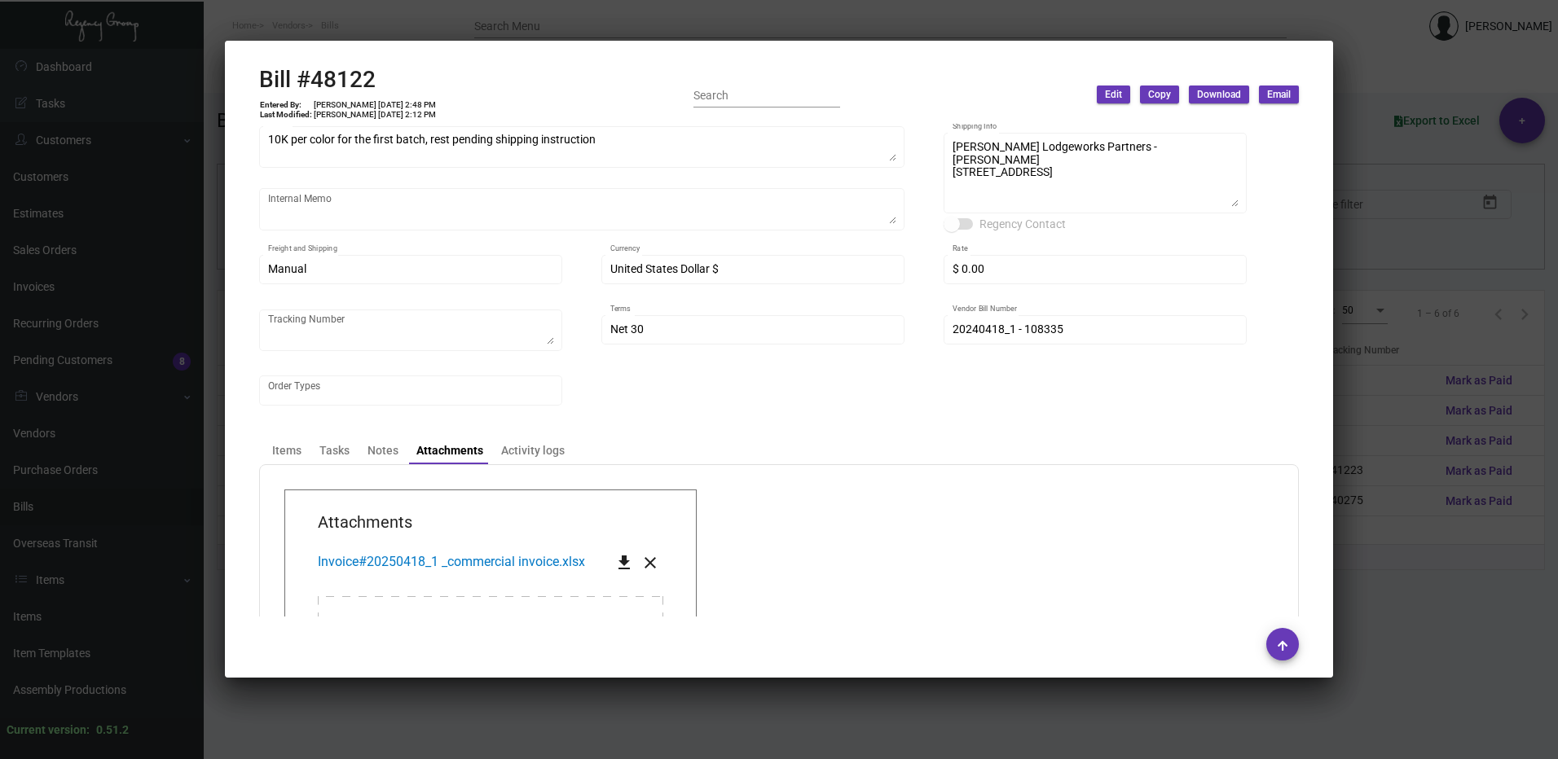
scroll to position [0, 0]
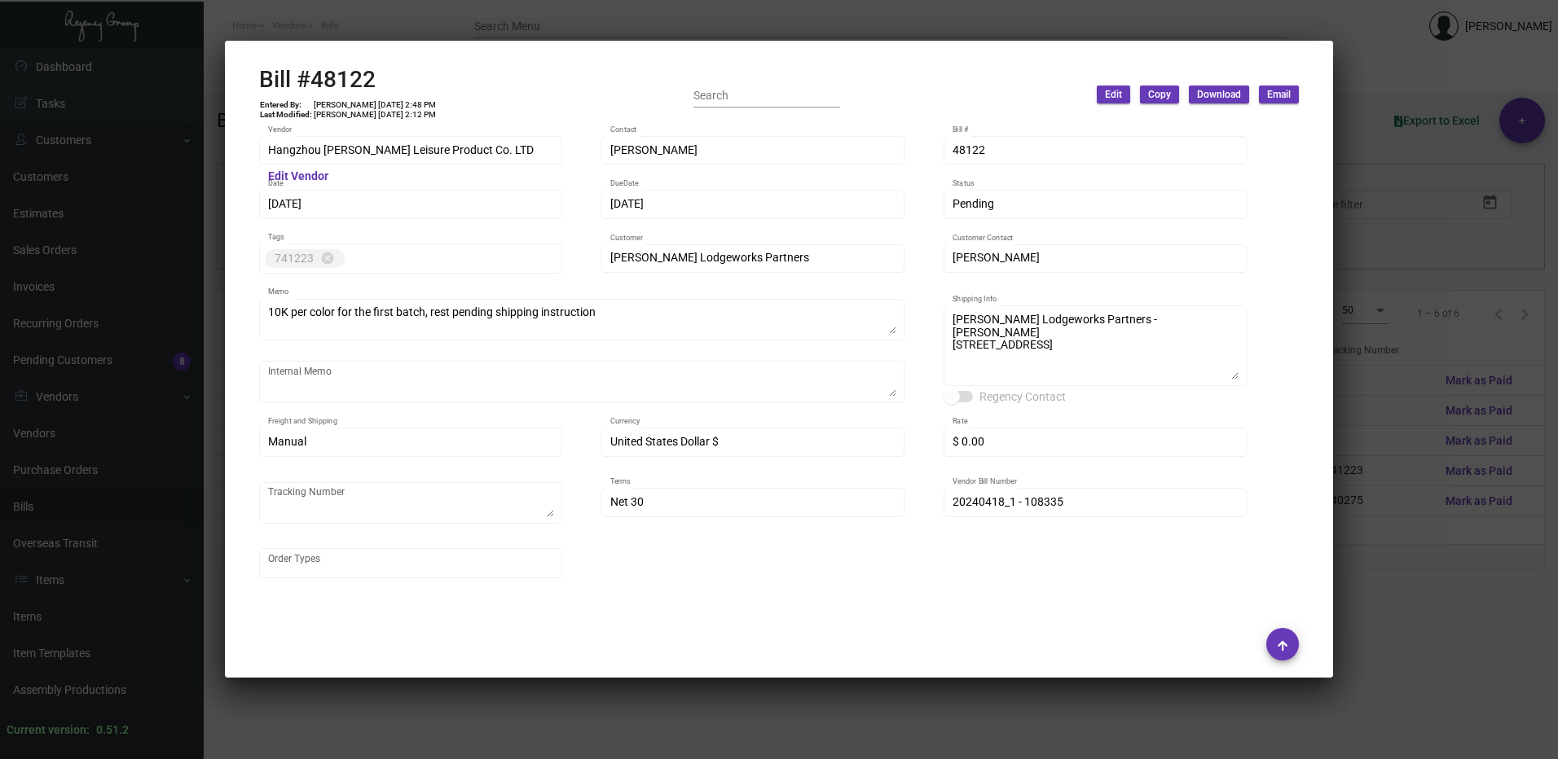
drag, startPoint x: 1391, startPoint y: 217, endPoint x: 1330, endPoint y: 256, distance: 72.6
click at [1392, 218] on div at bounding box center [779, 379] width 1558 height 759
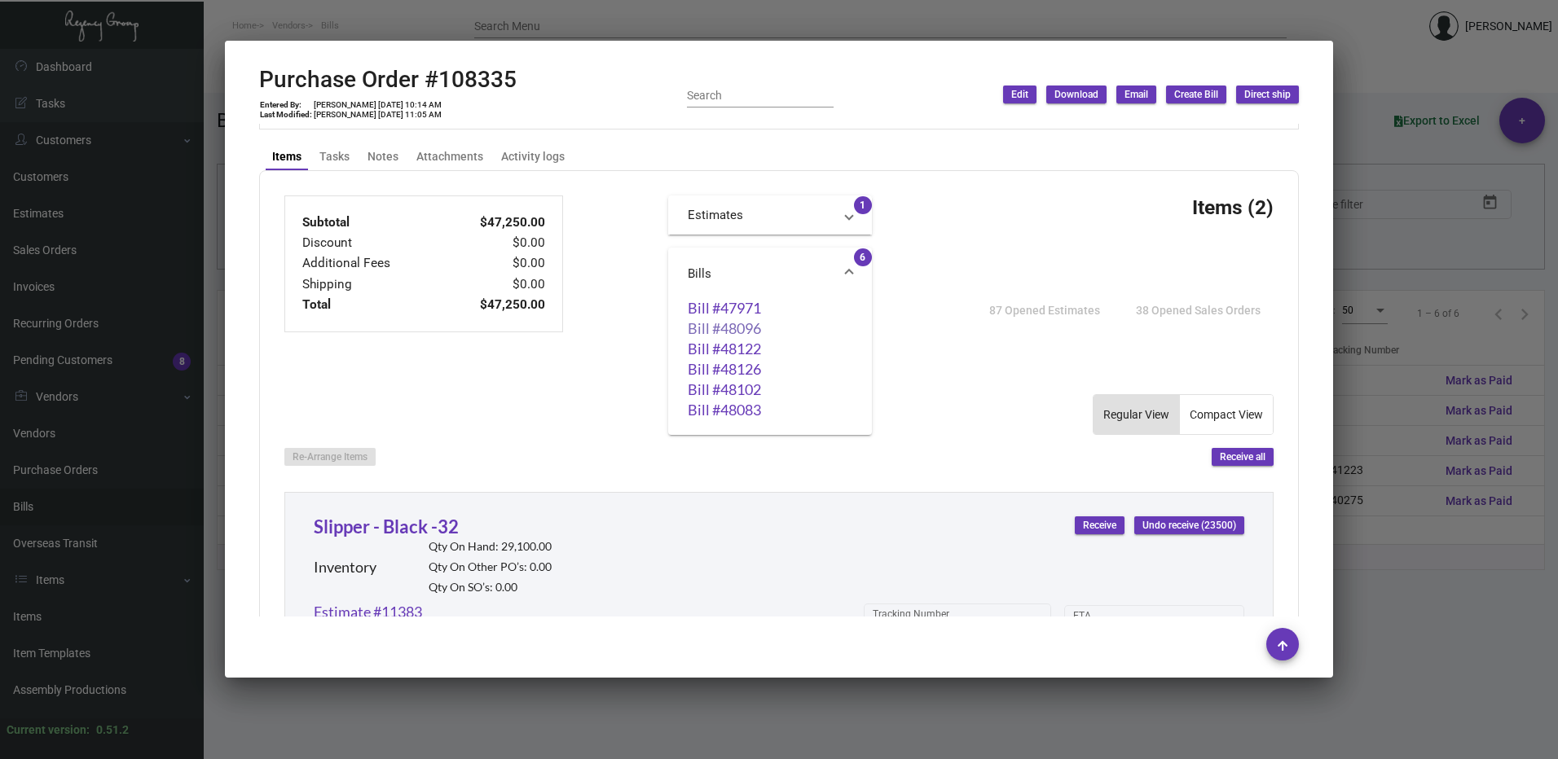
click at [723, 329] on link "Bill #48096" at bounding box center [770, 328] width 165 height 16
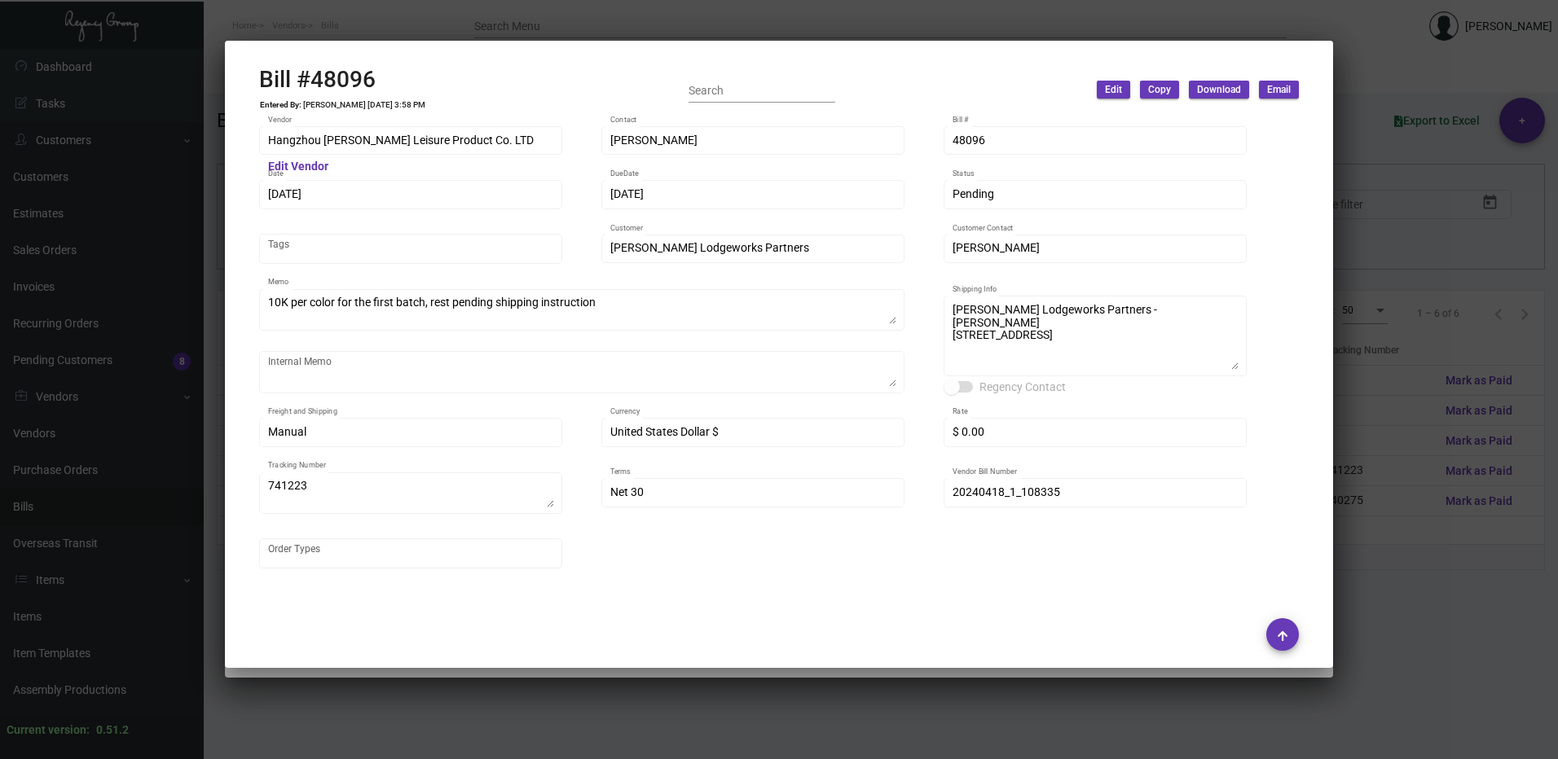
drag, startPoint x: 1466, startPoint y: 311, endPoint x: 1399, endPoint y: 354, distance: 79.6
click at [1466, 311] on div at bounding box center [779, 379] width 1558 height 759
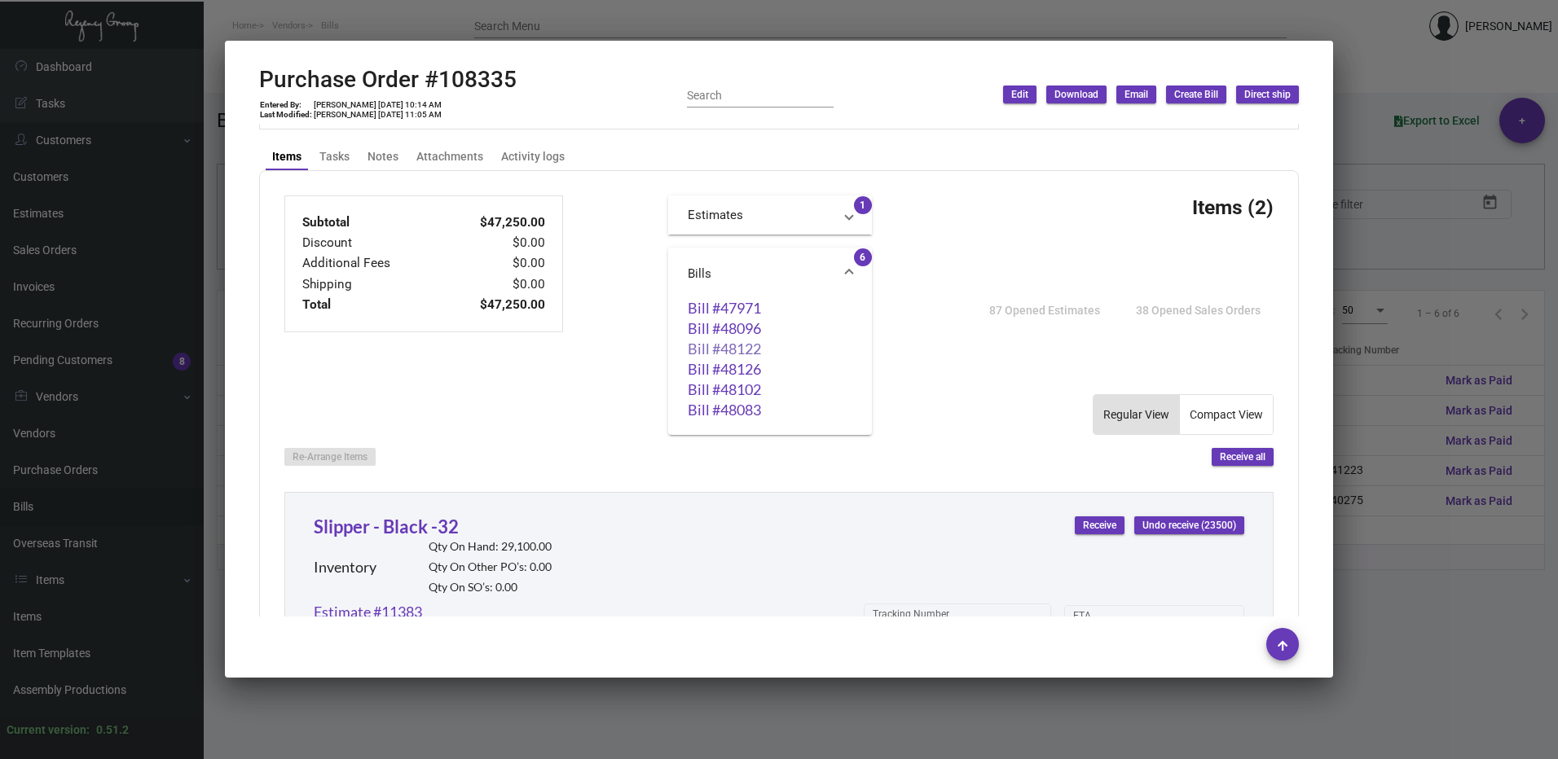
click at [719, 348] on link "Bill #48122" at bounding box center [770, 349] width 165 height 16
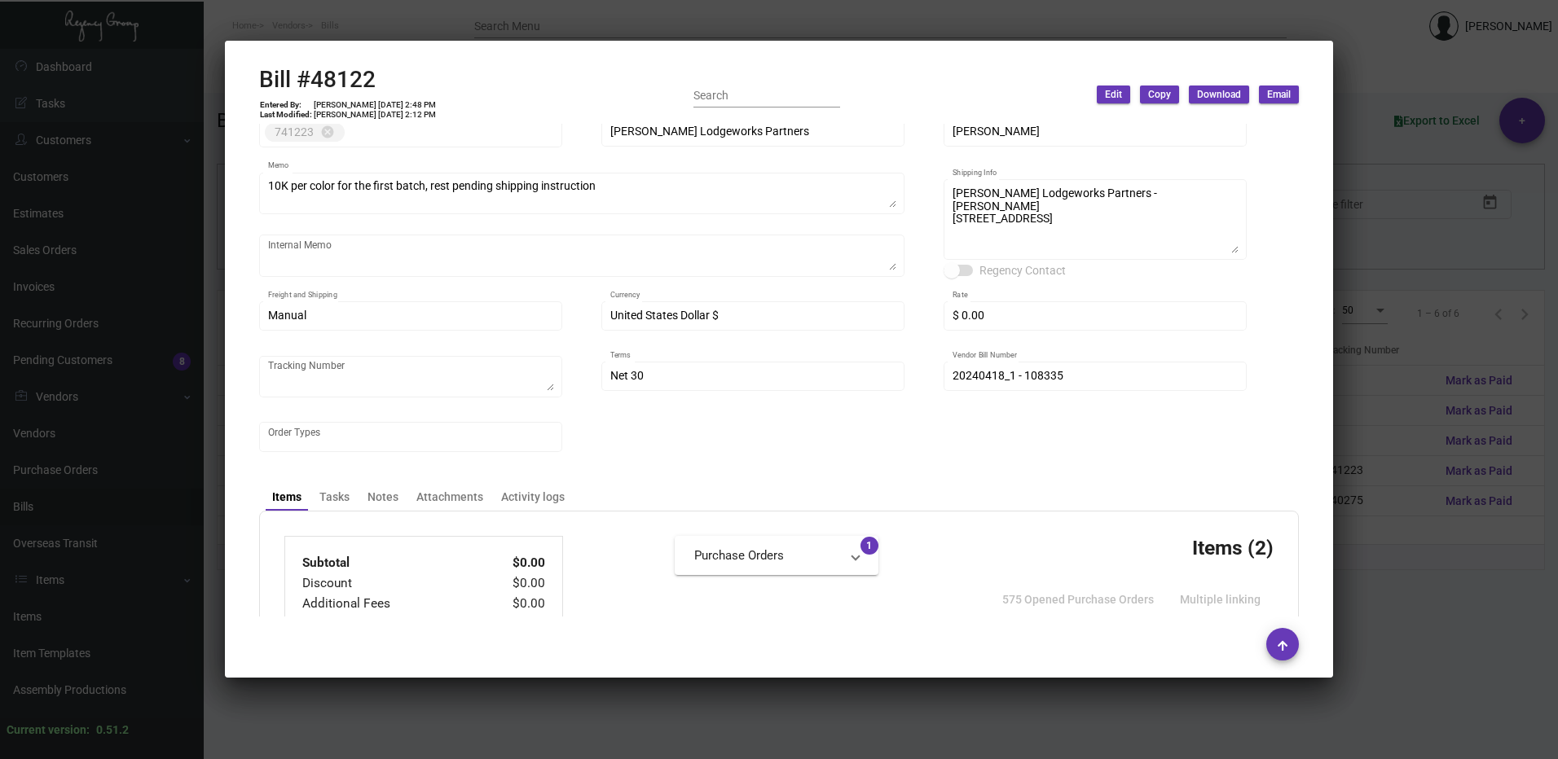
scroll to position [326, 0]
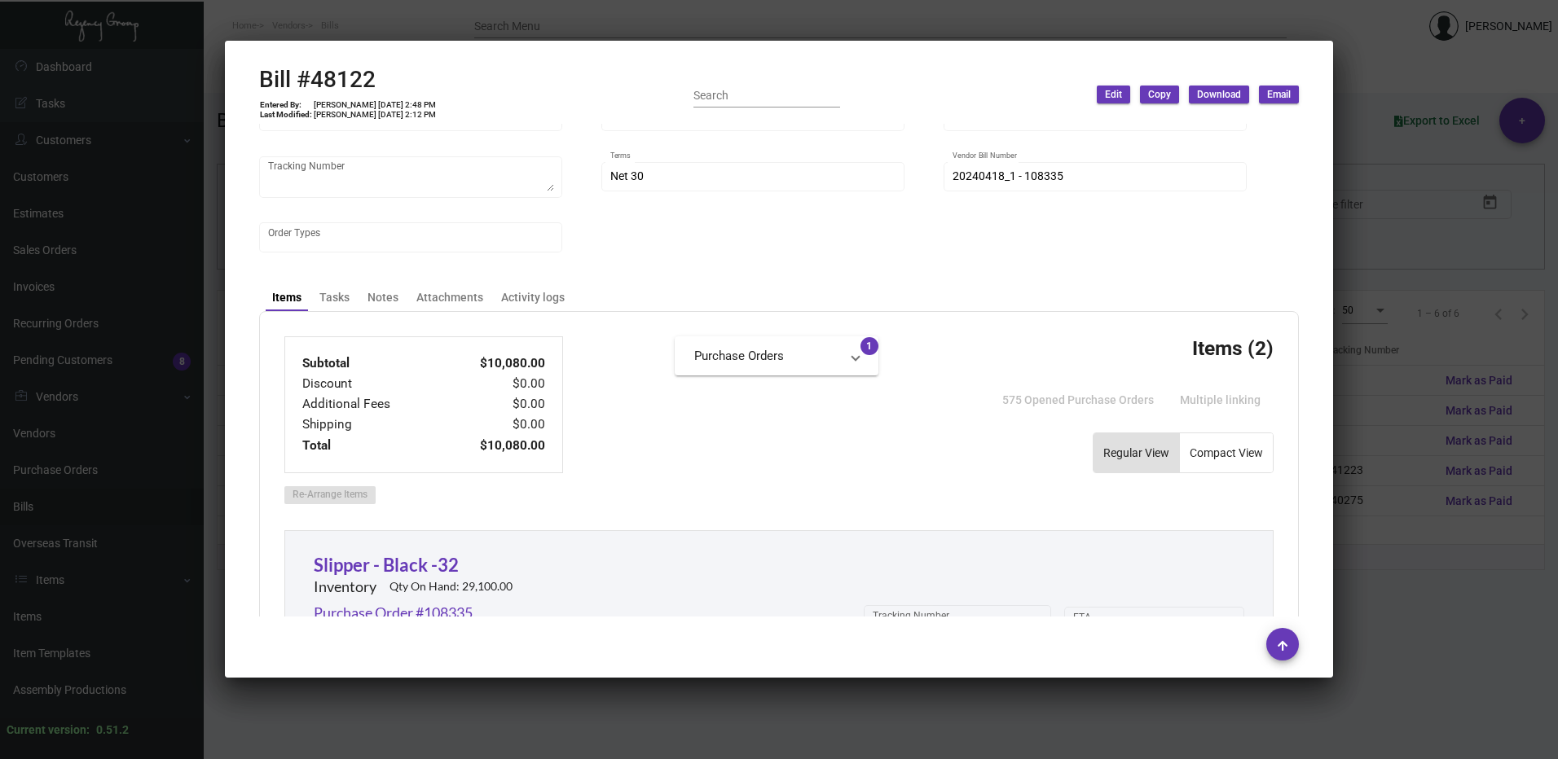
click at [1484, 288] on div at bounding box center [779, 379] width 1558 height 759
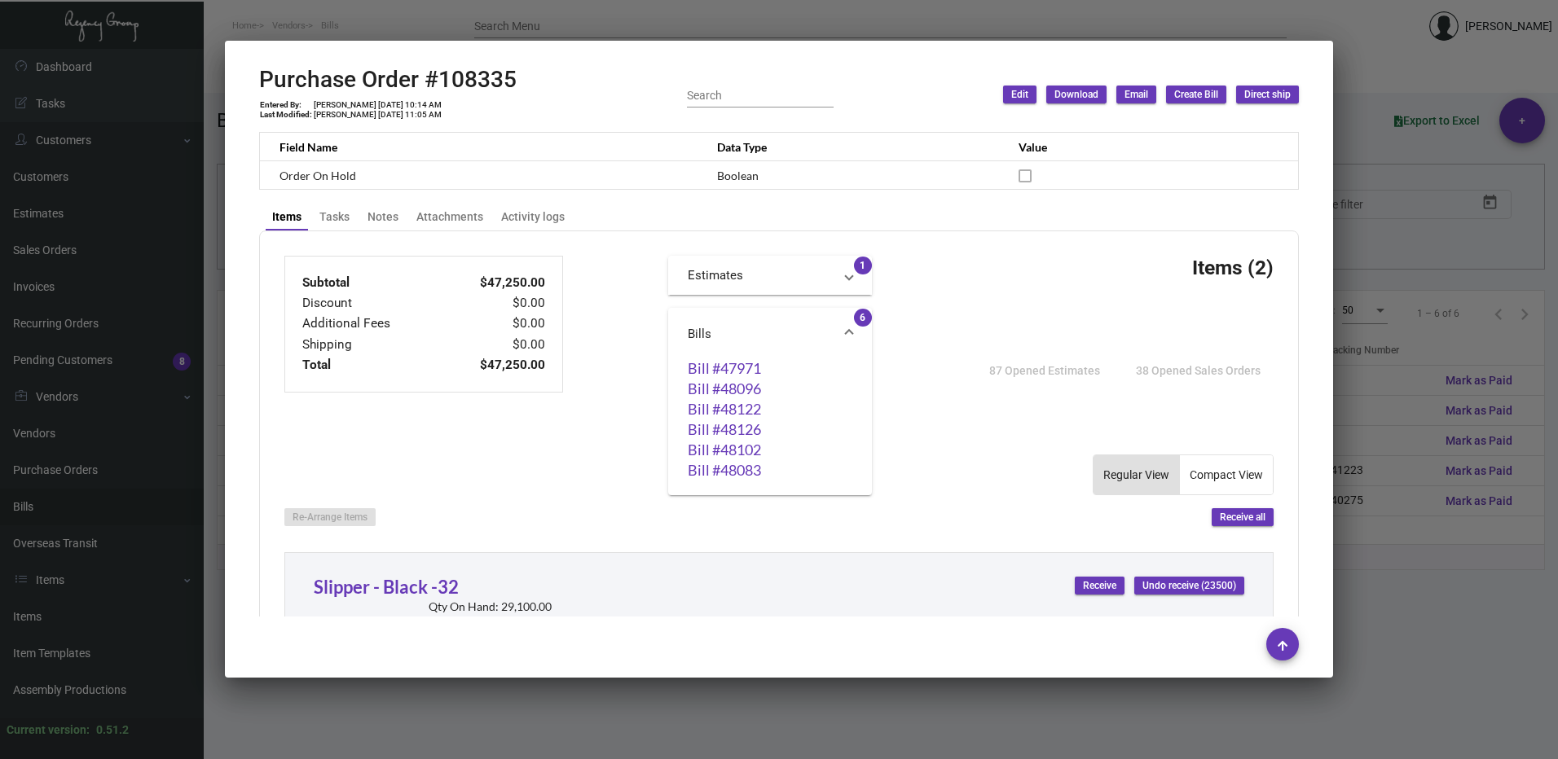
scroll to position [489, 0]
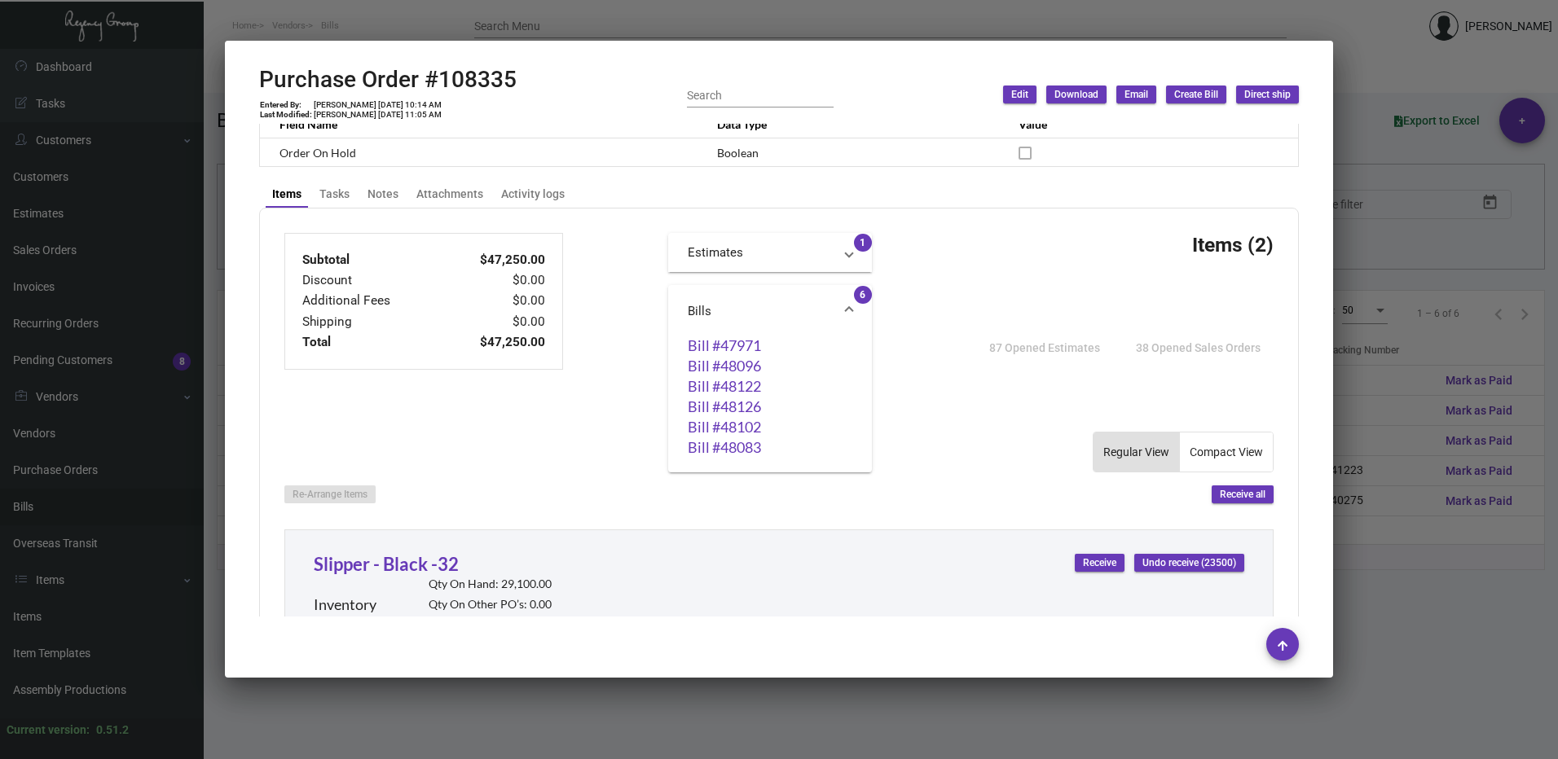
click at [1382, 368] on div at bounding box center [779, 379] width 1558 height 759
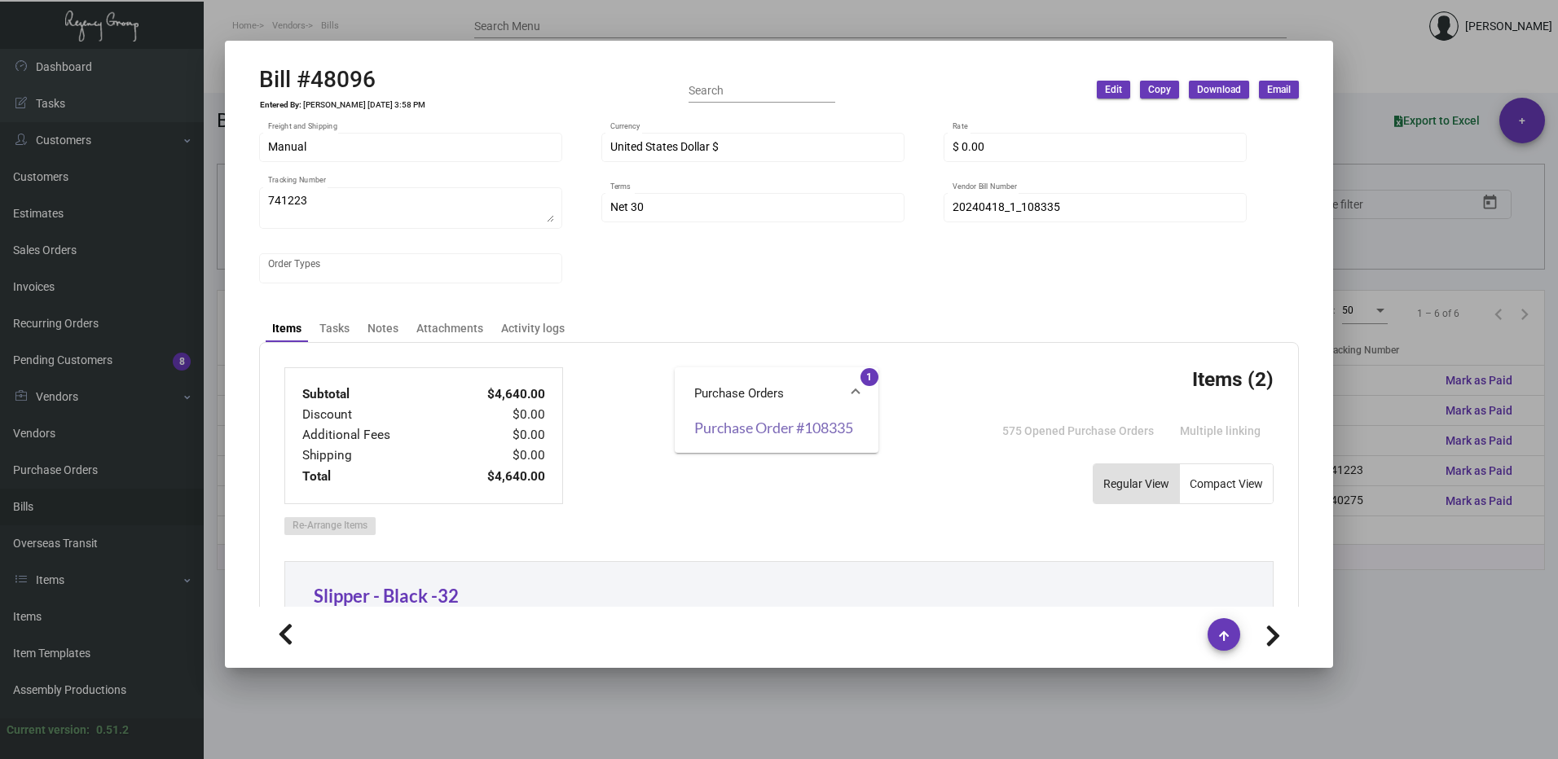
click at [741, 429] on link "Purchase Order #108335" at bounding box center [776, 428] width 165 height 16
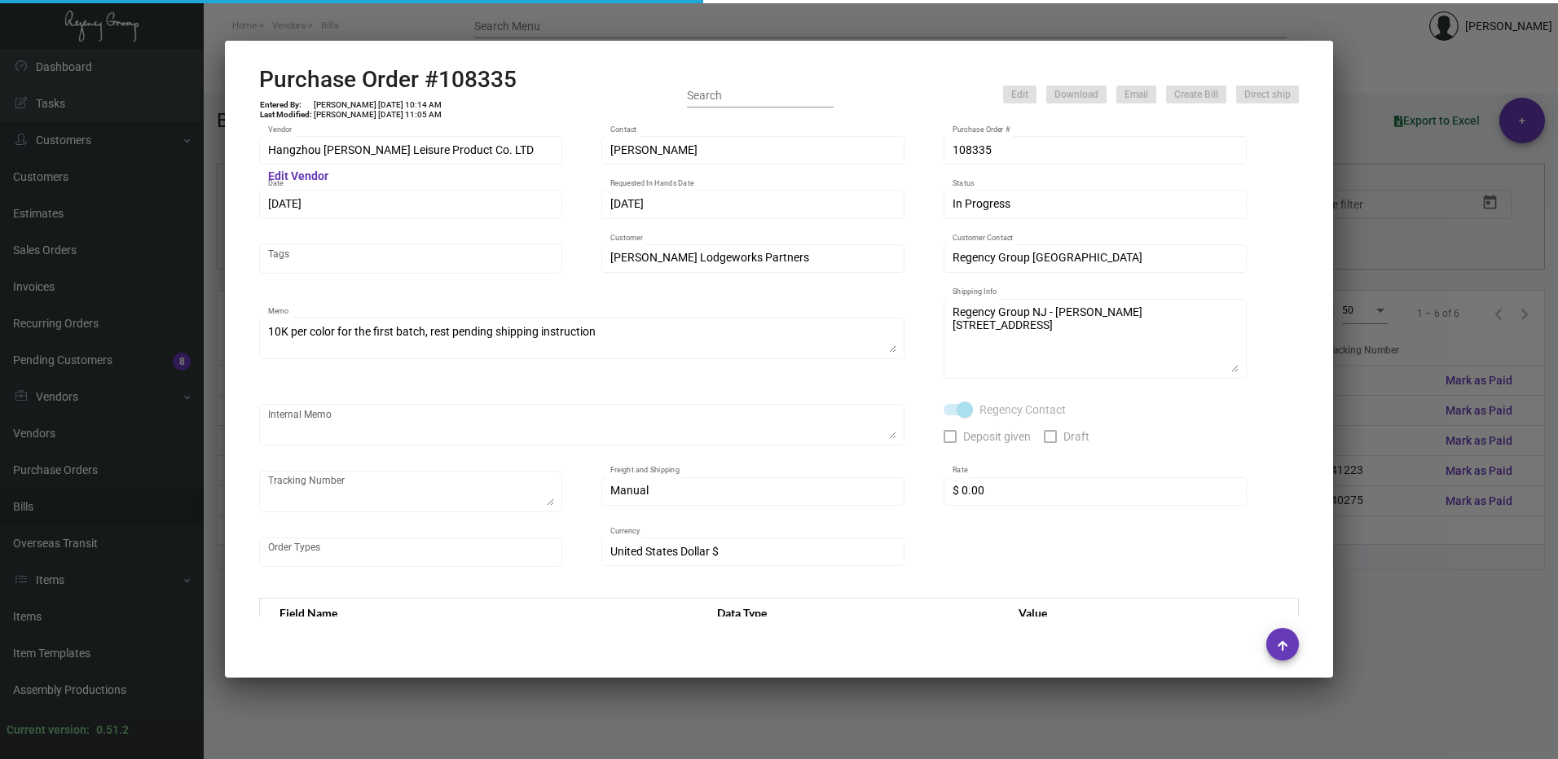
scroll to position [276, 0]
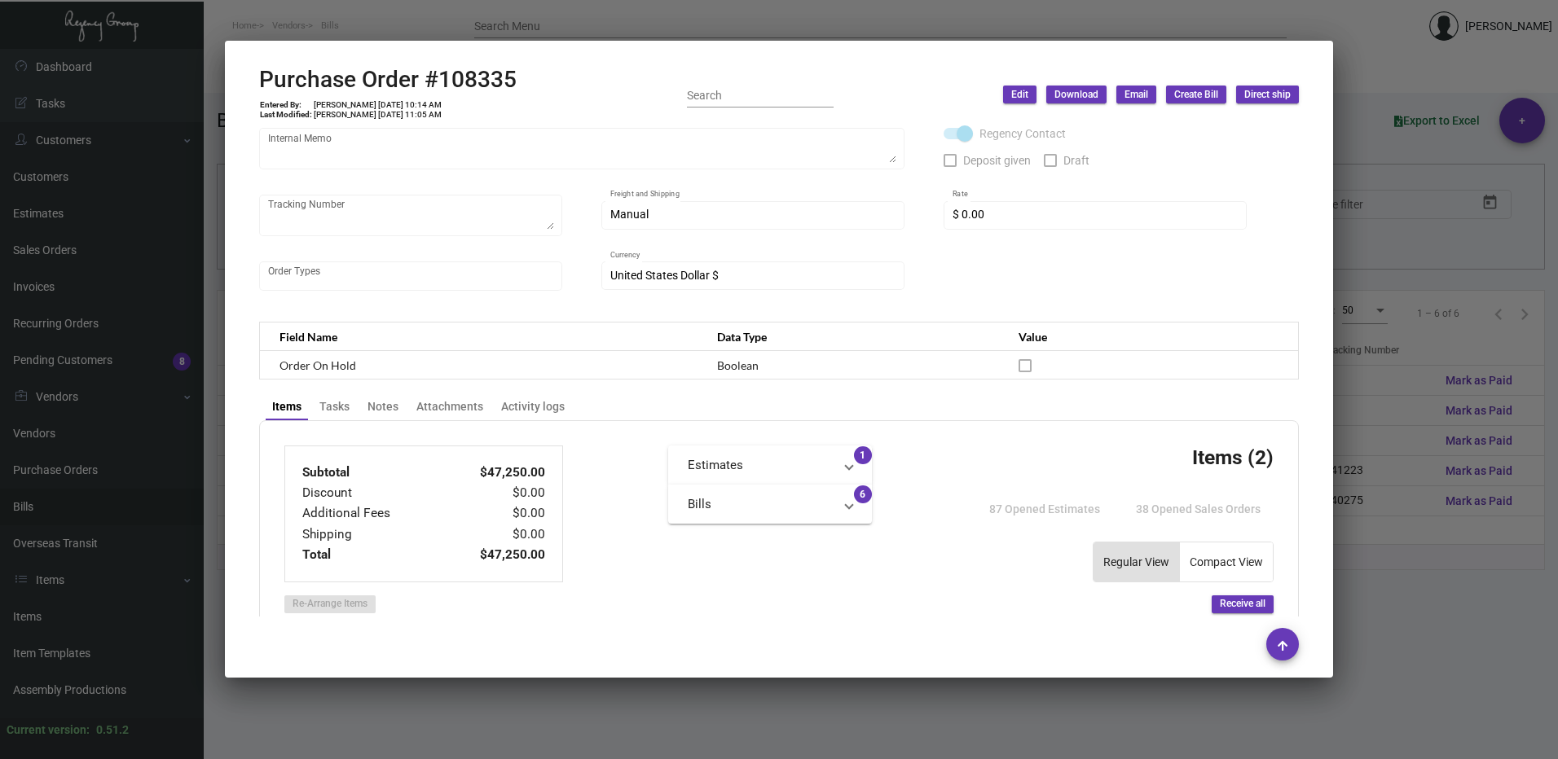
click at [838, 633] on div at bounding box center [779, 644] width 1040 height 33
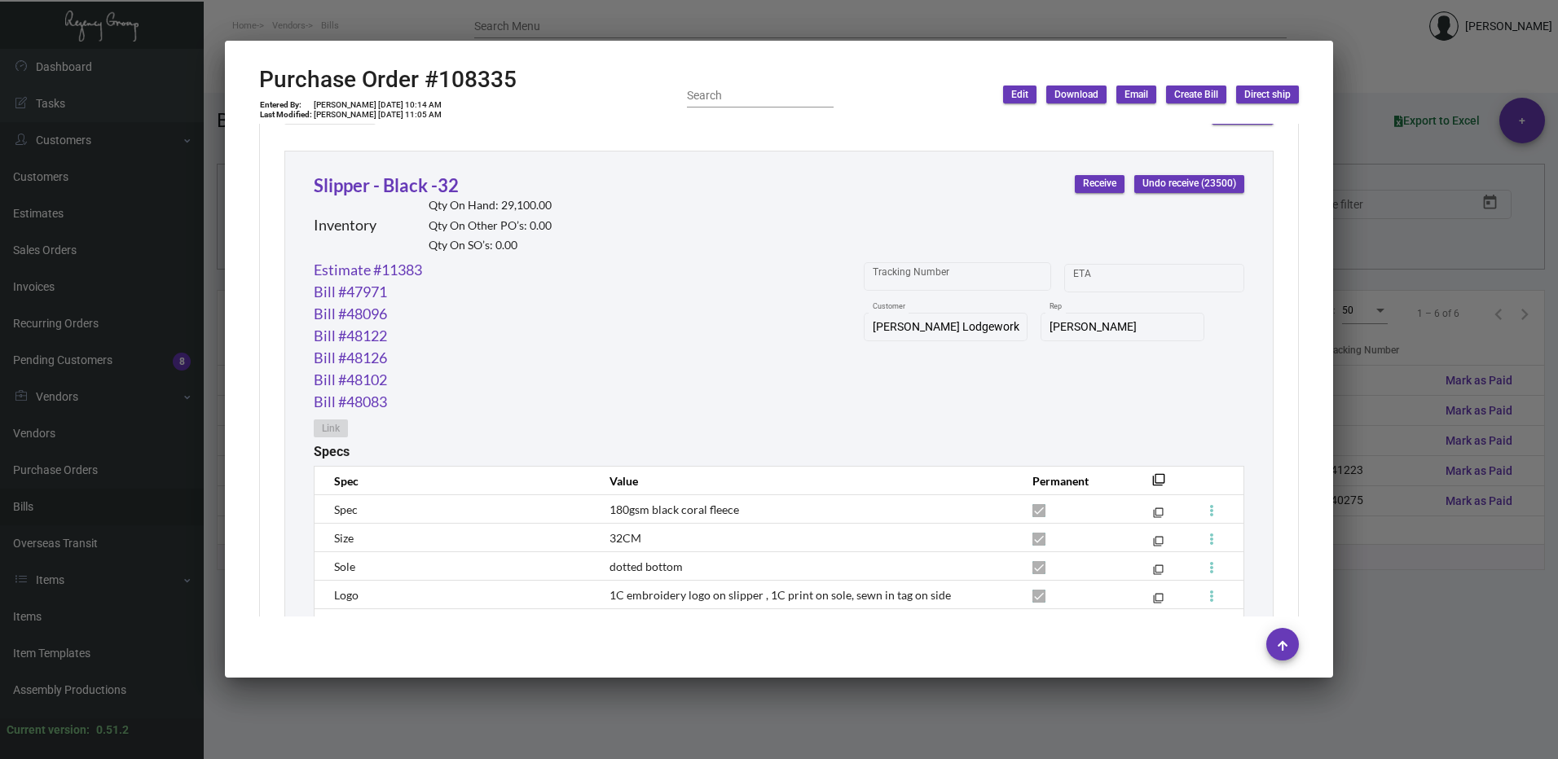
scroll to position [684, 0]
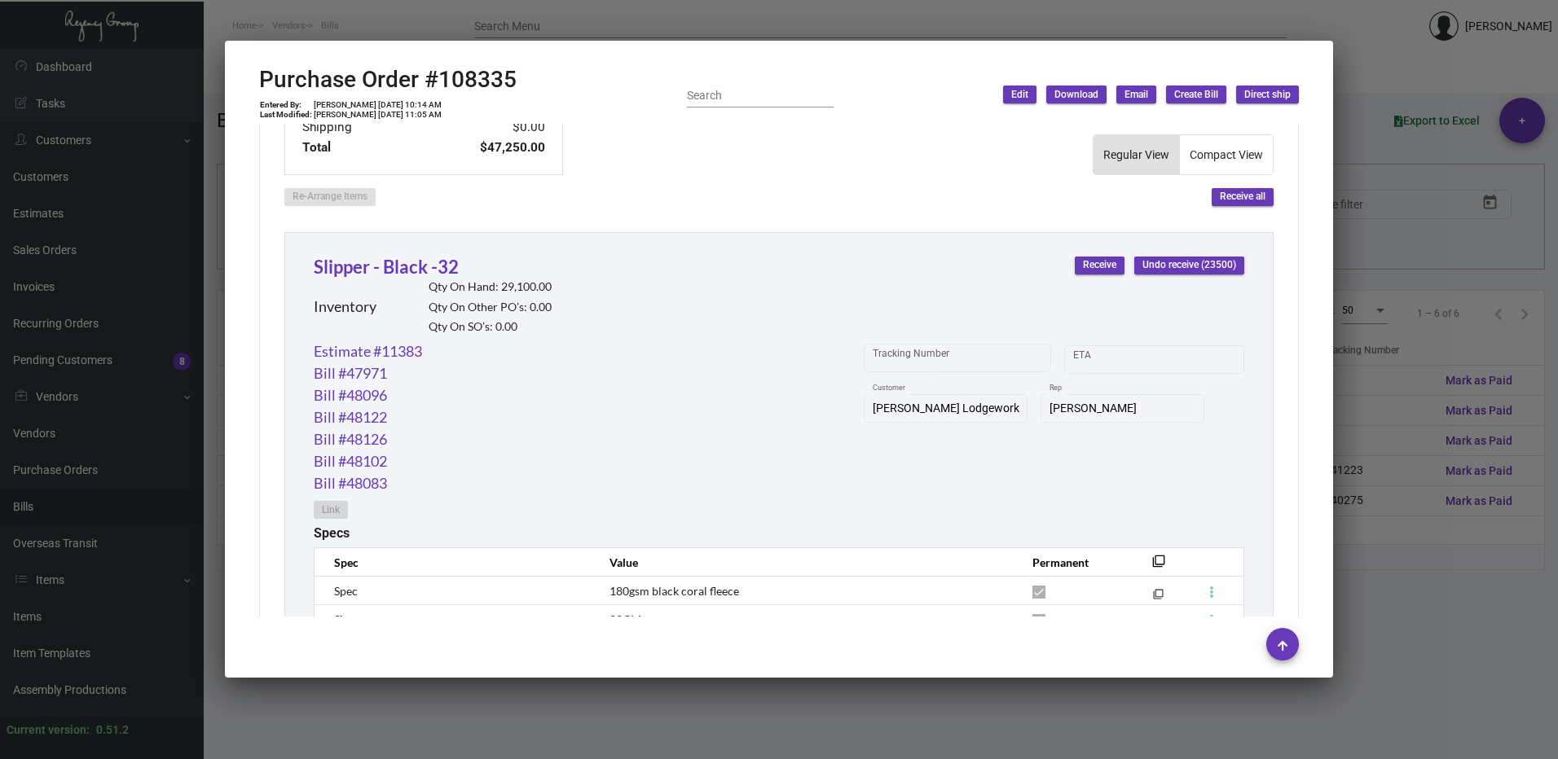
click at [1140, 49] on mat-dialog-container "Purchase Order #108335 Entered By: [PERSON_NAME] [DATE] 10:14 AM Last Modified:…" at bounding box center [779, 359] width 1108 height 637
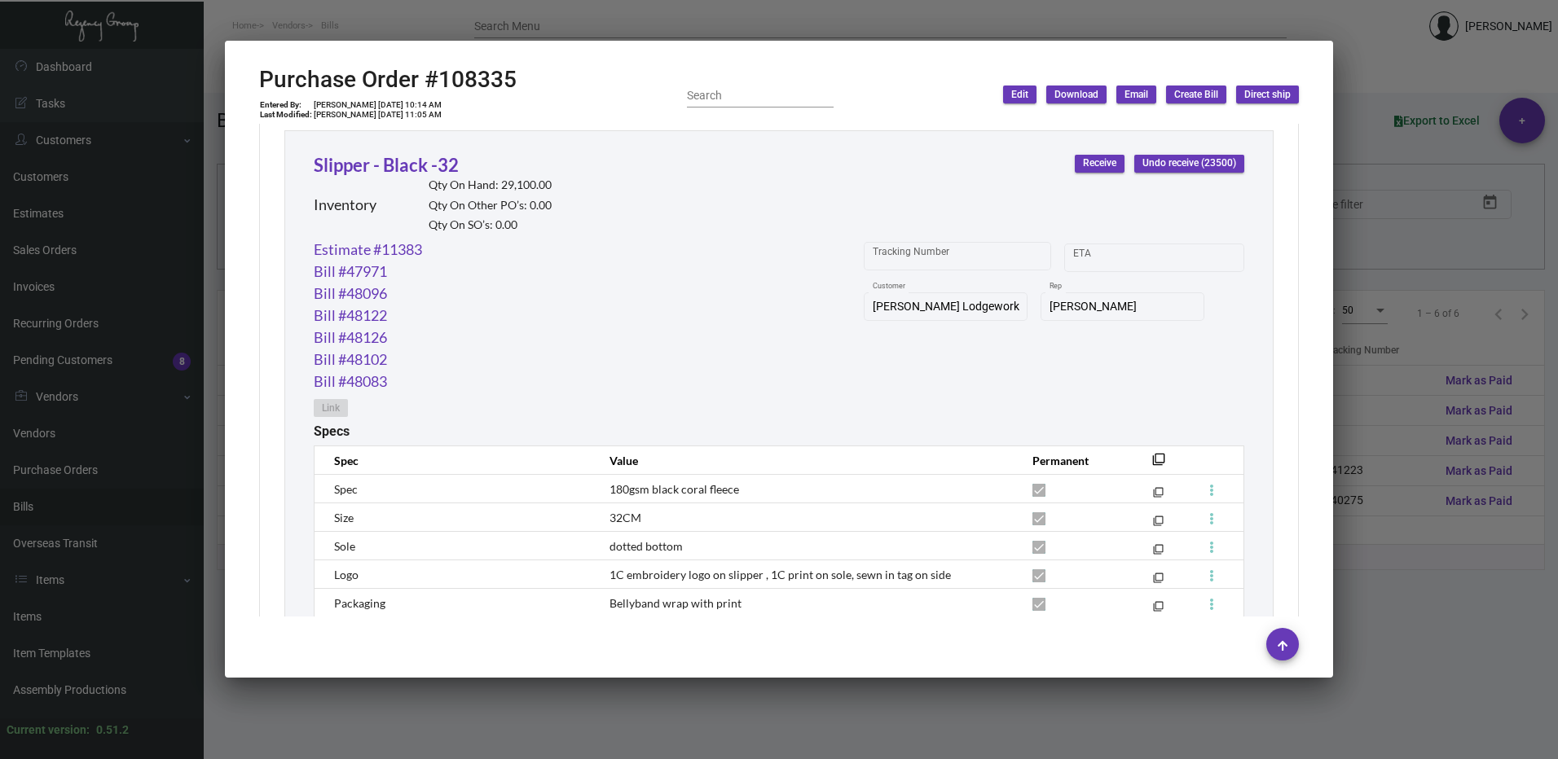
scroll to position [928, 0]
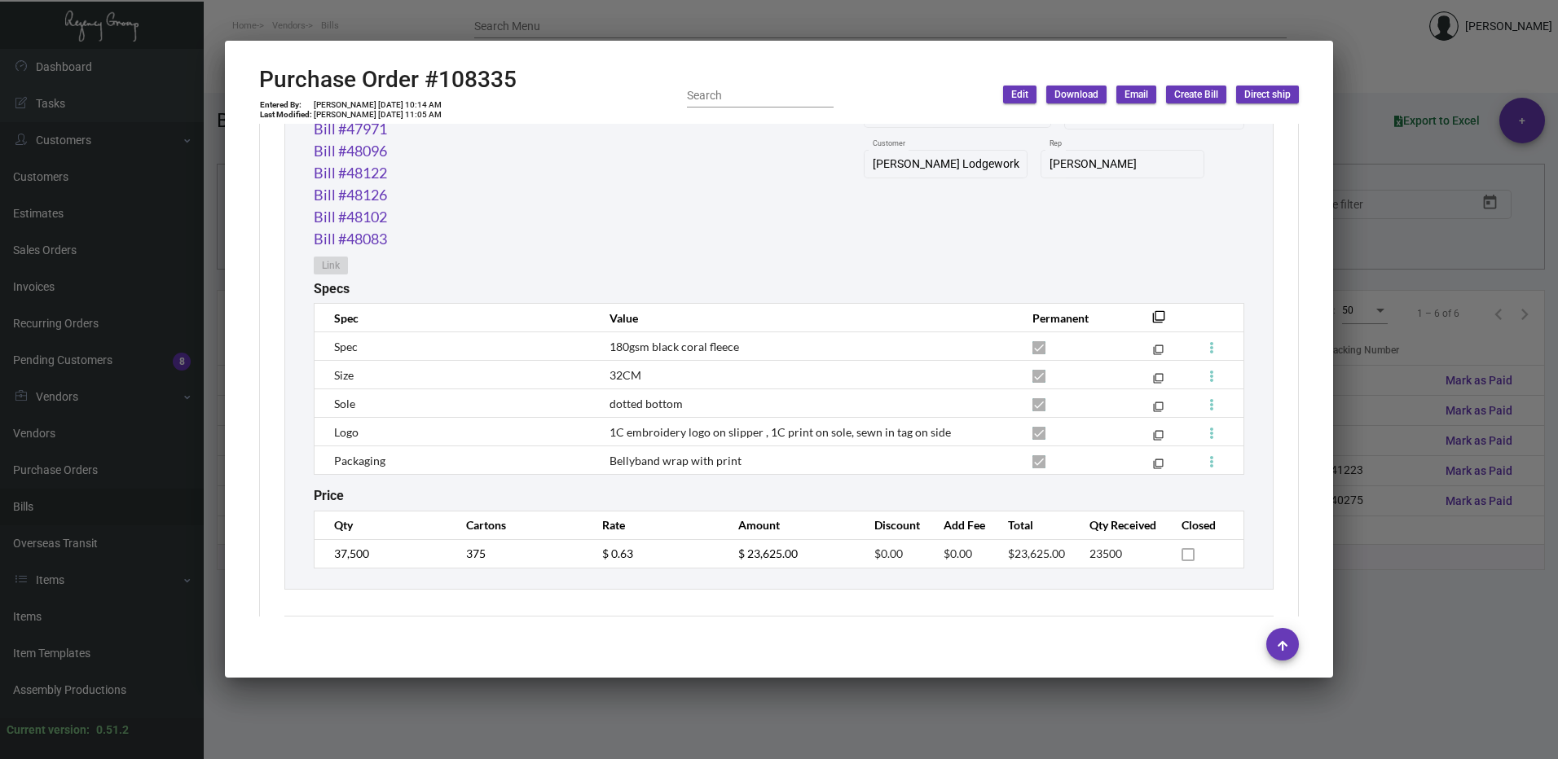
click at [1412, 298] on div at bounding box center [779, 379] width 1558 height 759
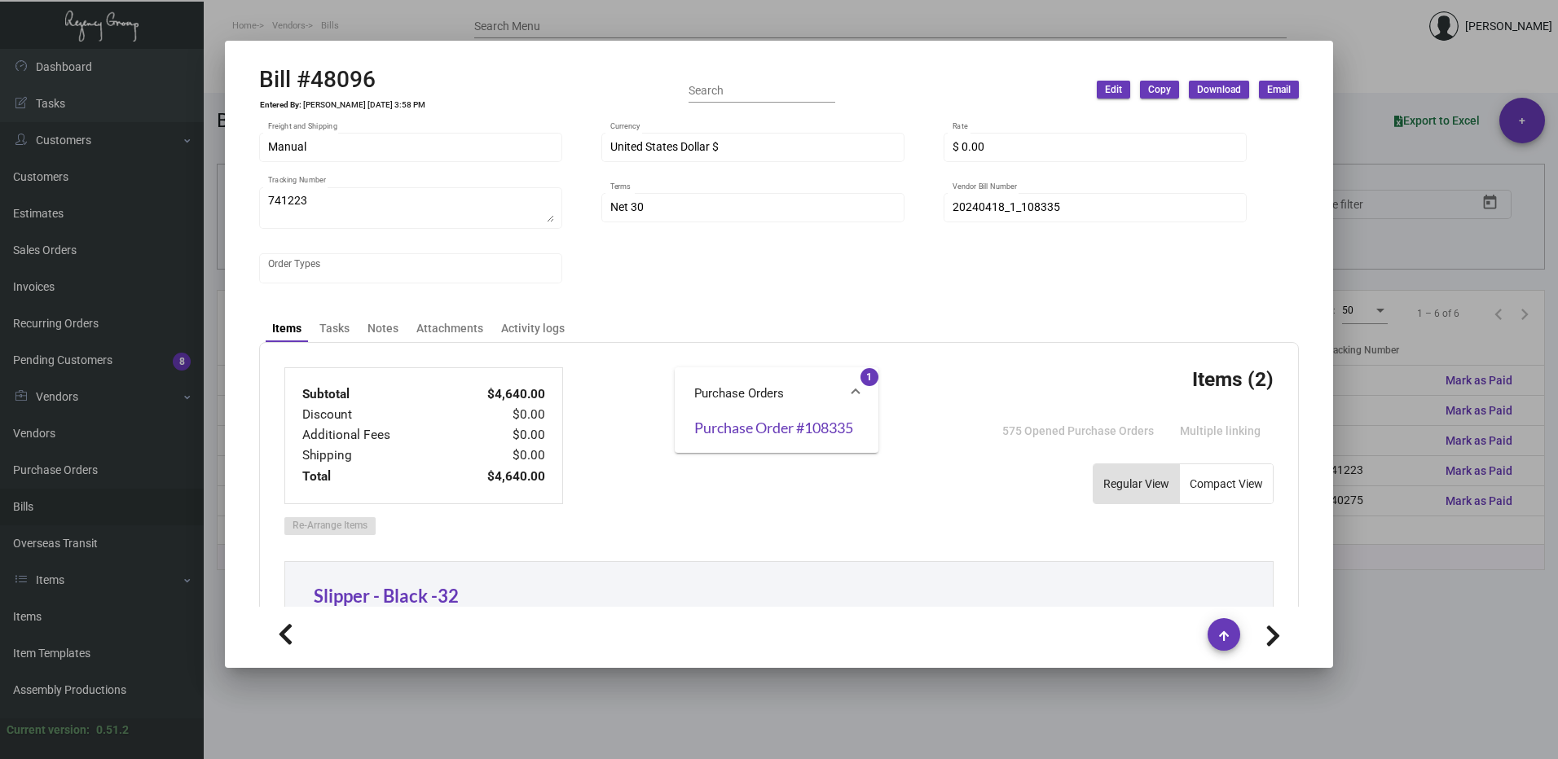
click at [1433, 136] on div at bounding box center [779, 379] width 1558 height 759
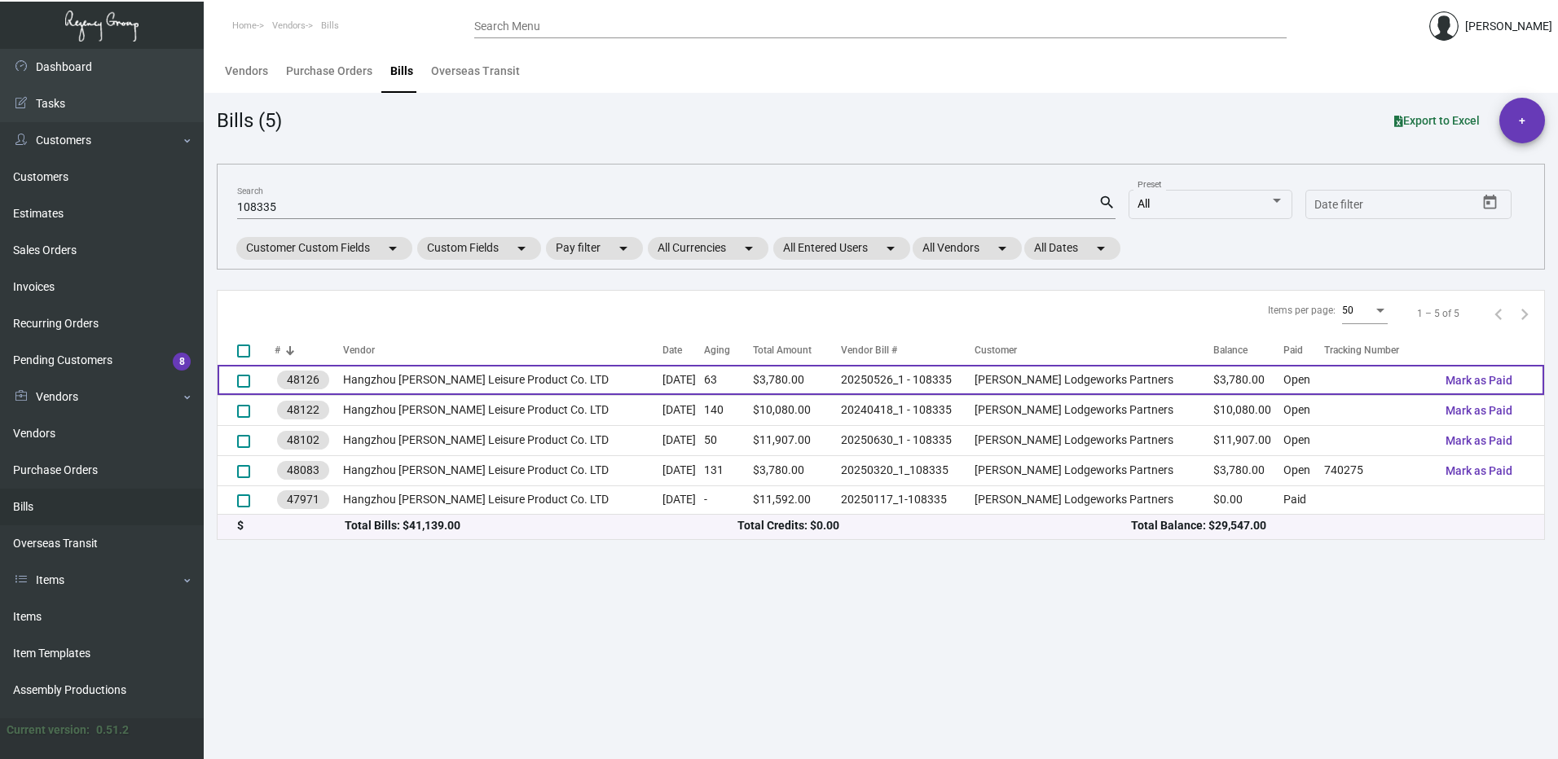
click at [1133, 384] on td "[PERSON_NAME] Lodgeworks Partners" at bounding box center [1095, 380] width 240 height 30
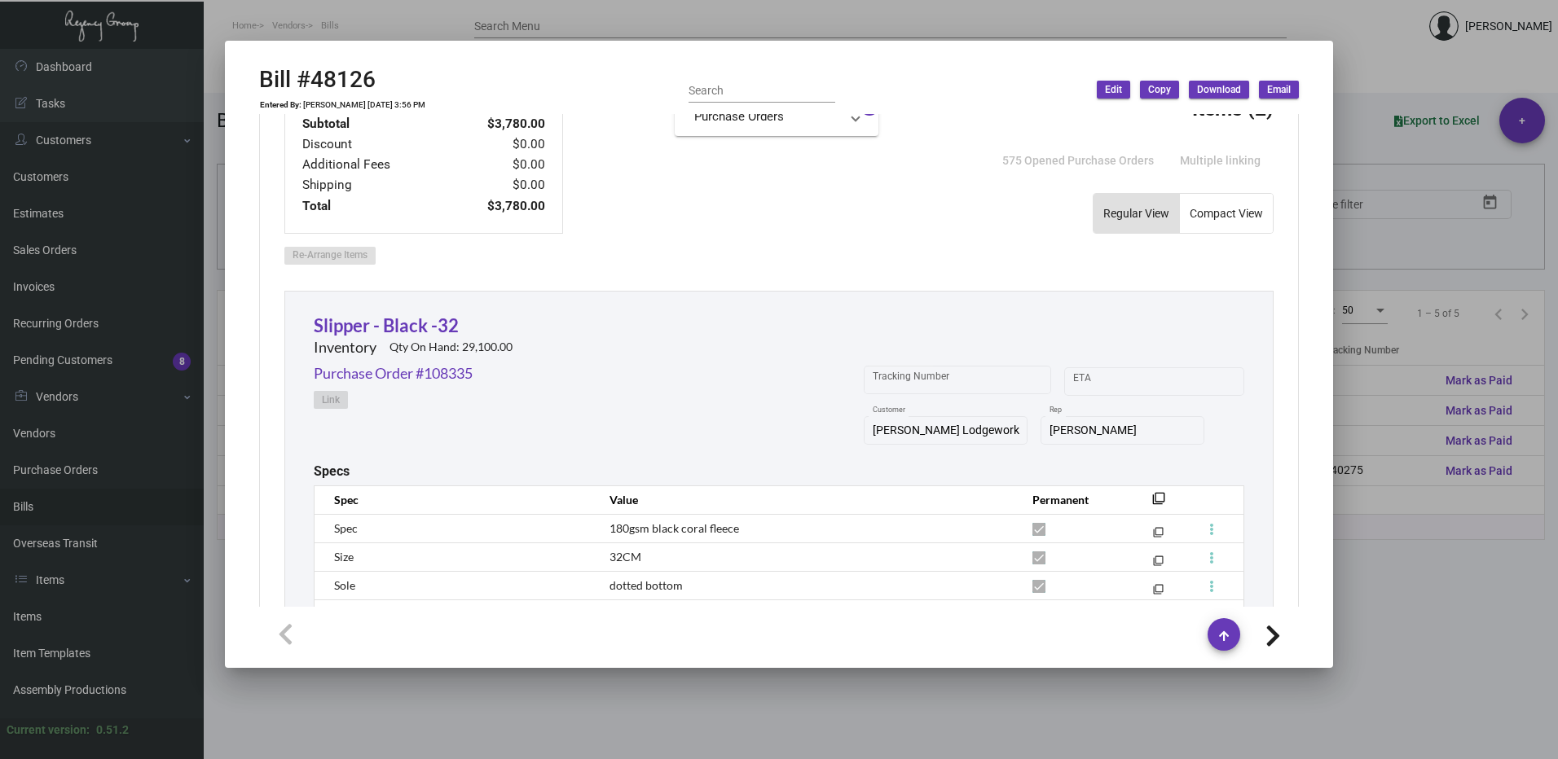
scroll to position [407, 0]
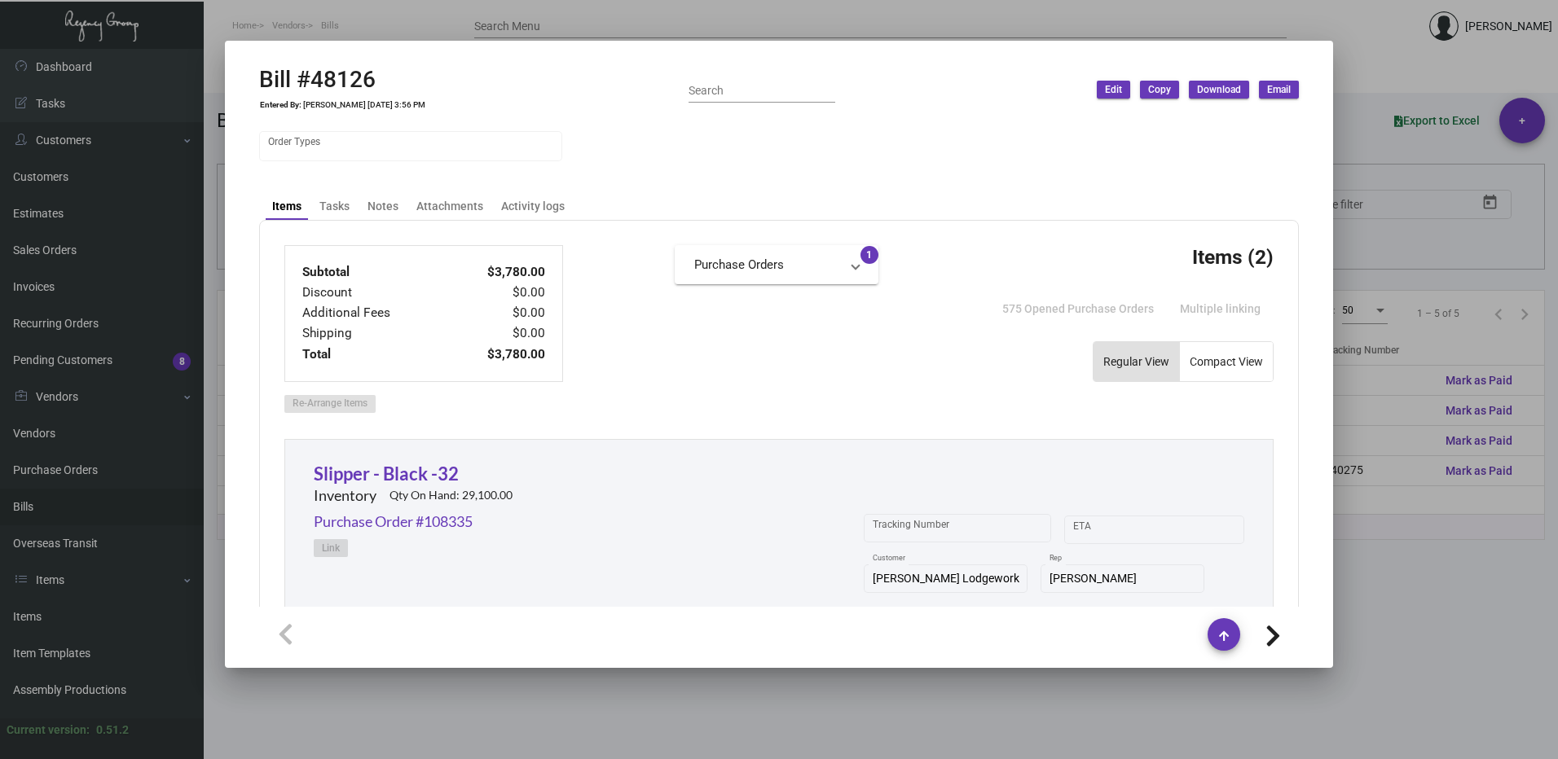
click at [1432, 416] on div at bounding box center [779, 379] width 1558 height 759
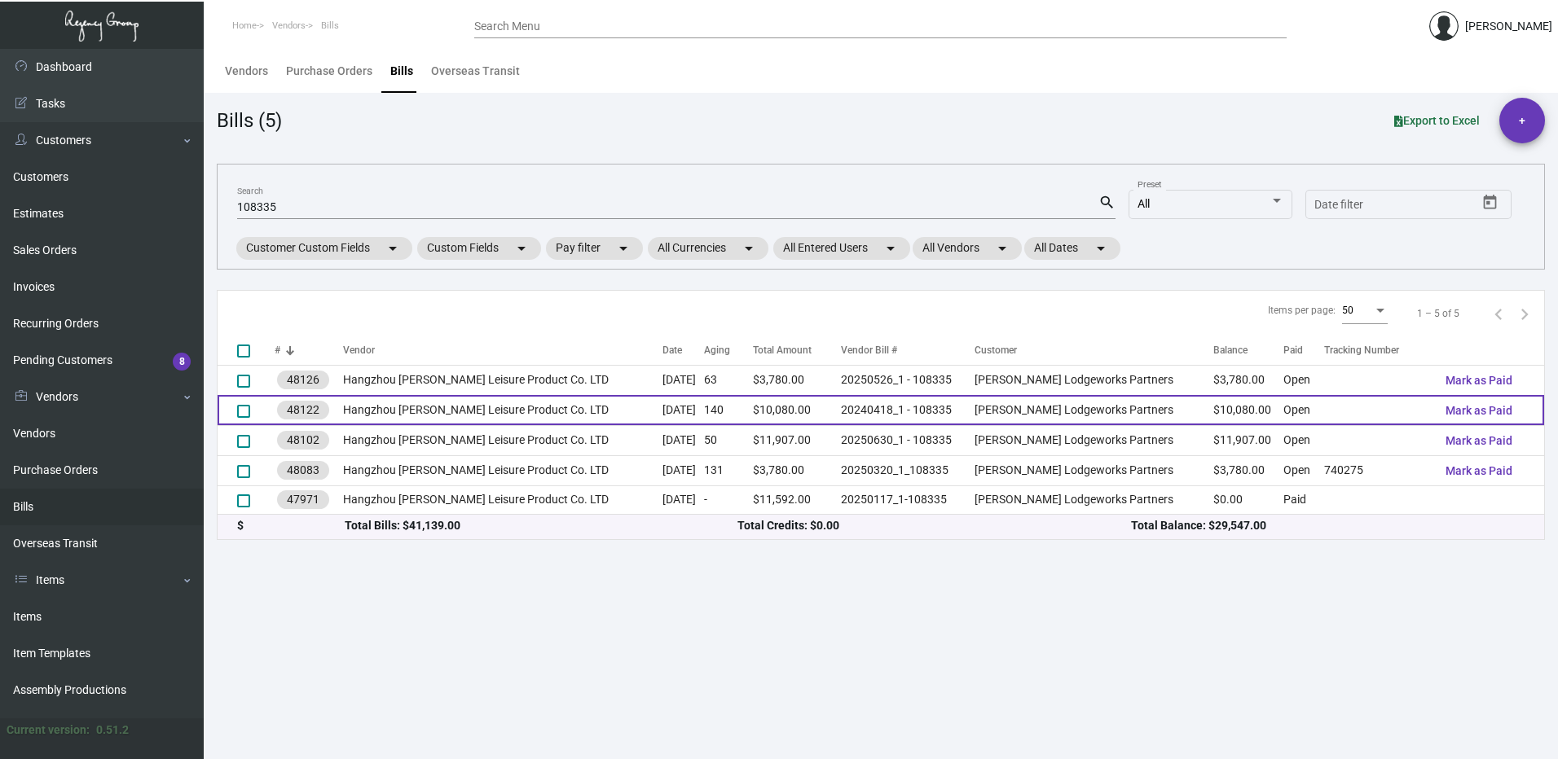
click at [1158, 404] on td "[PERSON_NAME] Lodgeworks Partners" at bounding box center [1095, 410] width 240 height 30
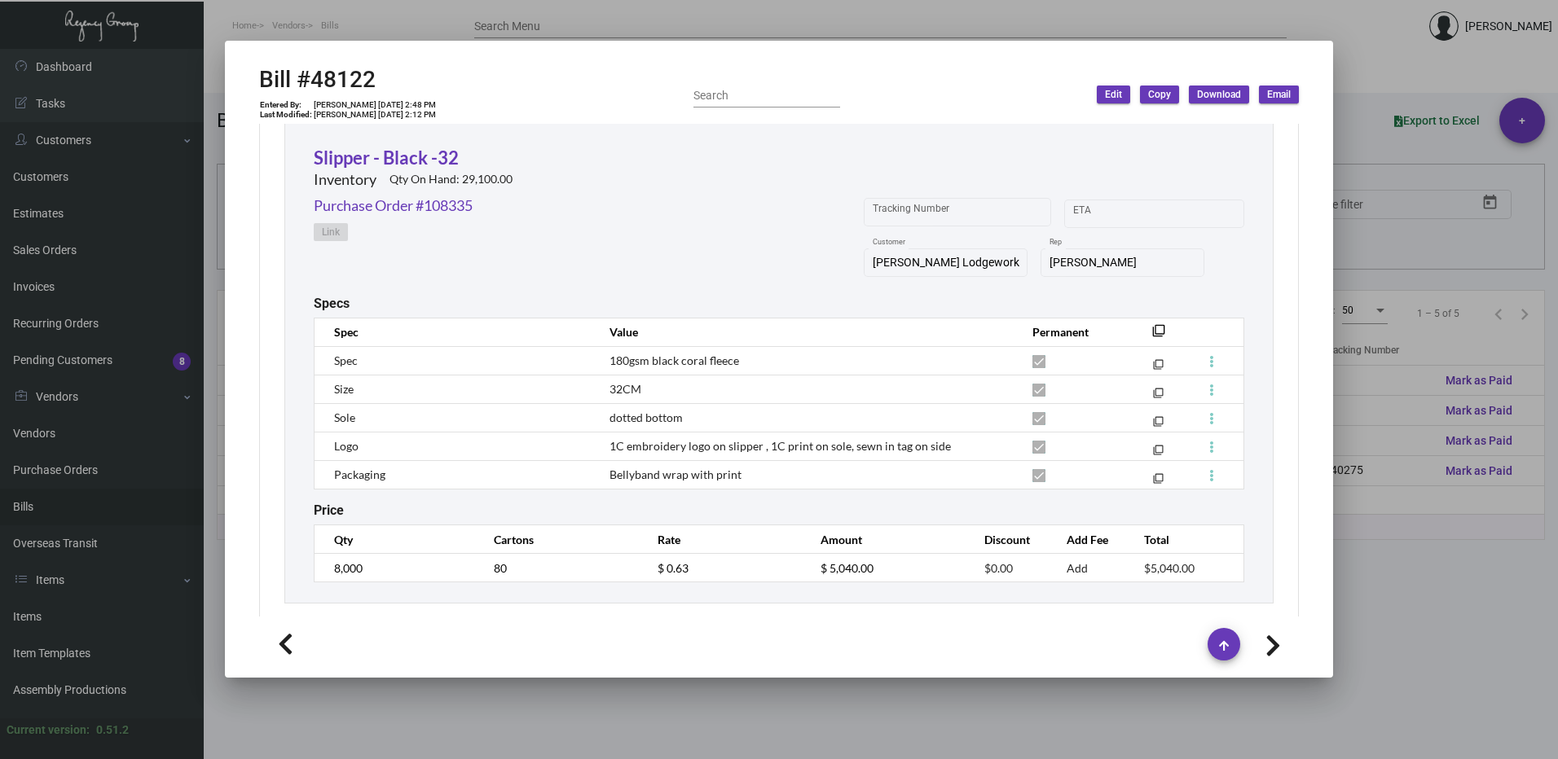
scroll to position [896, 0]
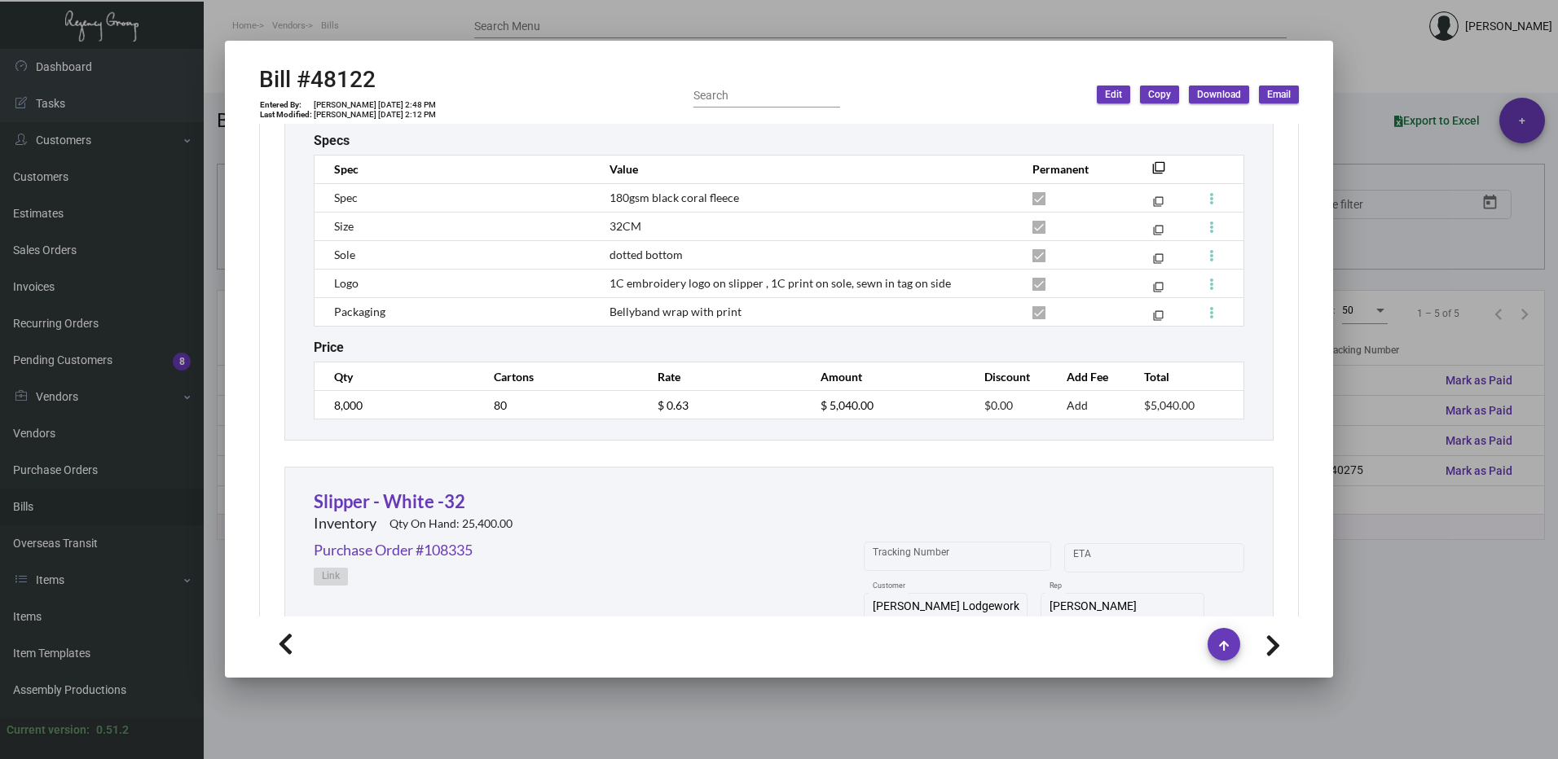
click at [1410, 372] on div at bounding box center [779, 379] width 1558 height 759
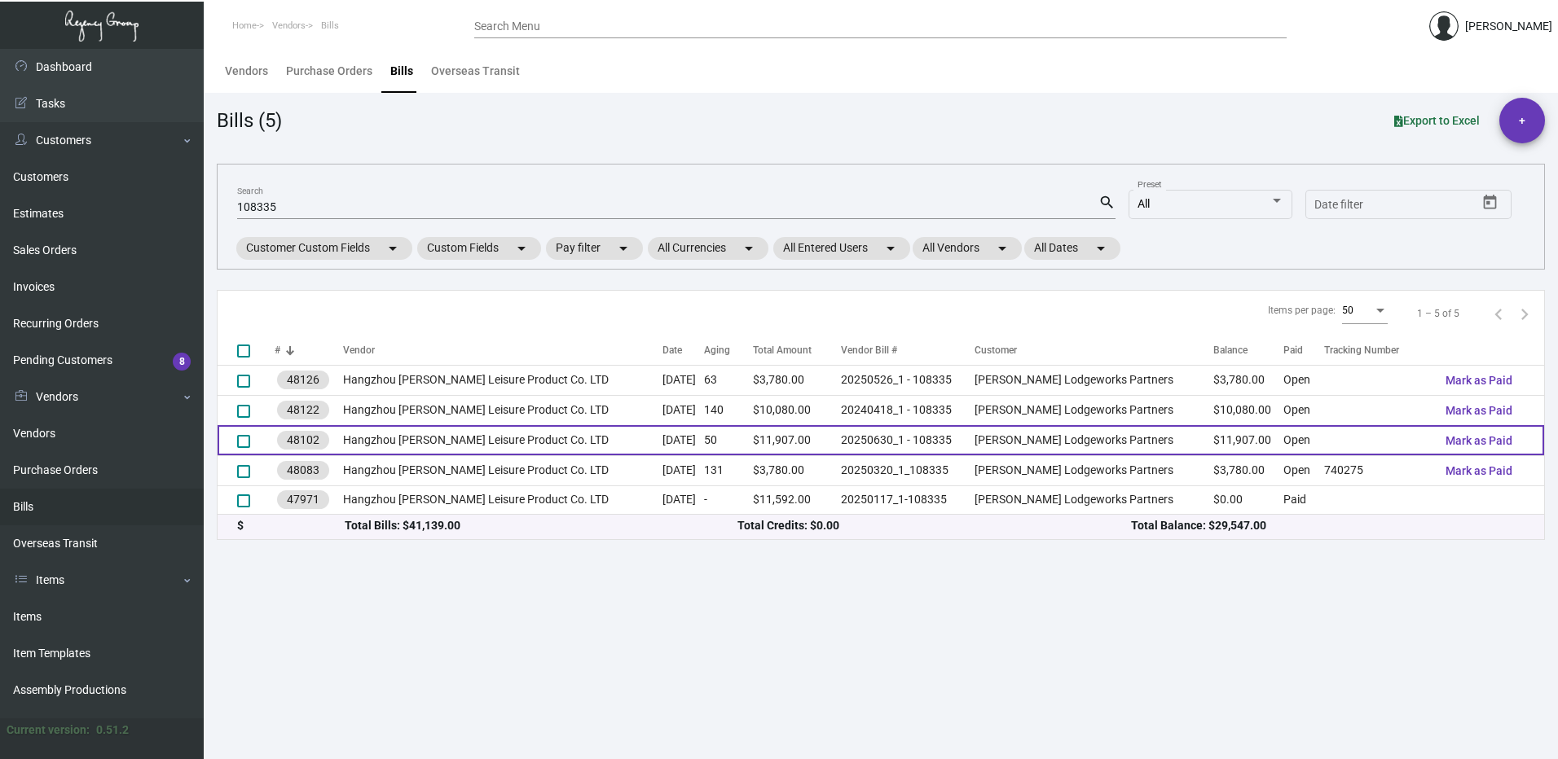
click at [1132, 444] on td "[PERSON_NAME] Lodgeworks Partners" at bounding box center [1095, 440] width 240 height 30
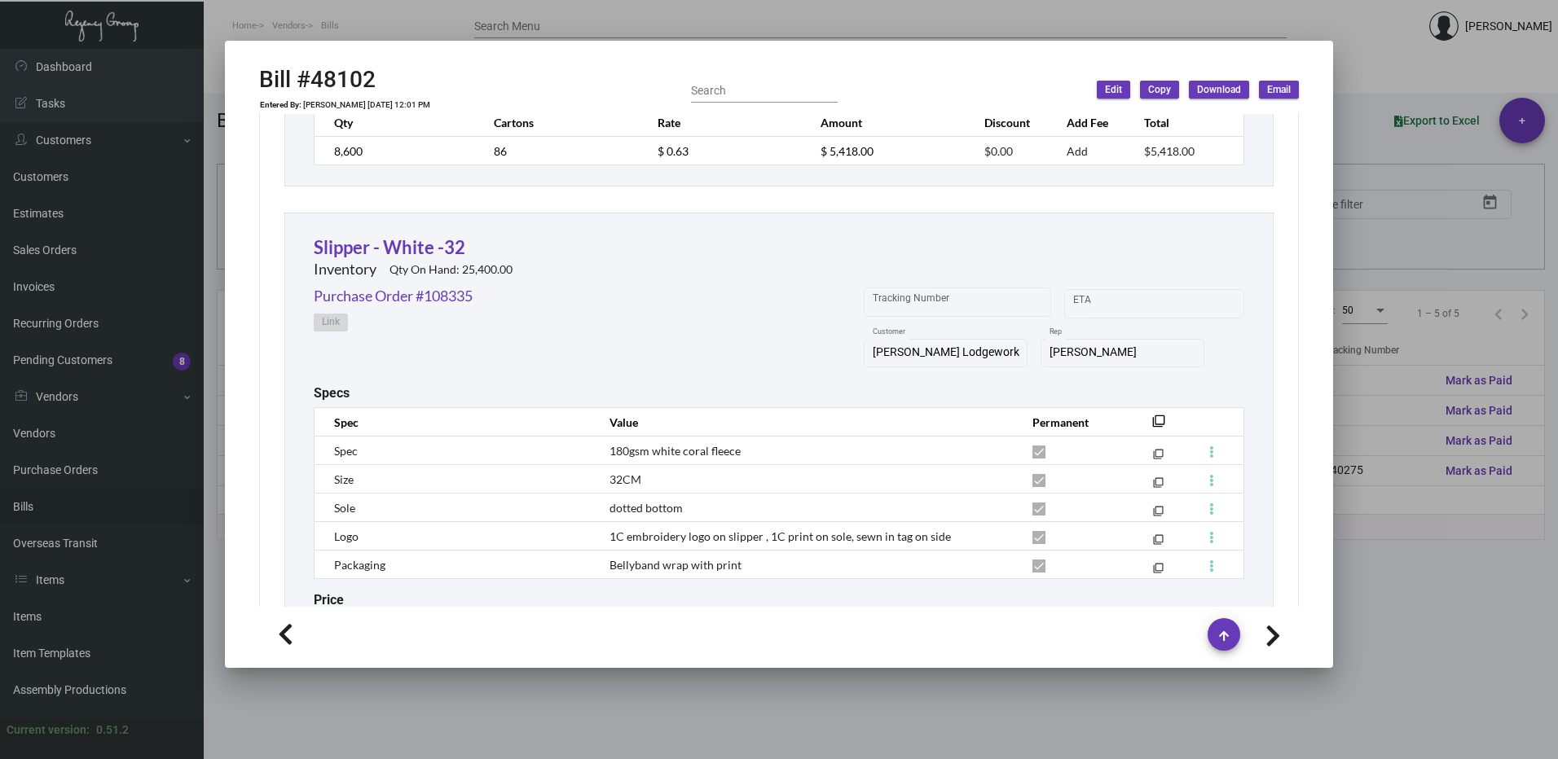
scroll to position [1262, 0]
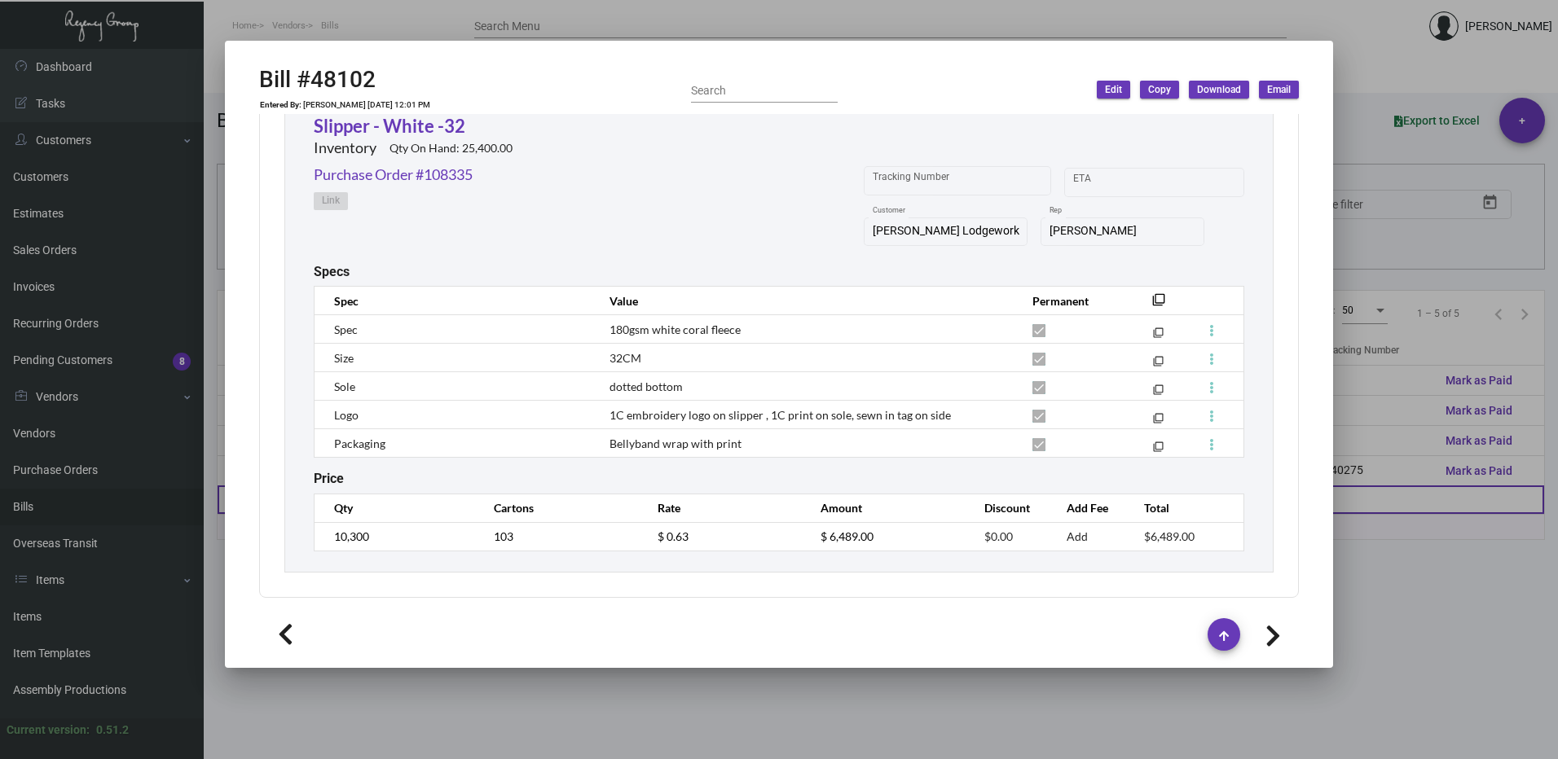
drag, startPoint x: 1416, startPoint y: 504, endPoint x: 1402, endPoint y: 500, distance: 15.0
click at [1416, 504] on div at bounding box center [779, 379] width 1558 height 759
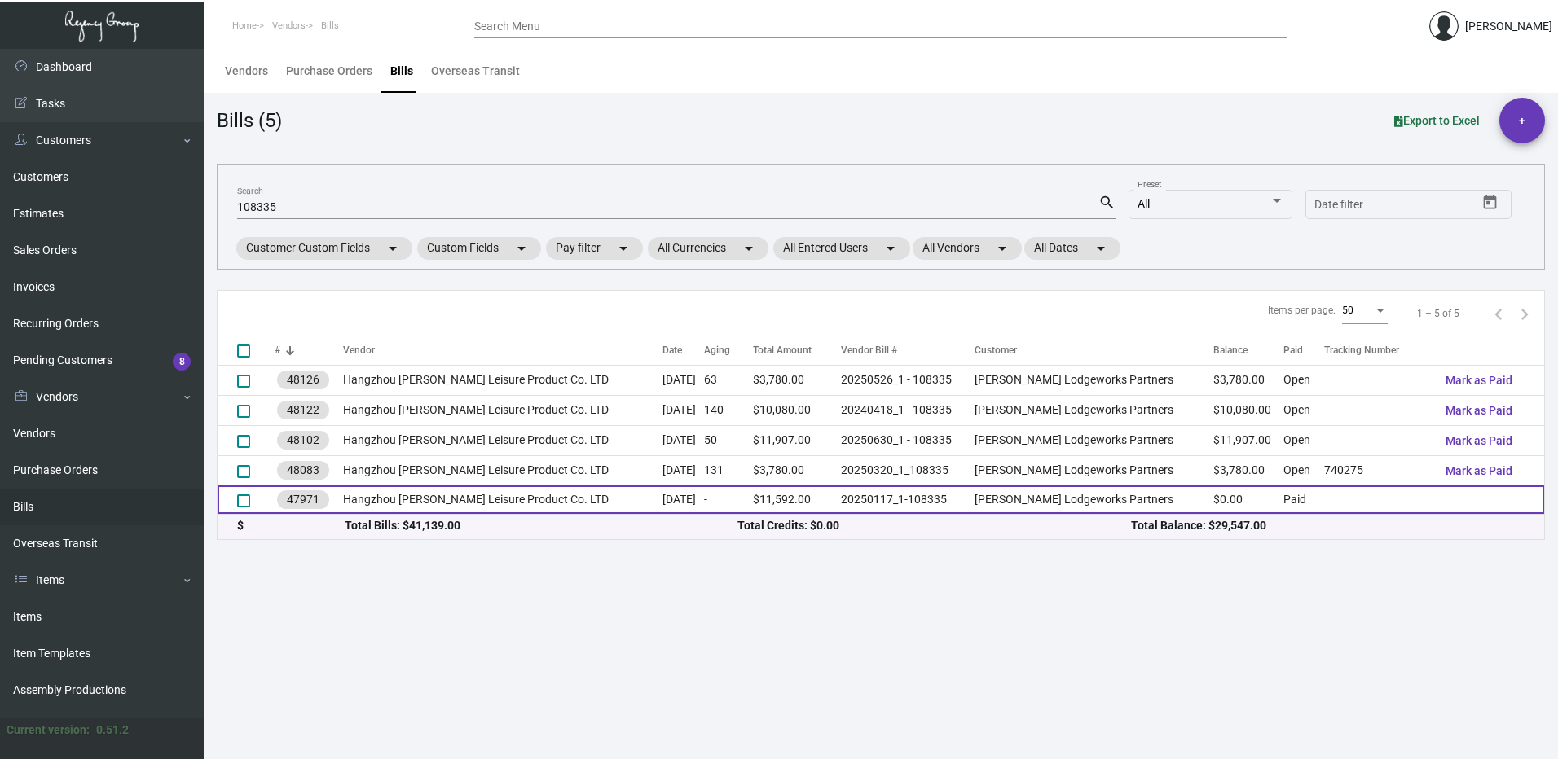
click at [1119, 504] on td "[PERSON_NAME] Lodgeworks Partners" at bounding box center [1095, 500] width 240 height 29
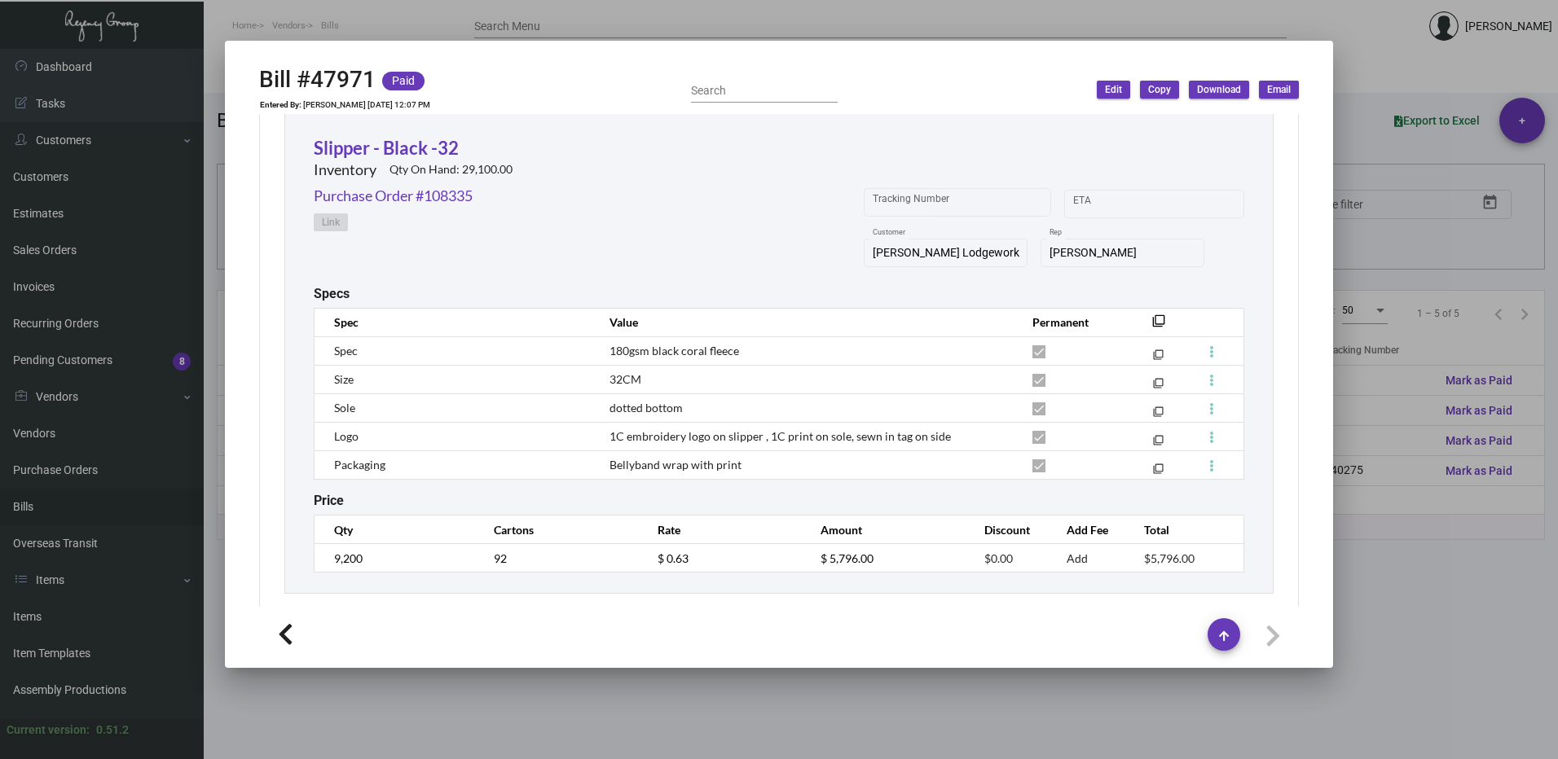
scroll to position [1059, 0]
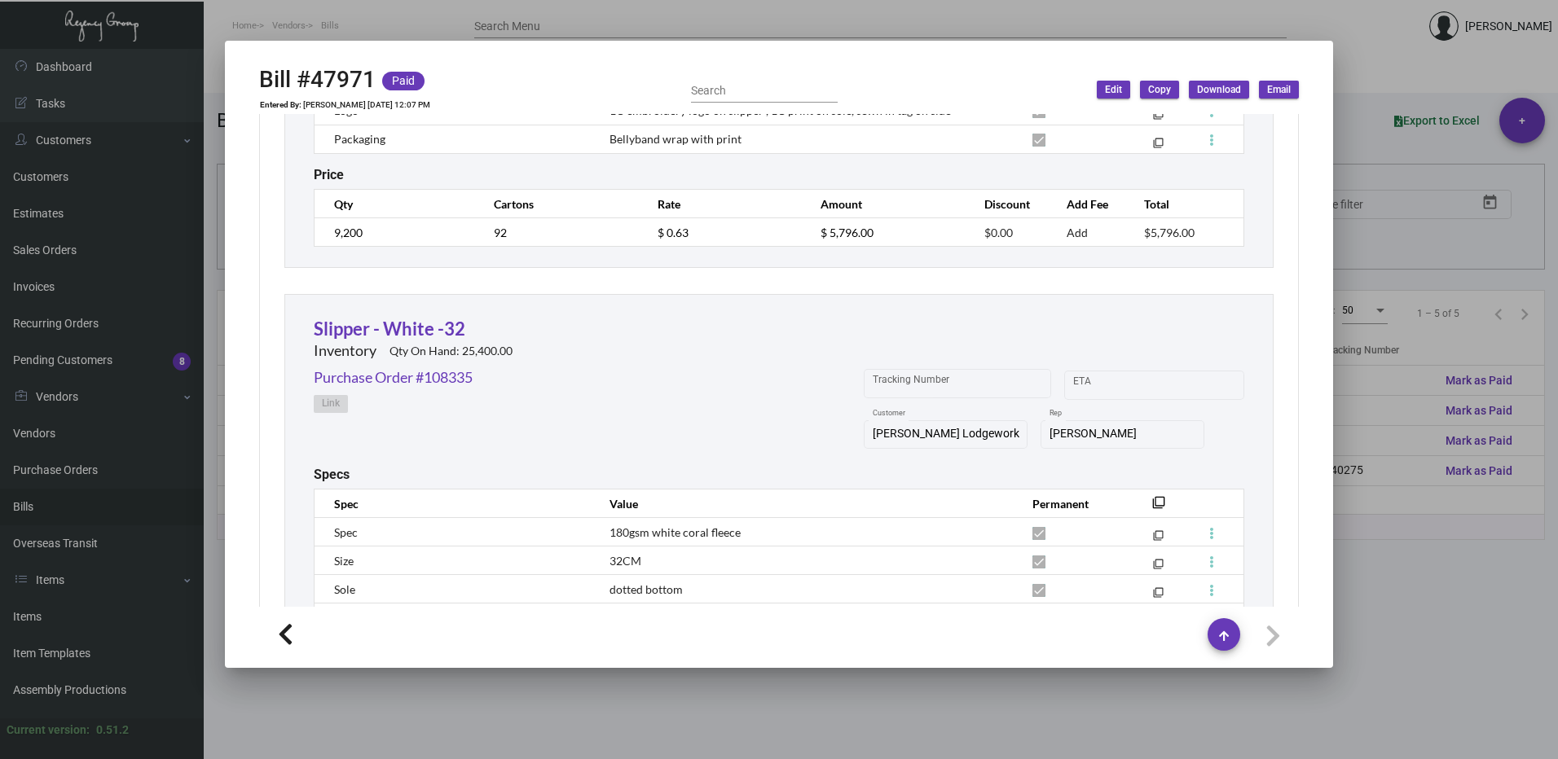
click at [1431, 583] on div at bounding box center [779, 379] width 1558 height 759
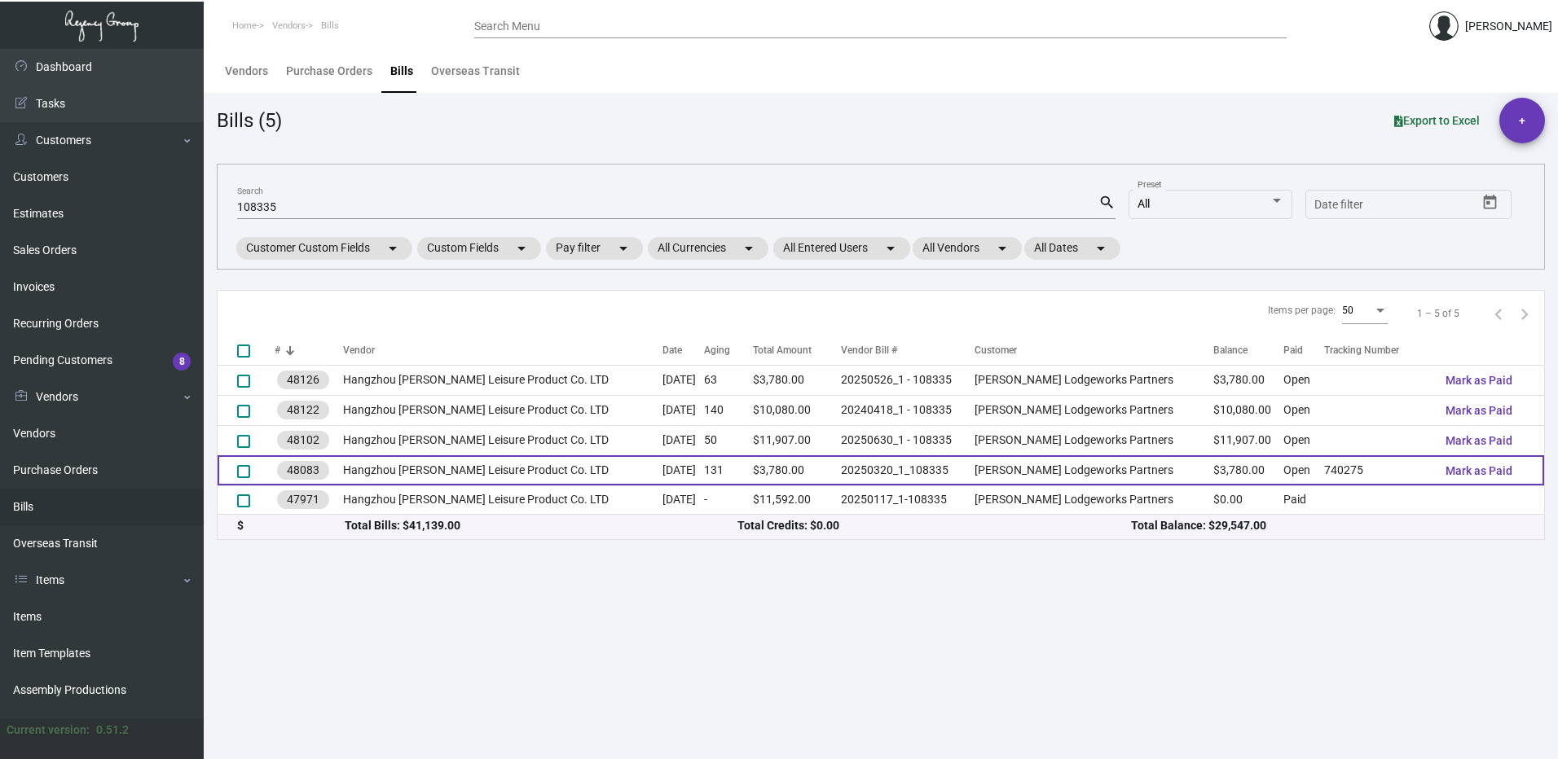
click at [1014, 466] on td "[PERSON_NAME] Lodgeworks Partners" at bounding box center [1095, 470] width 240 height 30
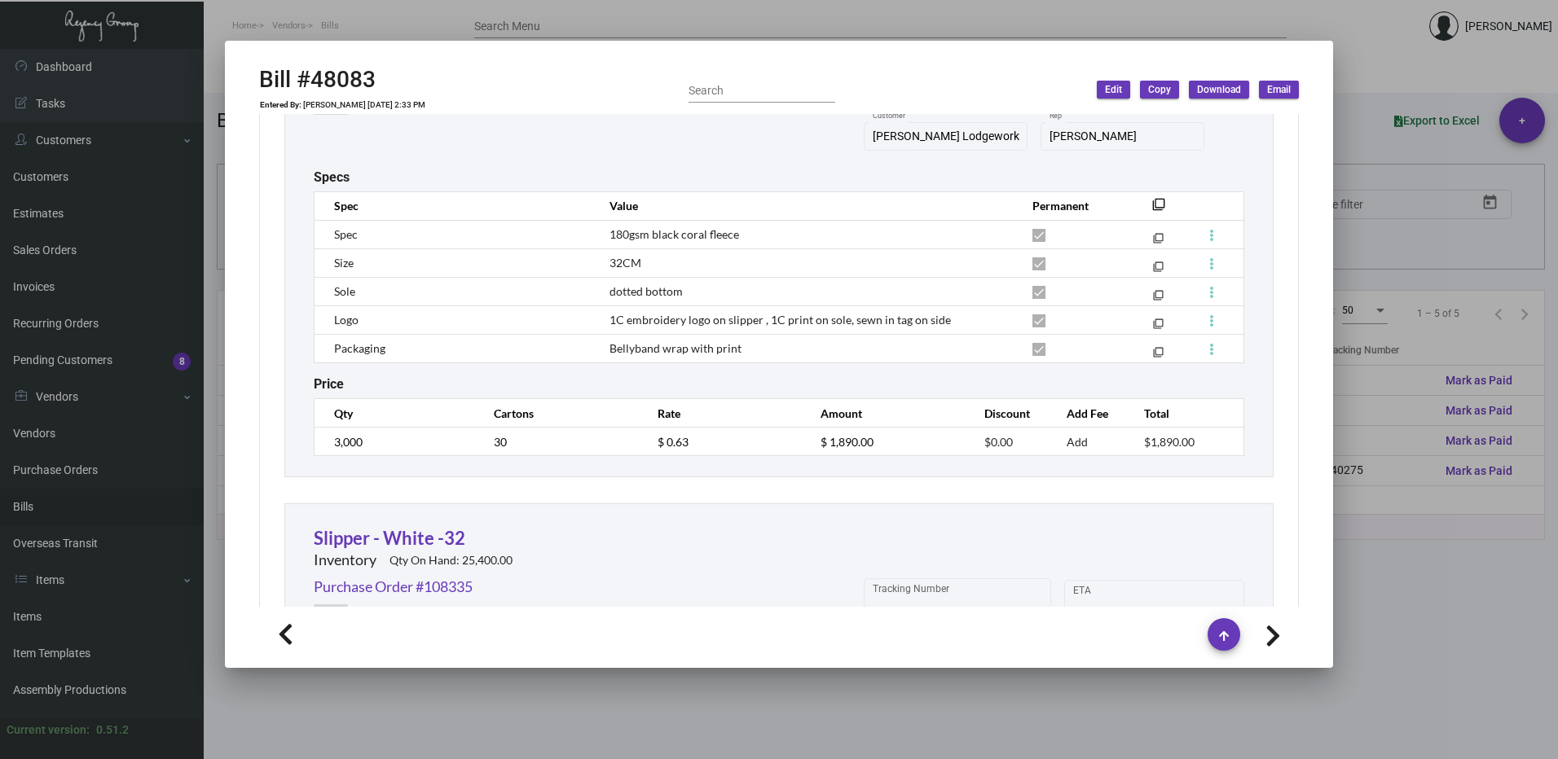
scroll to position [978, 0]
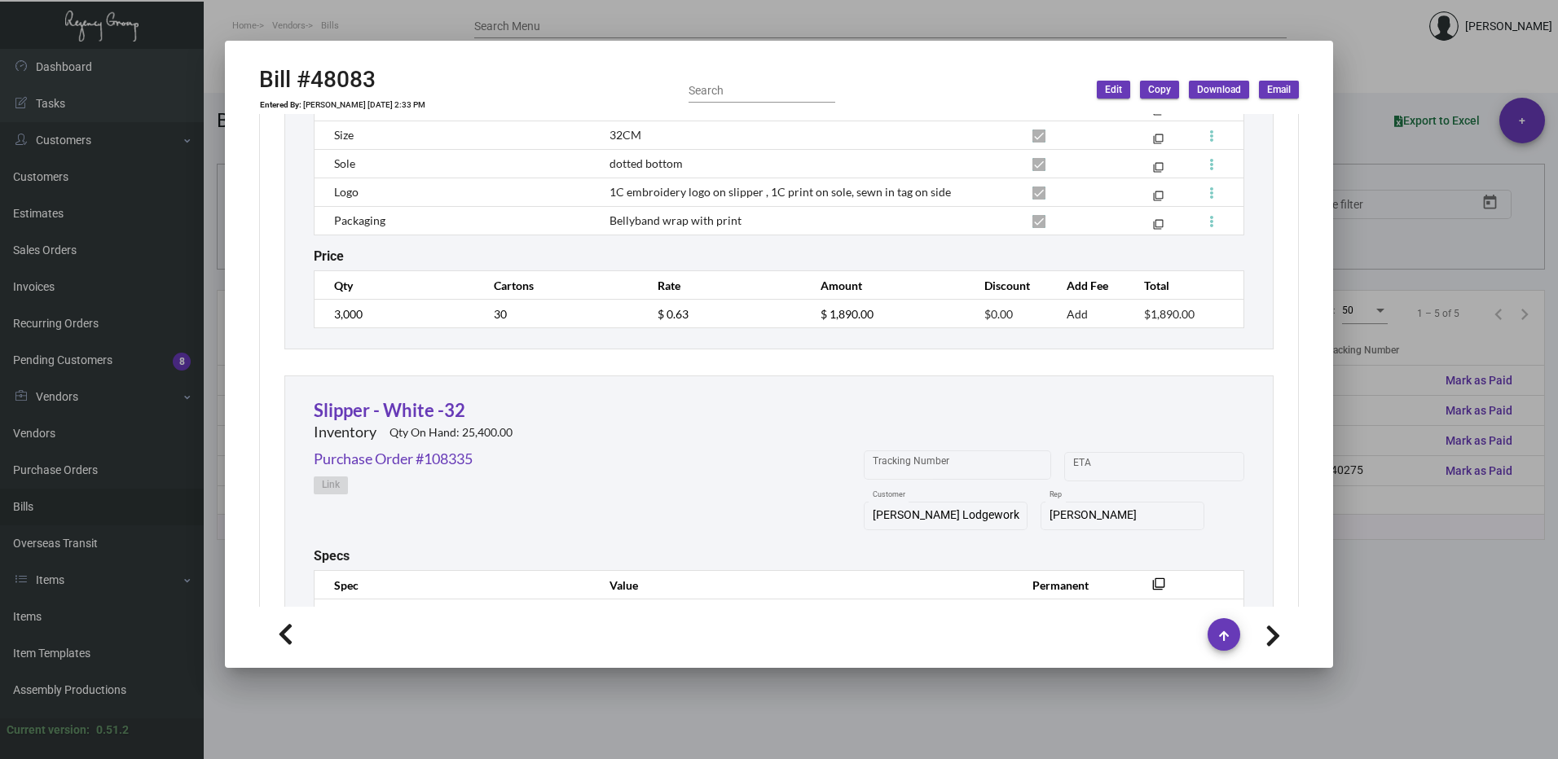
click at [1395, 436] on div at bounding box center [779, 379] width 1558 height 759
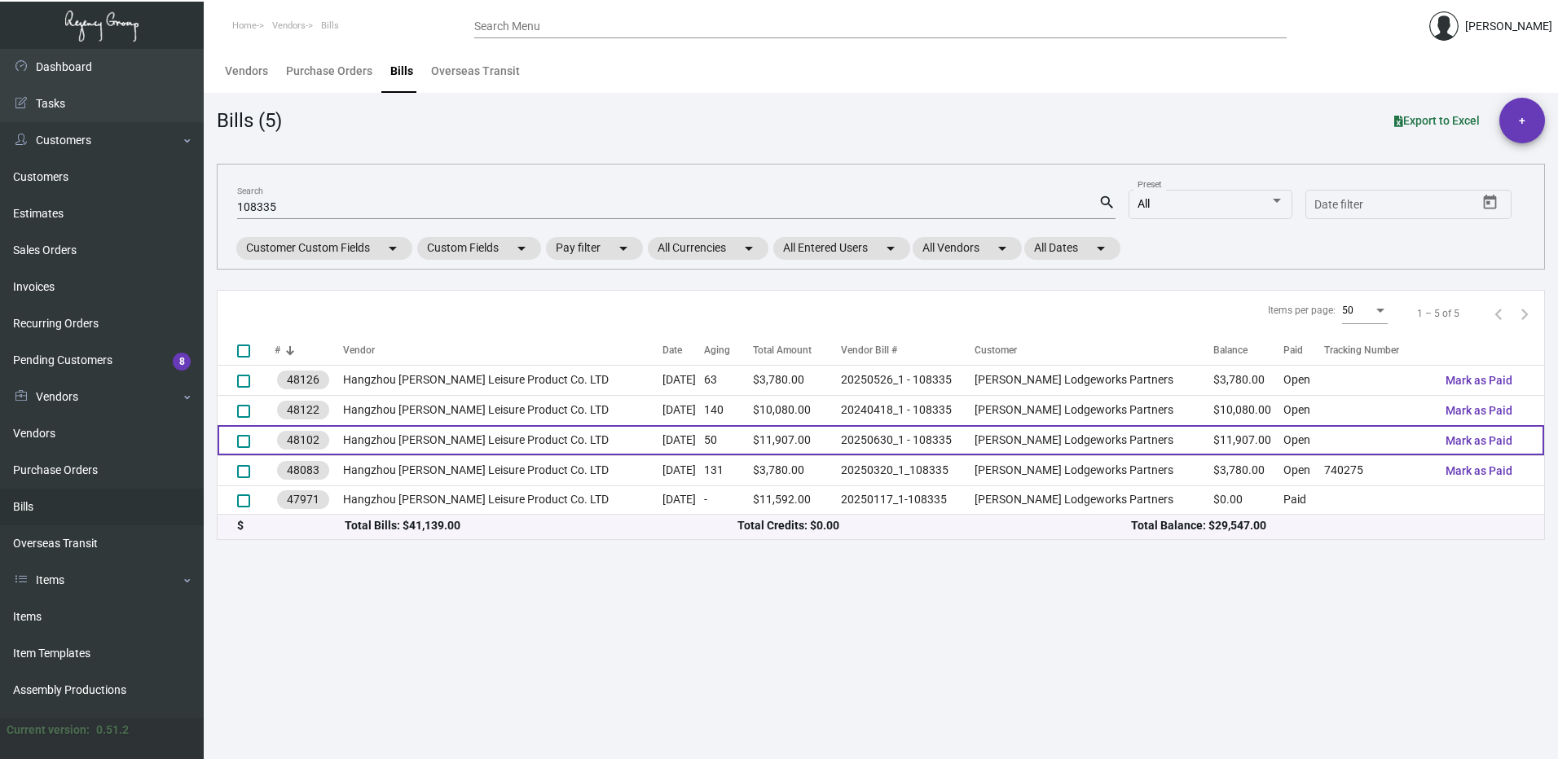
click at [1126, 435] on td "[PERSON_NAME] Lodgeworks Partners" at bounding box center [1095, 440] width 240 height 30
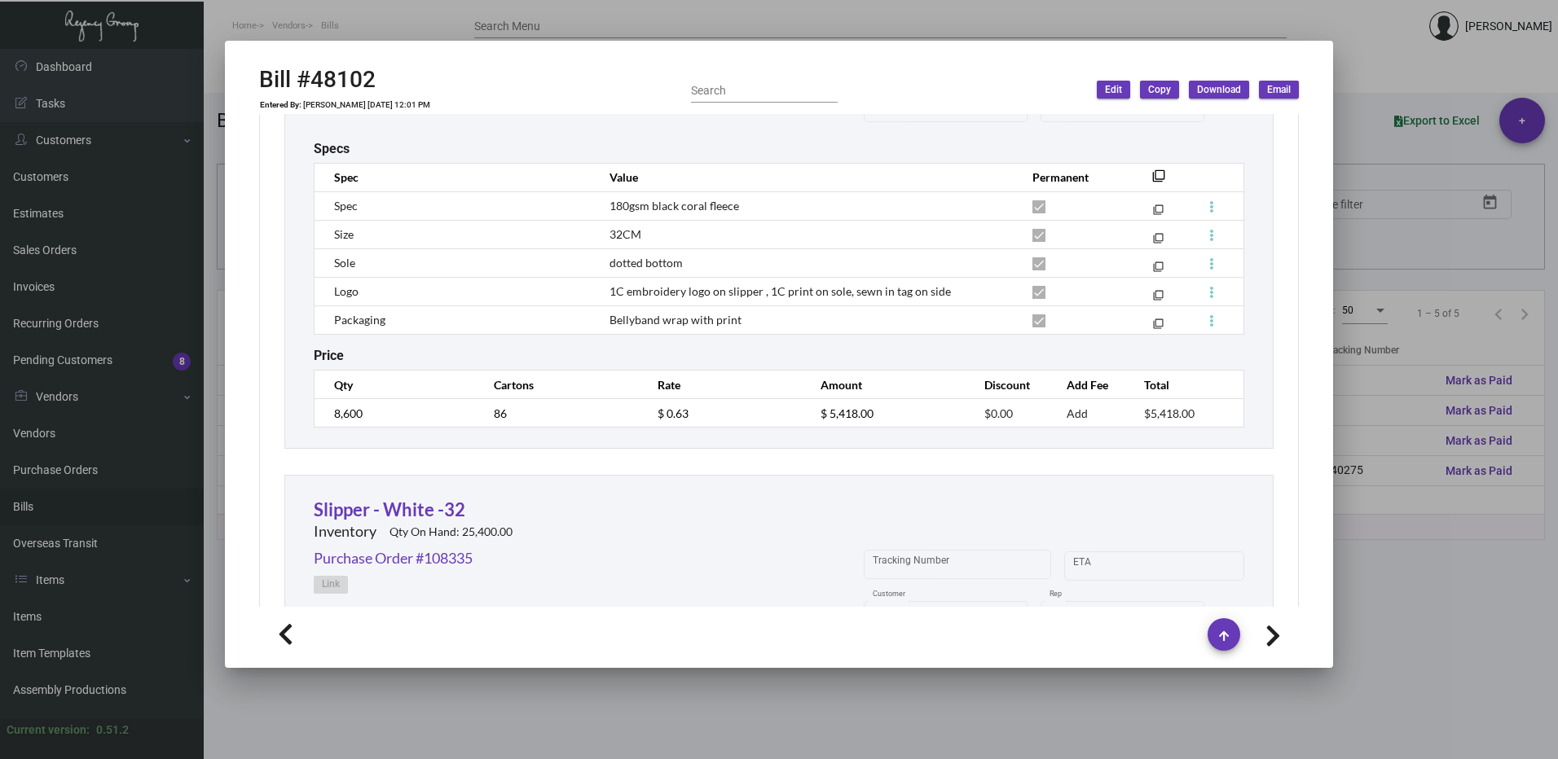
scroll to position [896, 0]
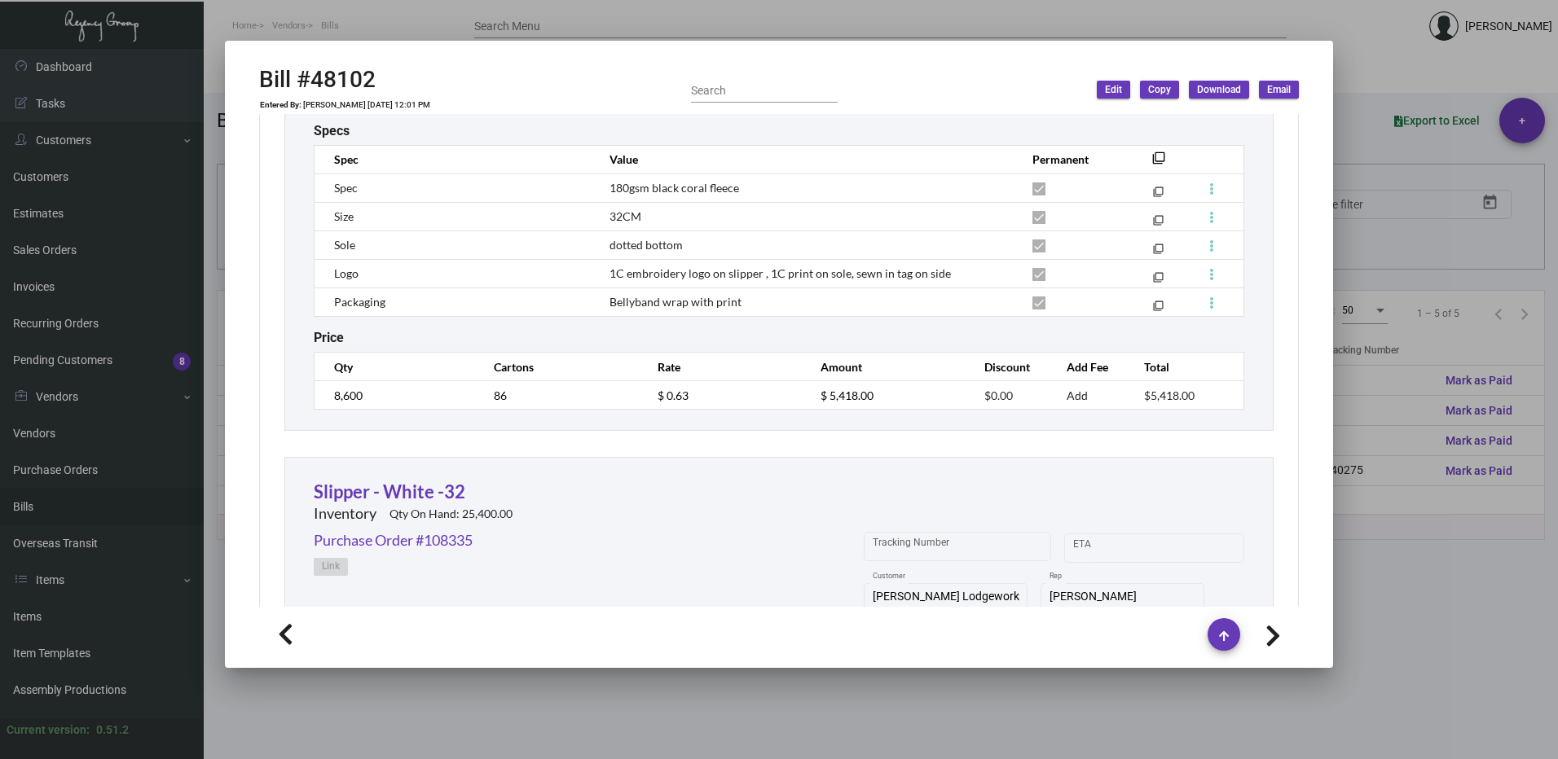
drag, startPoint x: 1455, startPoint y: 490, endPoint x: 1420, endPoint y: 539, distance: 60.8
click at [1455, 490] on div at bounding box center [779, 379] width 1558 height 759
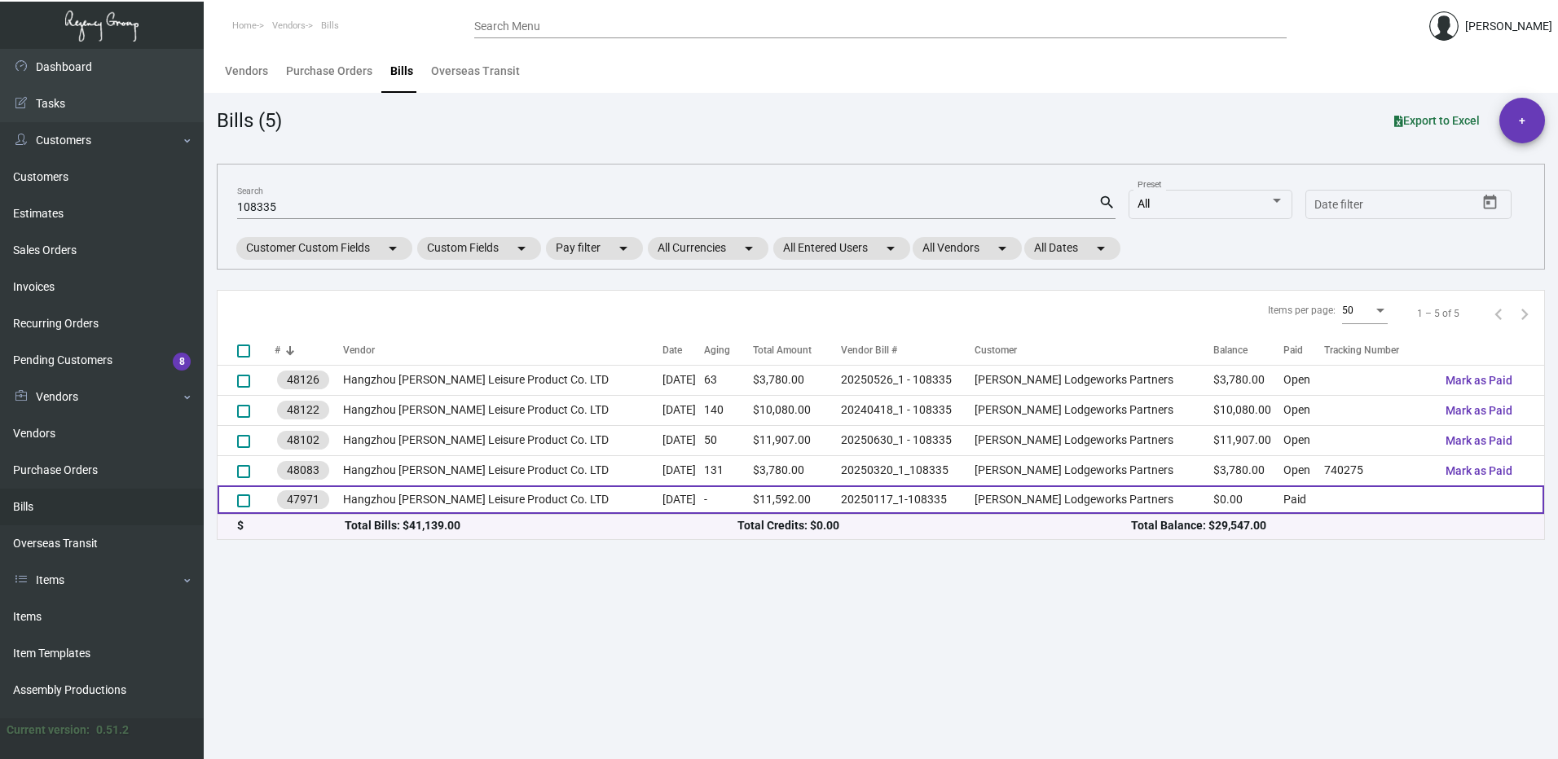
click at [593, 499] on td "Hangzhou [PERSON_NAME] Leisure Product Co. LTD" at bounding box center [502, 500] width 319 height 29
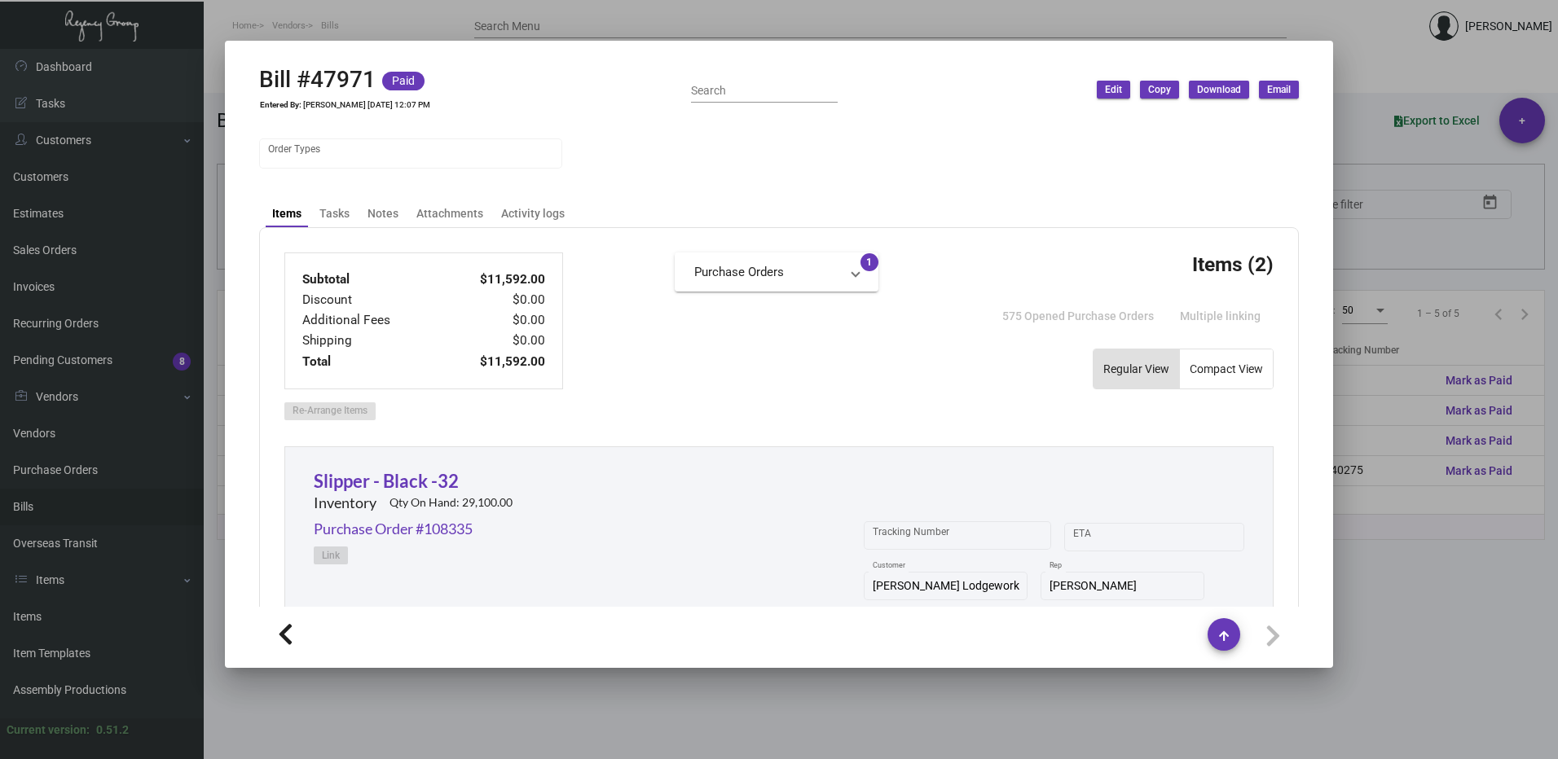
scroll to position [54, 0]
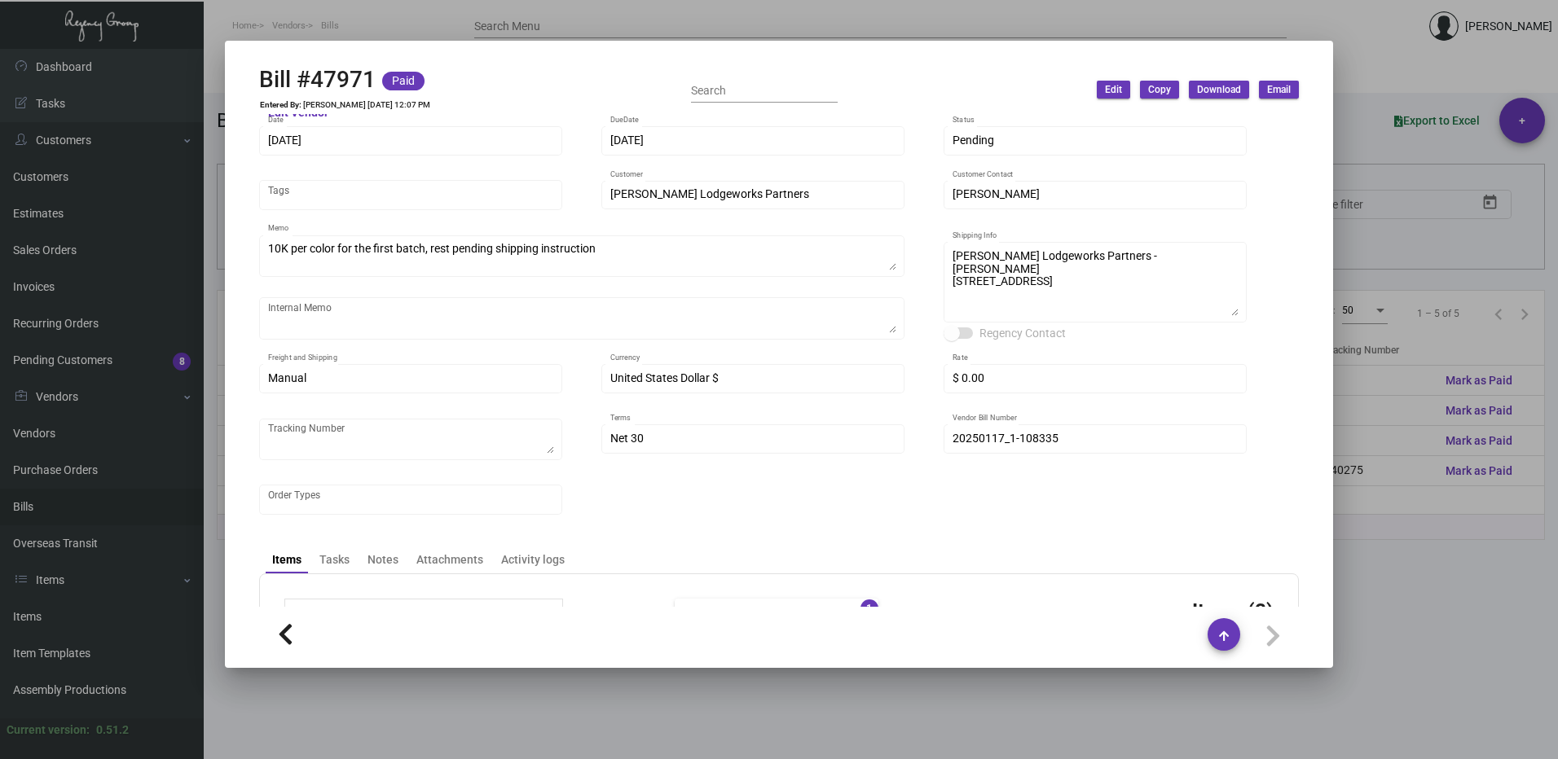
click at [1414, 553] on div at bounding box center [779, 379] width 1558 height 759
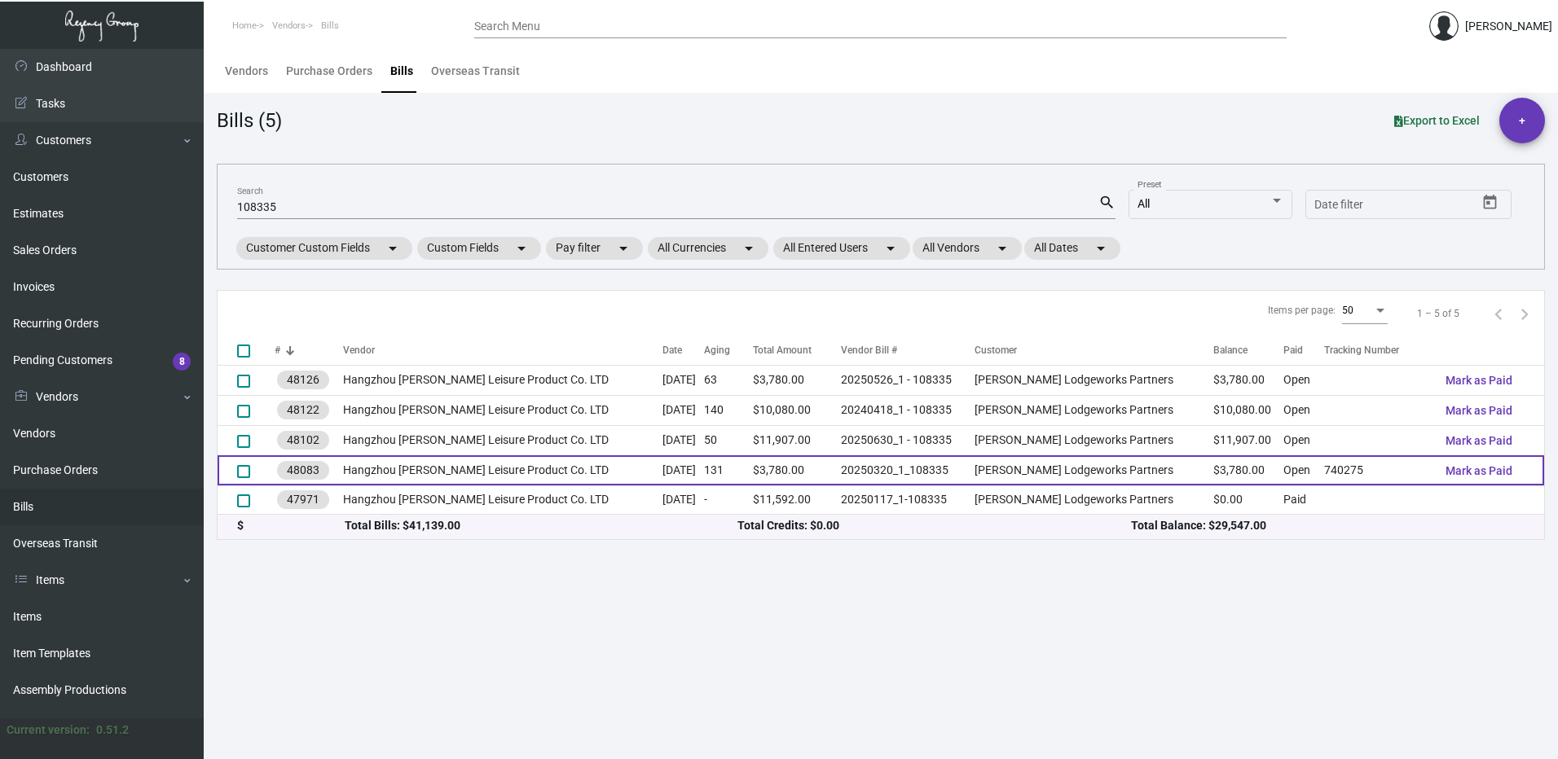
click at [814, 467] on td "$3,780.00" at bounding box center [797, 470] width 88 height 30
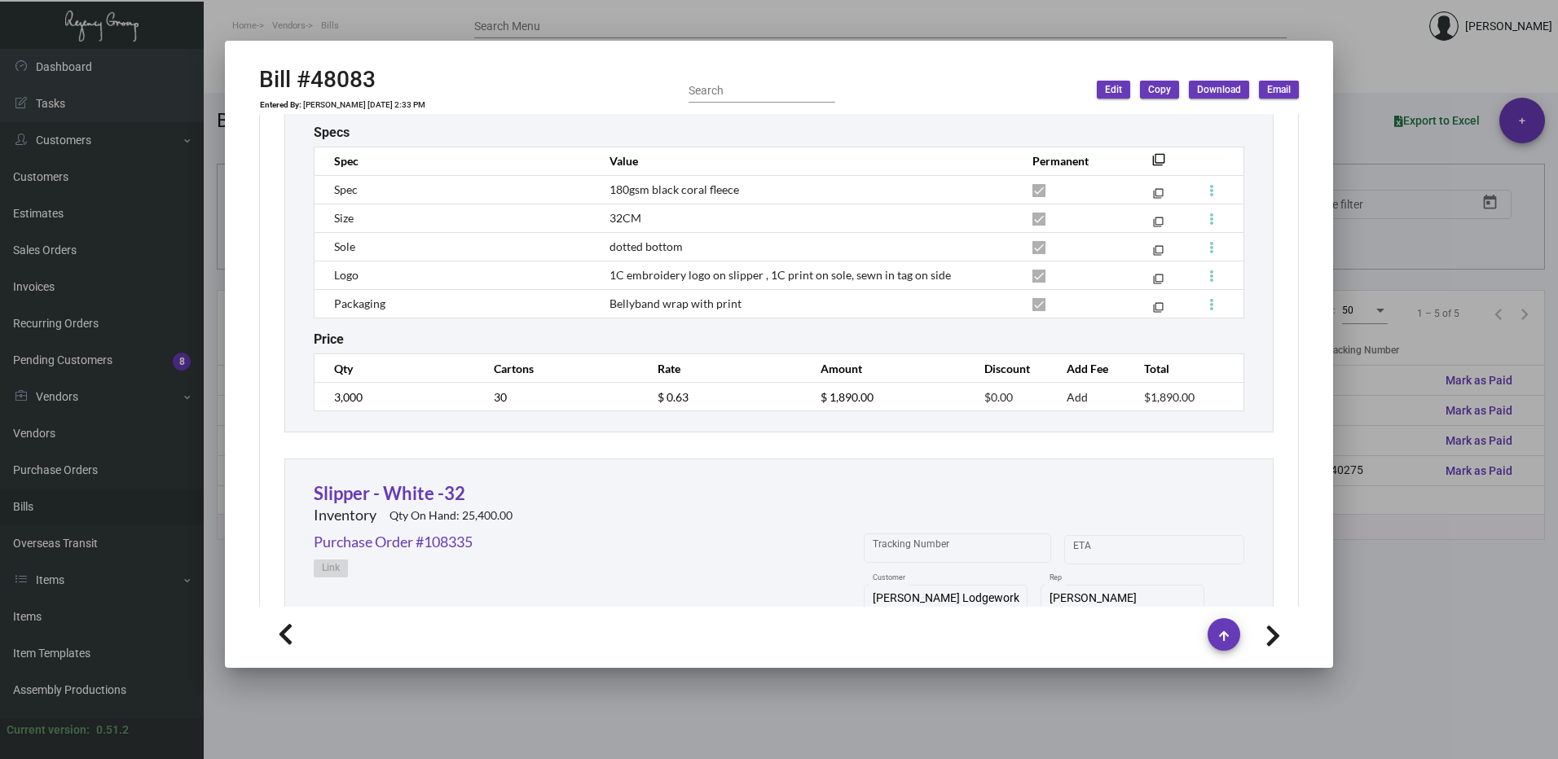
scroll to position [896, 0]
click at [1441, 389] on div at bounding box center [779, 379] width 1558 height 759
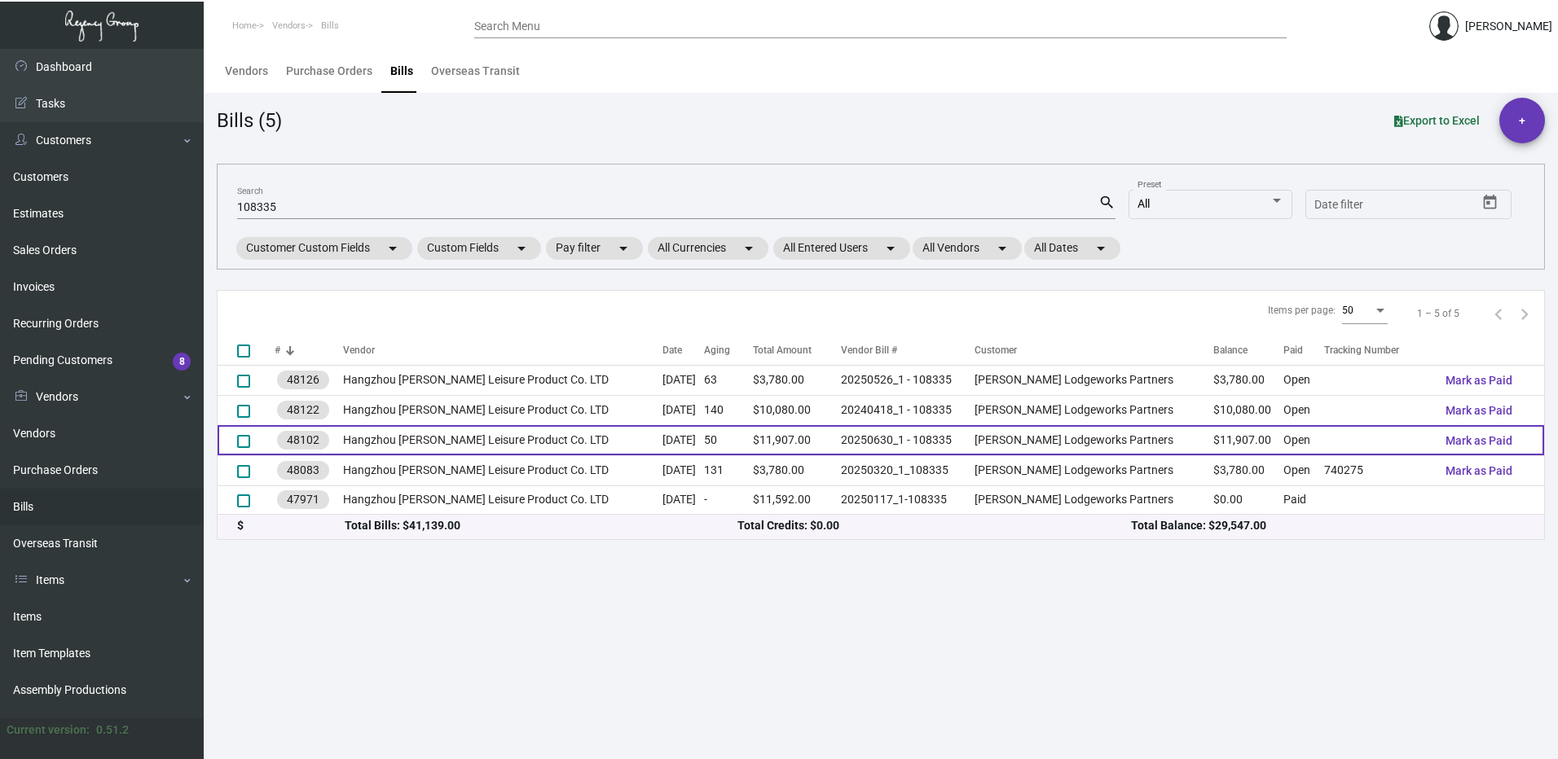
click at [779, 438] on td "$11,907.00" at bounding box center [797, 440] width 88 height 30
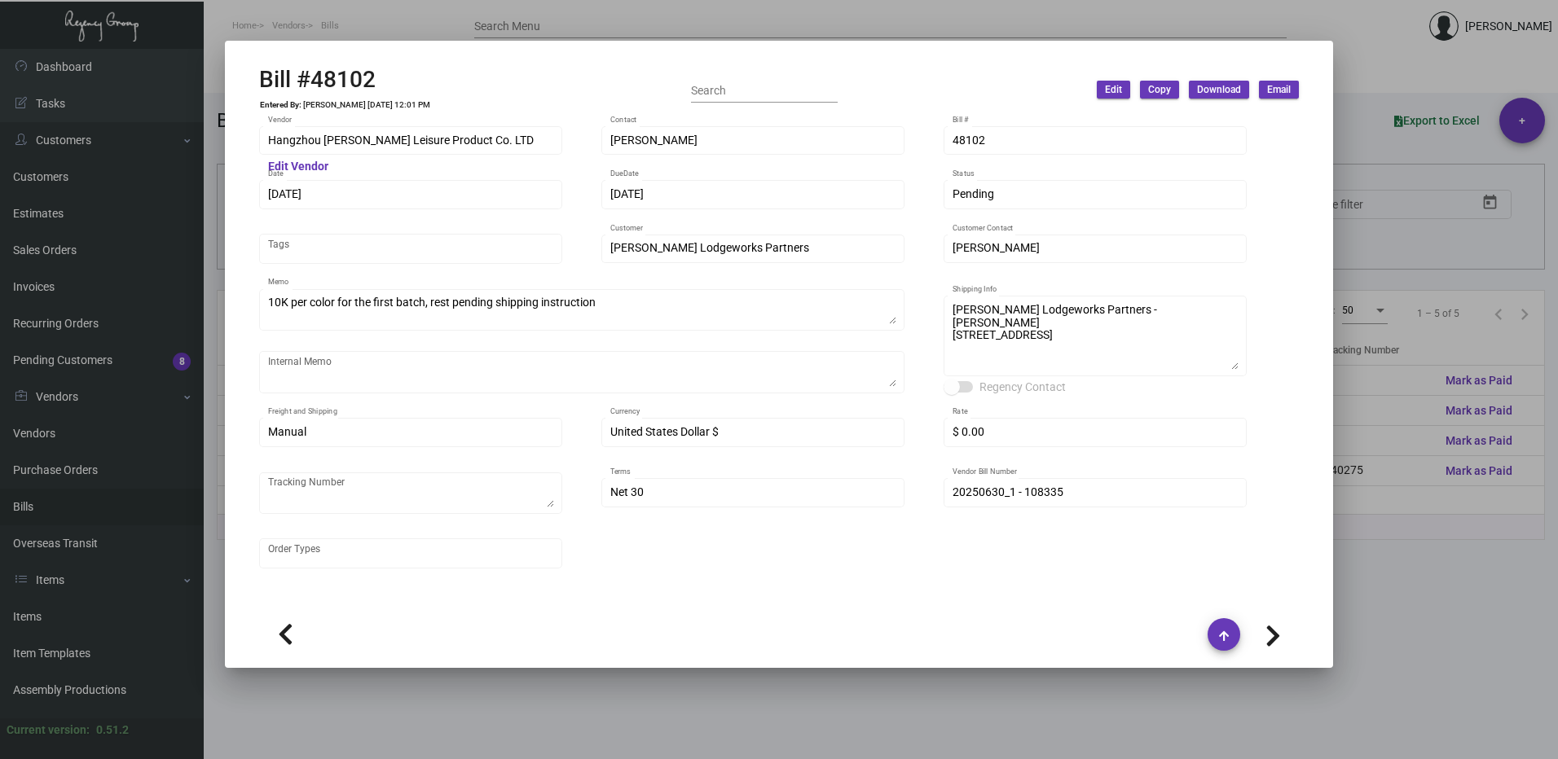
click at [1027, 528] on div "Hangzhou [PERSON_NAME] Leisure Product Co. LTD Vendor Edit Vendor [PERSON_NAME]…" at bounding box center [779, 356] width 1040 height 464
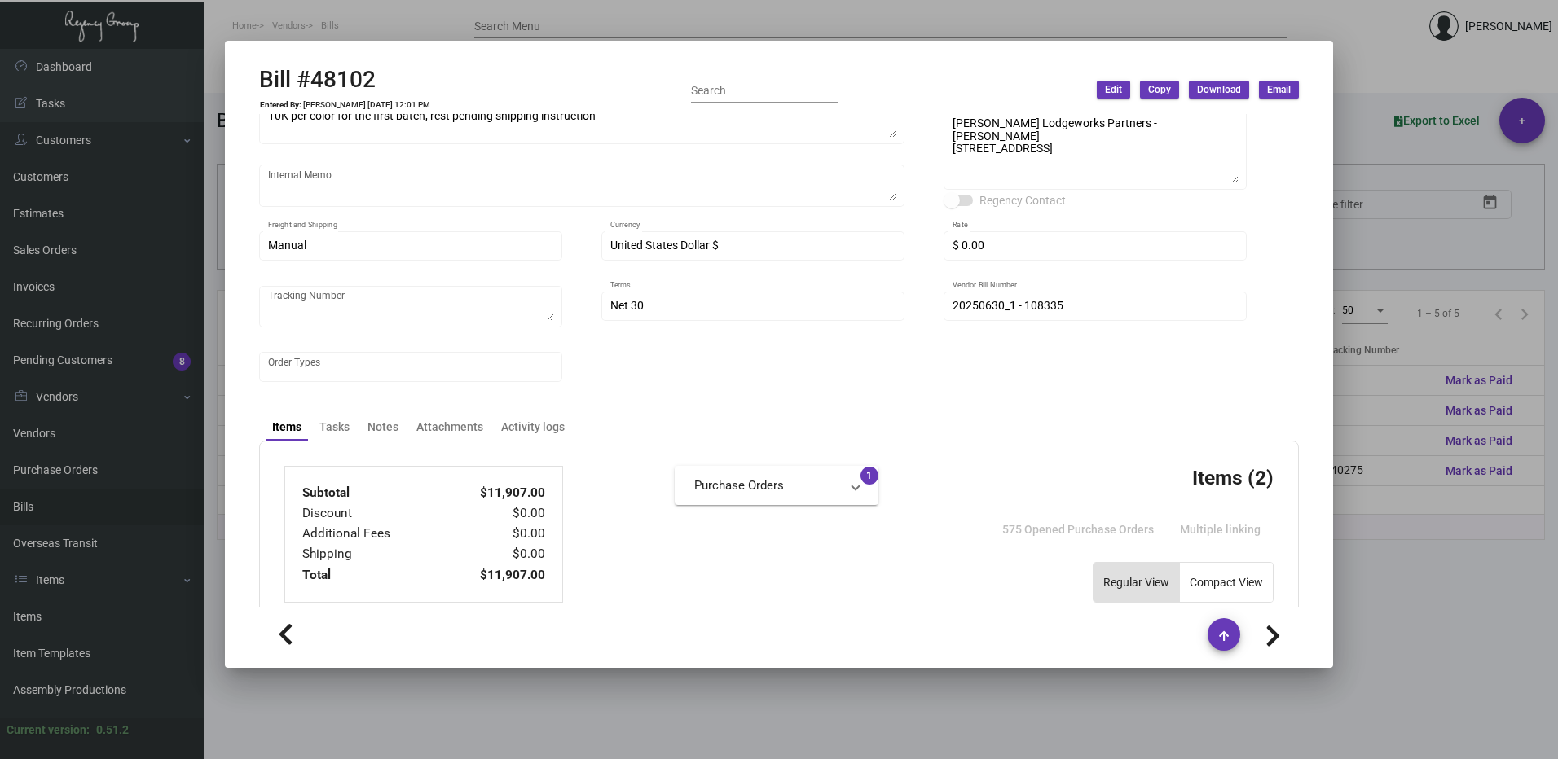
scroll to position [122, 0]
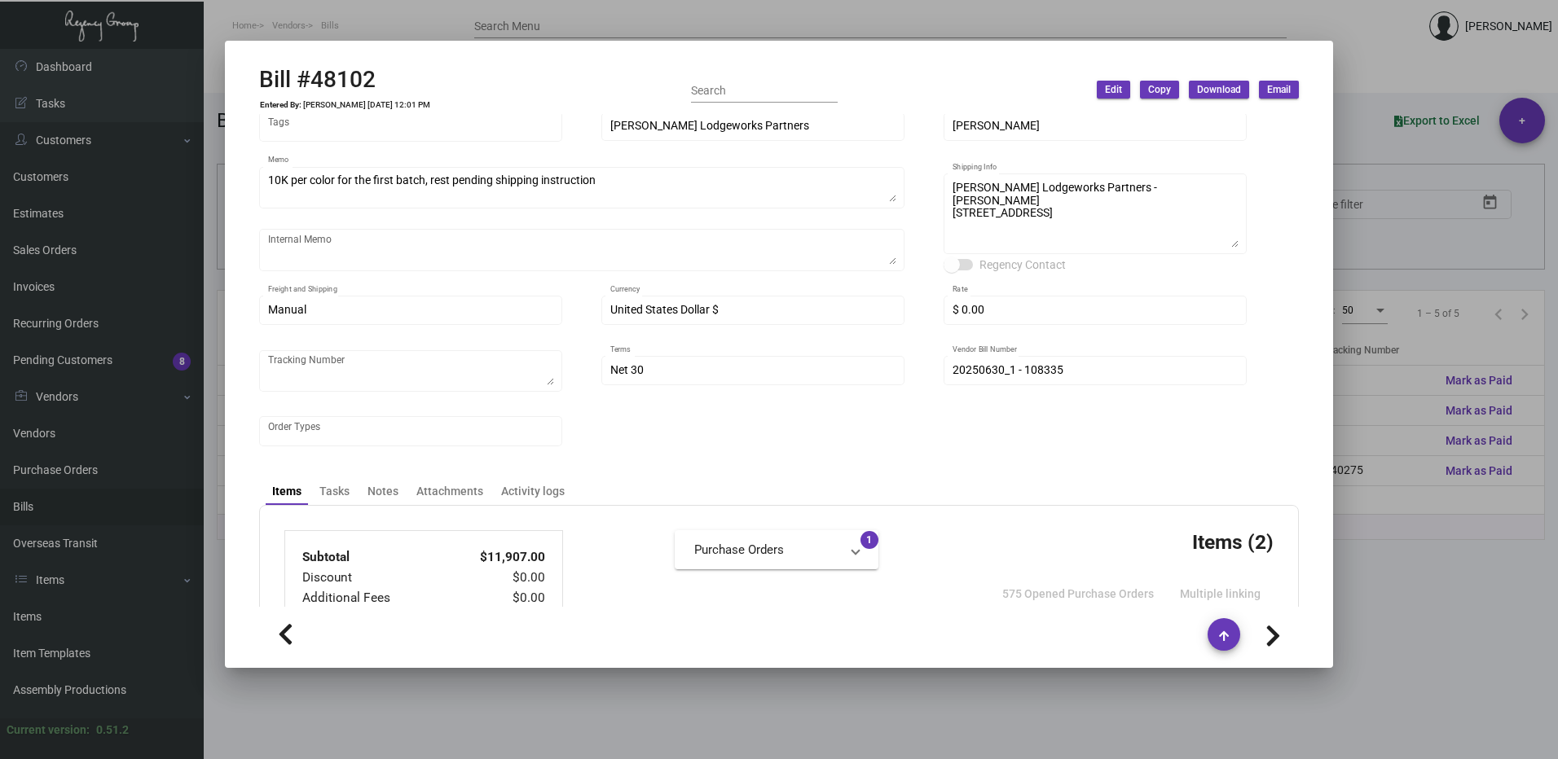
click at [1433, 461] on div at bounding box center [779, 379] width 1558 height 759
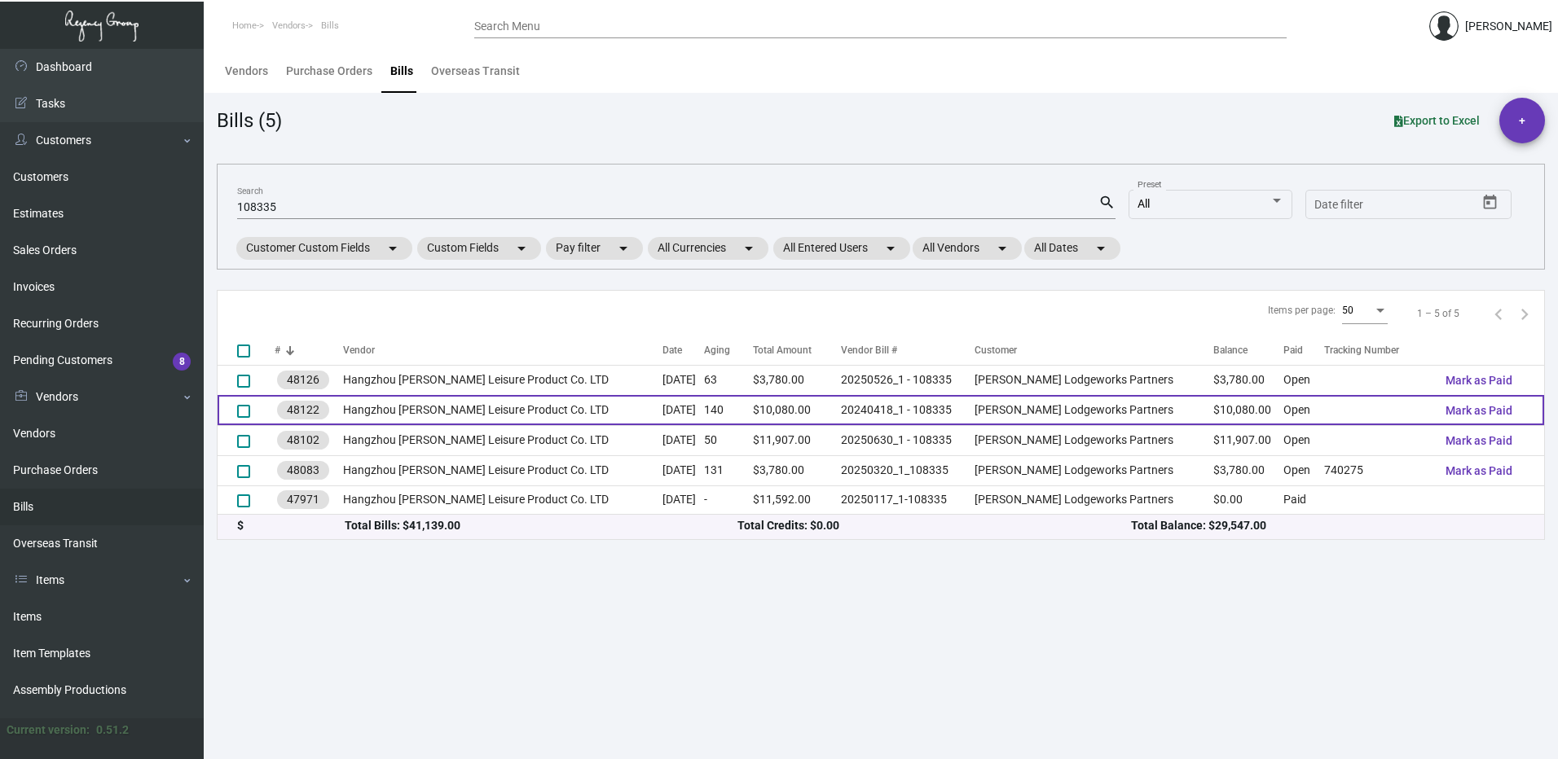
click at [966, 407] on td "20240418_1 - 108335" at bounding box center [908, 410] width 134 height 30
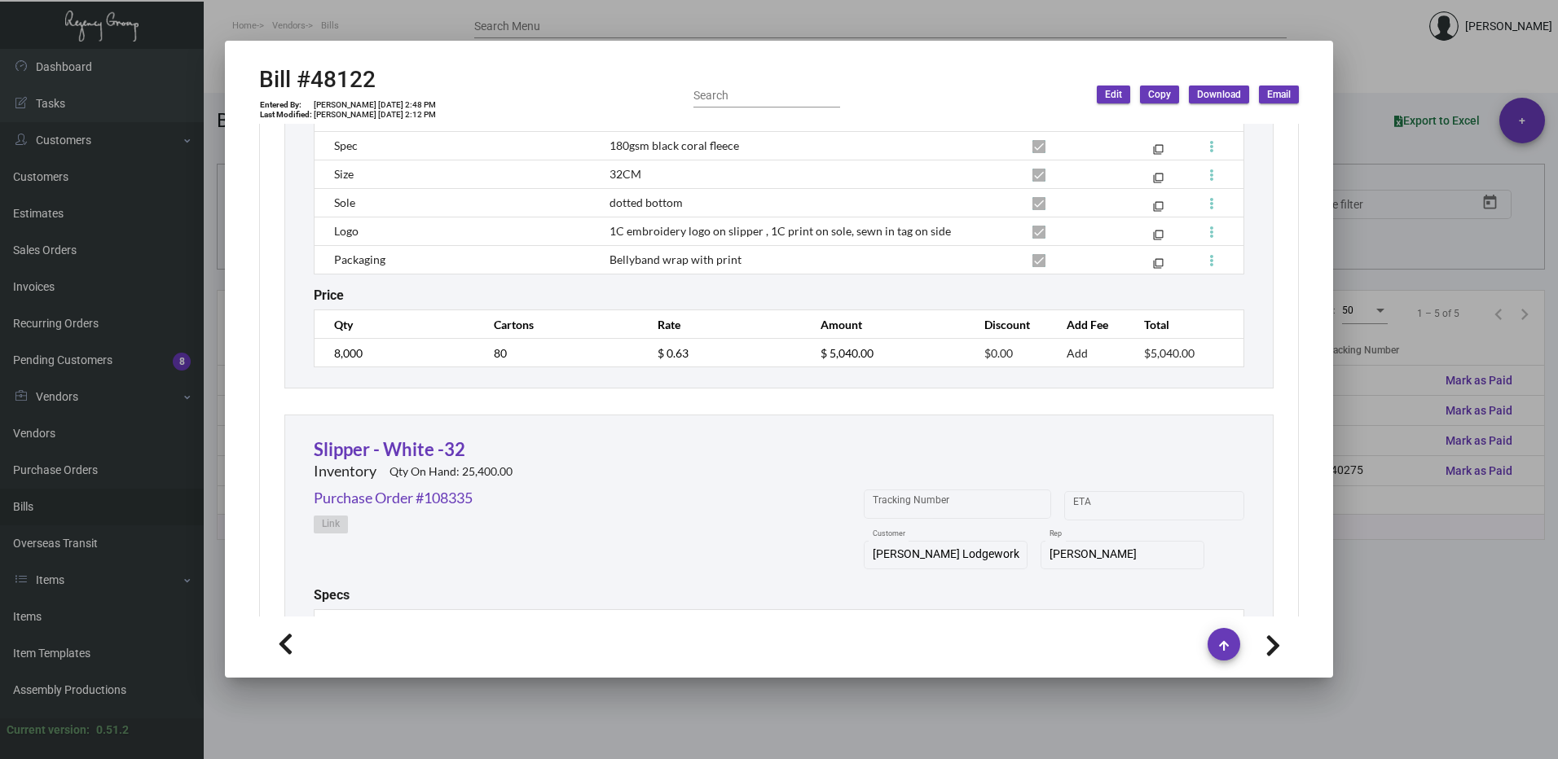
scroll to position [1019, 0]
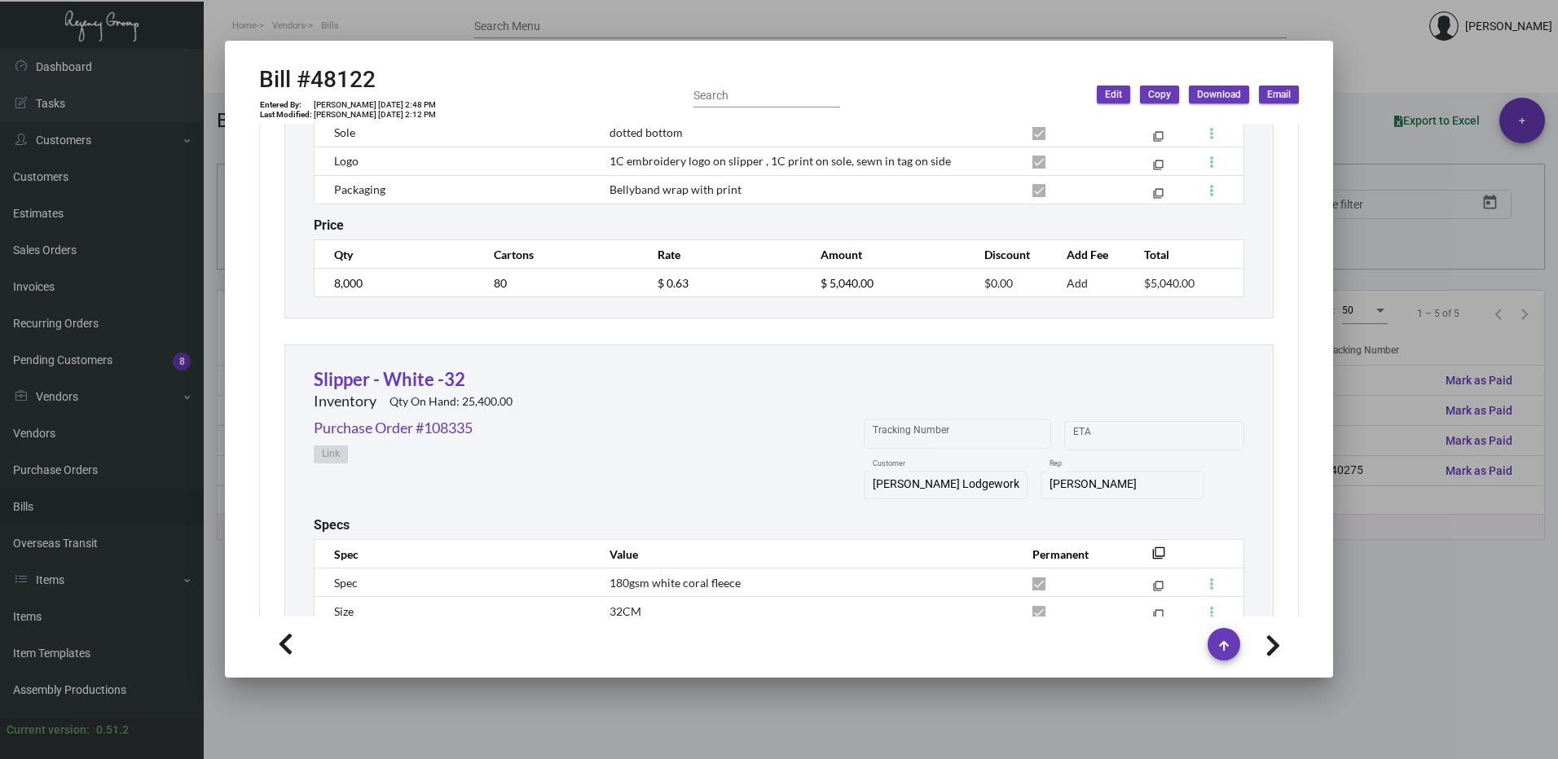
click at [1383, 278] on div at bounding box center [779, 379] width 1558 height 759
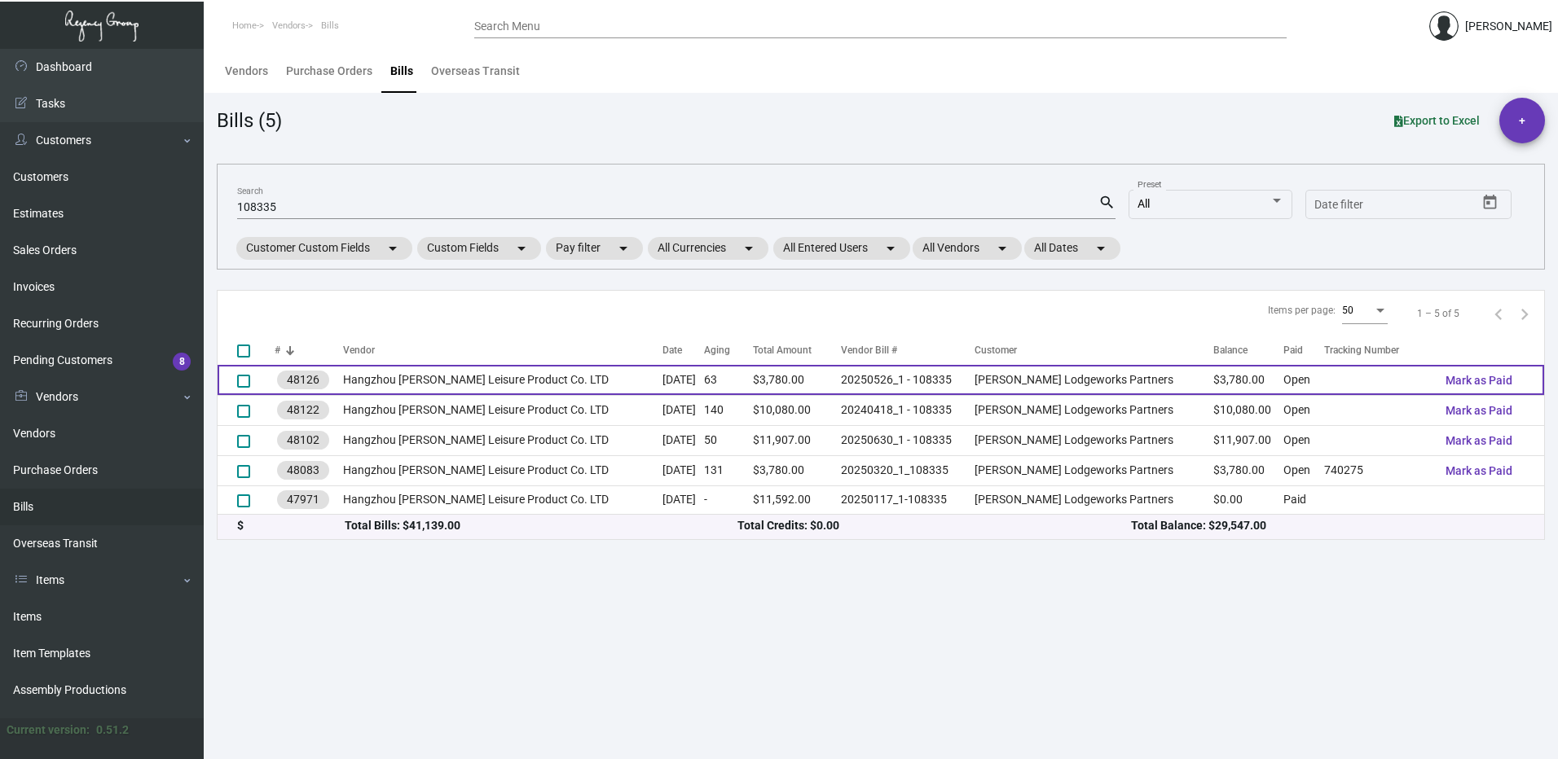
click at [1151, 380] on td "[PERSON_NAME] Lodgeworks Partners" at bounding box center [1095, 380] width 240 height 30
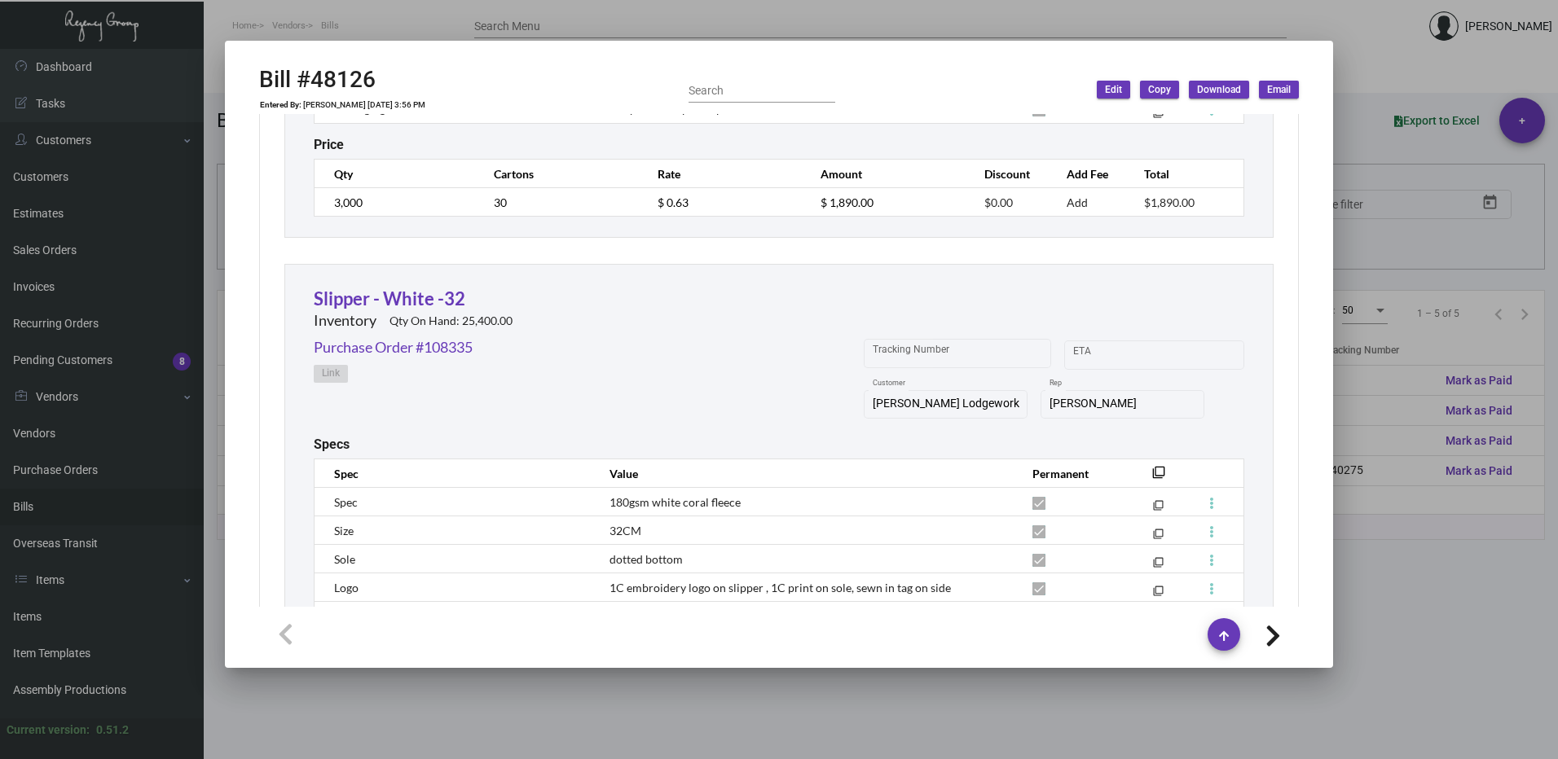
scroll to position [1262, 0]
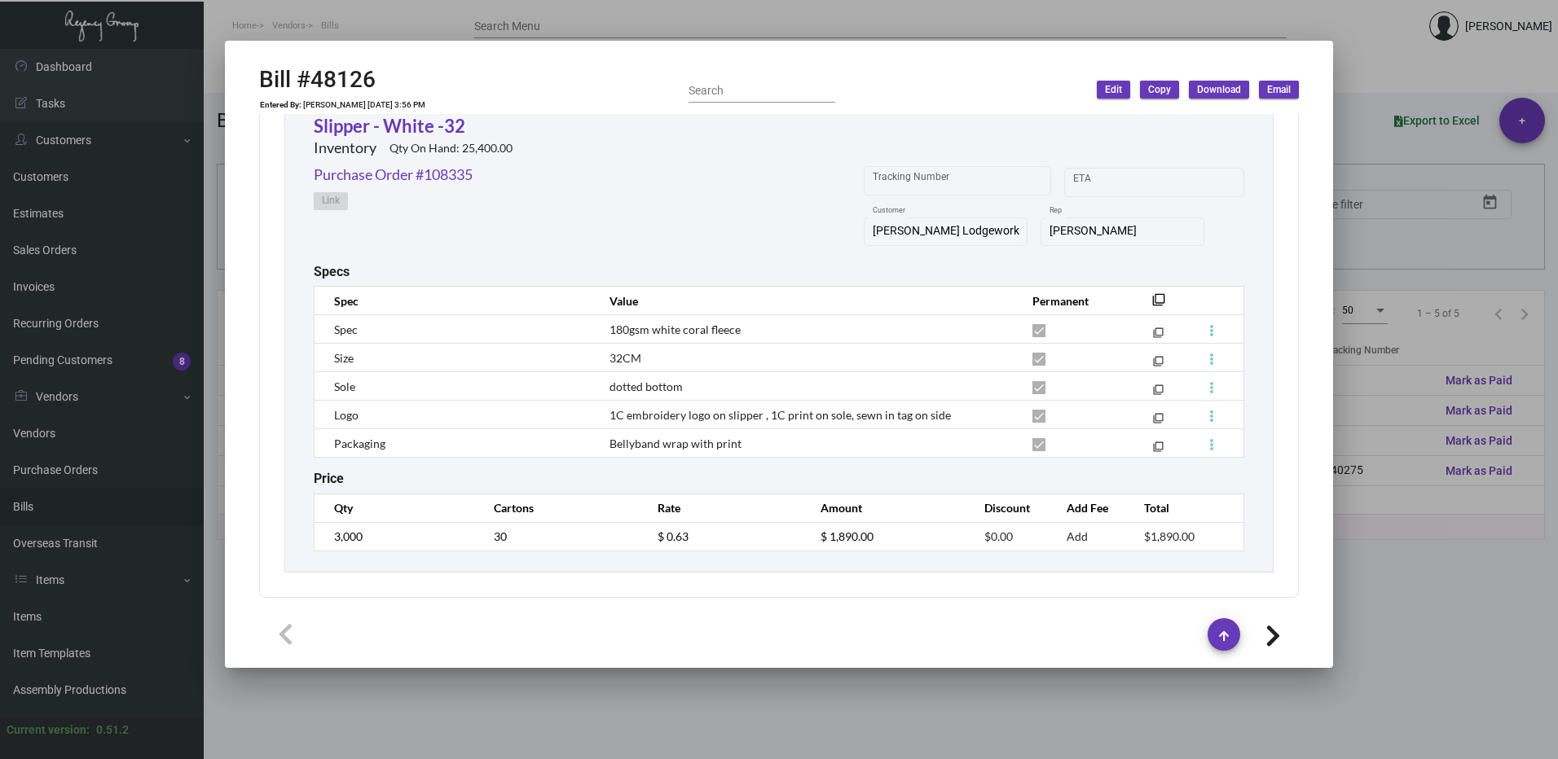
click at [1415, 279] on div at bounding box center [779, 379] width 1558 height 759
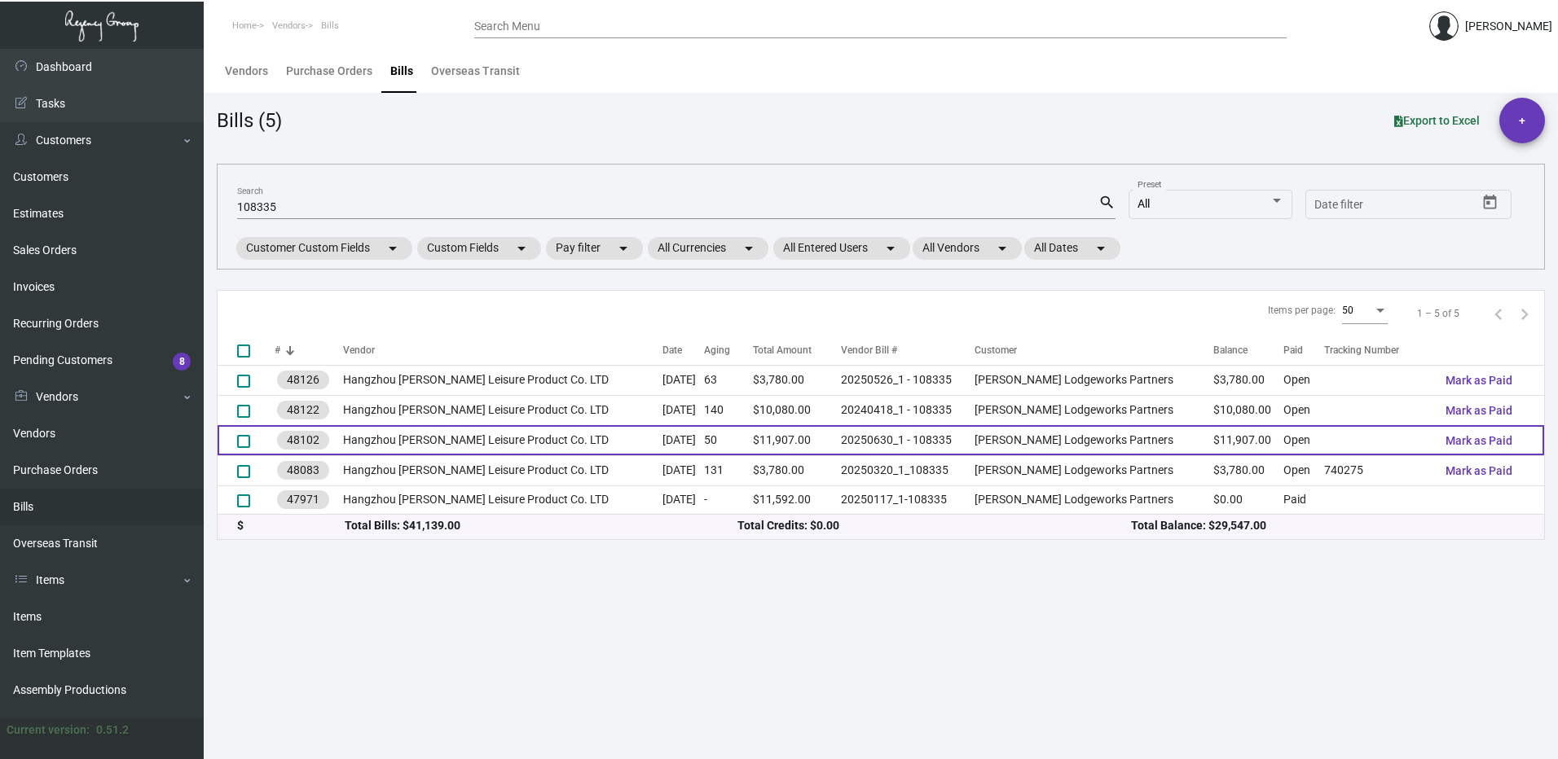
click at [903, 449] on td "20250630_1 - 108335" at bounding box center [908, 440] width 134 height 30
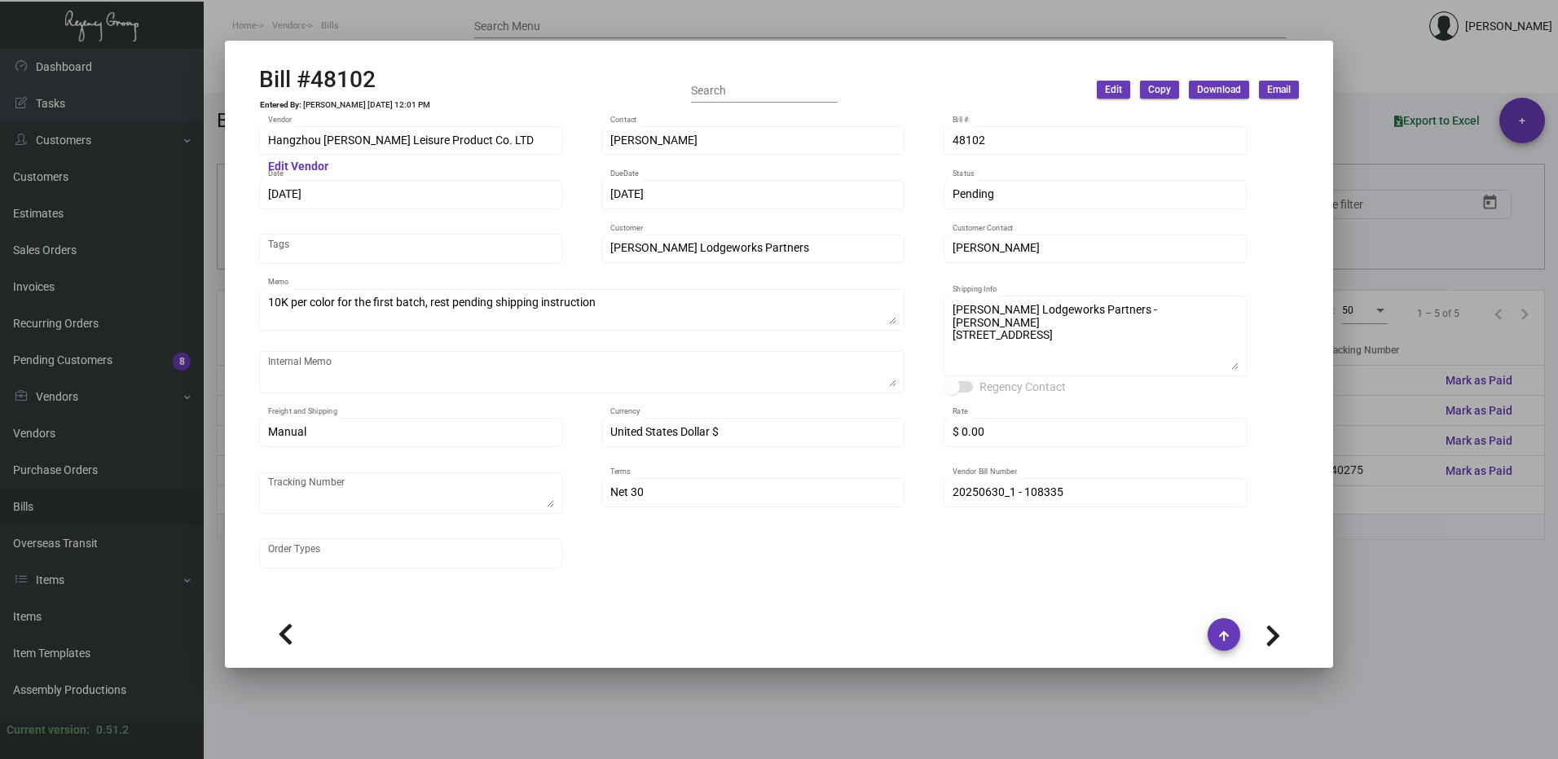
click at [1390, 69] on div at bounding box center [779, 379] width 1558 height 759
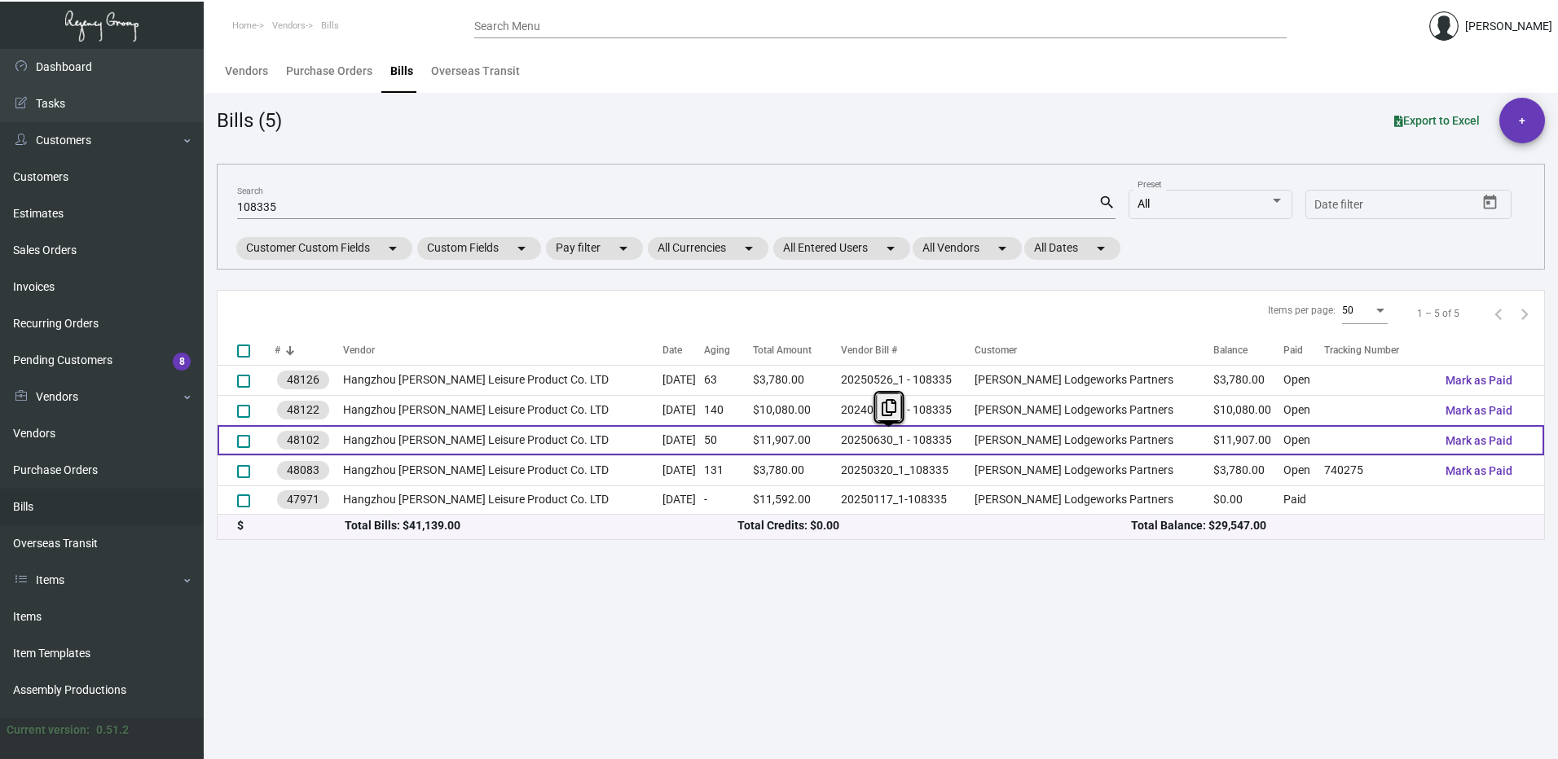
drag, startPoint x: 847, startPoint y: 445, endPoint x: 971, endPoint y: 445, distance: 123.9
click at [971, 445] on tr "48102 Hangzhou [PERSON_NAME] Leisure Product Co. LTD [DATE] 50 $11,907.00 20250…" at bounding box center [881, 440] width 1327 height 30
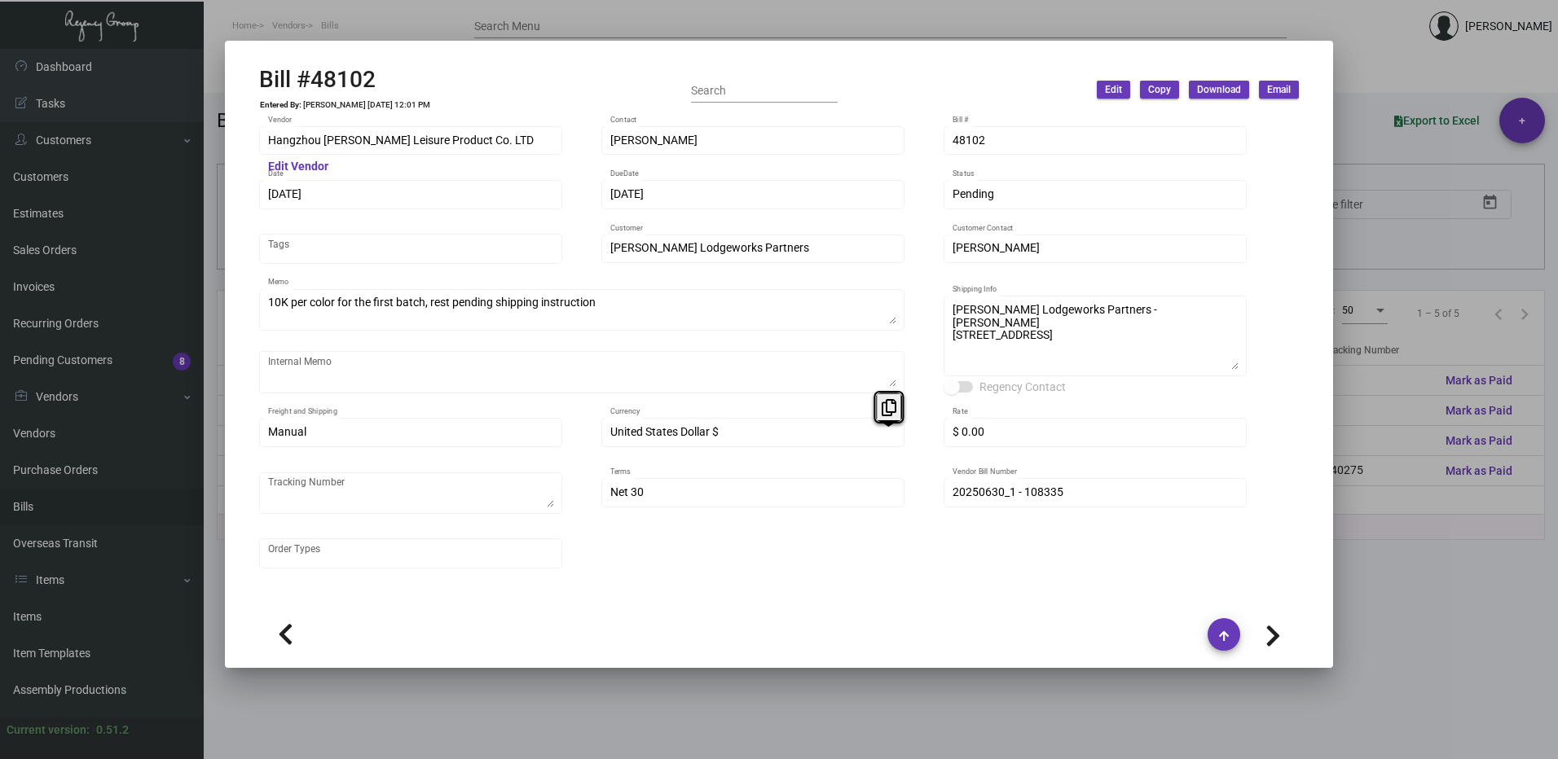
click at [1451, 578] on div at bounding box center [779, 379] width 1558 height 759
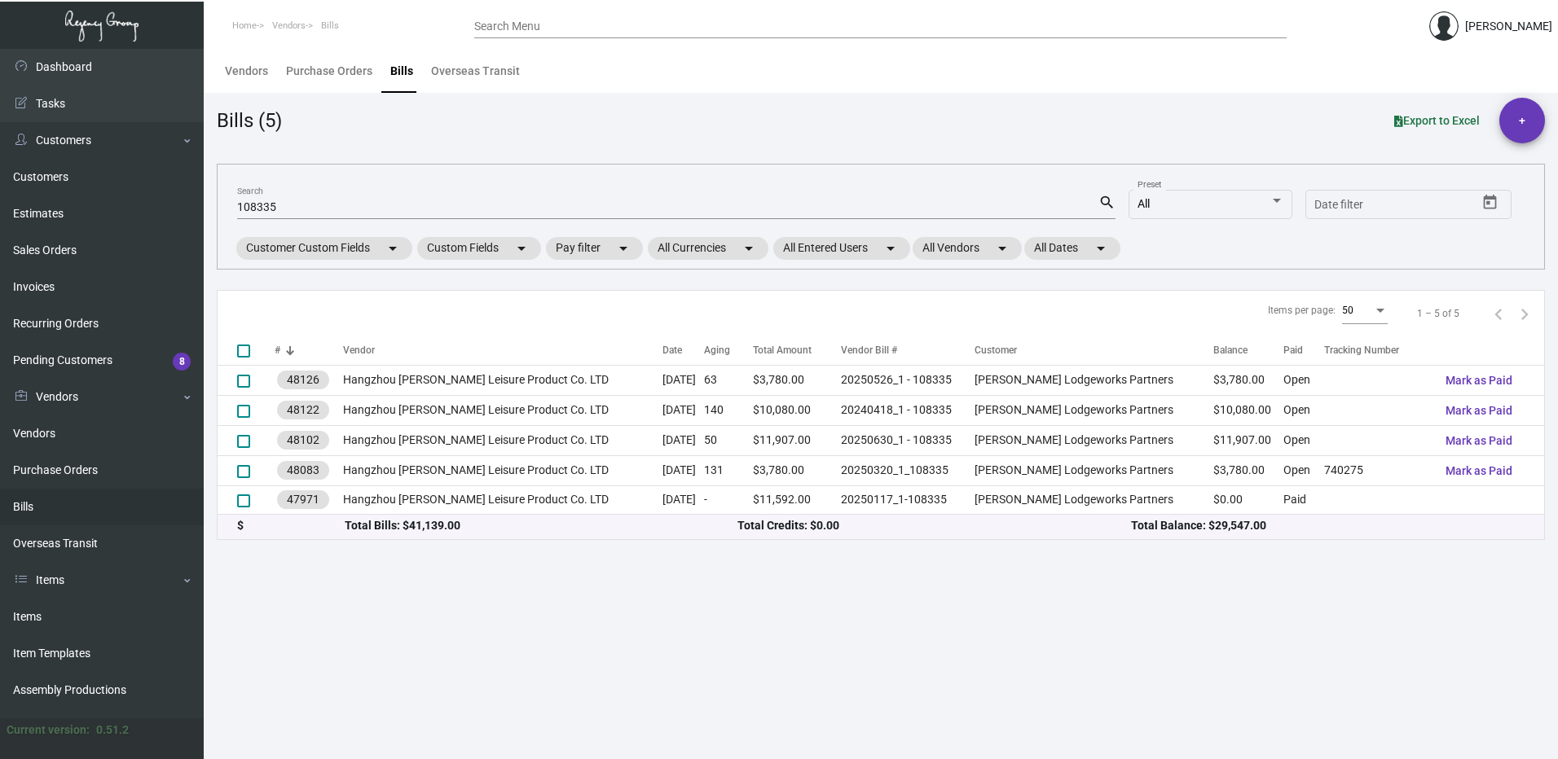
drag, startPoint x: 415, startPoint y: 640, endPoint x: 317, endPoint y: 590, distance: 110.1
click at [415, 640] on main "Vendors Purchase Orders Bills Overseas Transit Bills (5) Export to Excel + 1083…" at bounding box center [881, 404] width 1354 height 711
